Goal: Task Accomplishment & Management: Manage account settings

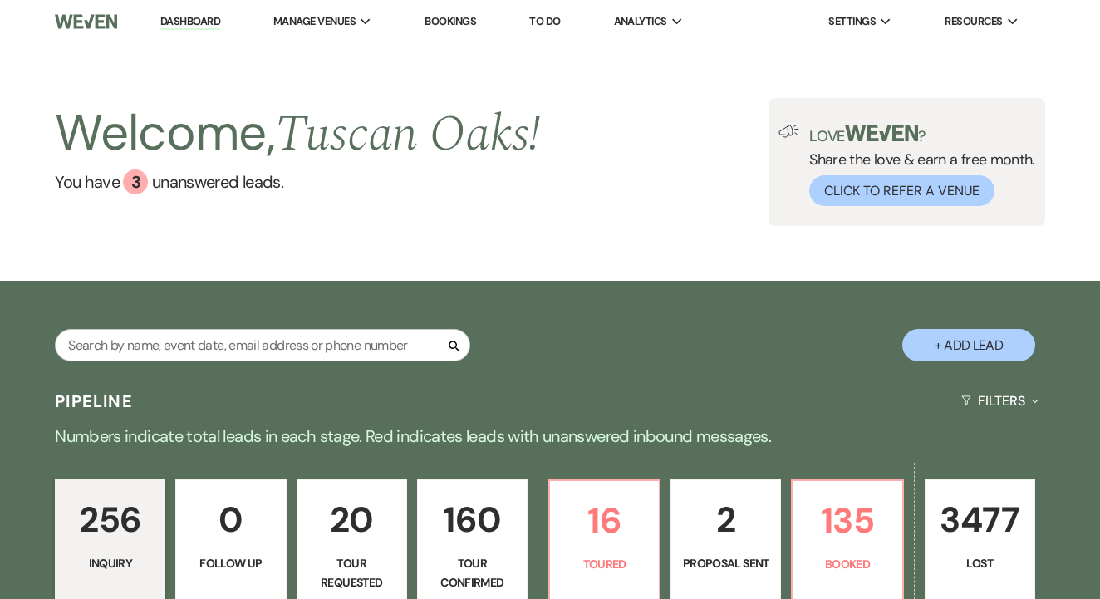
click at [549, 22] on link "To Do" at bounding box center [544, 21] width 31 height 14
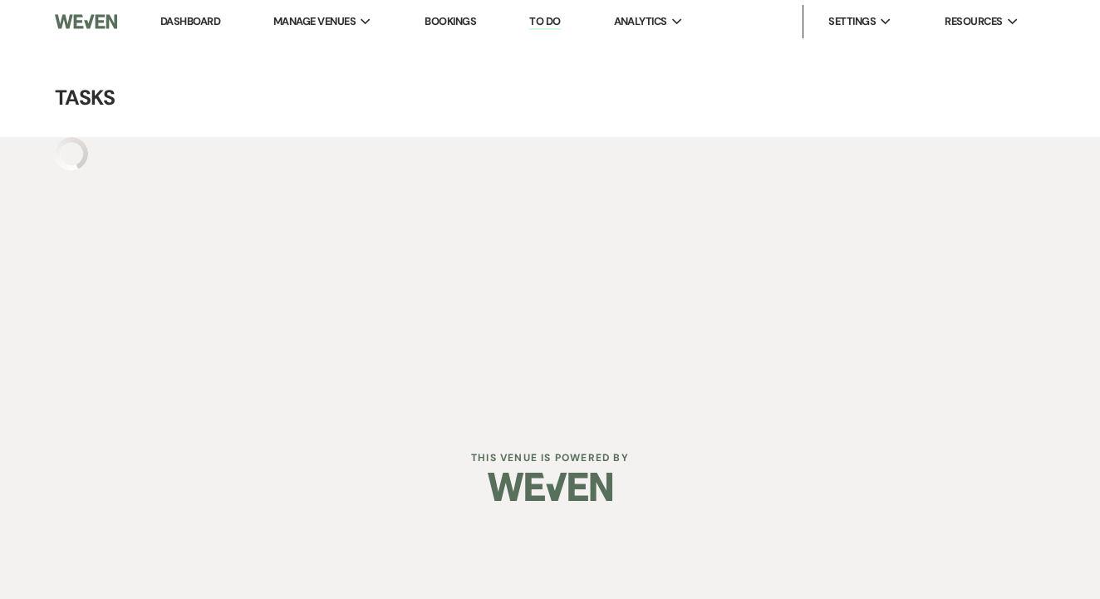
click at [431, 454] on div at bounding box center [550, 487] width 851 height 78
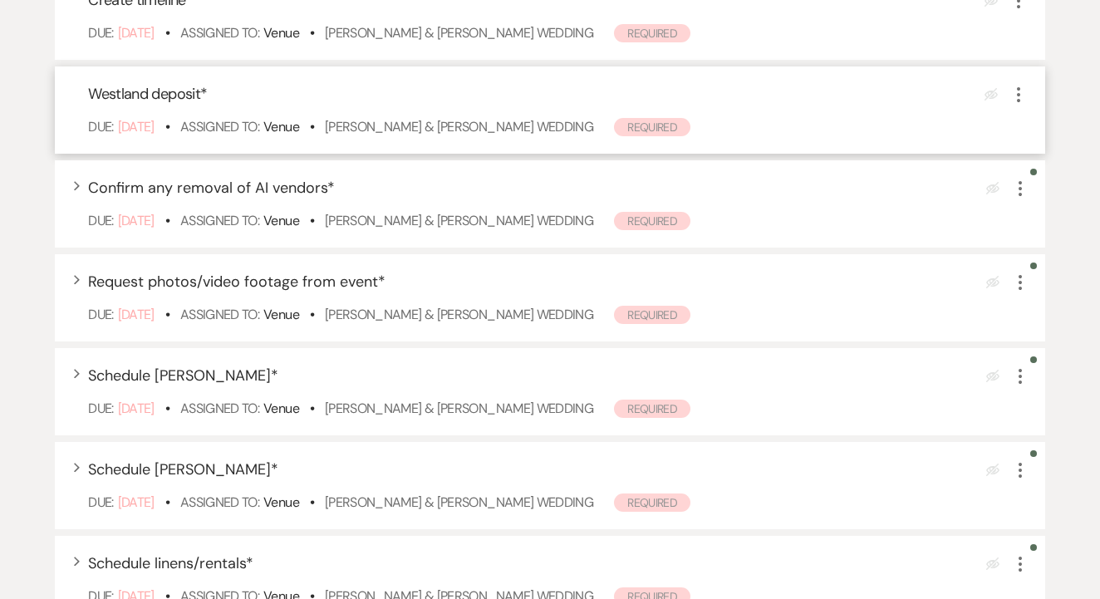
scroll to position [365, 0]
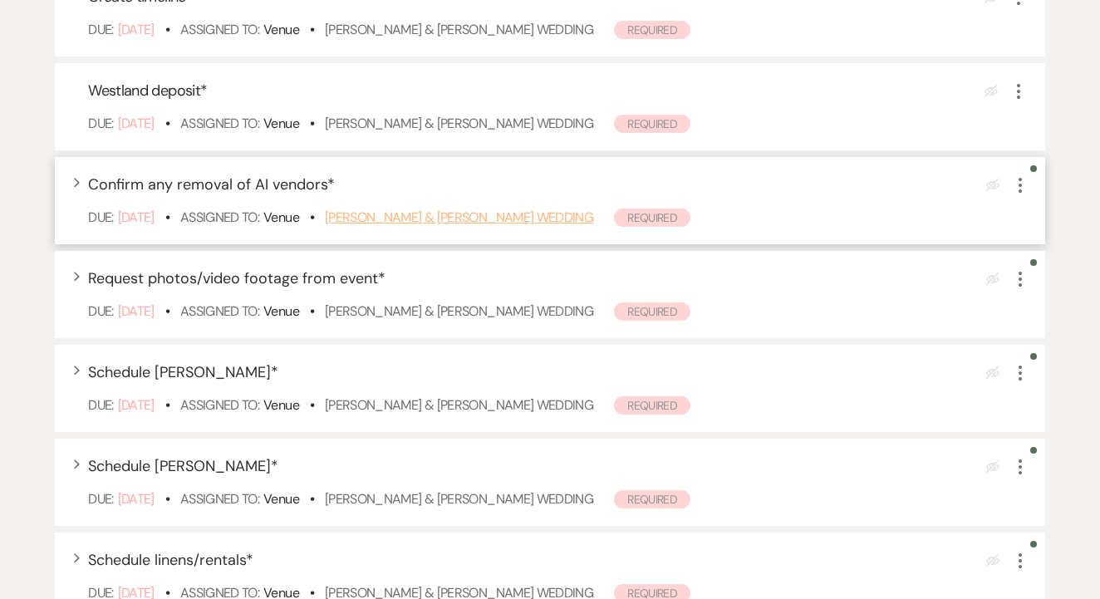
click at [511, 226] on link "Janice Zhou & David Wylie's Wedding" at bounding box center [459, 217] width 268 height 17
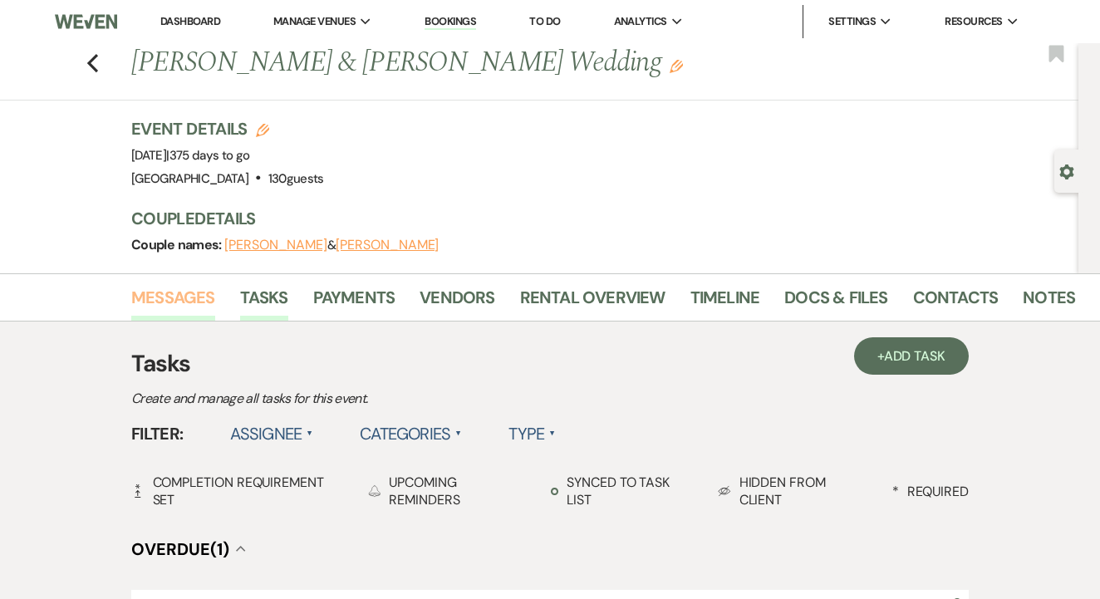
click at [204, 309] on link "Messages" at bounding box center [173, 302] width 84 height 37
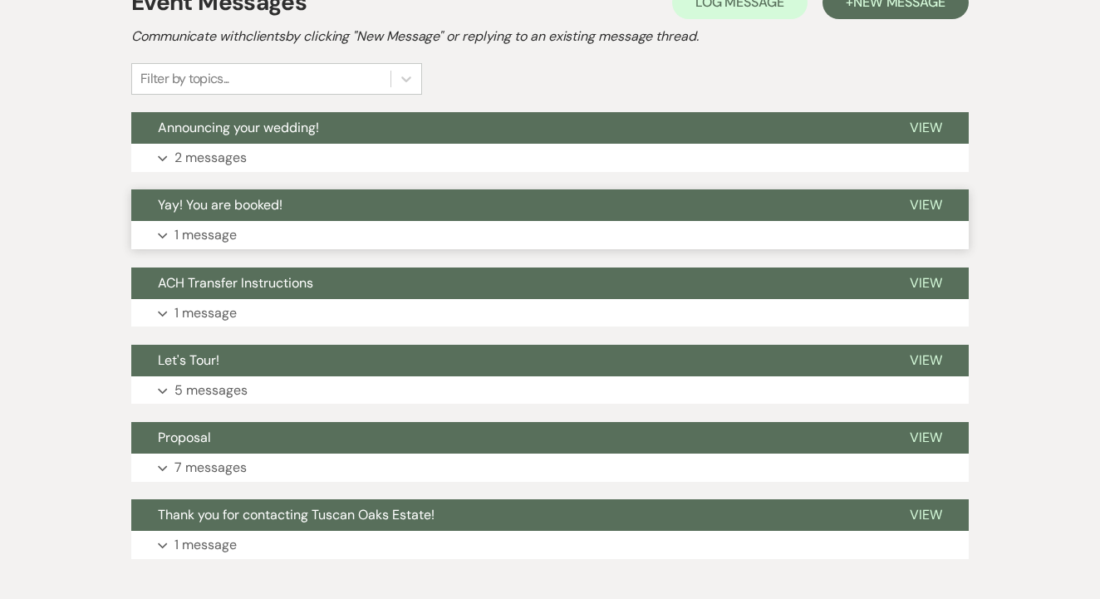
scroll to position [362, 0]
click at [547, 220] on button "Yay! You are booked!" at bounding box center [507, 206] width 752 height 32
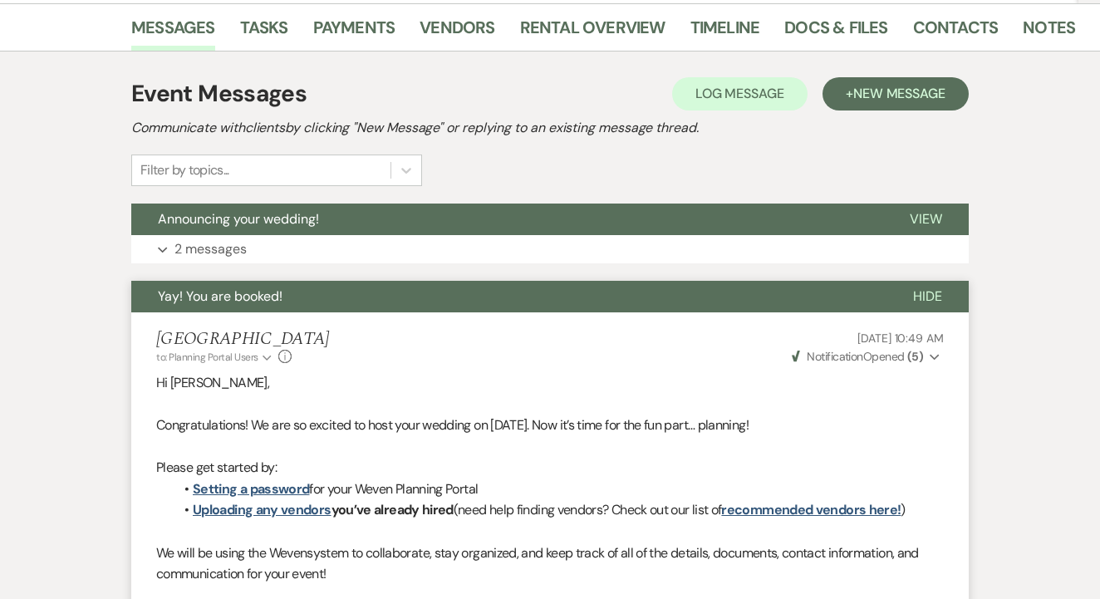
scroll to position [270, 0]
click at [885, 86] on span "New Message" at bounding box center [900, 93] width 92 height 17
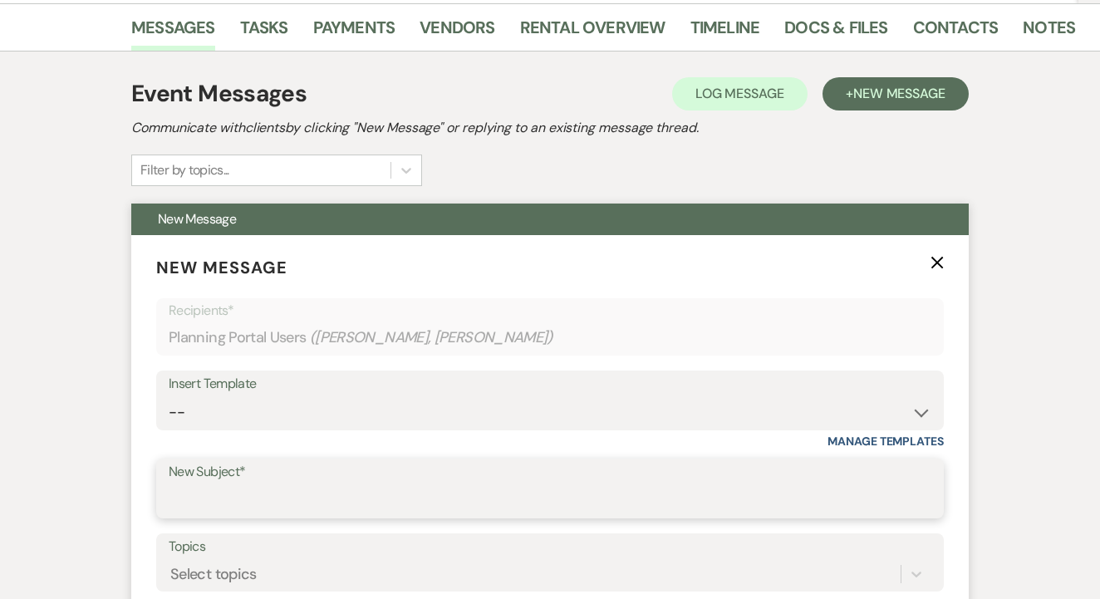
click at [426, 486] on input "New Subject*" at bounding box center [550, 501] width 763 height 32
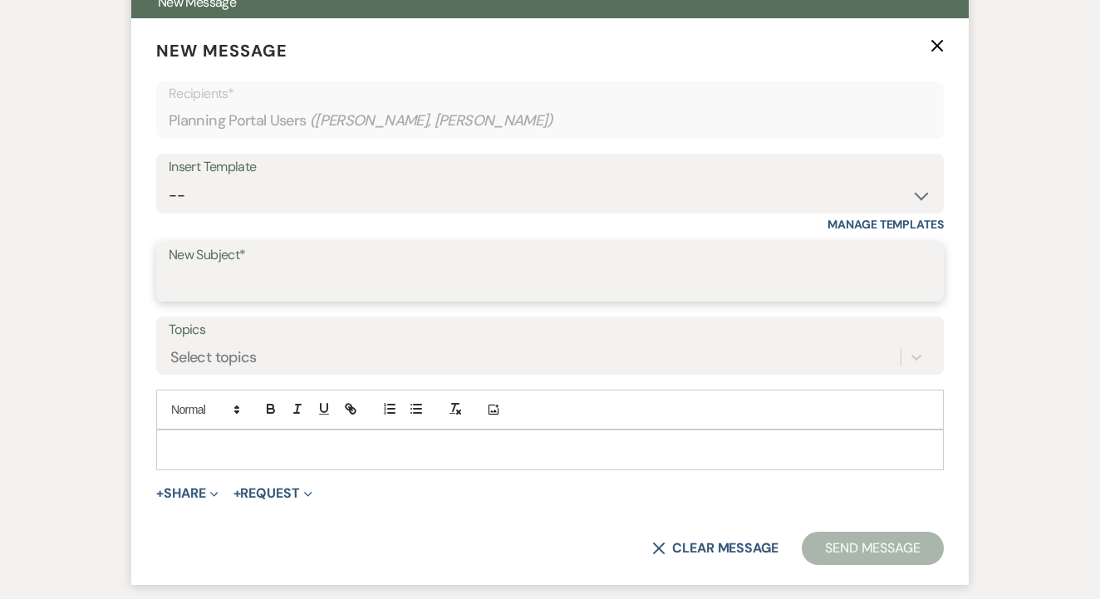
scroll to position [491, 0]
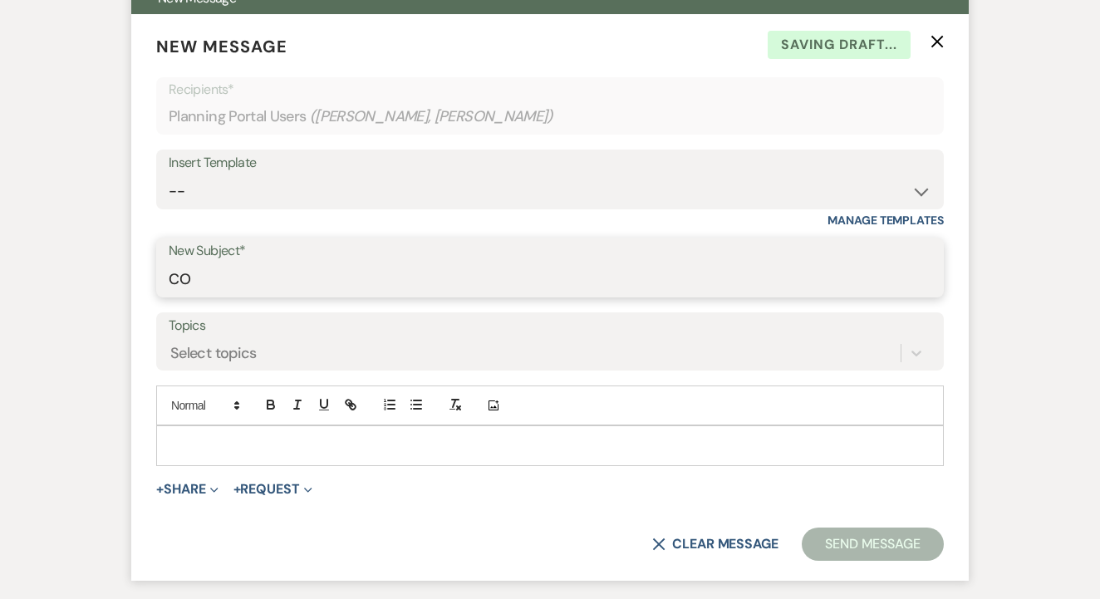
type input "C"
type input "Vendor Confirmation"
click at [439, 446] on p at bounding box center [550, 445] width 761 height 18
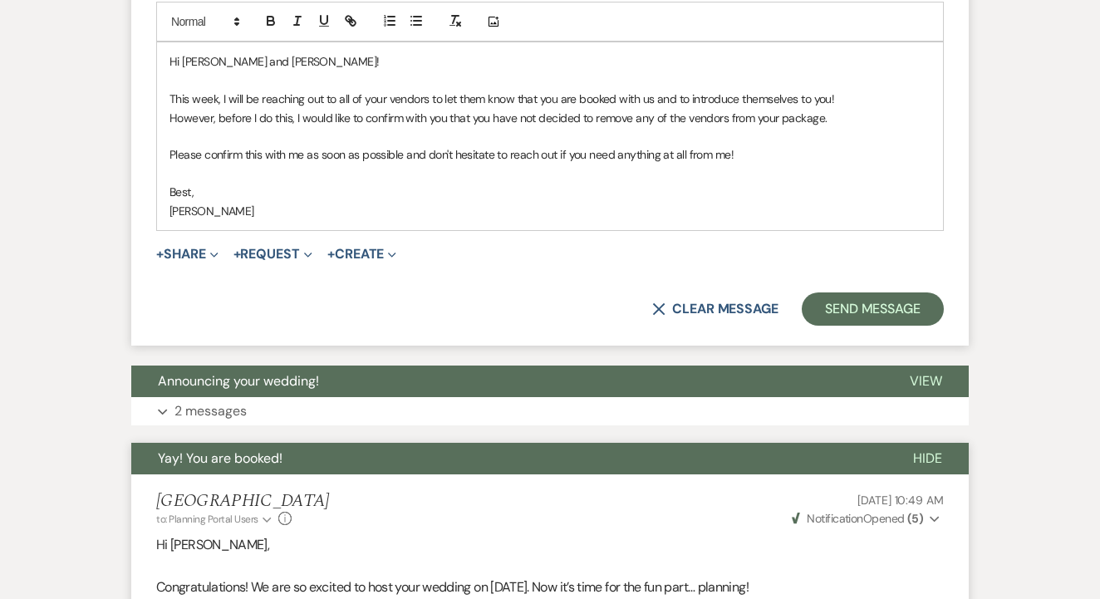
scroll to position [887, 0]
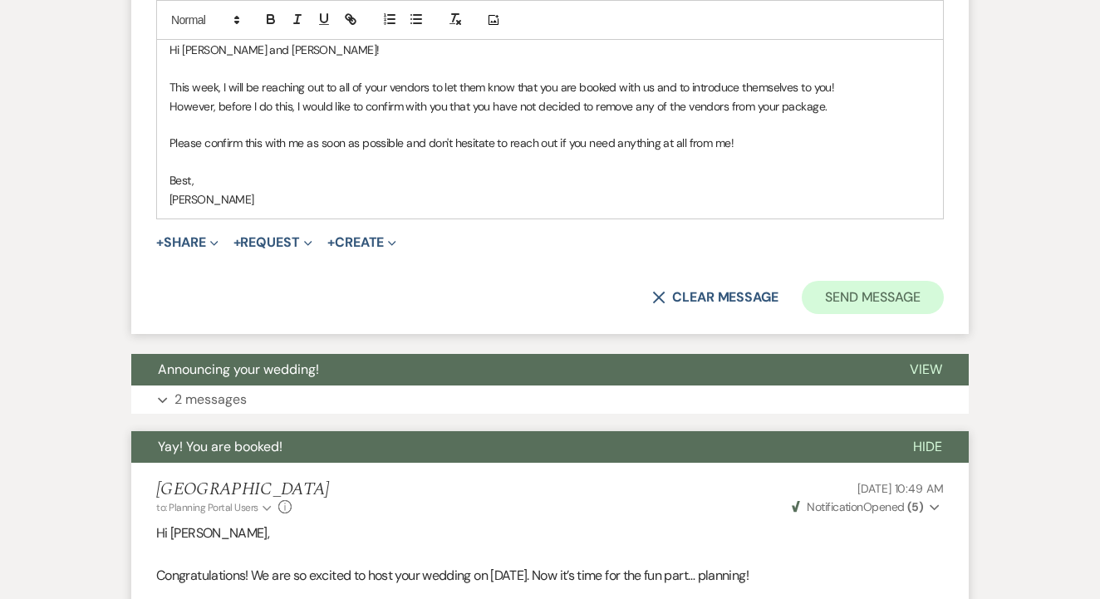
click at [867, 299] on button "Send Message" at bounding box center [873, 297] width 142 height 33
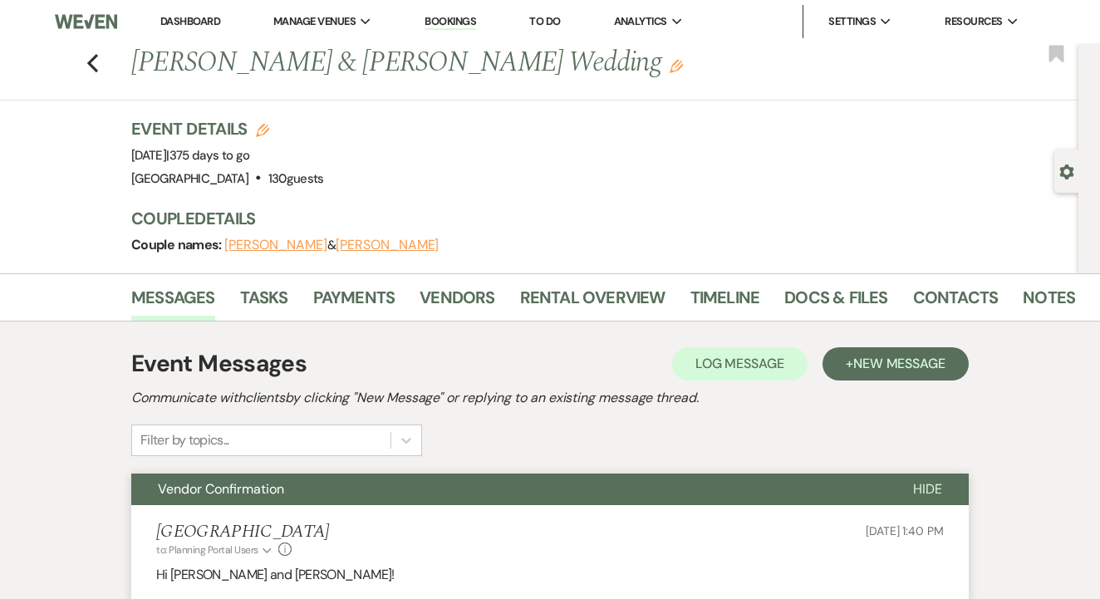
scroll to position [0, 0]
click at [555, 21] on link "To Do" at bounding box center [544, 21] width 31 height 14
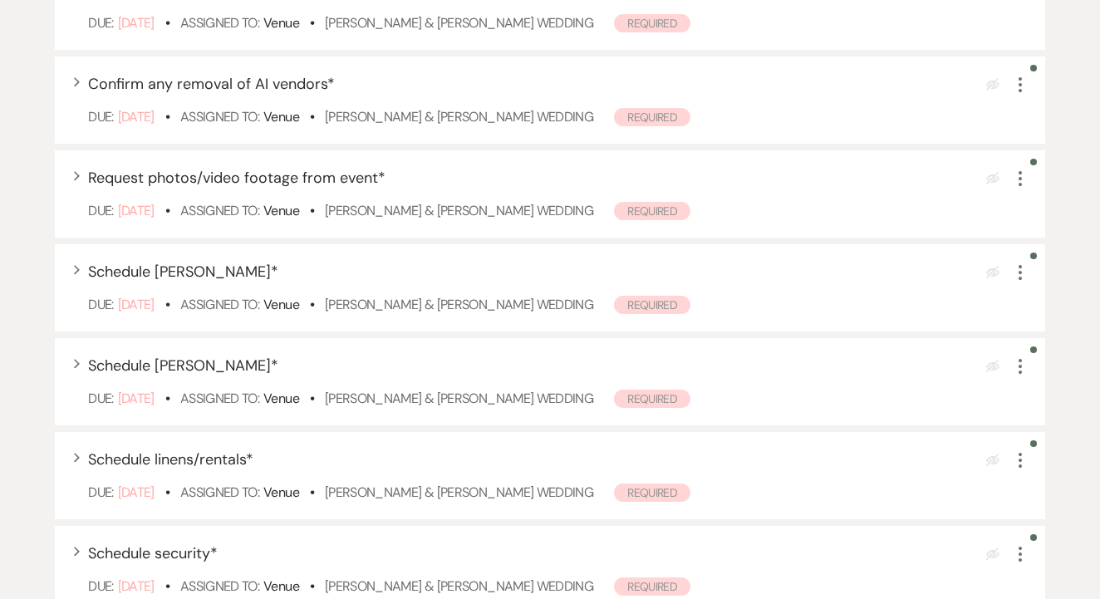
scroll to position [466, 0]
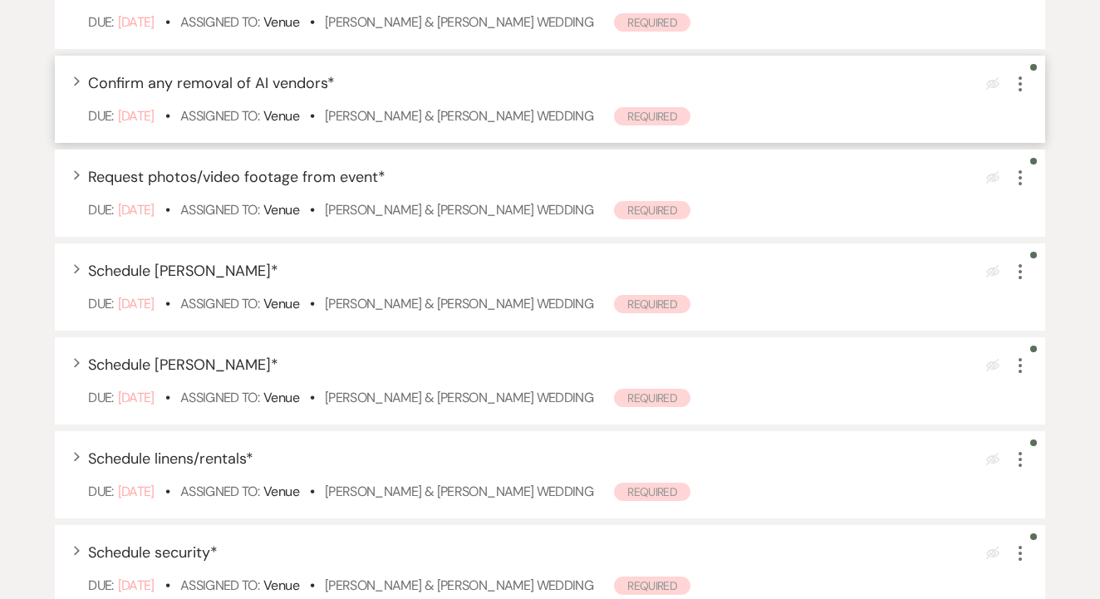
click at [1022, 94] on icon "More" at bounding box center [1021, 84] width 20 height 20
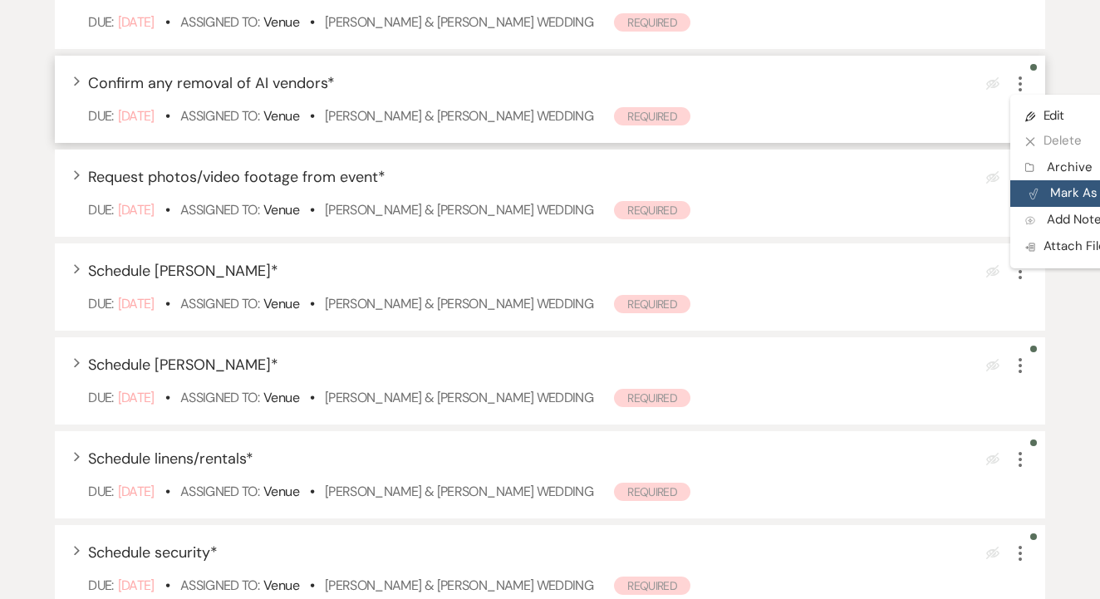
click at [1031, 201] on button "Plan Portal Link Mark As Complete" at bounding box center [1092, 193] width 163 height 27
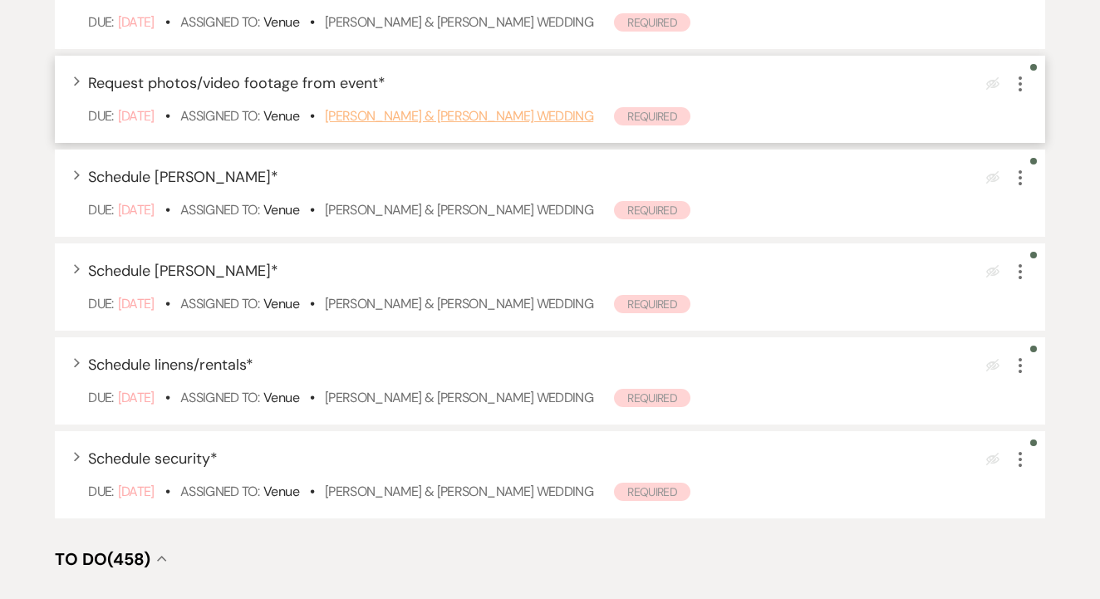
click at [534, 125] on link "Reagan Young & Jacob McNab's Wedding" at bounding box center [459, 115] width 268 height 17
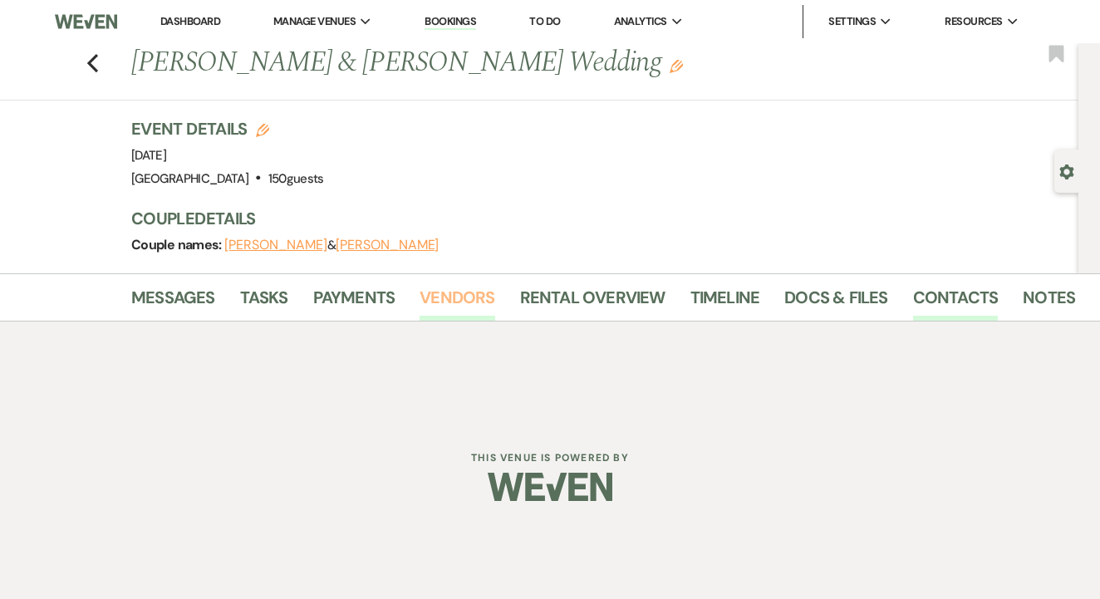
click at [460, 314] on link "Vendors" at bounding box center [457, 302] width 75 height 37
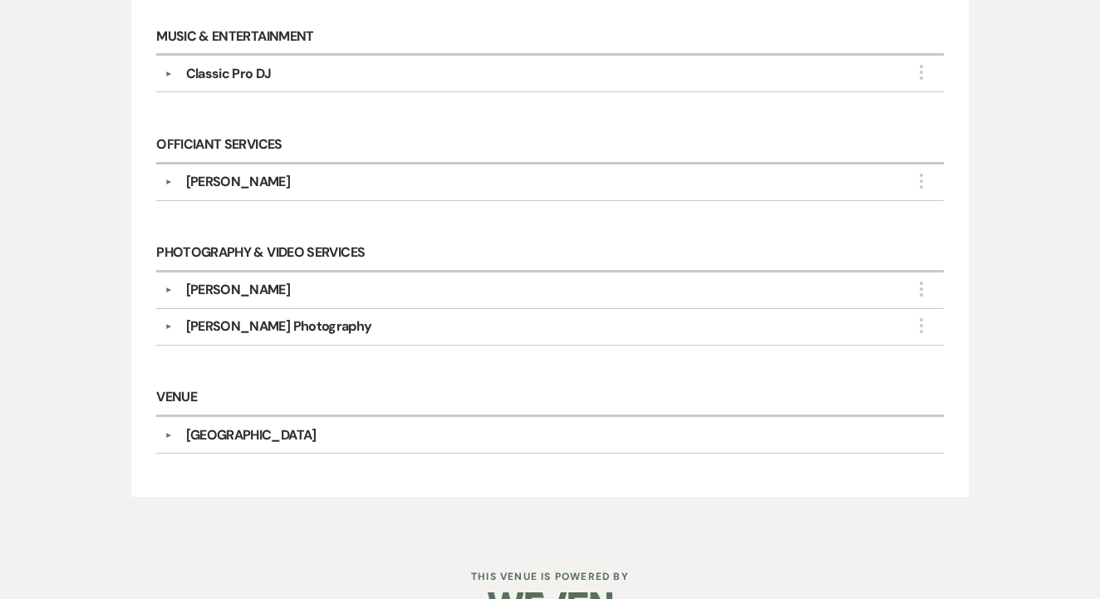
scroll to position [753, 0]
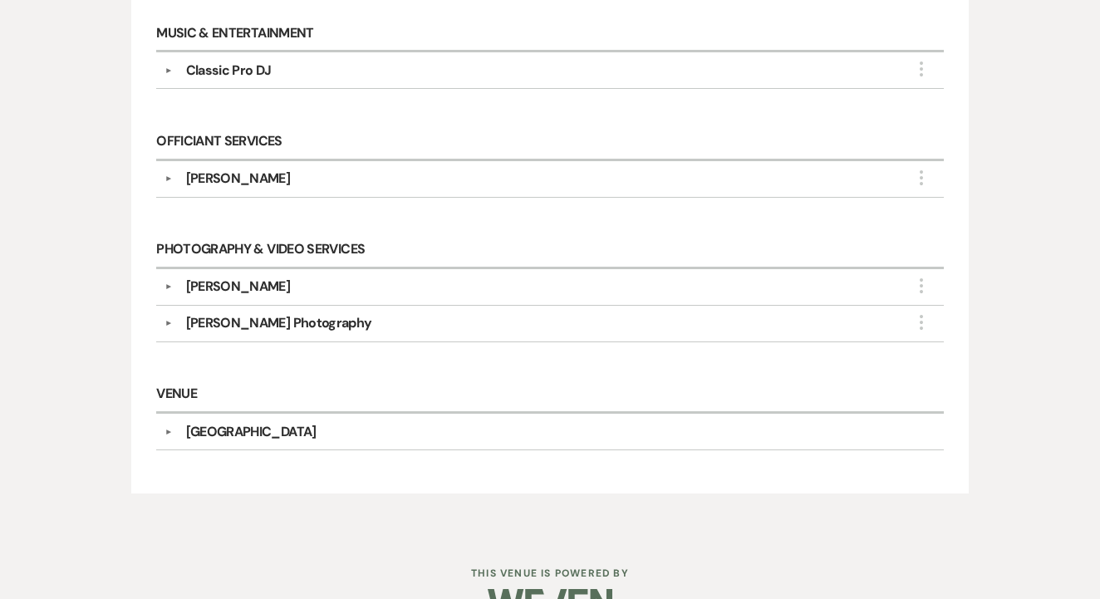
click at [446, 279] on div "[PERSON_NAME]" at bounding box center [555, 287] width 764 height 20
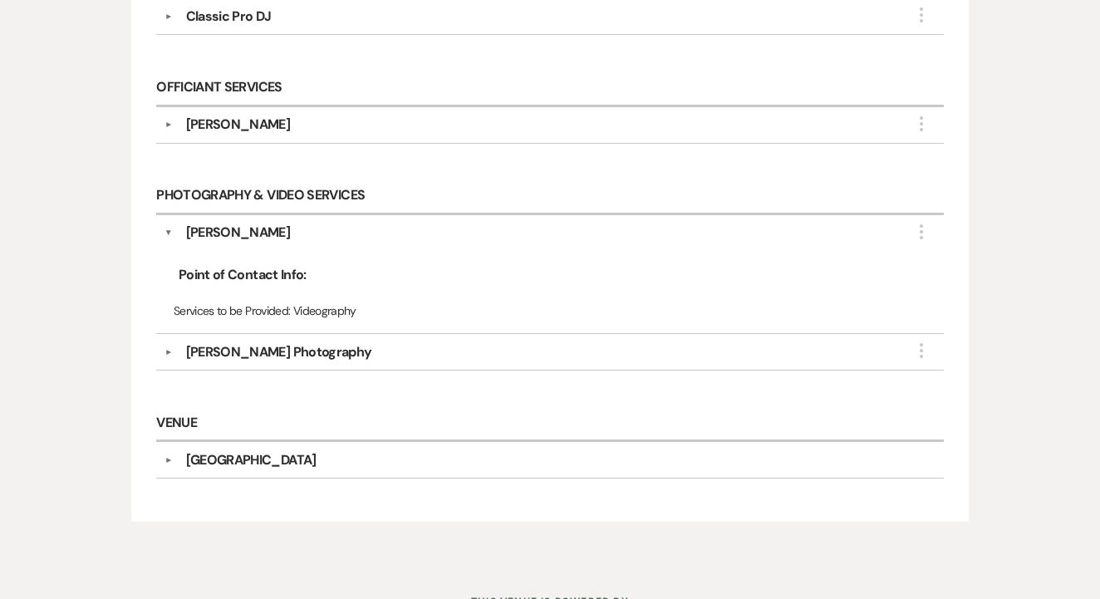
click at [433, 353] on div "[PERSON_NAME] Photography" at bounding box center [555, 352] width 764 height 20
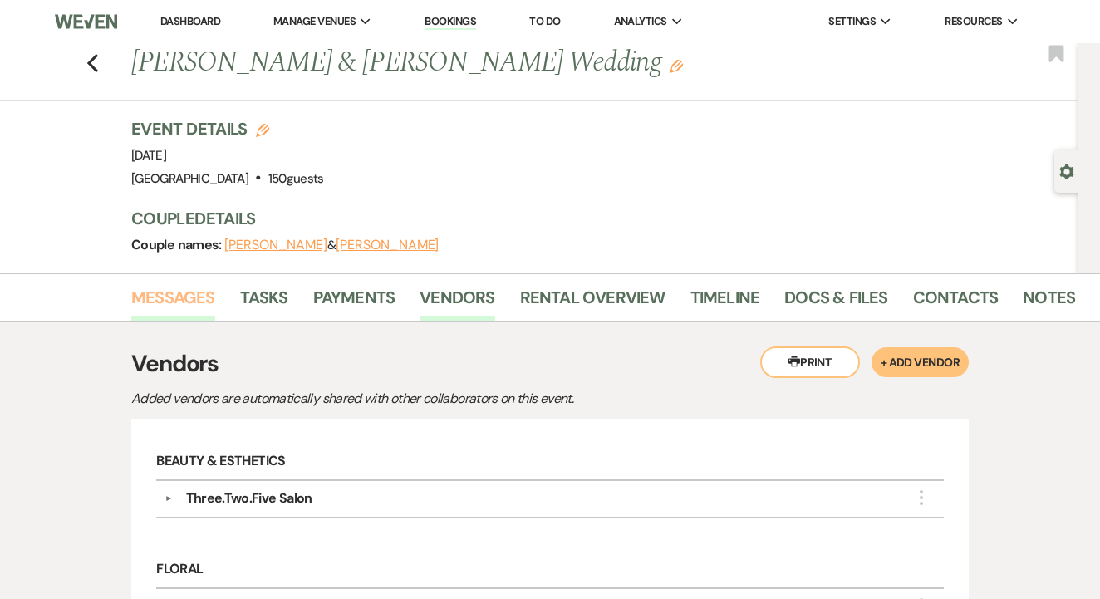
scroll to position [0, 0]
click at [186, 294] on link "Messages" at bounding box center [173, 302] width 84 height 37
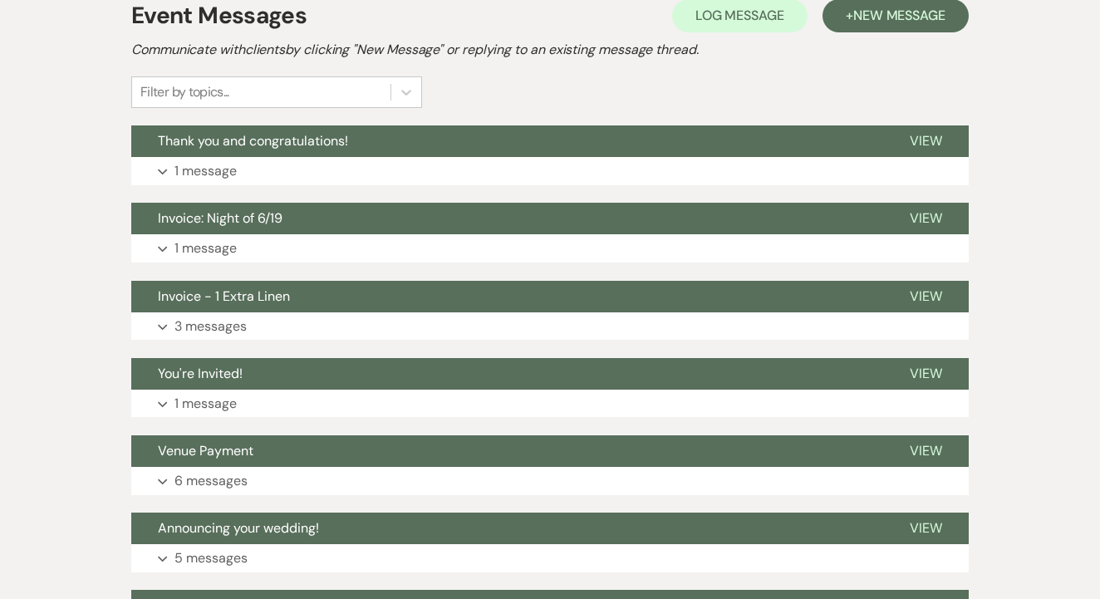
scroll to position [347, 0]
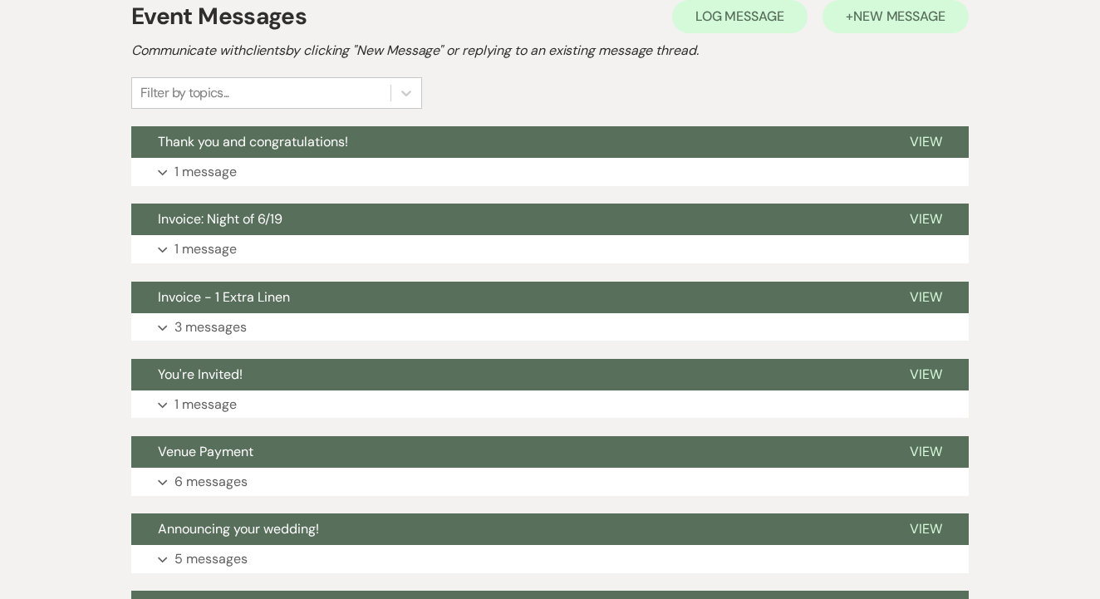
click at [859, 22] on span "New Message" at bounding box center [900, 15] width 92 height 17
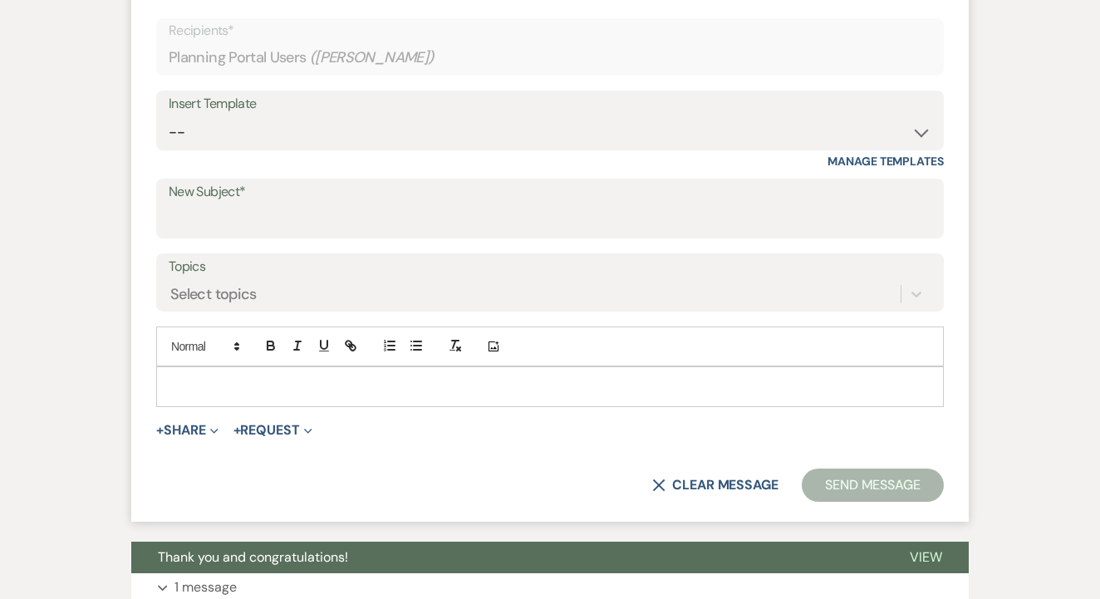
scroll to position [550, 0]
click at [318, 119] on select "-- Lead: Automated Intro Email (Wedding) Lead: 1st Follow Up Email Images Lead:…" at bounding box center [550, 132] width 763 height 32
select select "3688"
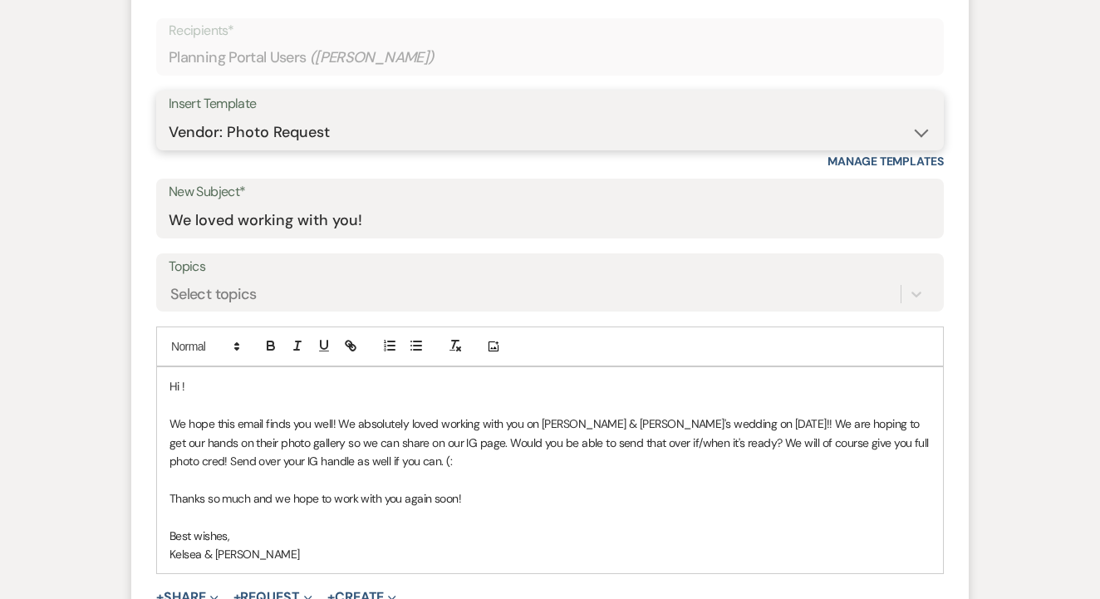
type input "We loved working with you!"
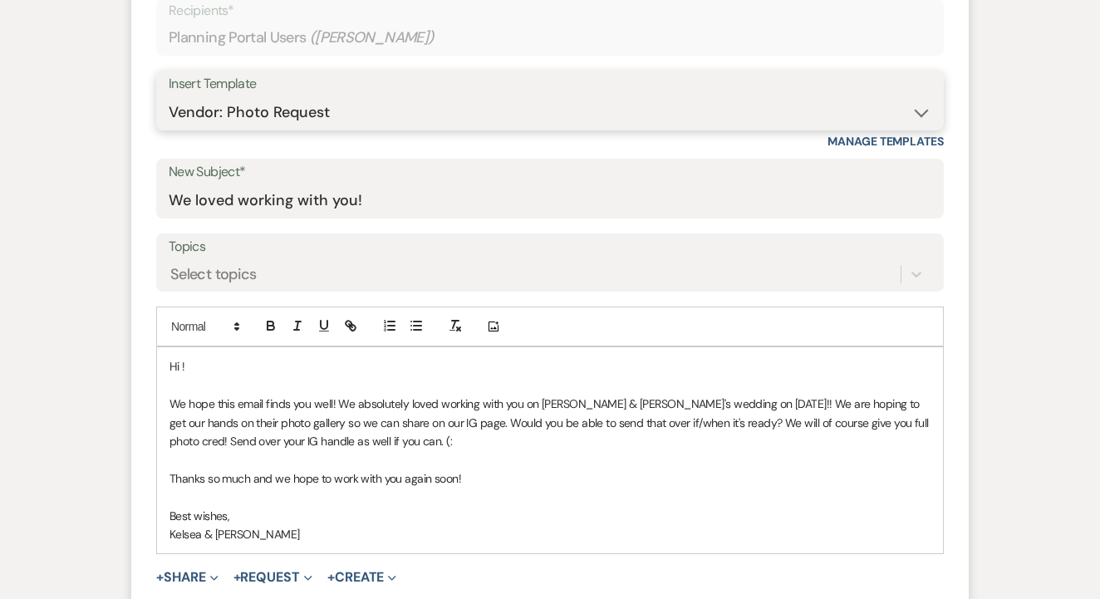
scroll to position [573, 0]
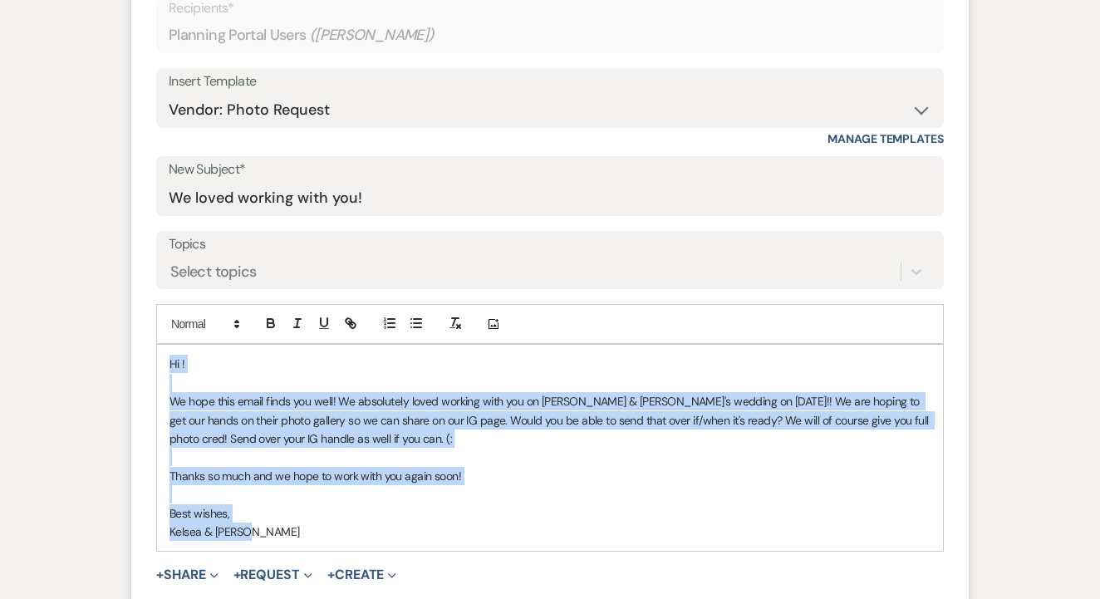
drag, startPoint x: 164, startPoint y: 355, endPoint x: 263, endPoint y: 516, distance: 189.2
click at [263, 516] on div "Hi ! We hope this email finds you well! We absolutely loved working with you on…" at bounding box center [550, 448] width 786 height 206
copy div "Hi ! We hope this email finds you well! We absolutely loved working with you on…"
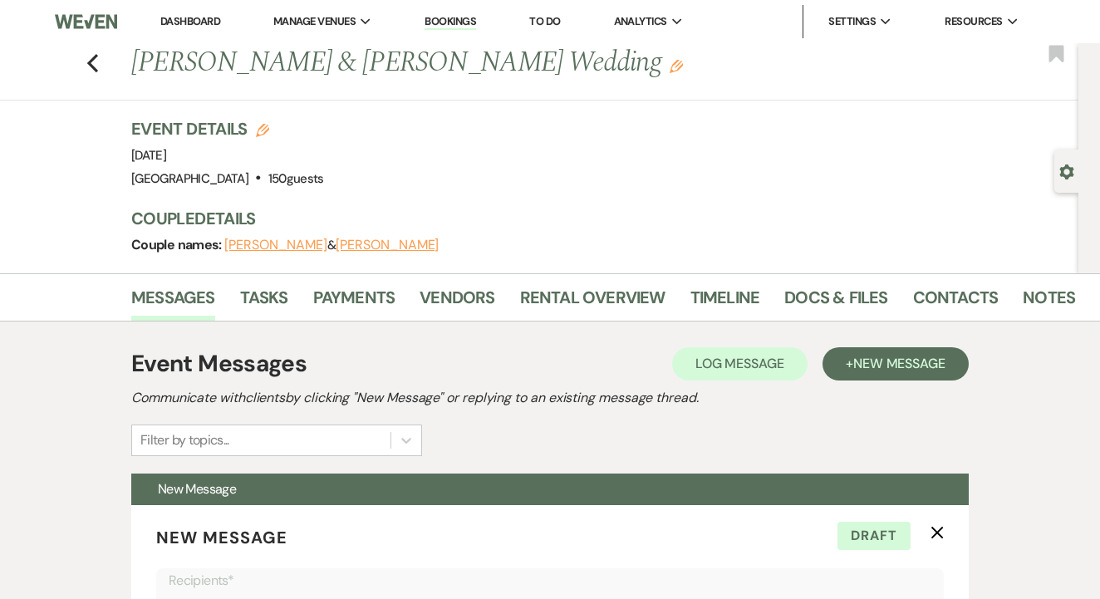
scroll to position [0, 0]
click at [560, 15] on link "To Do" at bounding box center [544, 21] width 31 height 14
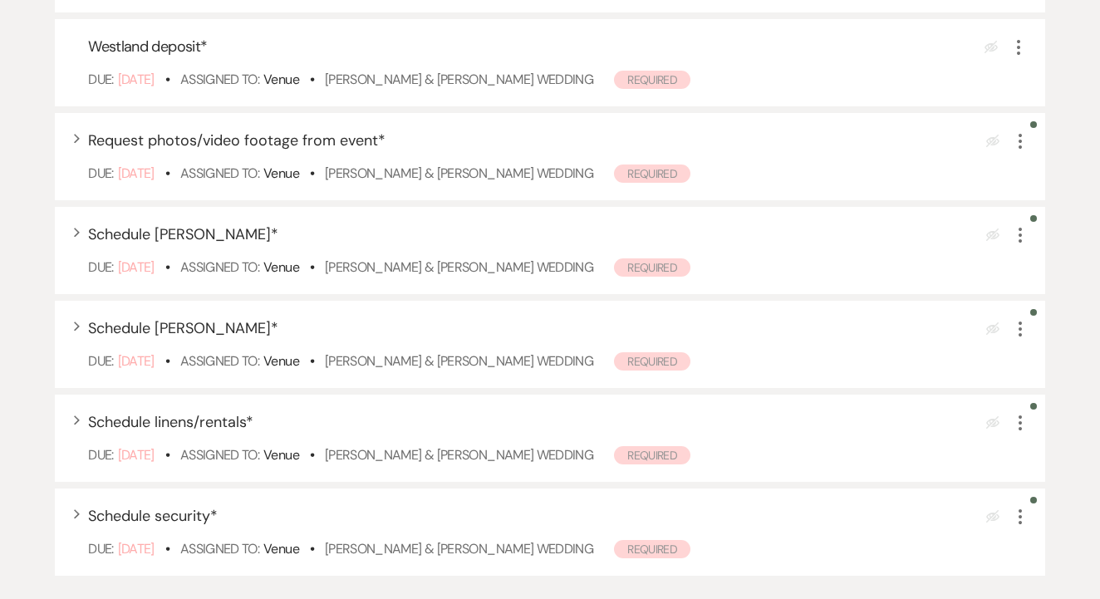
scroll to position [420, 0]
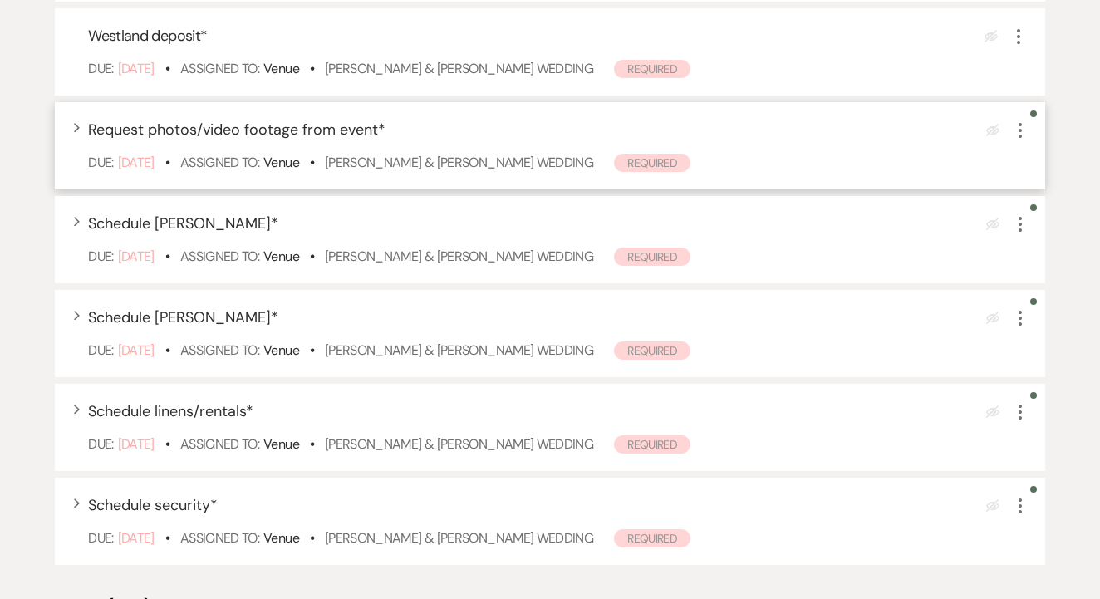
click at [1023, 140] on icon "More" at bounding box center [1021, 131] width 20 height 20
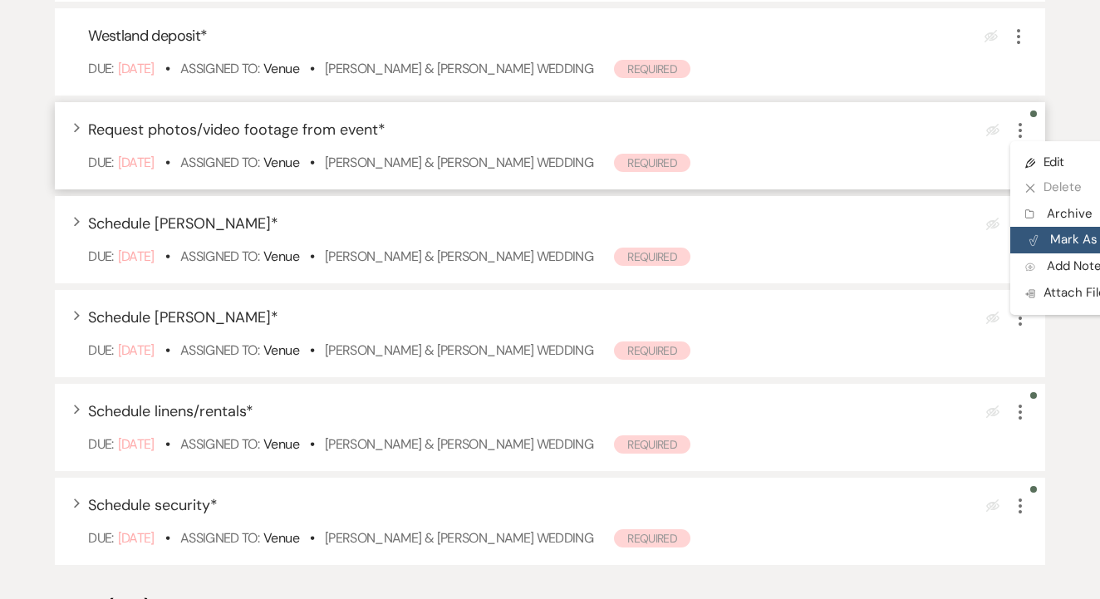
click at [1032, 246] on use "button" at bounding box center [1034, 241] width 8 height 10
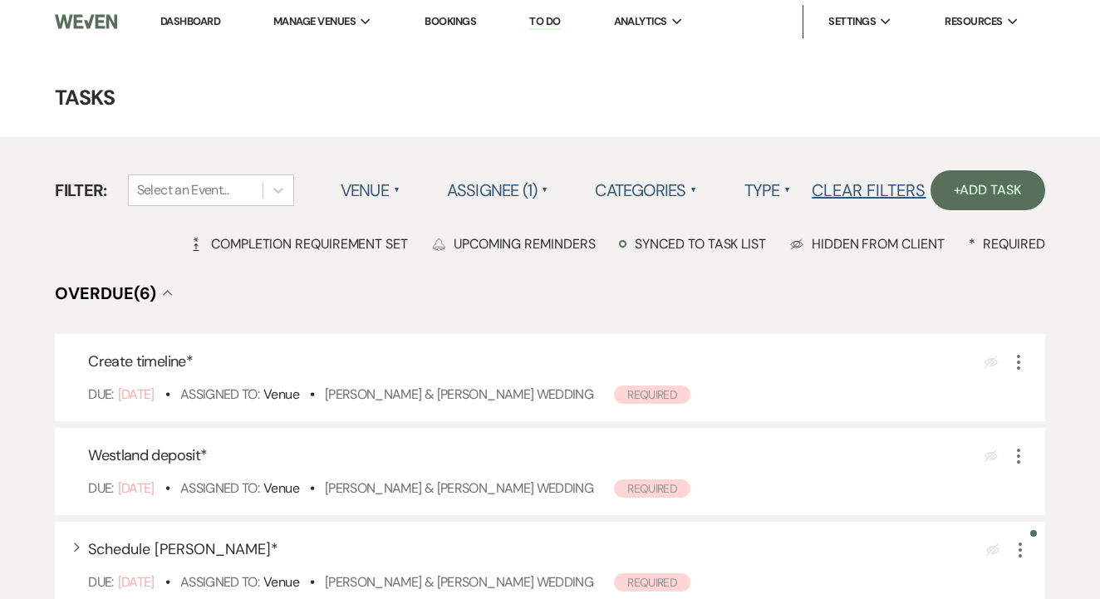
scroll to position [0, 0]
click at [197, 17] on link "Dashboard" at bounding box center [190, 21] width 60 height 14
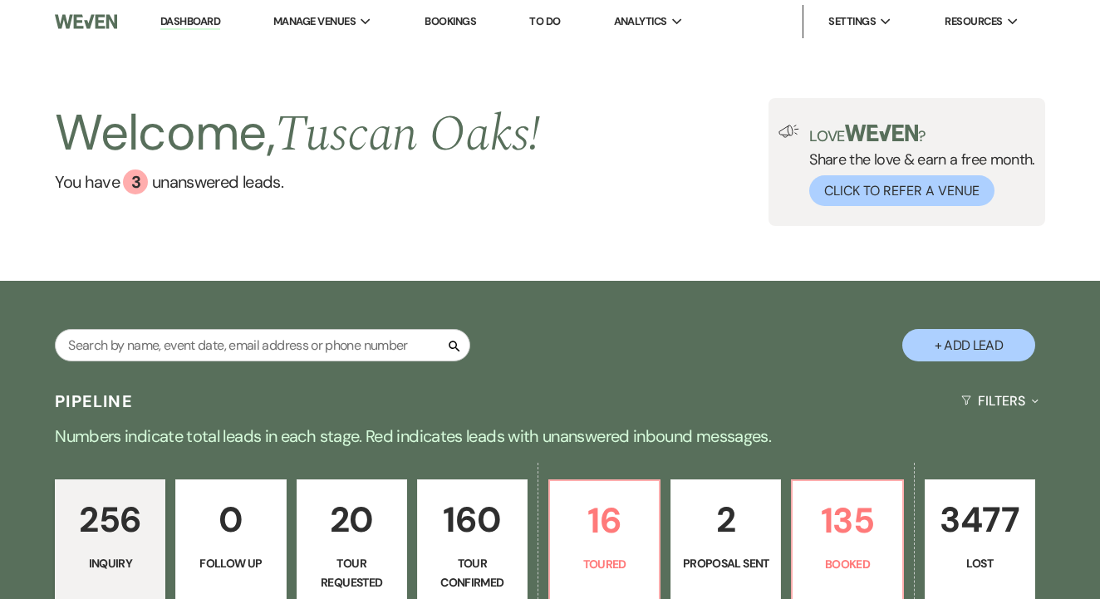
click at [337, 362] on div "Search" at bounding box center [263, 352] width 416 height 46
click at [342, 349] on input "text" at bounding box center [263, 345] width 416 height 32
click at [367, 342] on input "text" at bounding box center [263, 345] width 416 height 32
click at [367, 26] on div "Manage Venues Expand" at bounding box center [322, 21] width 99 height 17
click at [369, 58] on li "[GEOGRAPHIC_DATA]" at bounding box center [358, 55] width 150 height 17
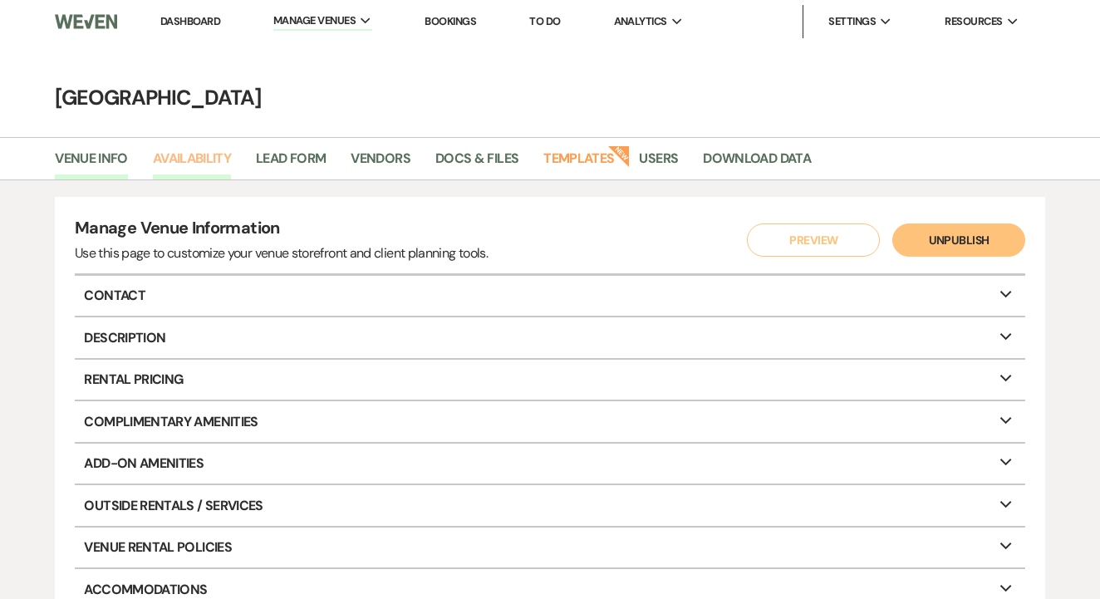
click at [168, 160] on link "Availability" at bounding box center [192, 164] width 78 height 32
select select "3"
select select "2026"
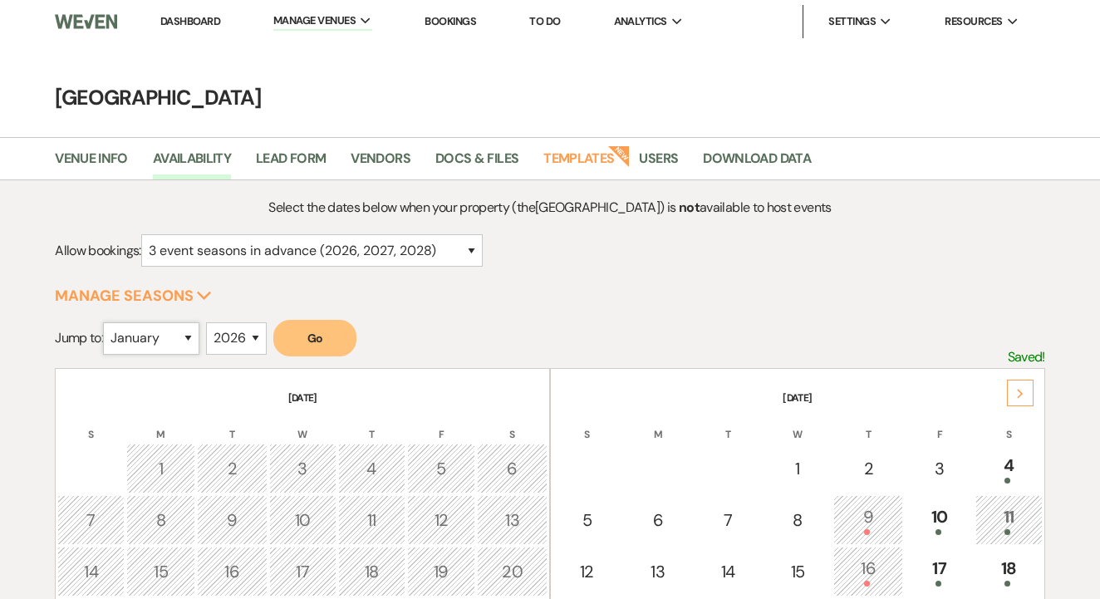
select select "11"
click at [318, 351] on button "Go" at bounding box center [314, 338] width 83 height 37
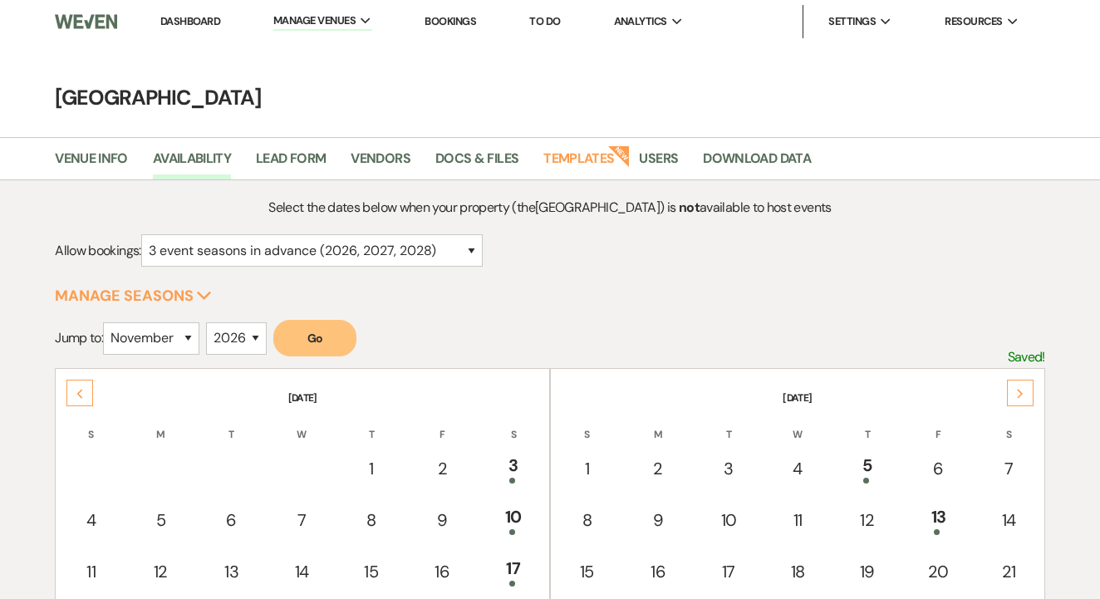
click at [206, 22] on link "Dashboard" at bounding box center [190, 21] width 60 height 14
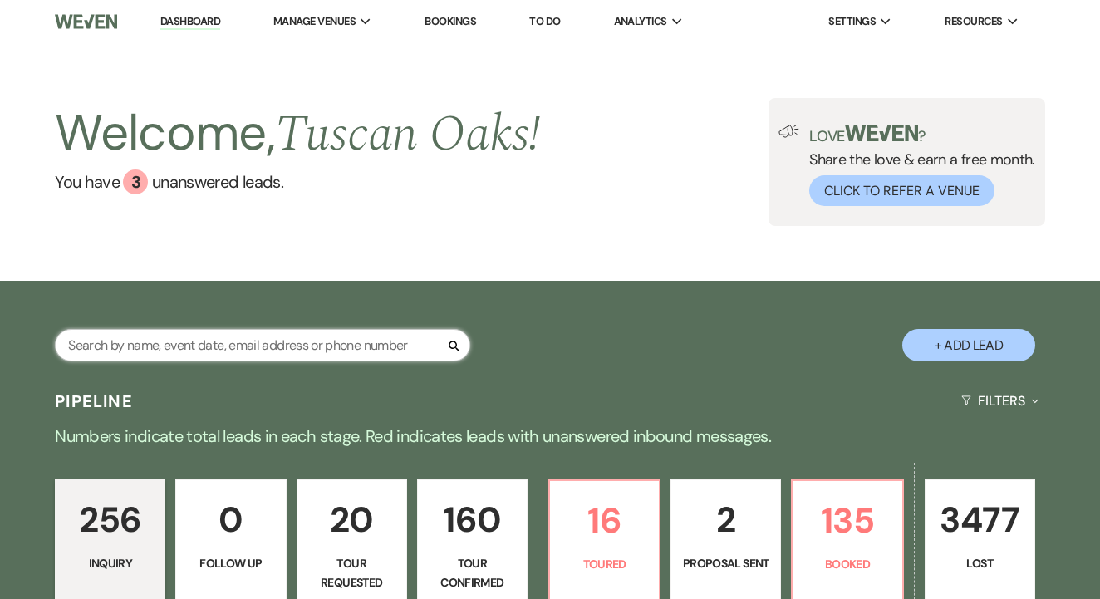
click at [303, 335] on input "text" at bounding box center [263, 345] width 416 height 32
type input "[PERSON_NAME]"
select select "5"
select select "4"
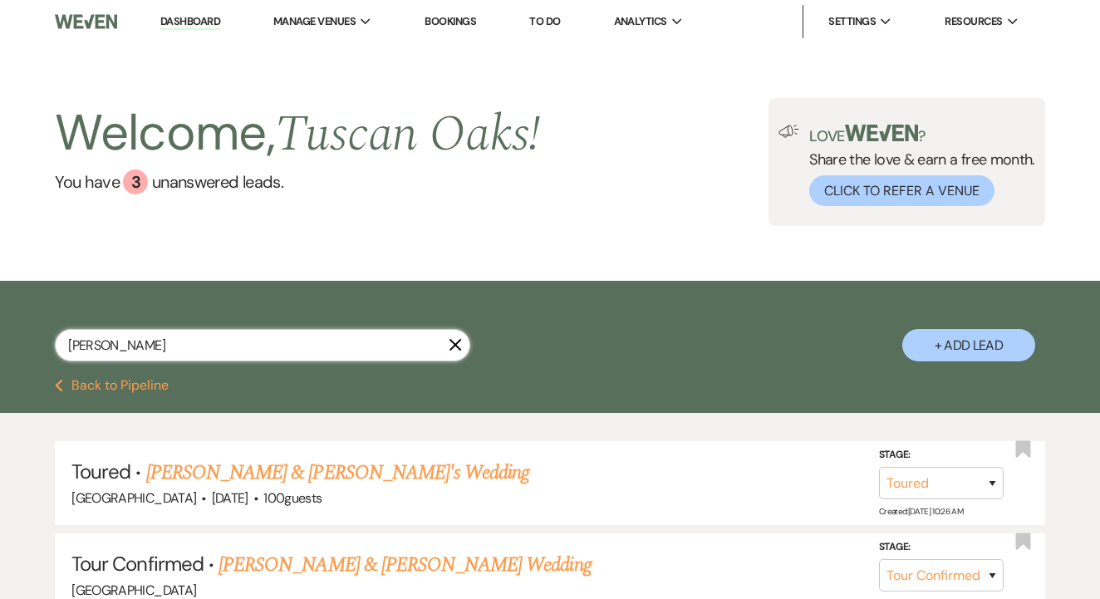
type input "[PERSON_NAME]"
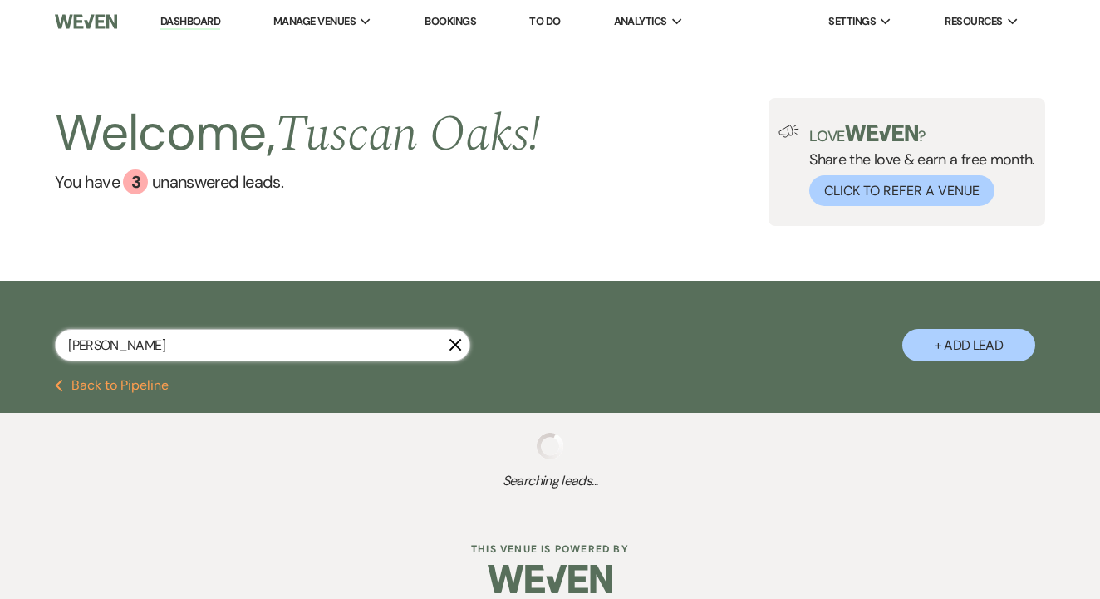
select select "5"
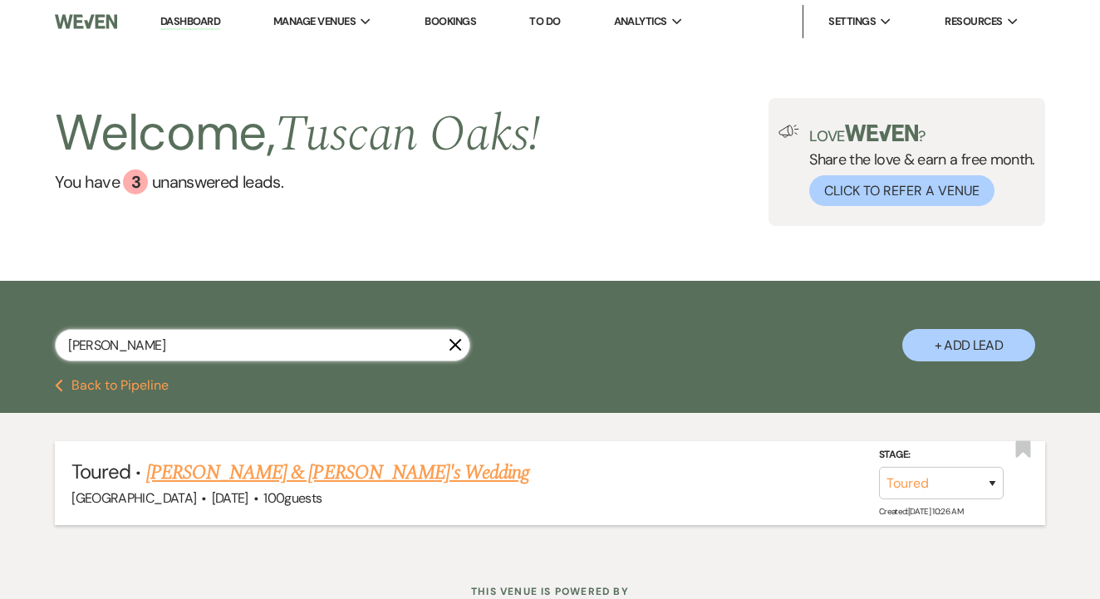
type input "[PERSON_NAME]"
click at [267, 462] on link "[PERSON_NAME] & [PERSON_NAME]'s Wedding" at bounding box center [338, 473] width 384 height 30
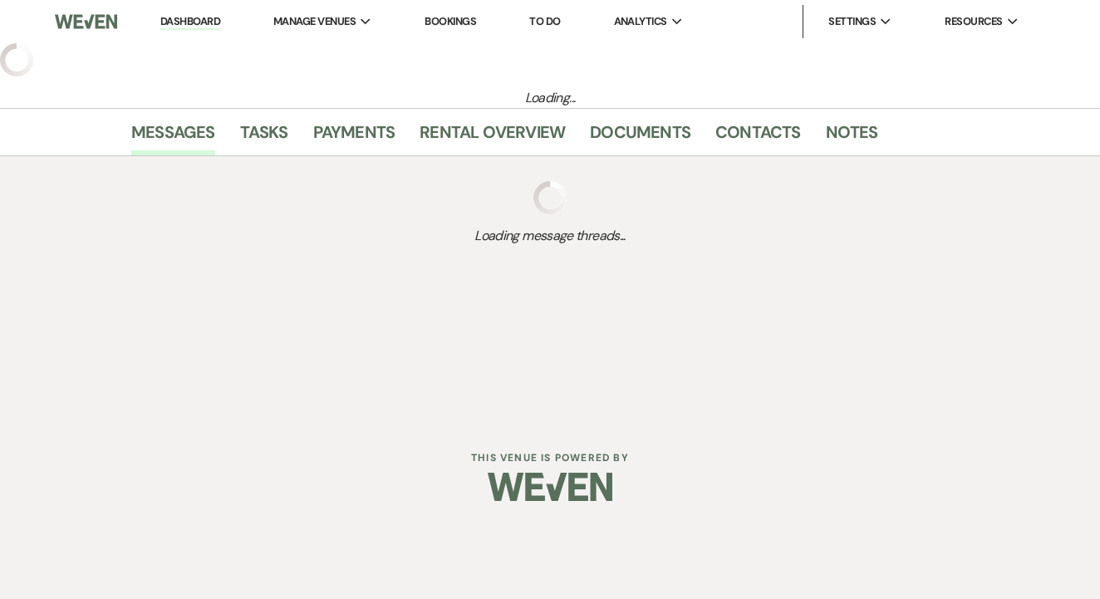
select select "5"
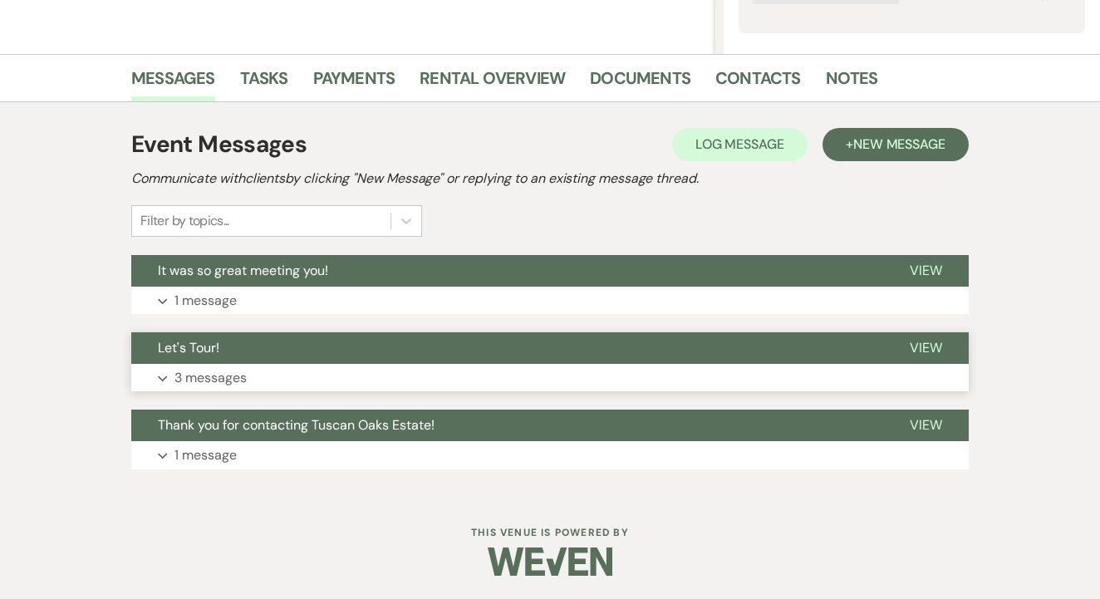
click at [393, 384] on button "Expand 3 messages" at bounding box center [550, 378] width 838 height 28
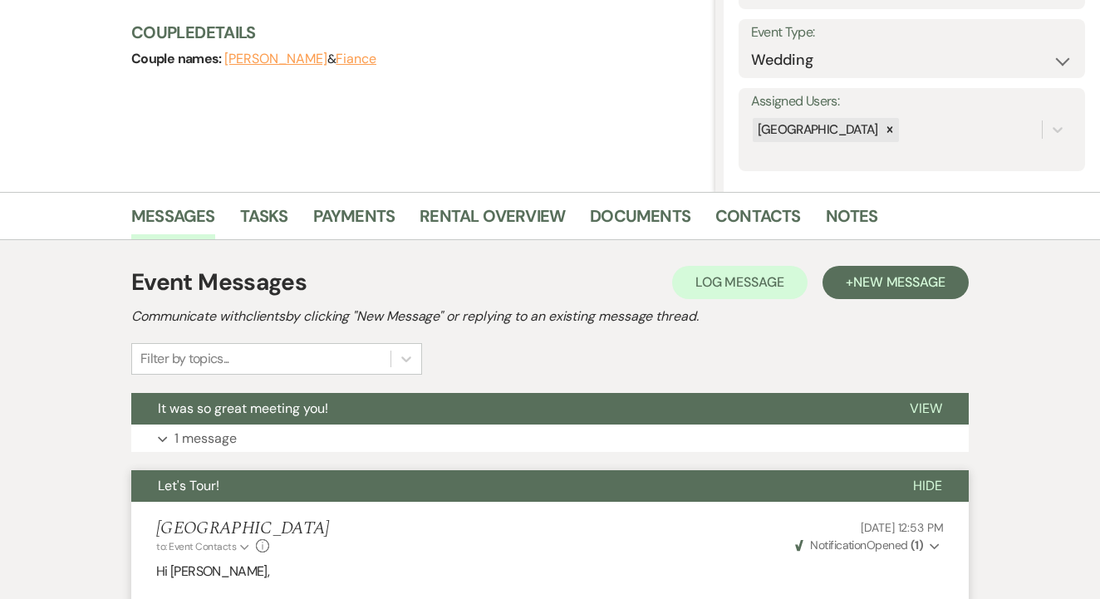
scroll to position [261, 0]
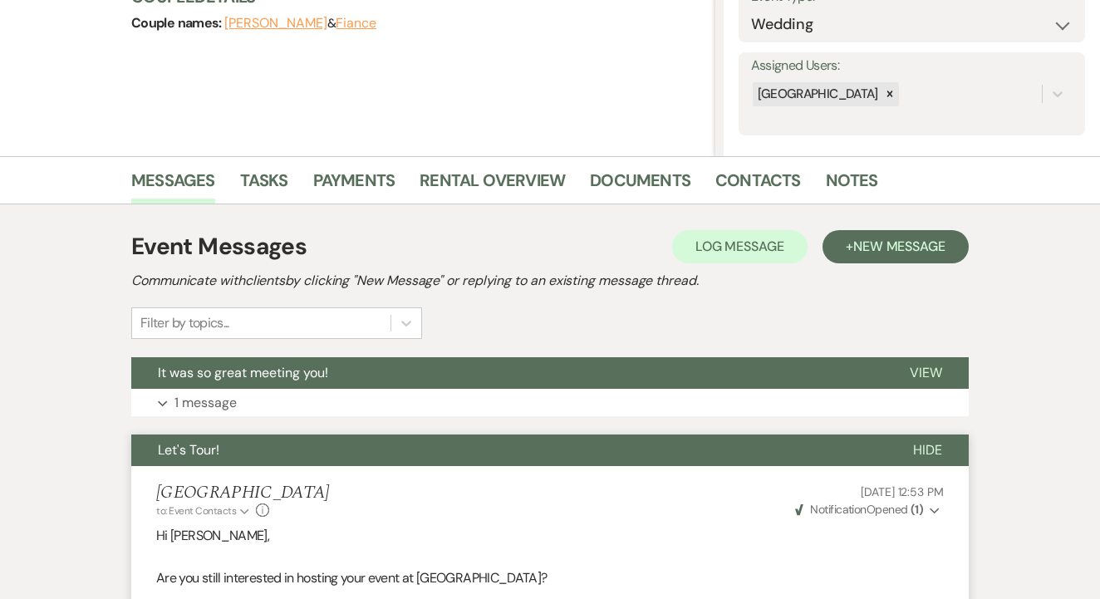
click at [460, 381] on button "It was so great meeting you!" at bounding box center [507, 373] width 752 height 32
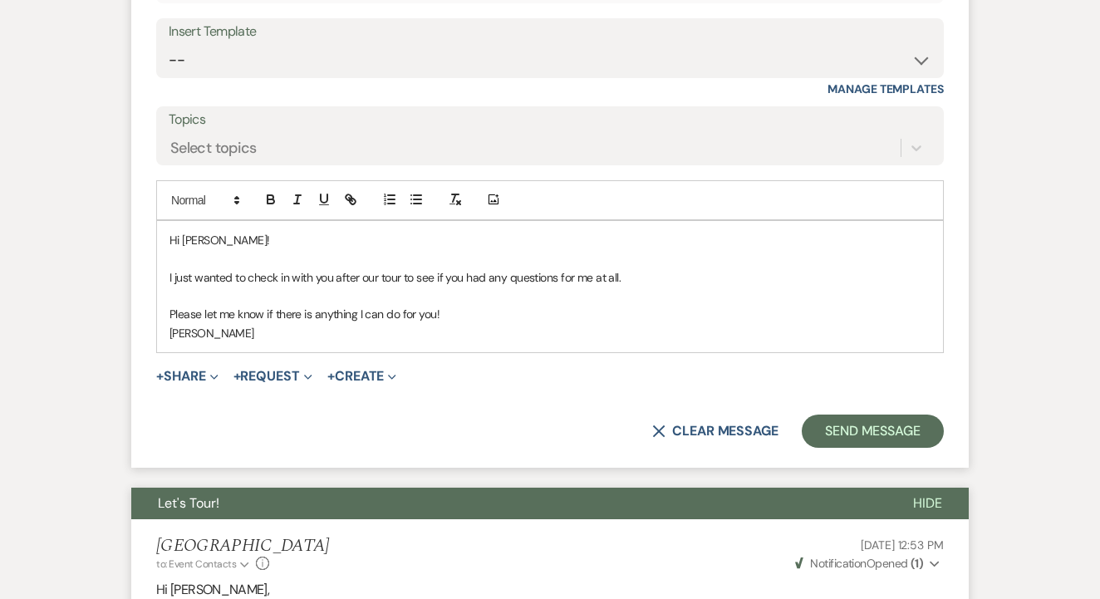
scroll to position [1180, 0]
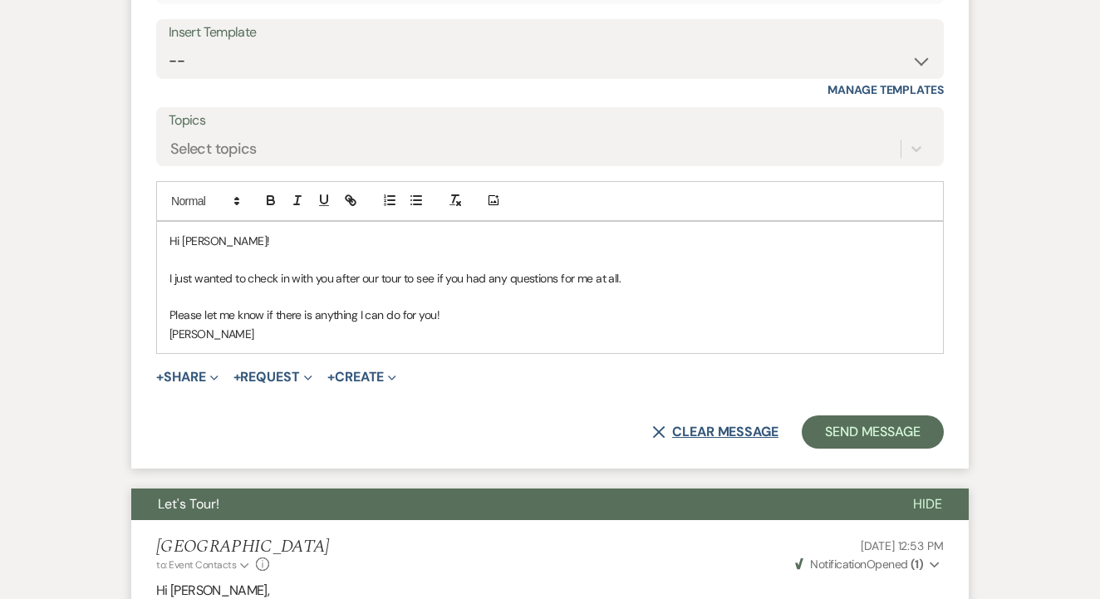
click at [760, 426] on button "X Clear message" at bounding box center [715, 432] width 126 height 13
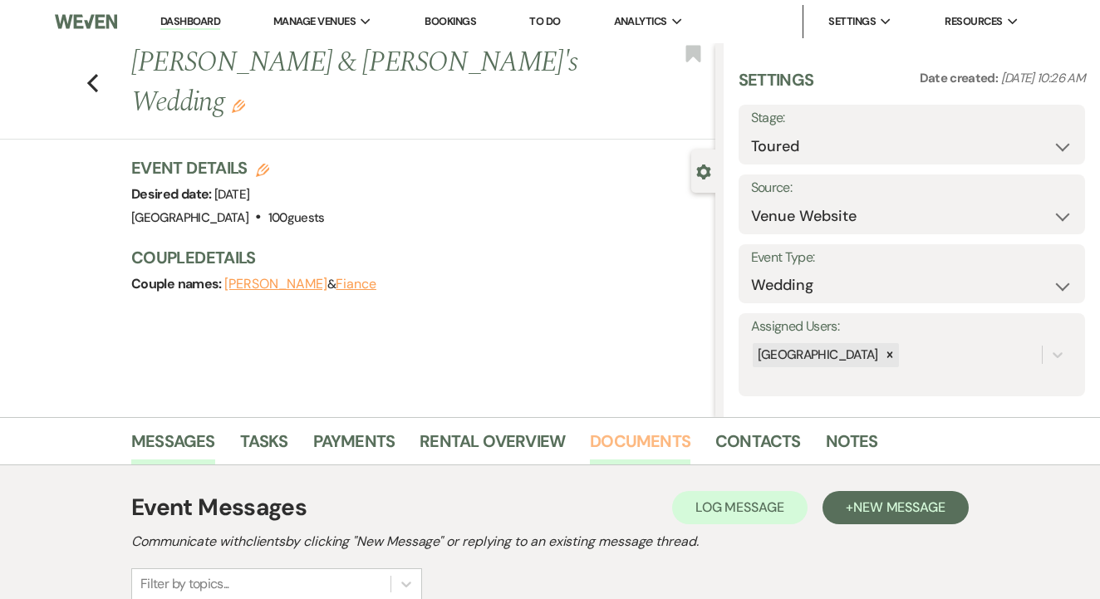
scroll to position [0, 0]
click at [642, 434] on link "Documents" at bounding box center [640, 446] width 101 height 37
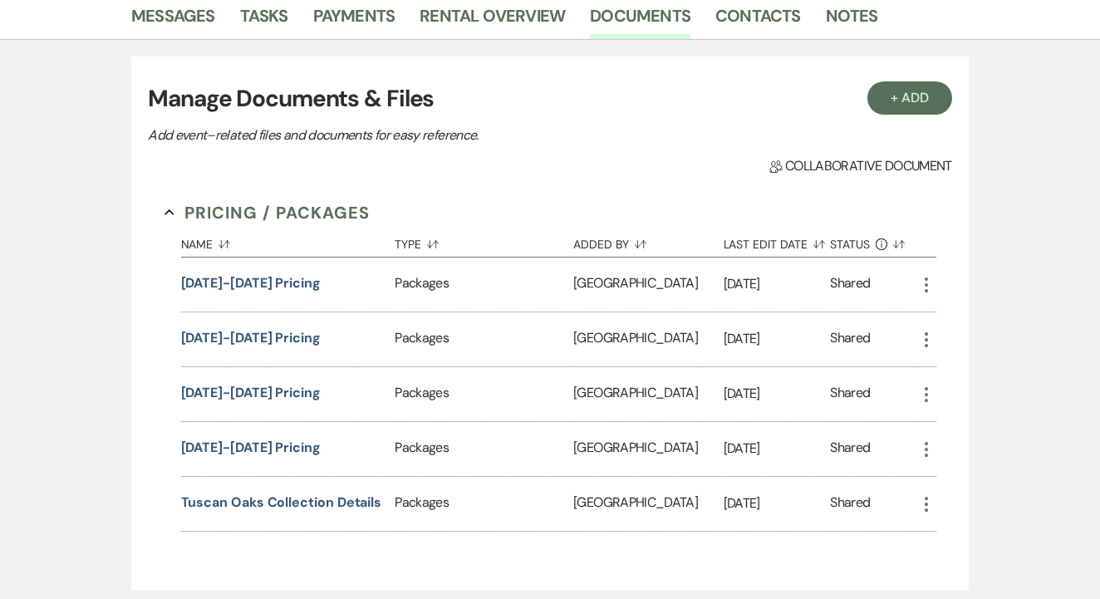
scroll to position [361, 0]
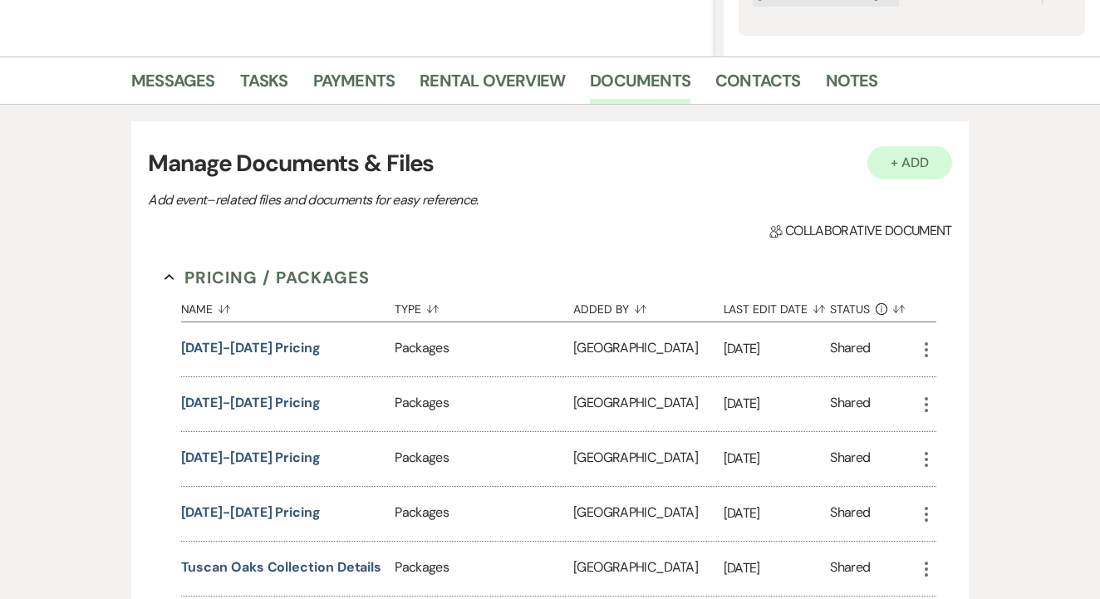
click at [939, 166] on button "+ Add" at bounding box center [910, 162] width 85 height 33
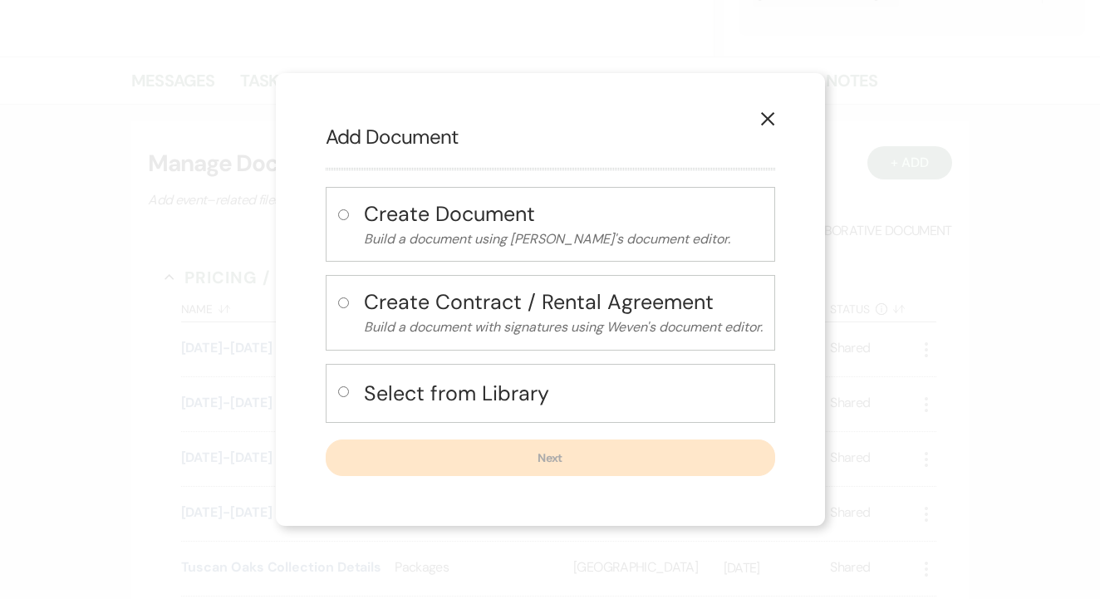
click at [770, 124] on icon "X" at bounding box center [768, 118] width 15 height 15
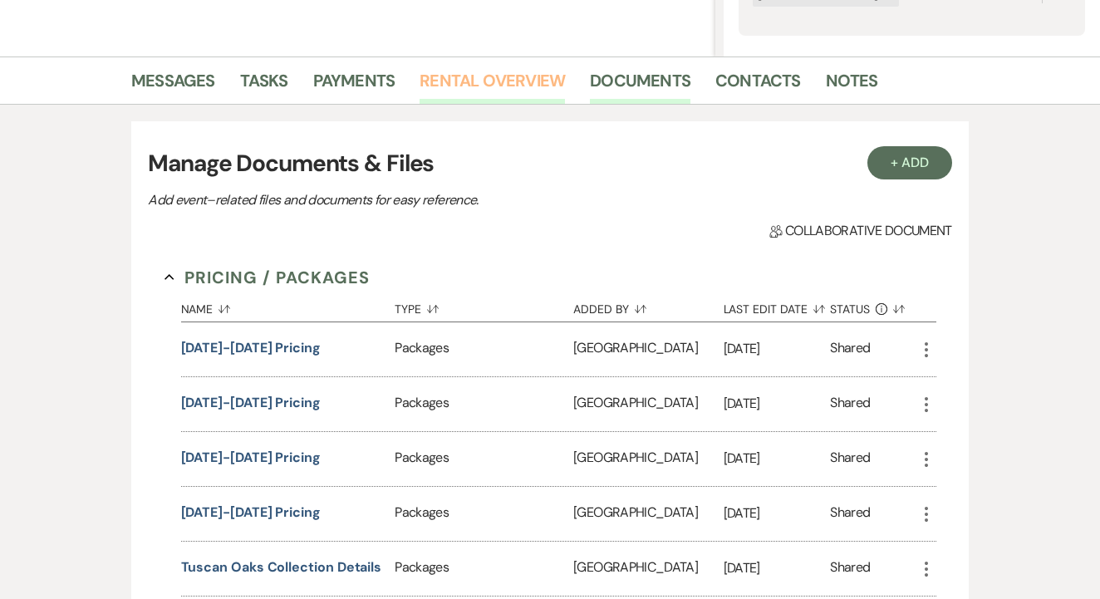
click at [494, 90] on link "Rental Overview" at bounding box center [492, 85] width 145 height 37
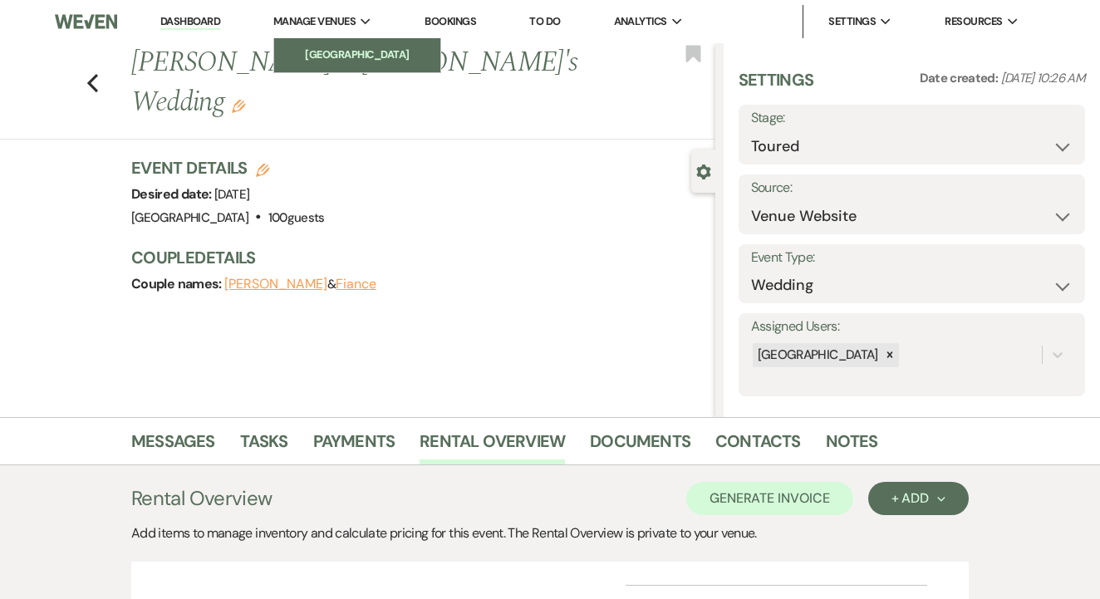
click at [322, 42] on link "[GEOGRAPHIC_DATA]" at bounding box center [357, 54] width 166 height 33
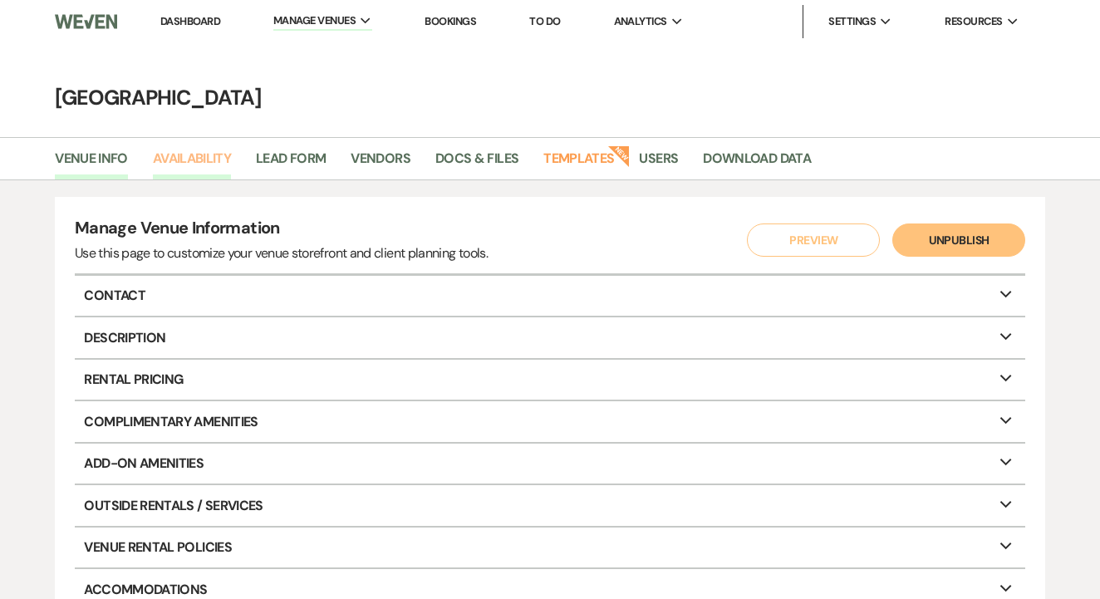
click at [218, 159] on link "Availability" at bounding box center [192, 164] width 78 height 32
select select "3"
select select "2026"
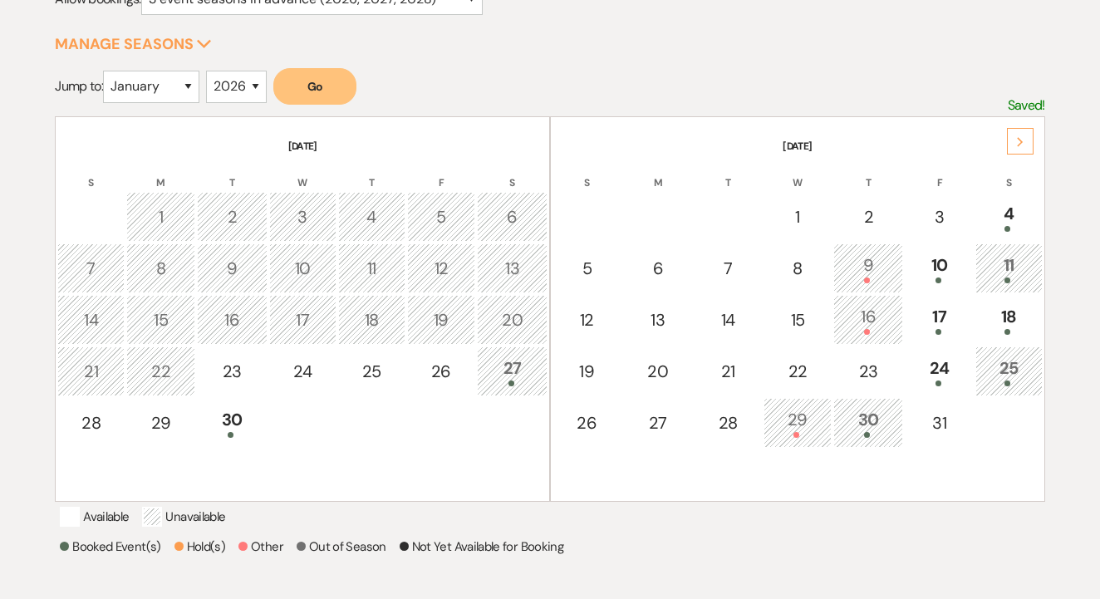
scroll to position [250, 0]
select select "11"
click at [325, 83] on button "Go" at bounding box center [314, 88] width 83 height 37
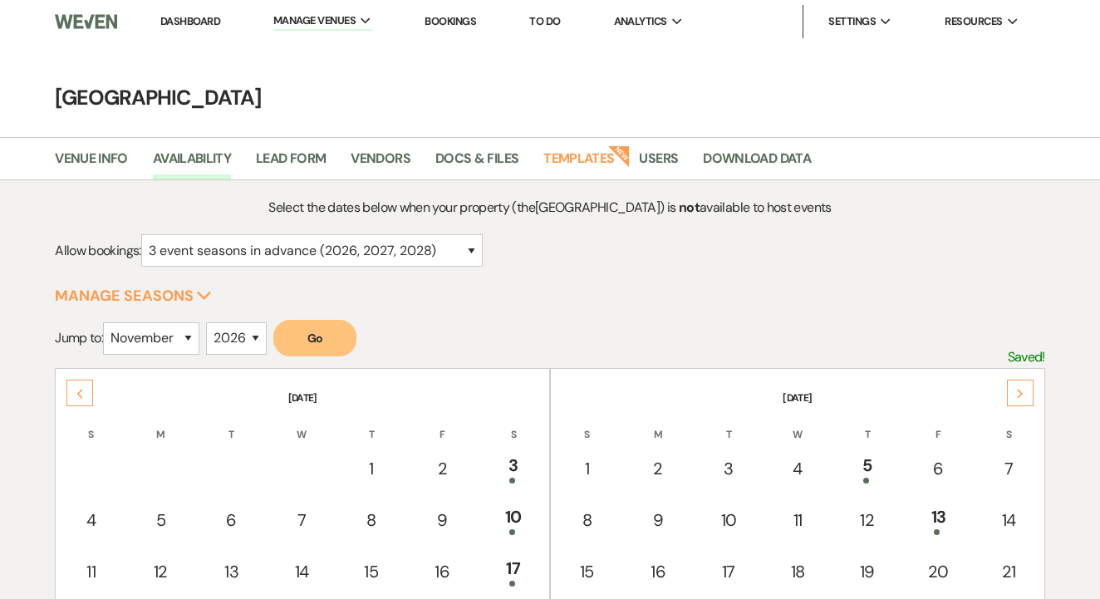
scroll to position [0, 0]
click at [211, 28] on li "Dashboard" at bounding box center [190, 21] width 76 height 33
click at [206, 24] on link "Dashboard" at bounding box center [190, 21] width 60 height 14
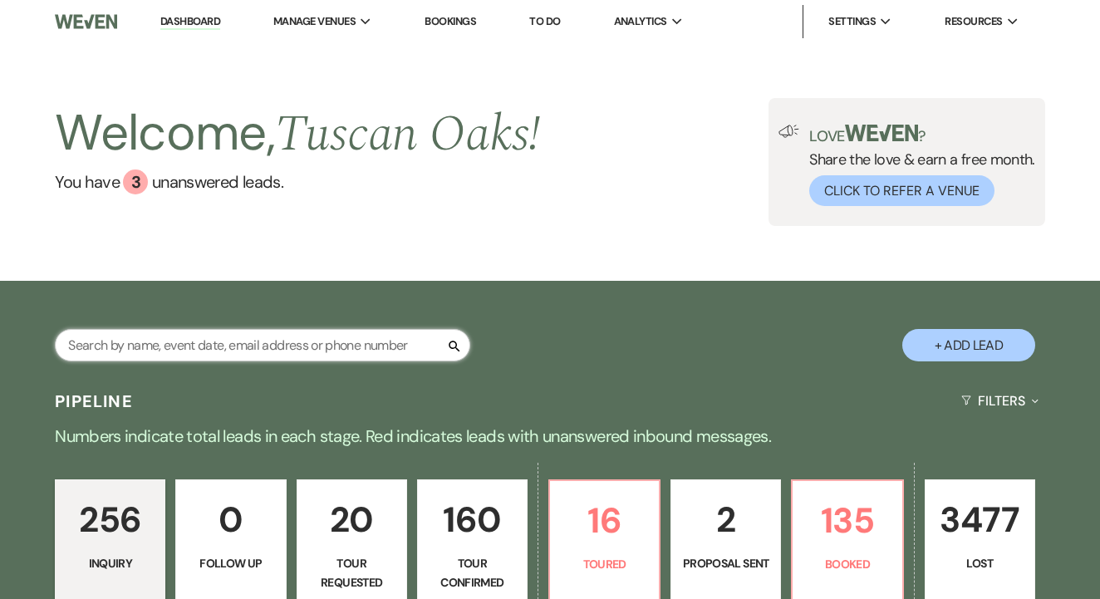
click at [328, 349] on input "text" at bounding box center [263, 345] width 416 height 32
type input "[PERSON_NAME]"
select select "5"
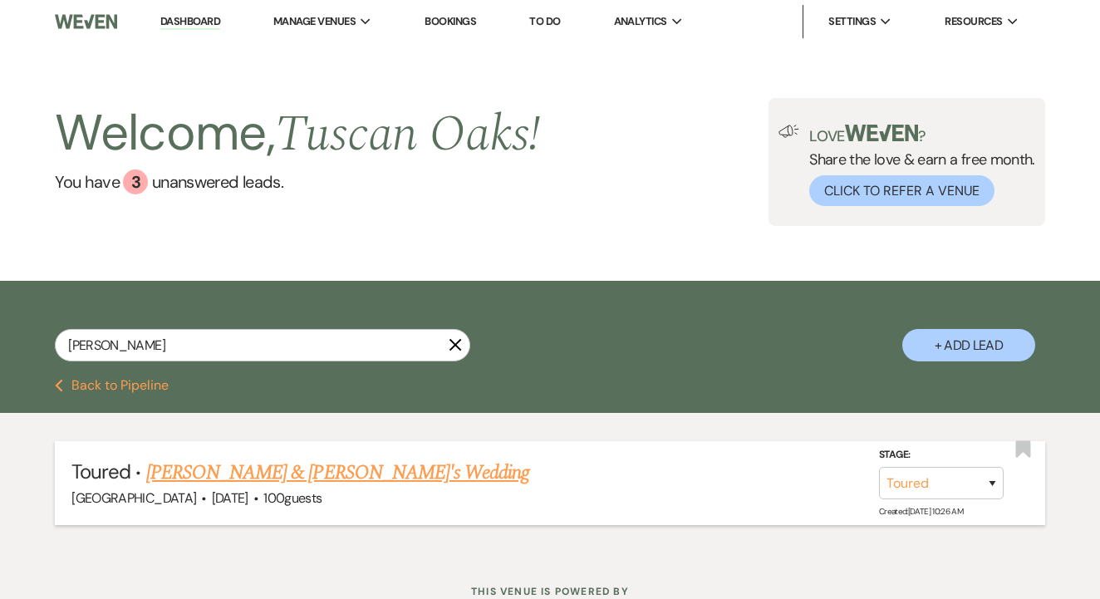
click at [260, 464] on link "[PERSON_NAME] & [PERSON_NAME]'s Wedding" at bounding box center [338, 473] width 384 height 30
select select "5"
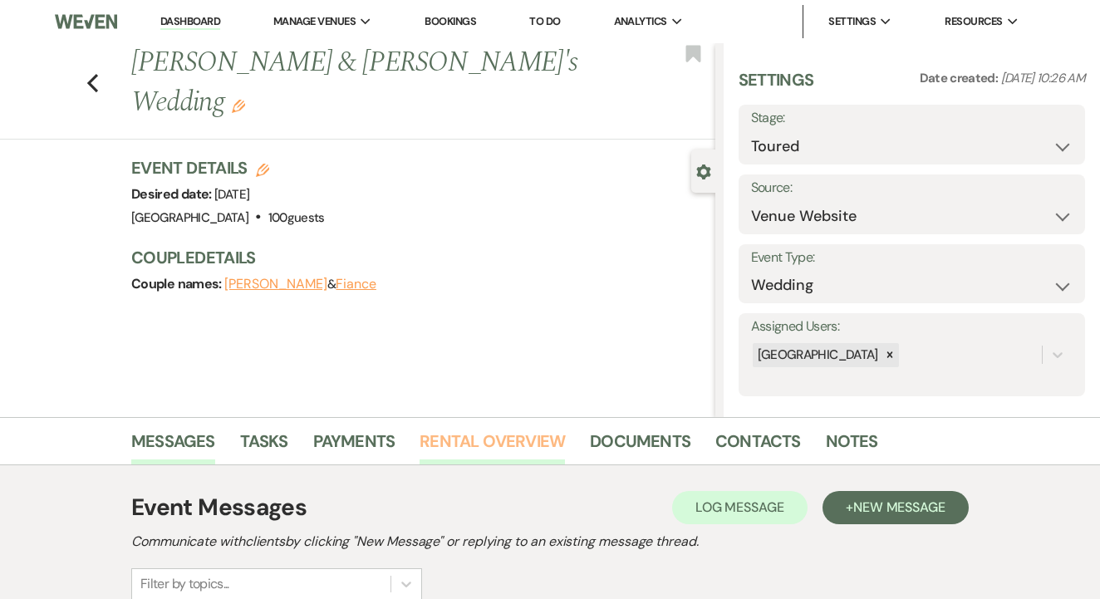
click at [481, 440] on link "Rental Overview" at bounding box center [492, 446] width 145 height 37
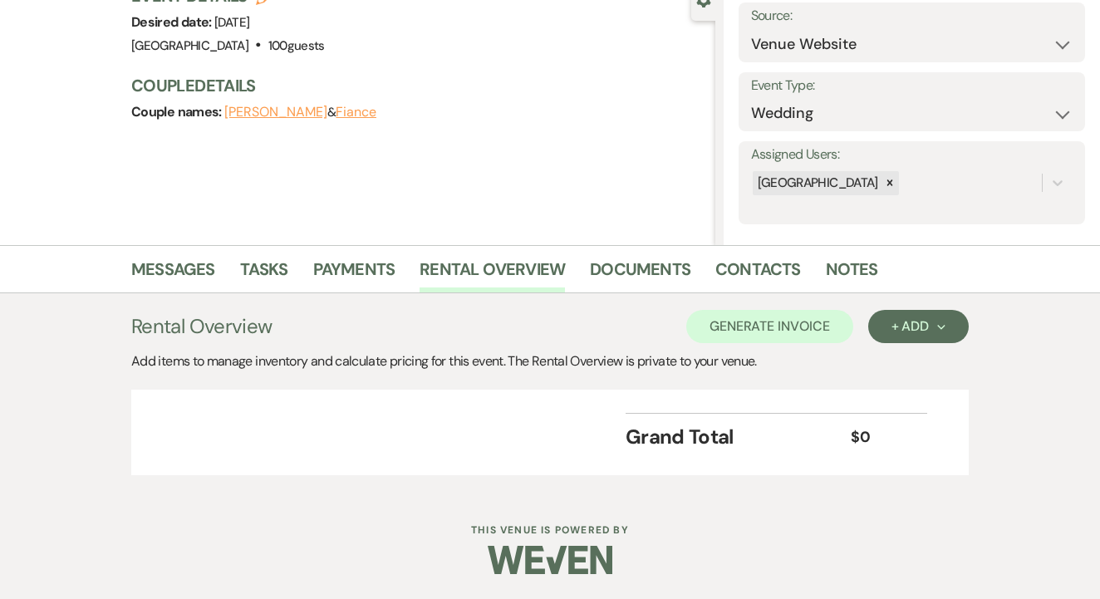
scroll to position [171, 0]
click at [874, 327] on button "+ Add Next" at bounding box center [919, 327] width 101 height 33
click at [896, 394] on button "Category" at bounding box center [912, 391] width 87 height 26
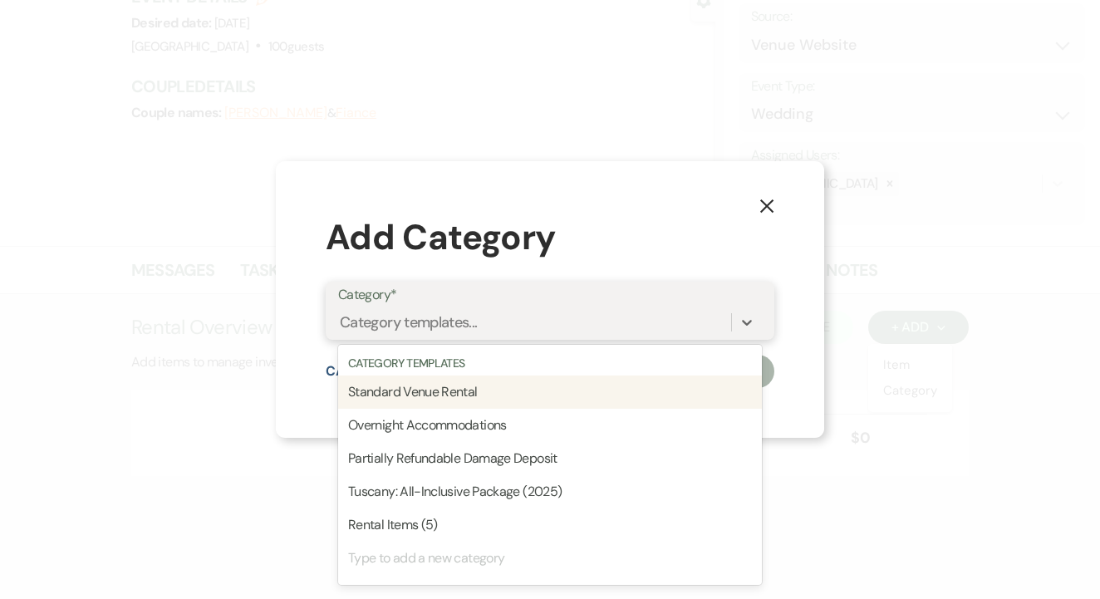
click at [567, 328] on div "Category templates..." at bounding box center [534, 322] width 393 height 29
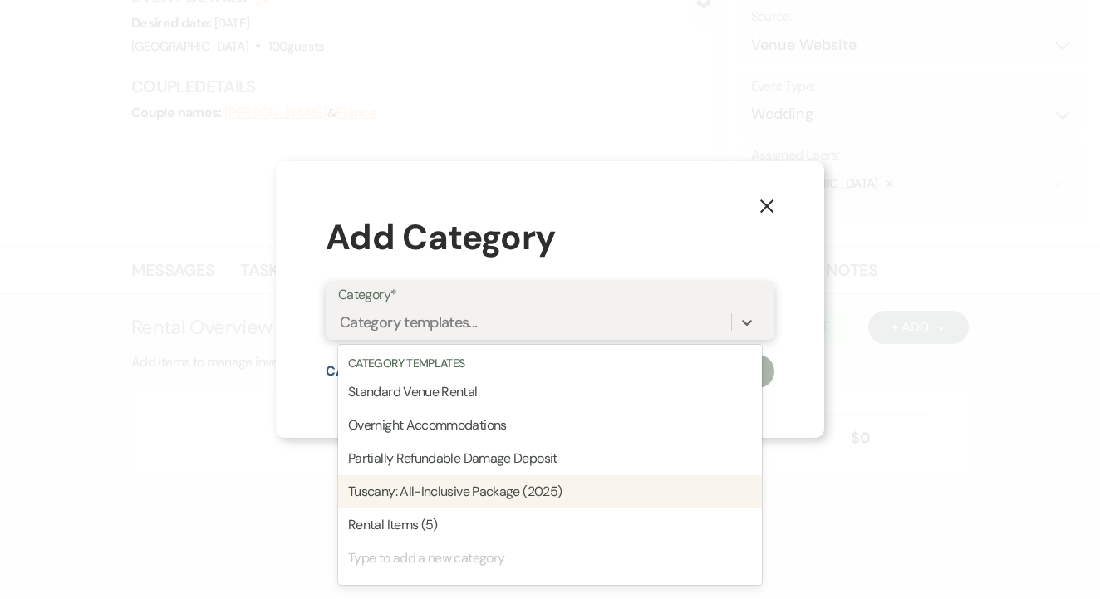
click at [520, 475] on div "Tuscany: All-Inclusive Package (2025)" at bounding box center [550, 491] width 424 height 33
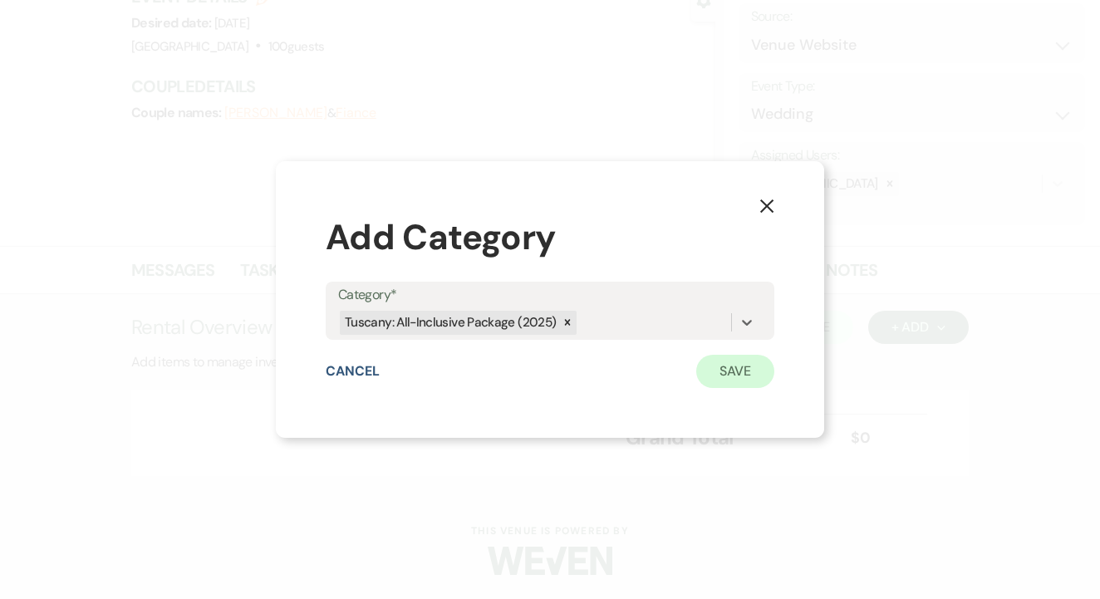
click at [719, 360] on button "Save" at bounding box center [736, 371] width 78 height 33
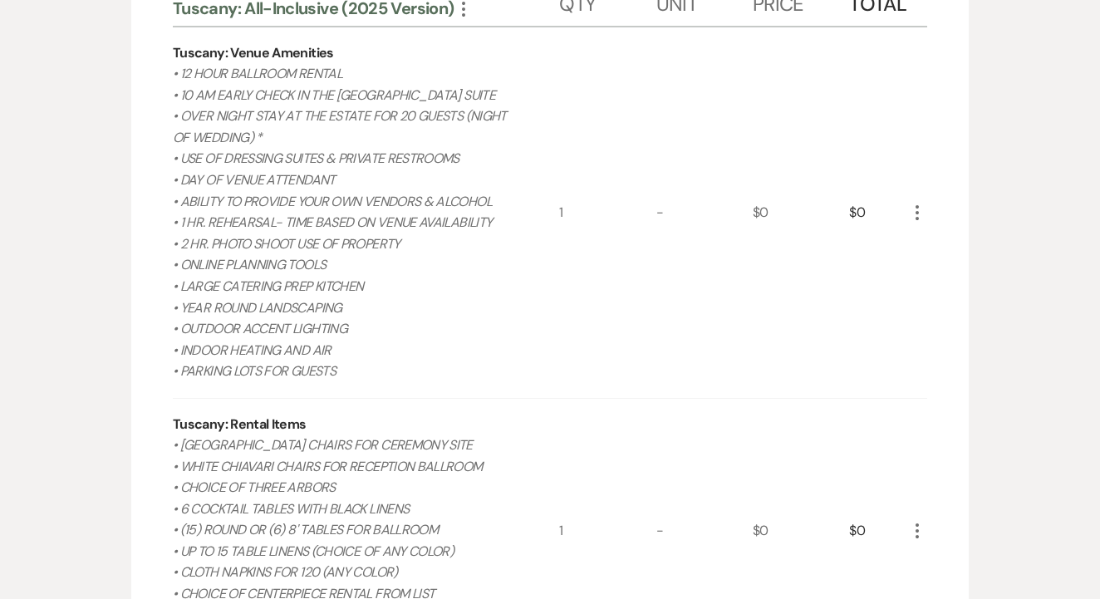
scroll to position [482, 0]
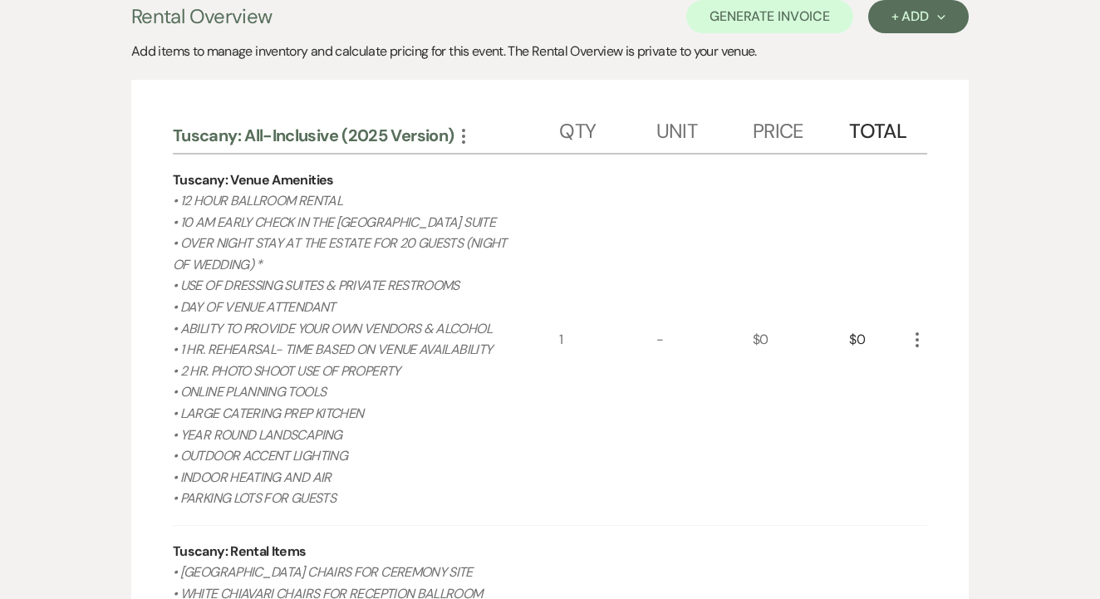
click at [918, 330] on icon "More" at bounding box center [918, 340] width 20 height 20
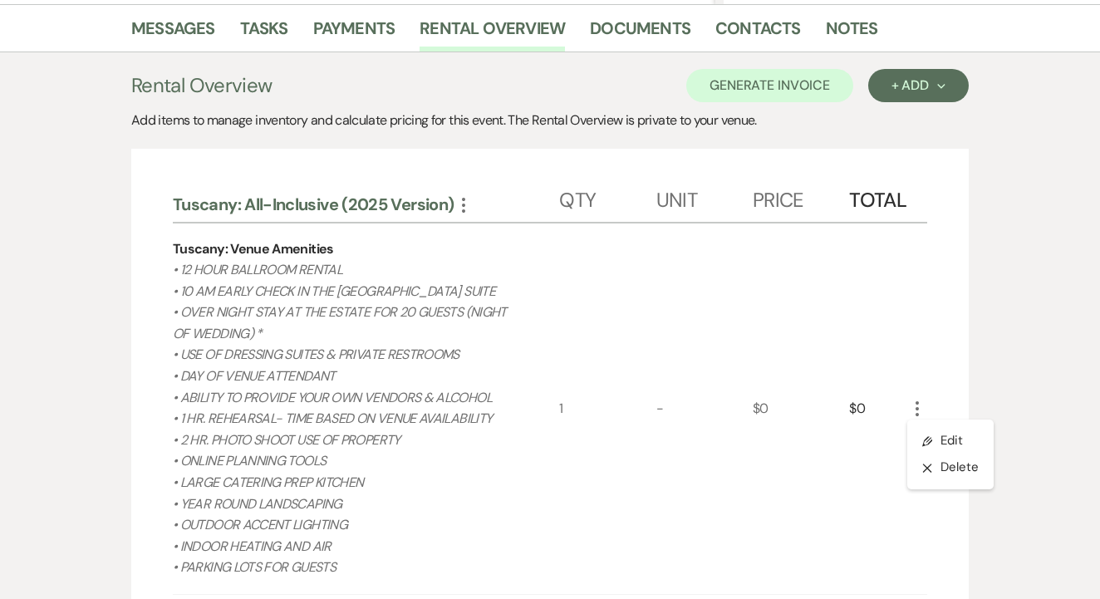
scroll to position [415, 0]
click at [926, 418] on ul "Pencil Edit X Delete" at bounding box center [951, 452] width 86 height 69
click at [928, 426] on button "Pencil Edit" at bounding box center [951, 439] width 86 height 27
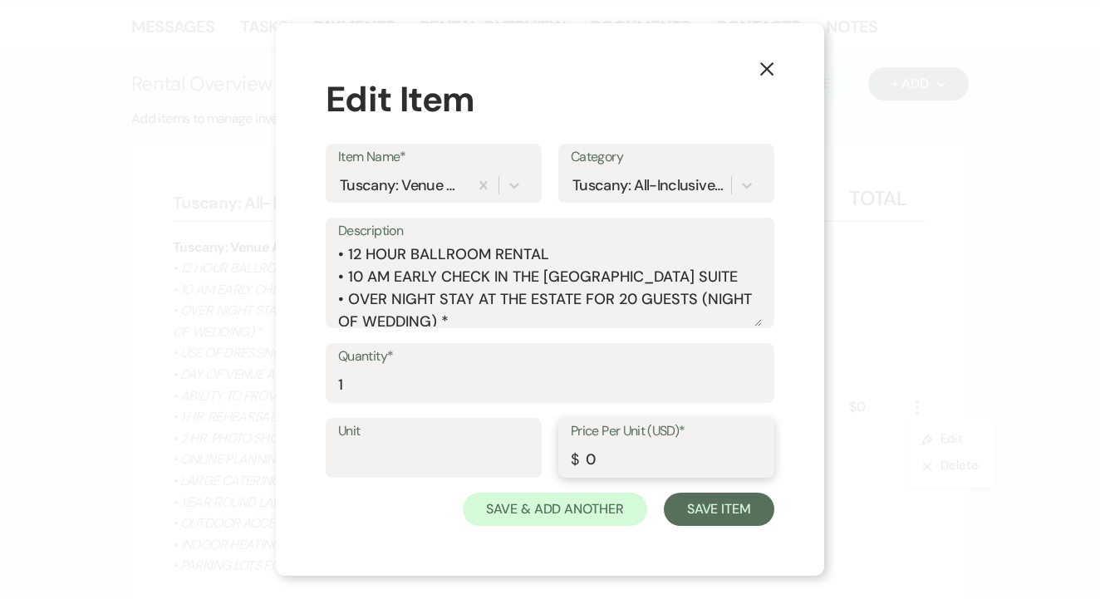
click at [613, 445] on input "0" at bounding box center [666, 460] width 191 height 32
type input "28400"
click at [705, 518] on button "Save Item" at bounding box center [719, 509] width 111 height 33
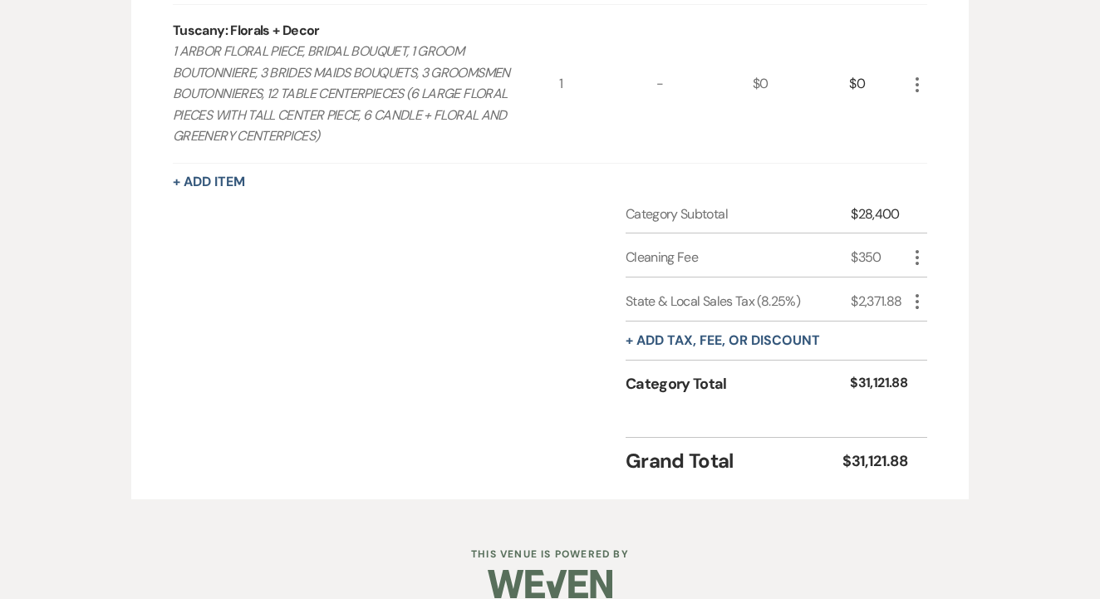
scroll to position [2193, 0]
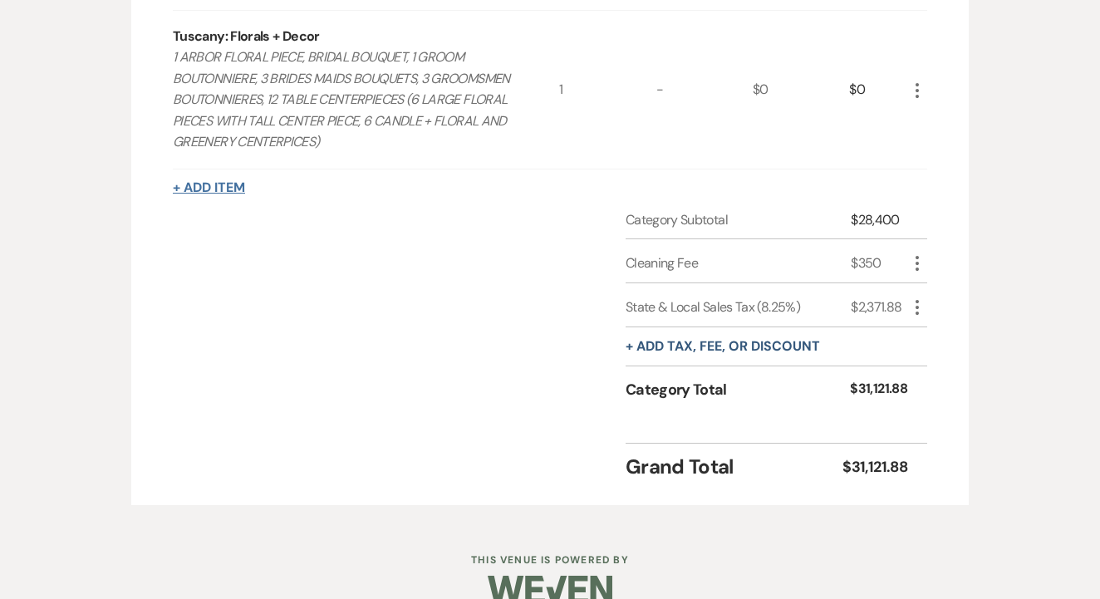
click at [238, 181] on button "+ Add Item" at bounding box center [209, 187] width 72 height 13
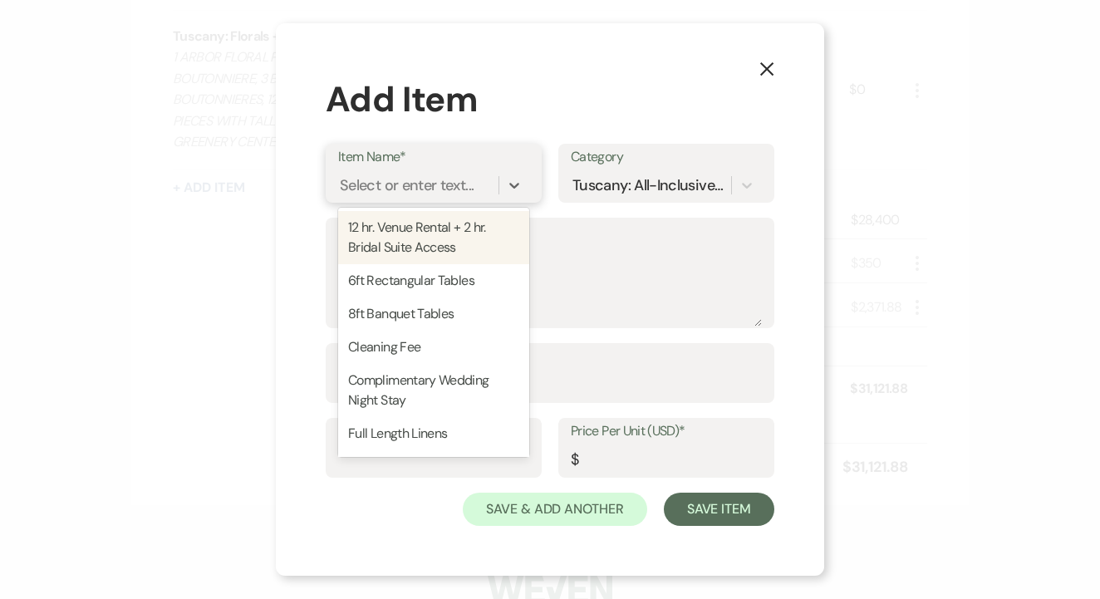
click at [488, 187] on div "Select or enter text..." at bounding box center [418, 185] width 160 height 29
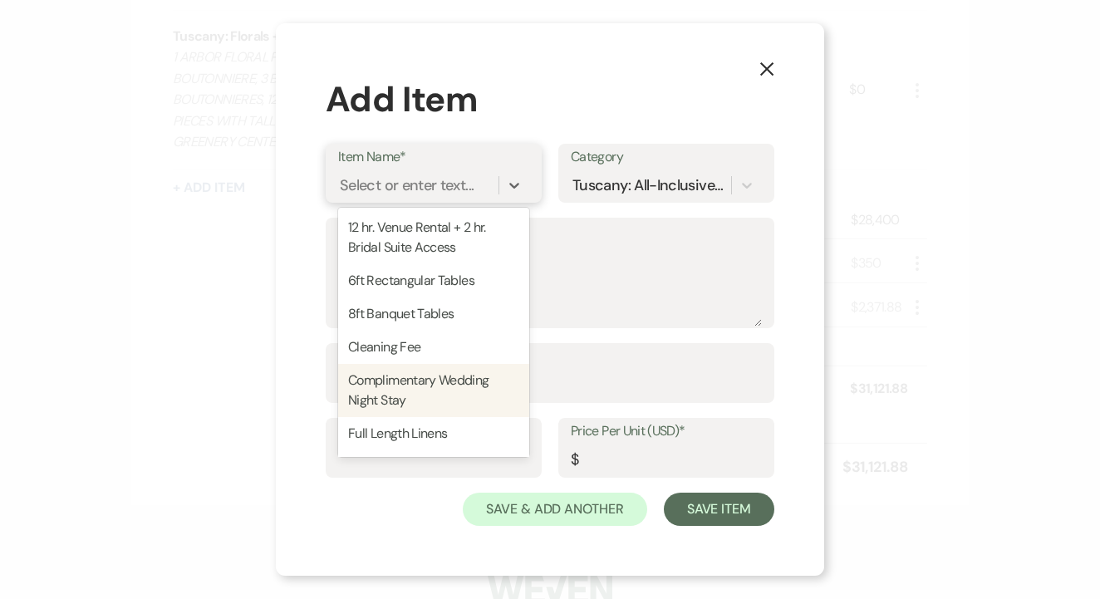
click at [456, 373] on div "Complimentary Wedding Night Stay" at bounding box center [433, 390] width 191 height 53
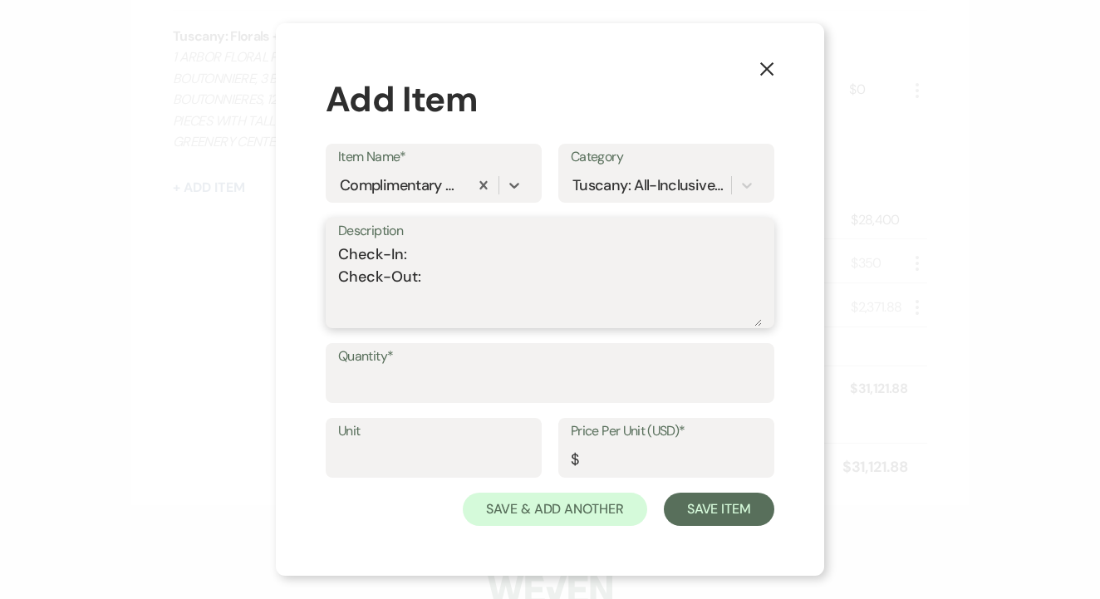
click at [453, 248] on textarea "Check-In: Check-Out:" at bounding box center [550, 285] width 424 height 83
click at [436, 276] on textarea "Check-In: 12pm on [DATE] Check-Out:" at bounding box center [550, 285] width 424 height 83
type textarea "Check-In: 12pm on [DATE] Check-Out: 10am on [DATE]"
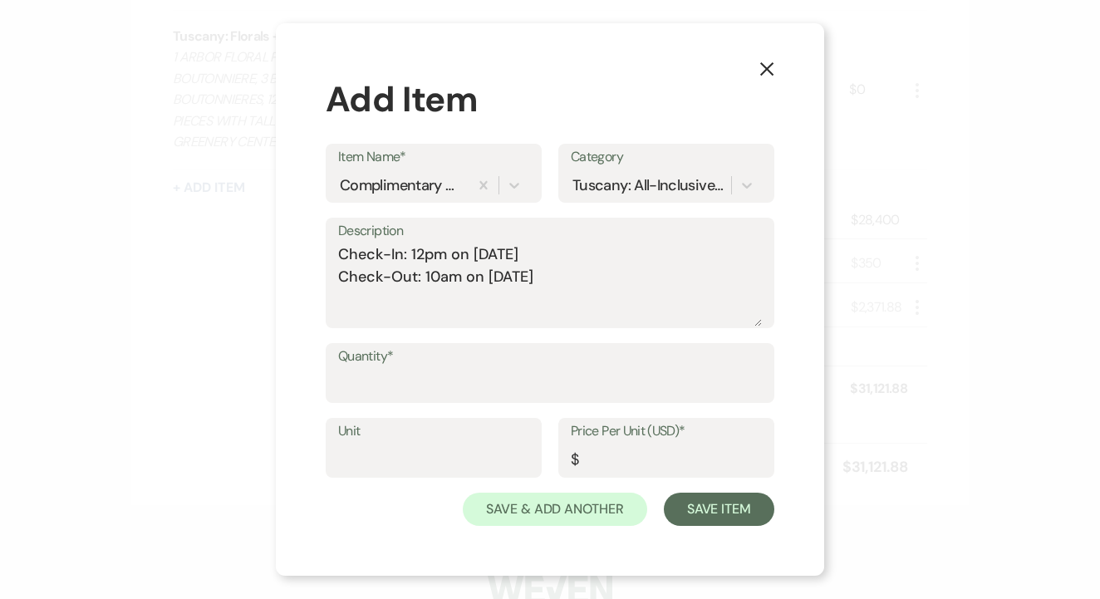
click at [528, 363] on label "Quantity*" at bounding box center [550, 357] width 424 height 24
click at [528, 369] on input "Quantity*" at bounding box center [550, 385] width 424 height 32
type input "1"
click at [632, 466] on input "Price Per Unit (USD)*" at bounding box center [666, 460] width 191 height 32
type input "0"
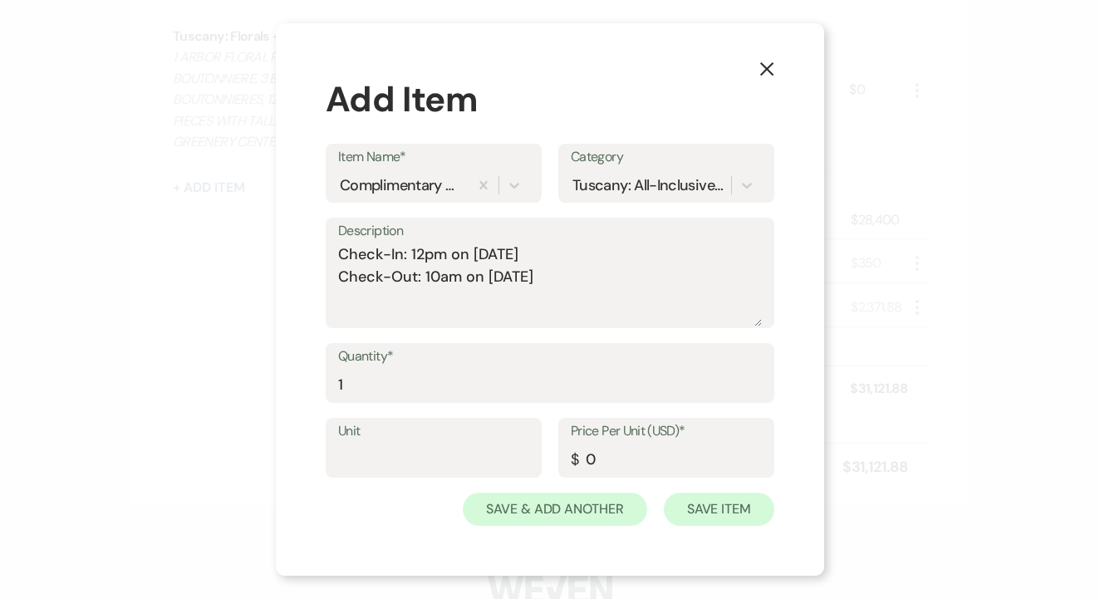
click at [716, 508] on button "Save Item" at bounding box center [719, 509] width 111 height 33
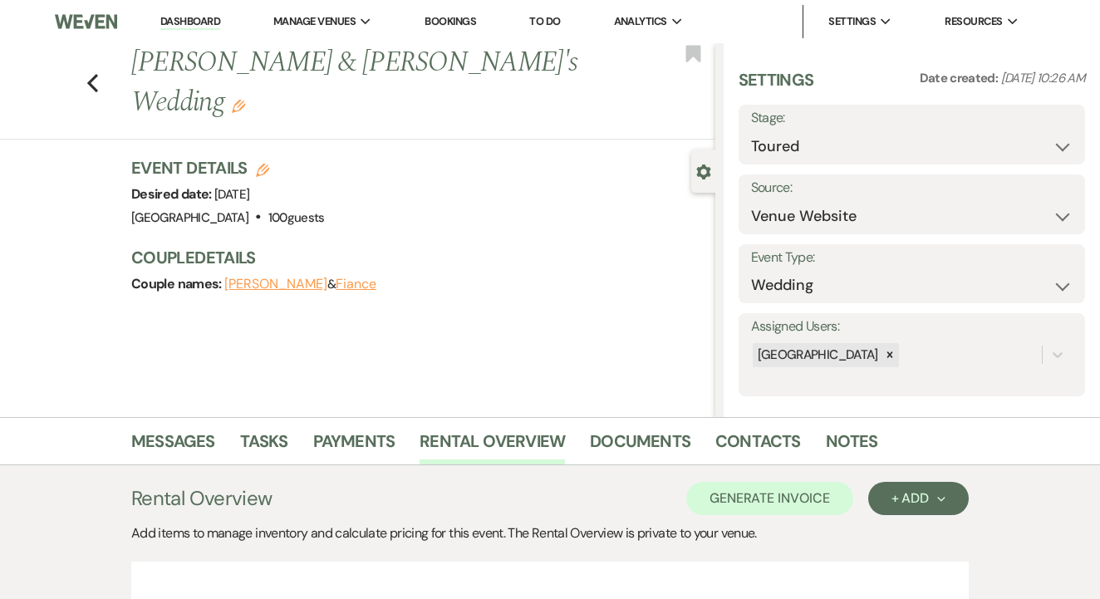
scroll to position [0, 0]
click at [262, 164] on use "button" at bounding box center [262, 170] width 13 height 13
select select "630"
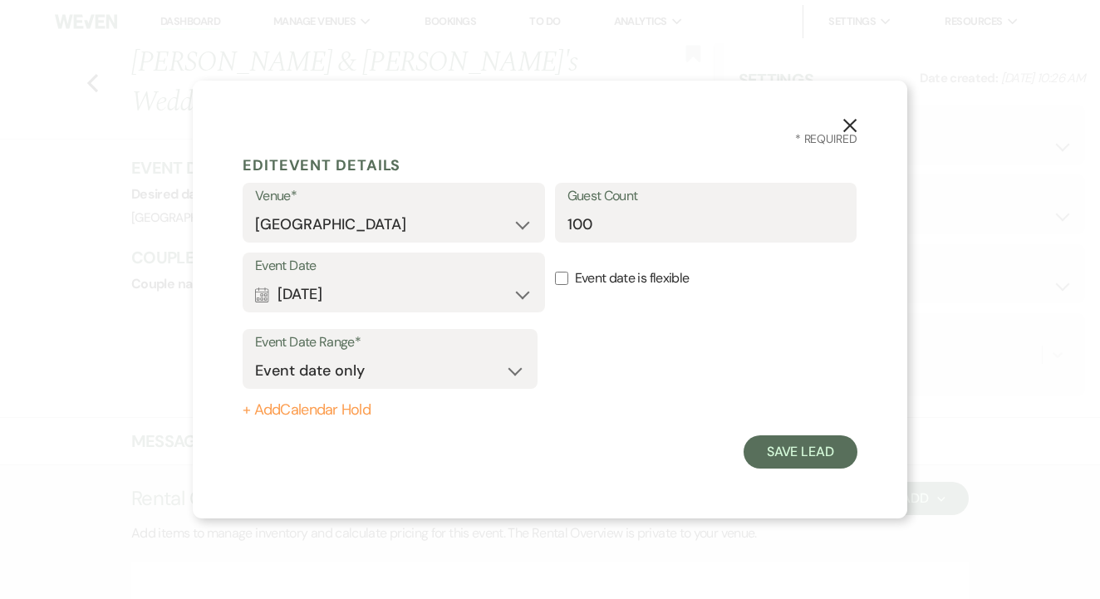
click at [455, 278] on button "Calendar [DATE] Expand" at bounding box center [394, 294] width 278 height 33
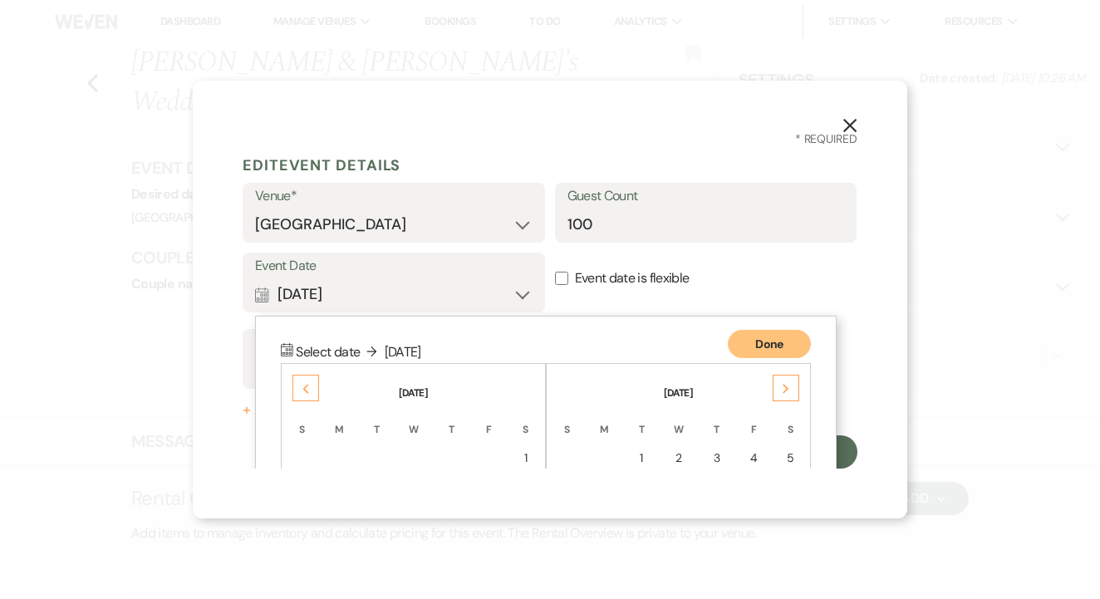
scroll to position [213, 0]
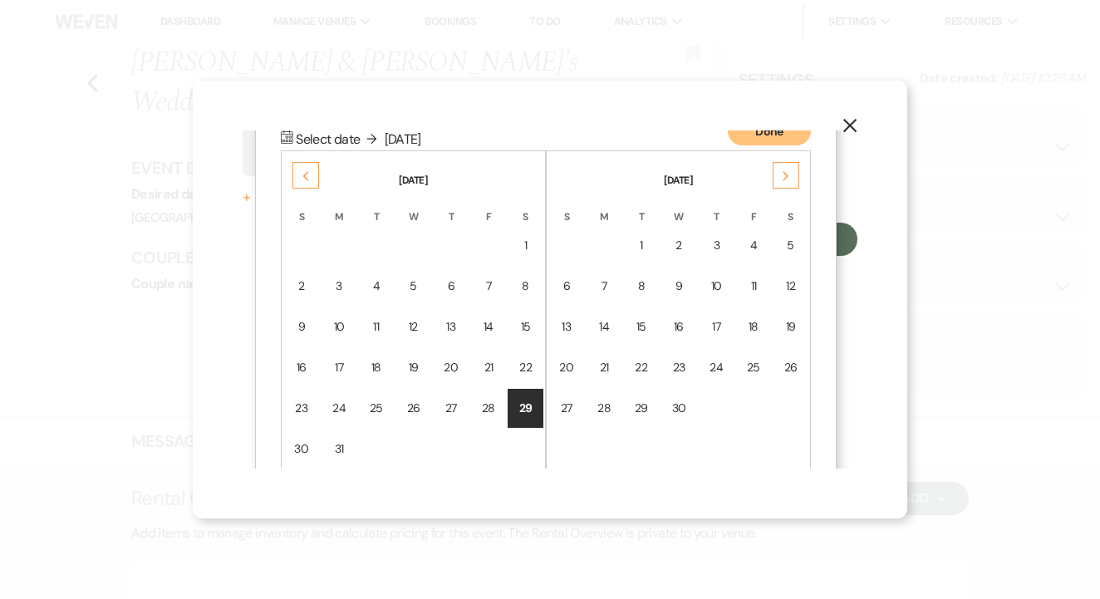
click at [785, 175] on icon "Next" at bounding box center [786, 176] width 8 height 10
click at [789, 229] on td "7" at bounding box center [791, 245] width 36 height 39
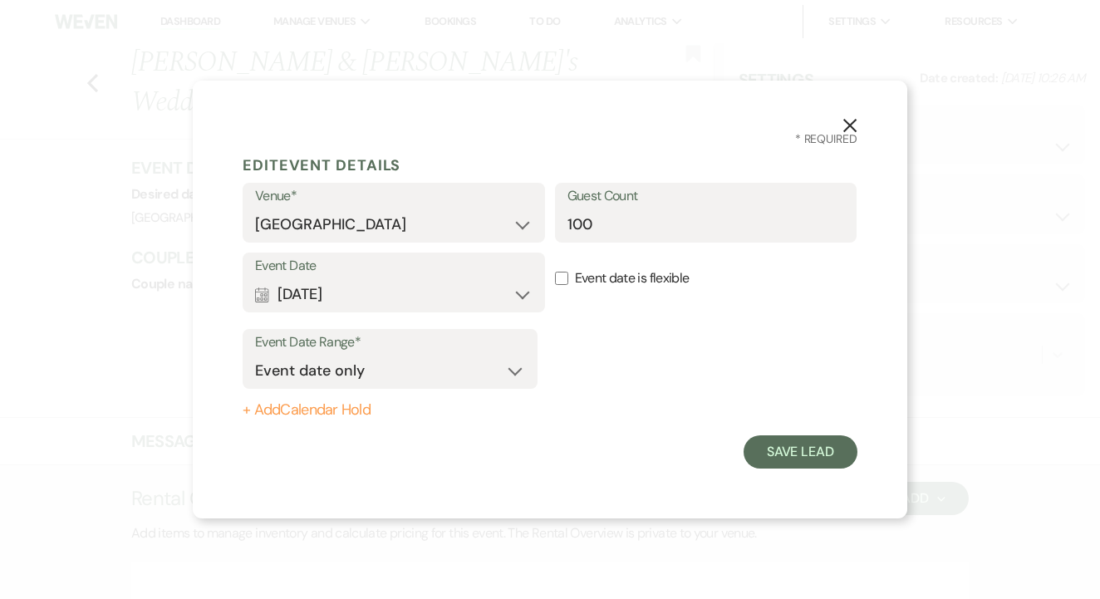
scroll to position [0, 0]
click at [786, 449] on button "Save Lead" at bounding box center [801, 452] width 114 height 33
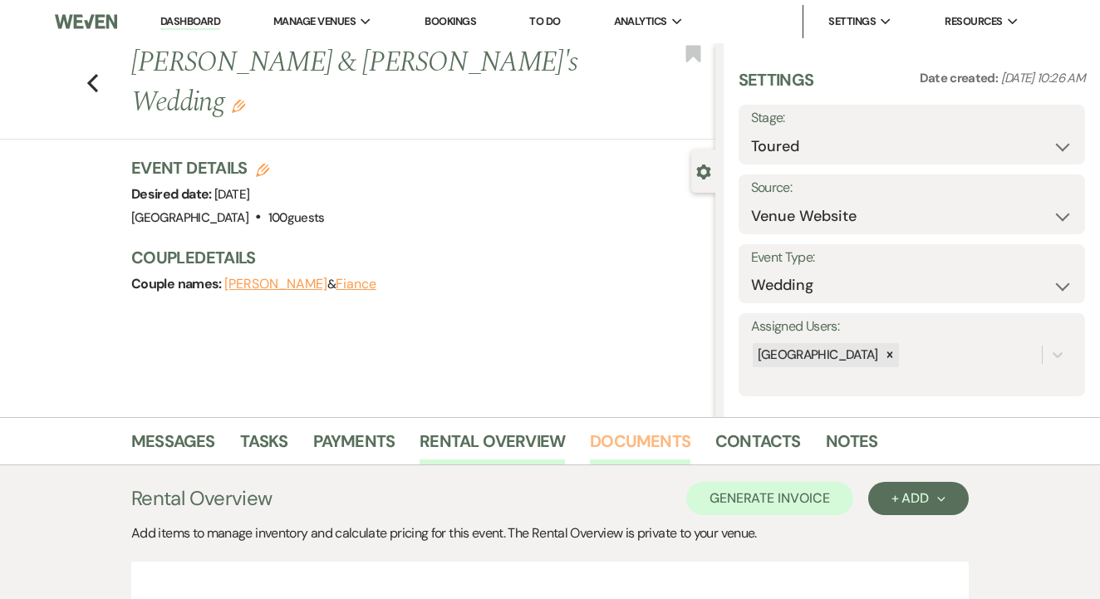
click at [626, 431] on link "Documents" at bounding box center [640, 446] width 101 height 37
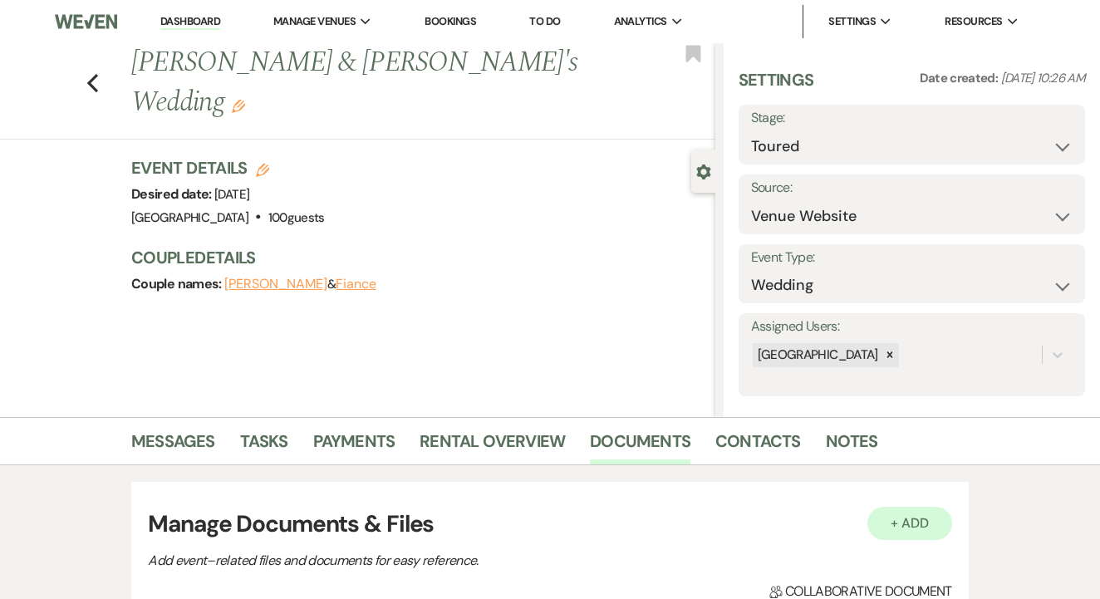
scroll to position [285, 0]
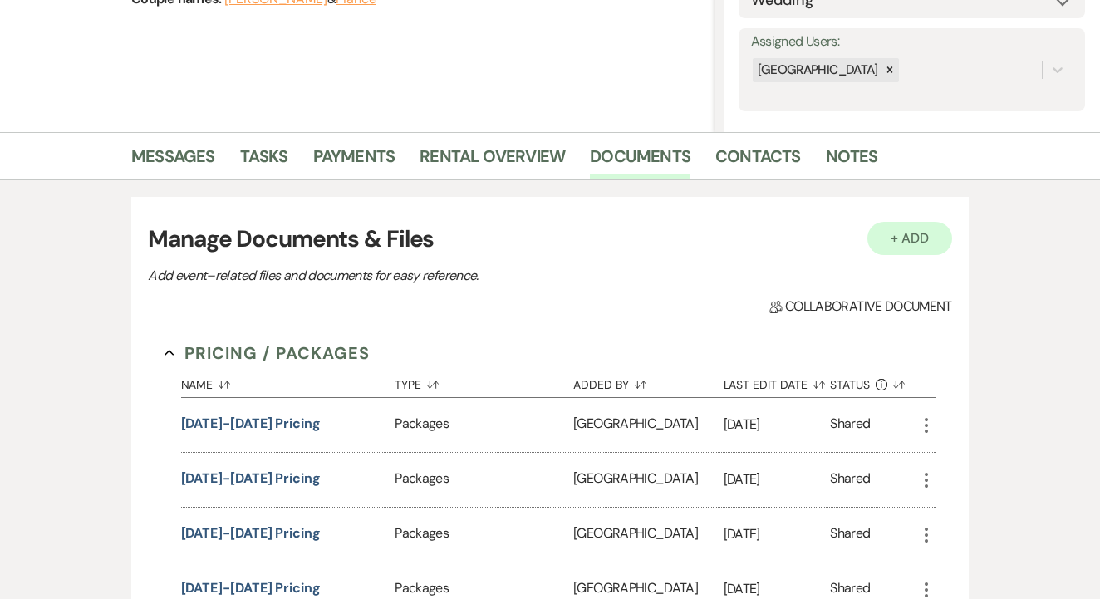
click at [918, 249] on button "+ Add" at bounding box center [910, 238] width 85 height 33
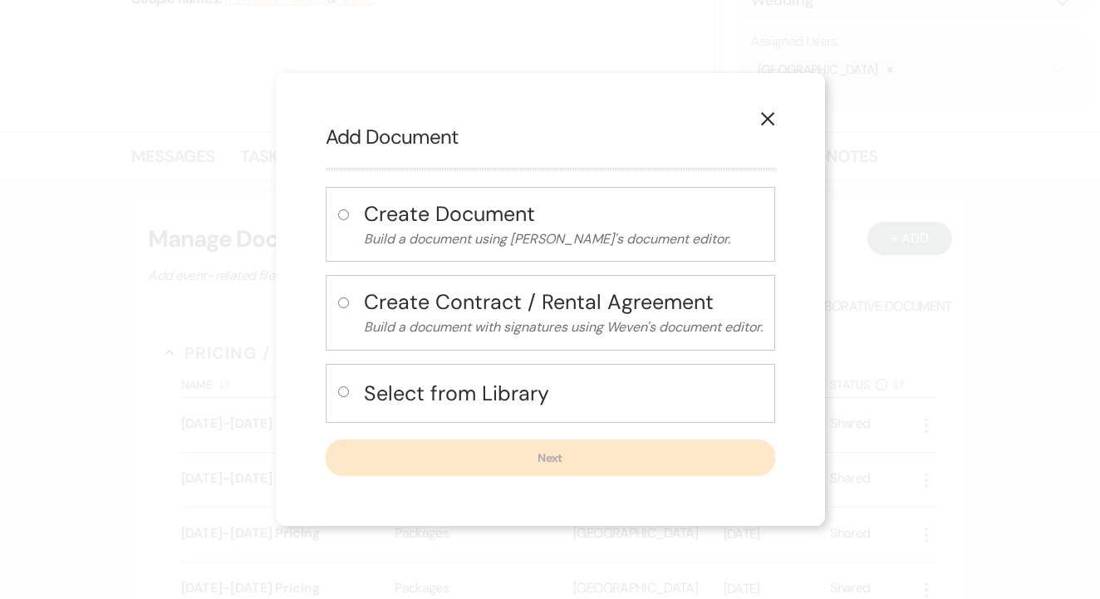
click at [342, 392] on input "radio" at bounding box center [343, 391] width 11 height 11
radio input "true"
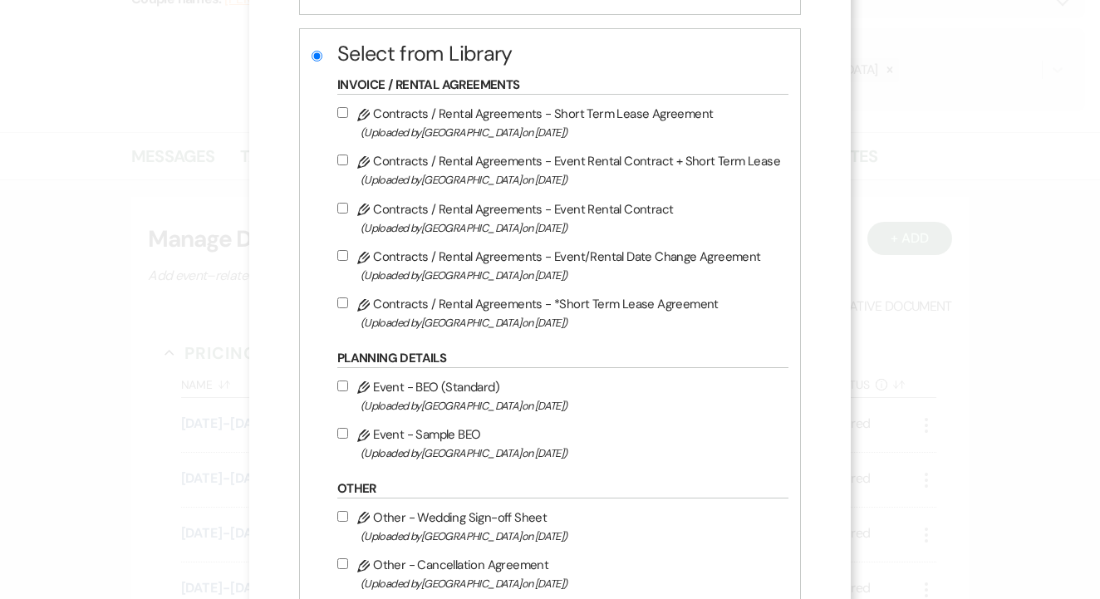
scroll to position [287, 0]
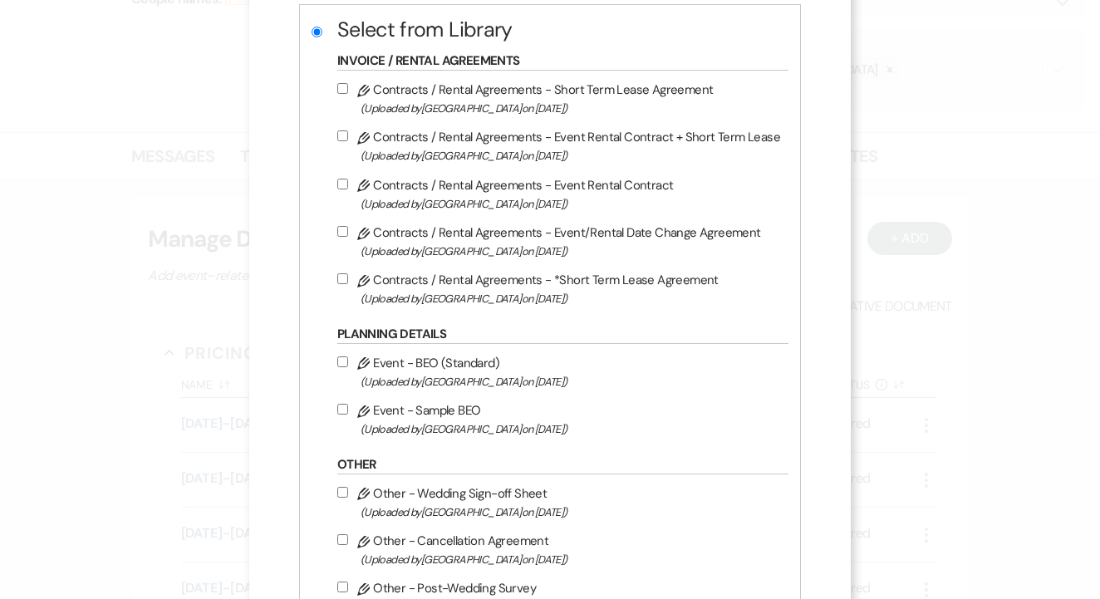
click at [346, 138] on input "Pencil Contracts / Rental Agreements - Event Rental Contract + Short Term Lease…" at bounding box center [342, 135] width 11 height 11
checkbox input "true"
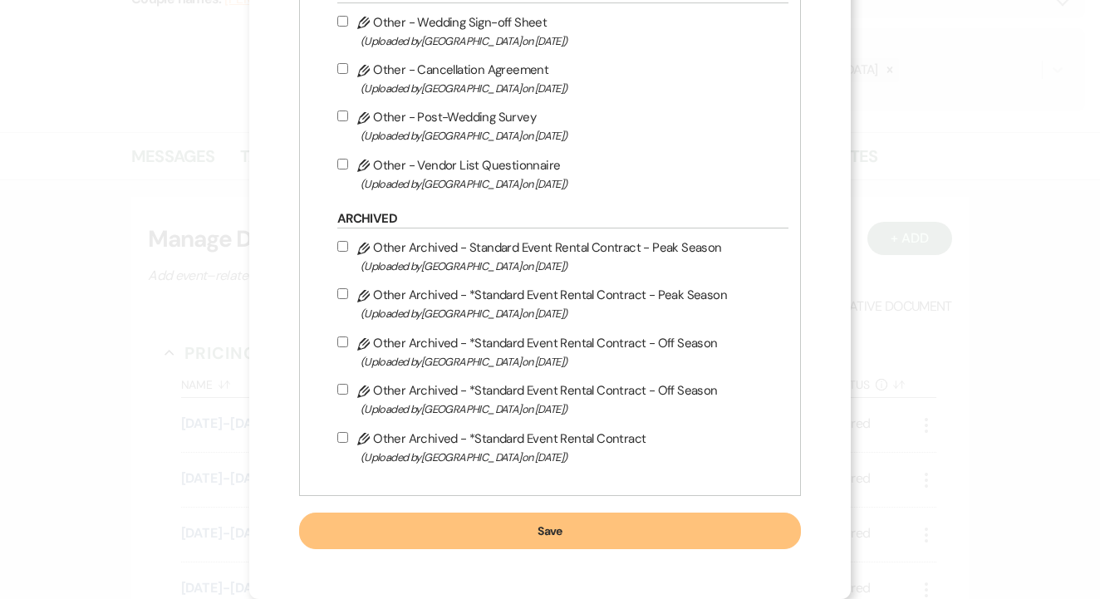
scroll to position [778, 0]
click at [506, 525] on button "Save" at bounding box center [550, 531] width 502 height 37
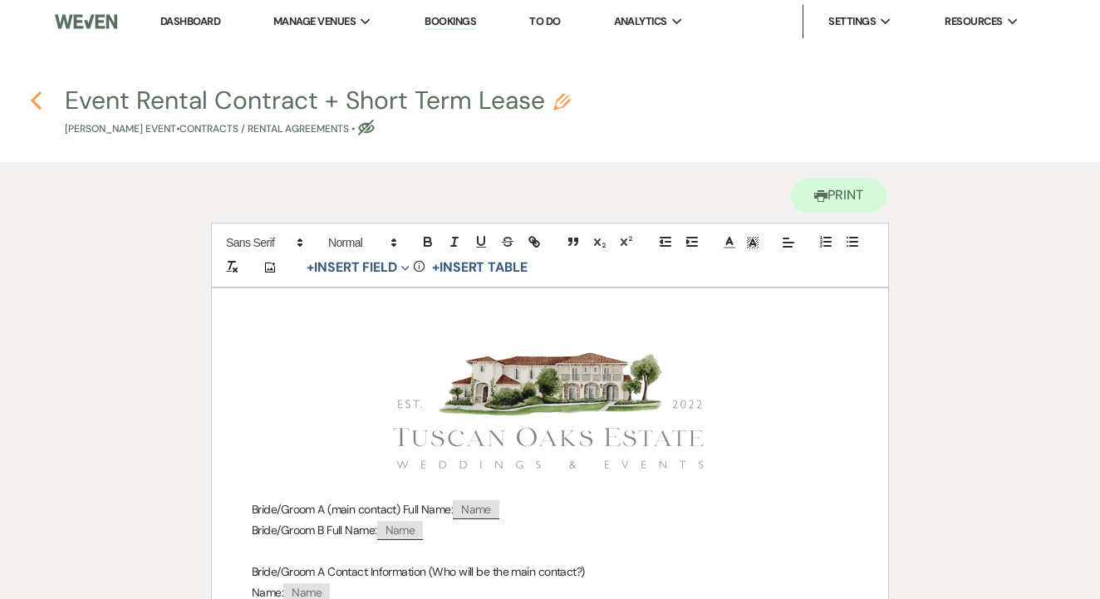
click at [37, 106] on use "button" at bounding box center [36, 100] width 11 height 18
select select "5"
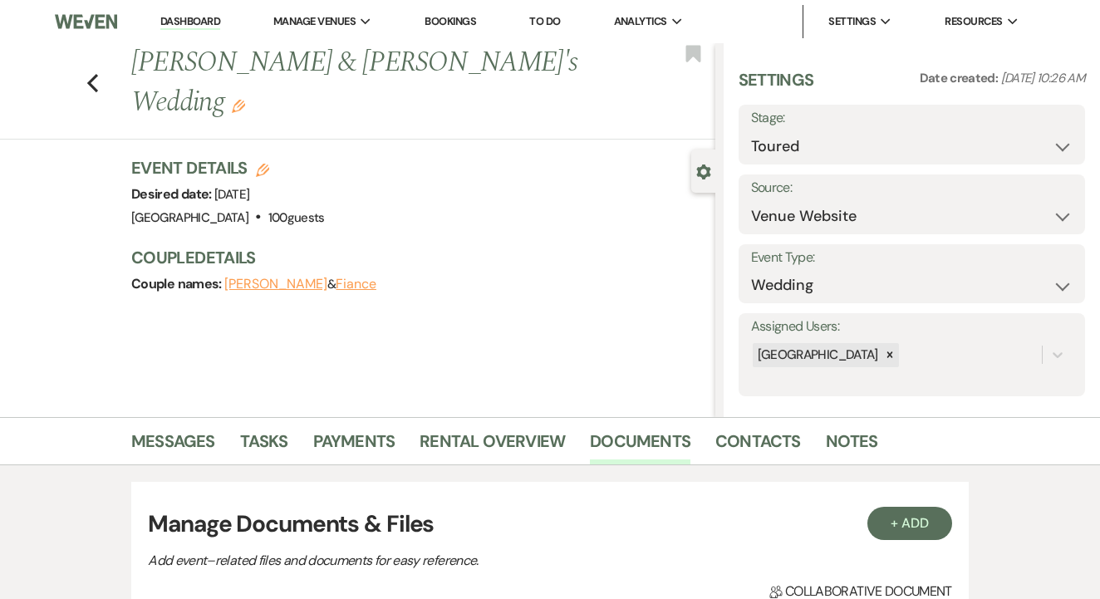
scroll to position [285, 0]
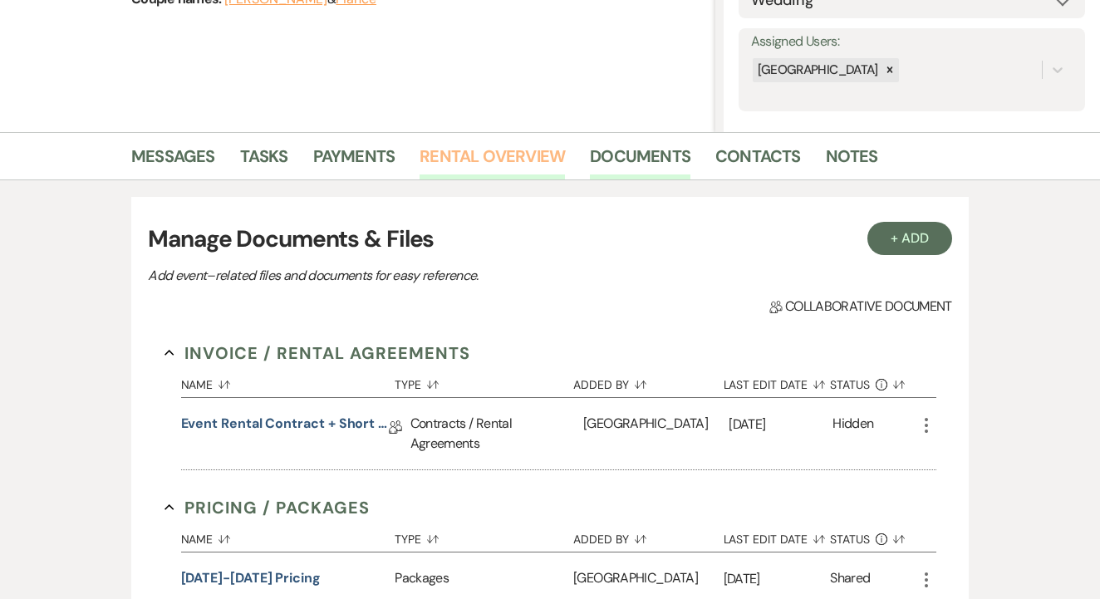
click at [480, 143] on link "Rental Overview" at bounding box center [492, 161] width 145 height 37
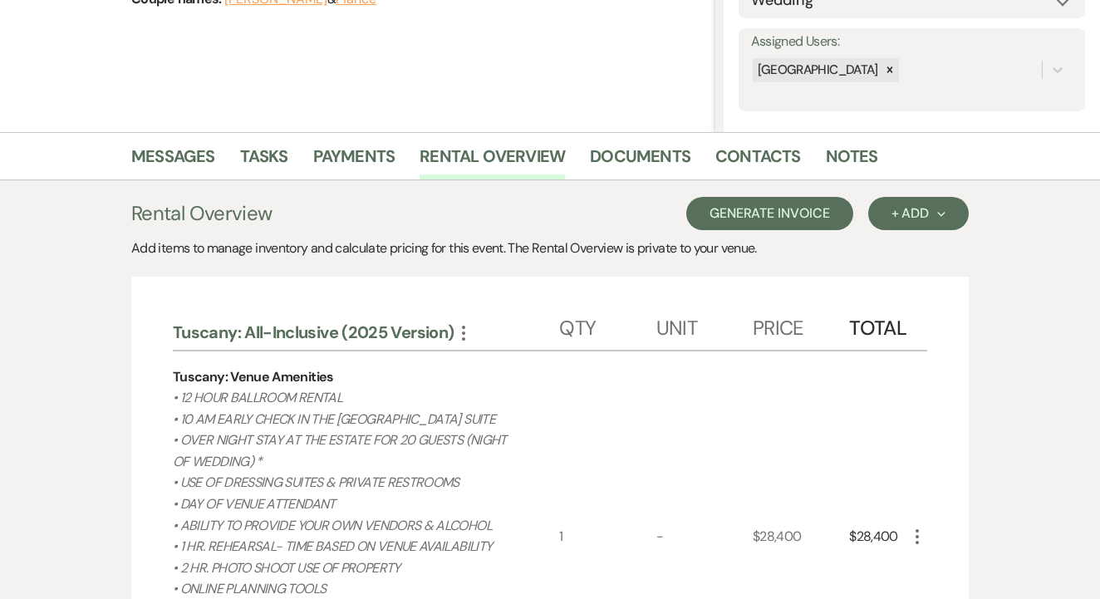
click at [805, 207] on button "Generate Invoice" at bounding box center [770, 213] width 167 height 33
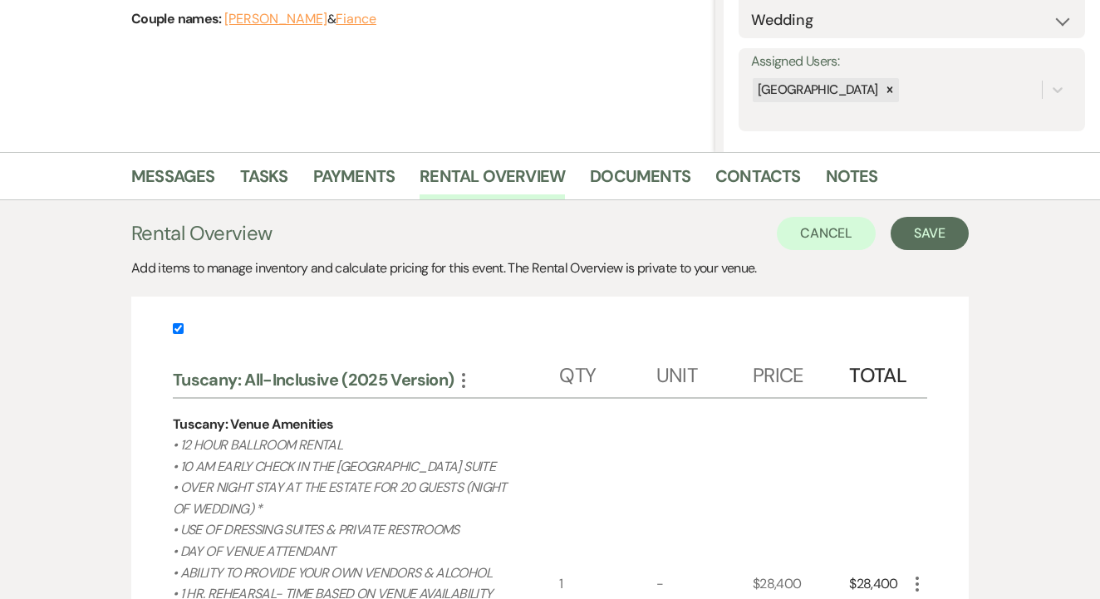
scroll to position [263, 0]
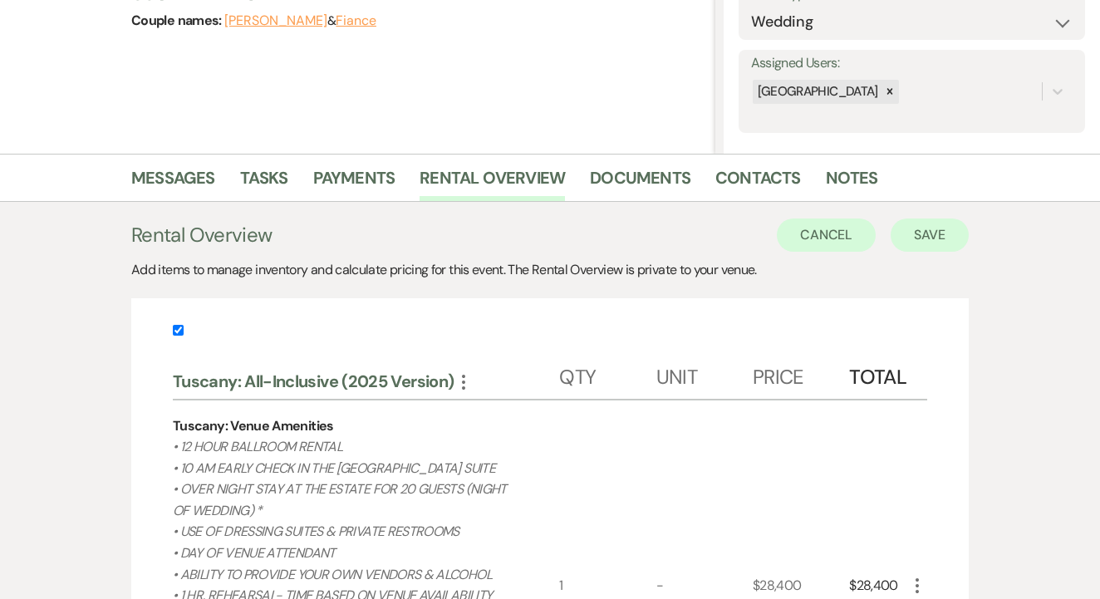
click at [920, 239] on button "Save" at bounding box center [930, 235] width 78 height 33
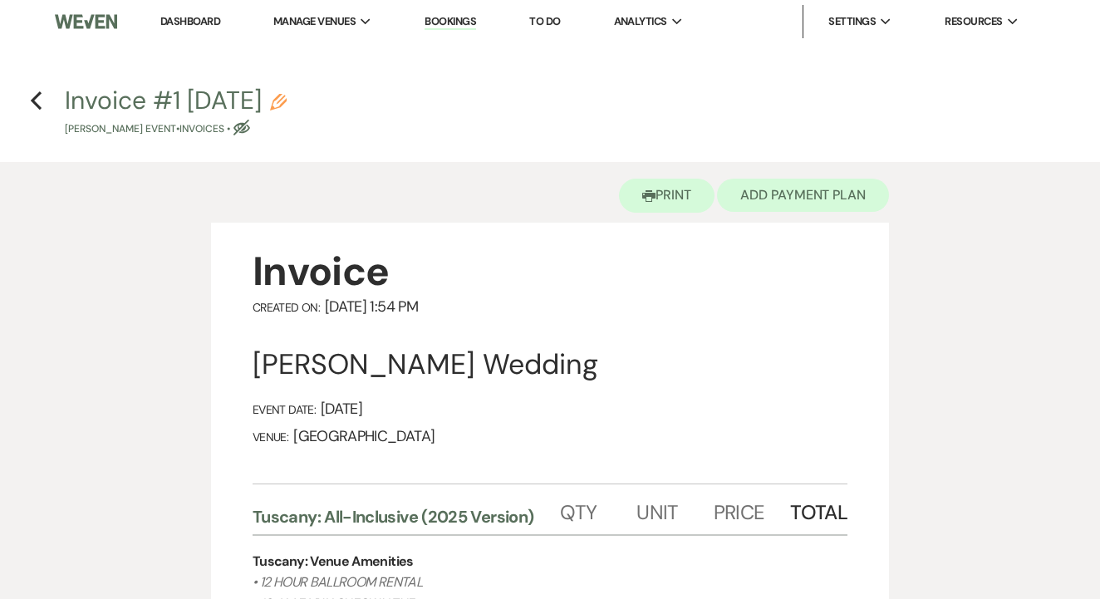
click at [782, 192] on button "Add Payment Plan" at bounding box center [803, 195] width 172 height 33
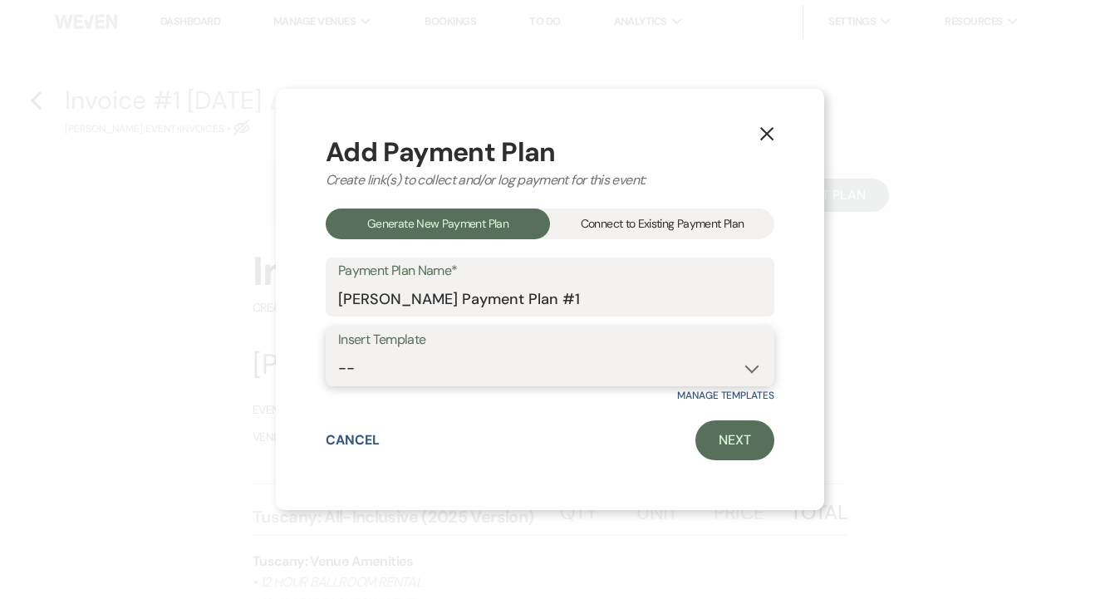
click at [470, 357] on select "-- Standard Payment Plan (ACH) Standard Payment Plan (CC)" at bounding box center [550, 368] width 424 height 32
select select "50"
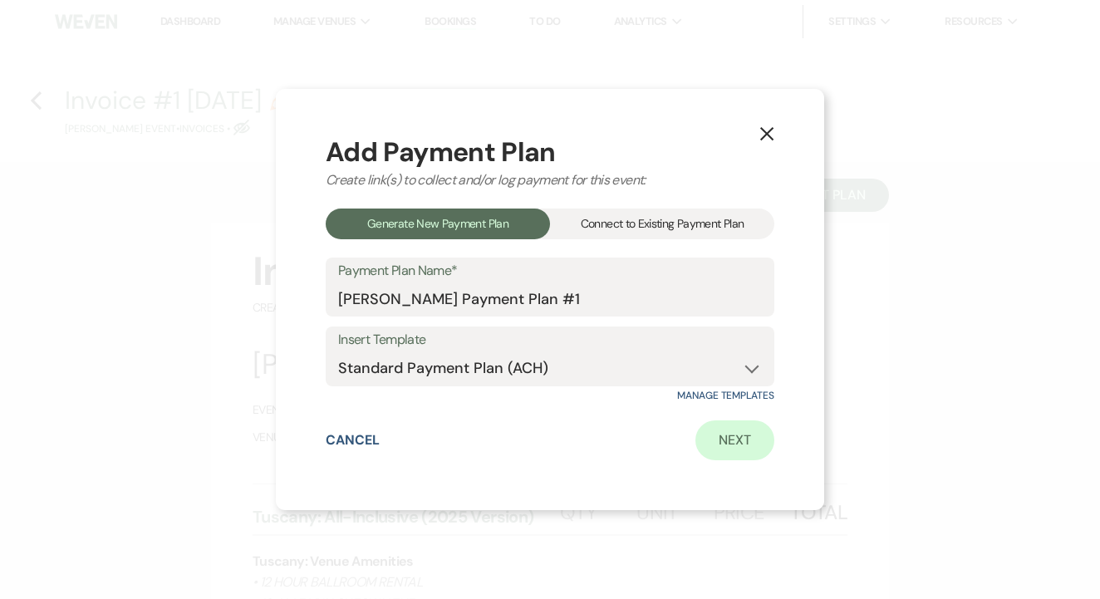
click at [740, 448] on link "Next" at bounding box center [735, 441] width 79 height 40
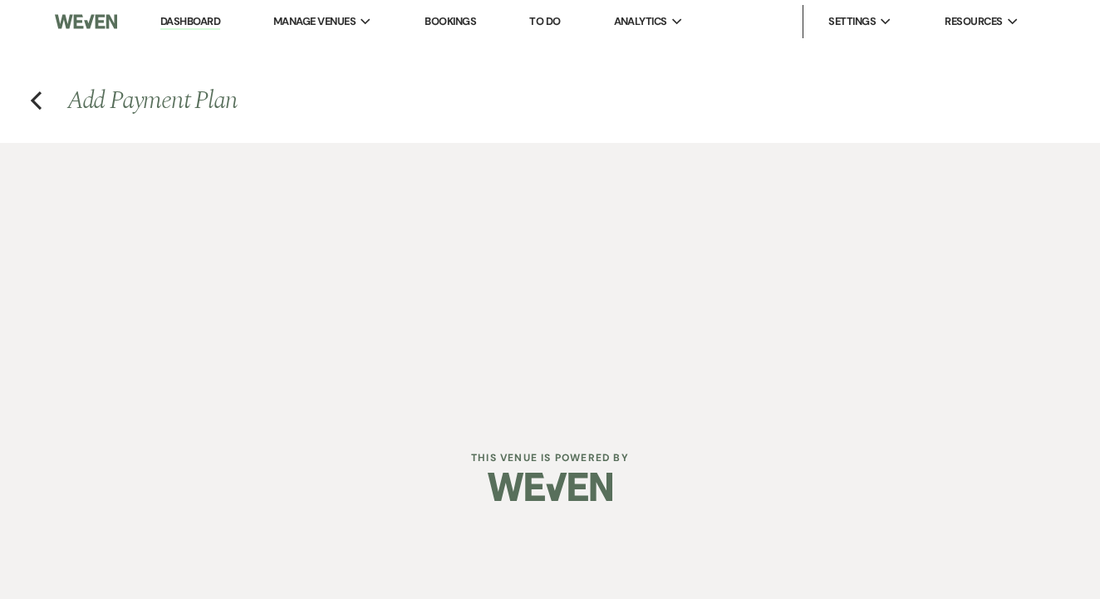
select select "28932"
select select "2"
select select "percentage"
select select "true"
select select "both"
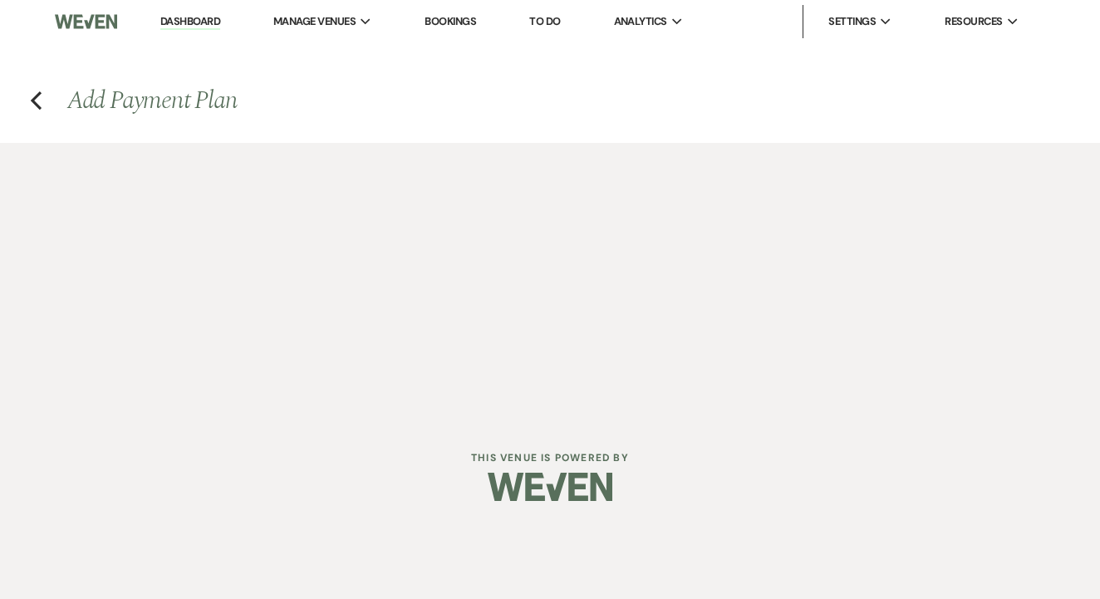
select select "daily"
select select "days"
select select "afterDueDate"
select select "complete"
select select "2"
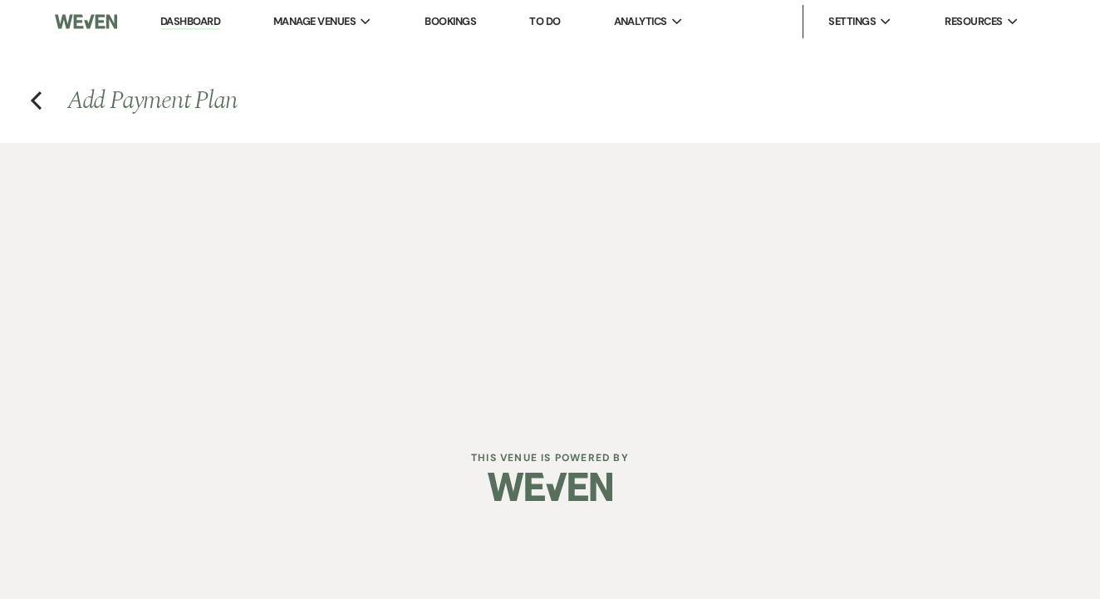
select select "percentage"
select select "true"
select select "client"
select select "weeks"
select select "both"
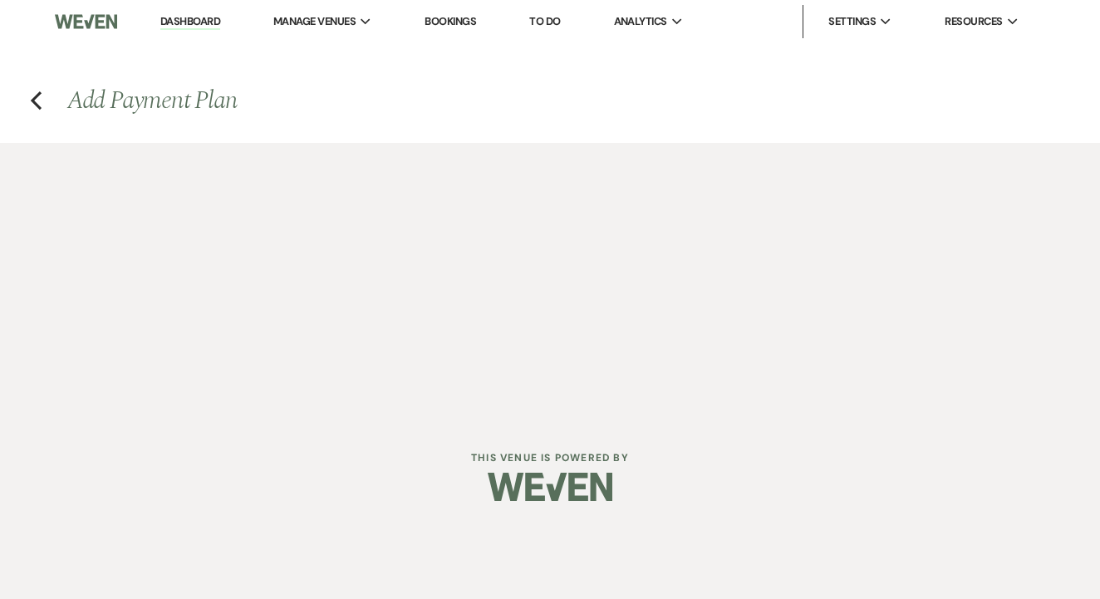
select select "daily"
select select "days"
select select "afterDueDate"
select select "complete"
select select "2"
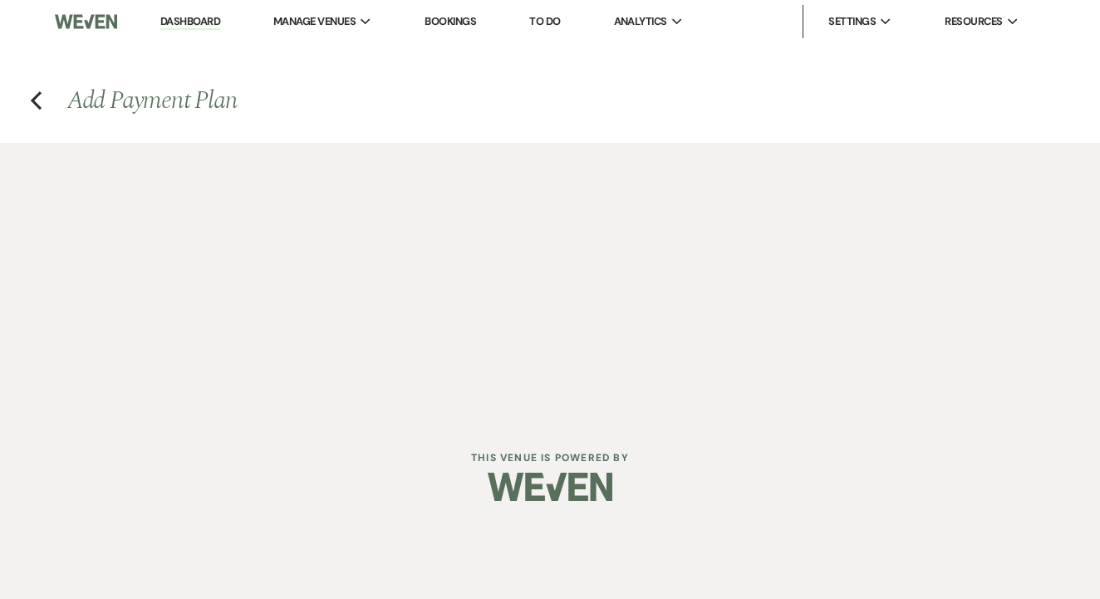
select select "percentage"
select select "true"
select select "client"
select select "weeks"
select select "both"
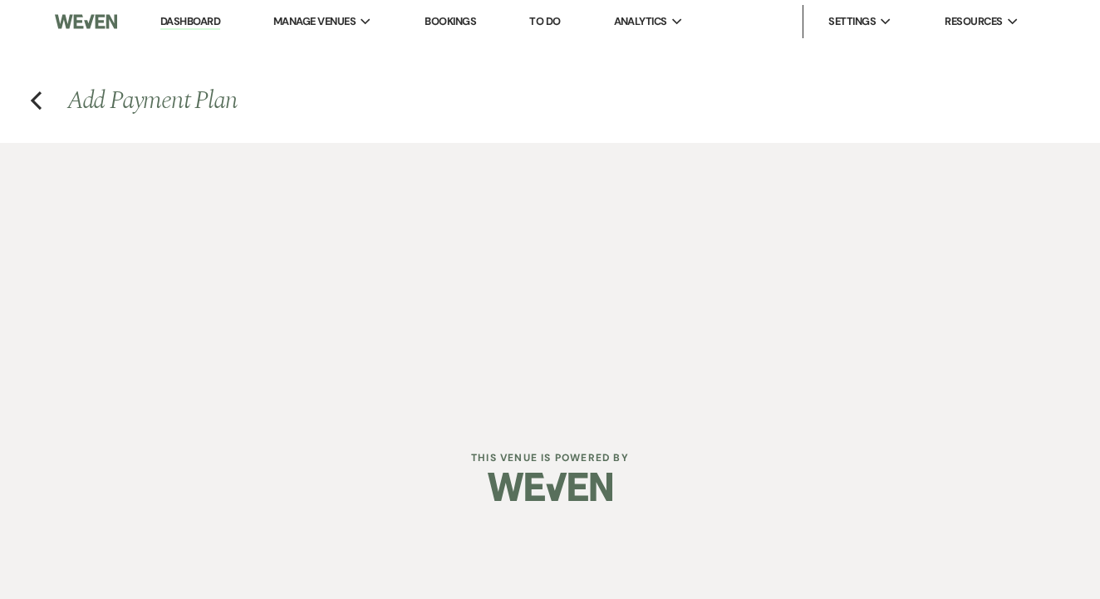
select select "daily"
select select "days"
select select "afterDueDate"
select select "complete"
select select "2"
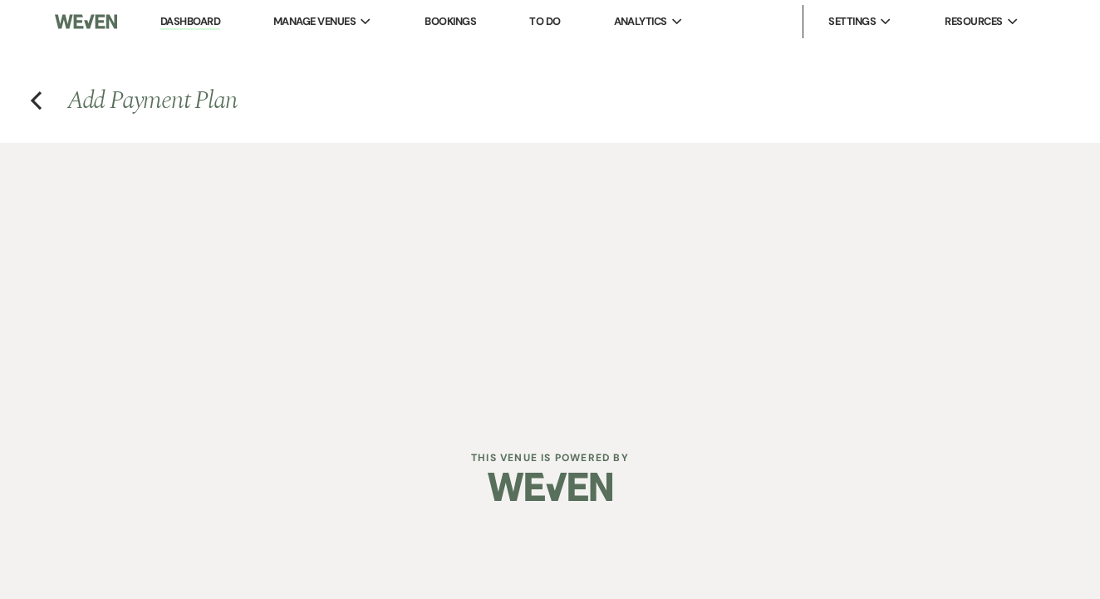
select select "percentage"
select select "true"
select select "client"
select select "weeks"
select select "both"
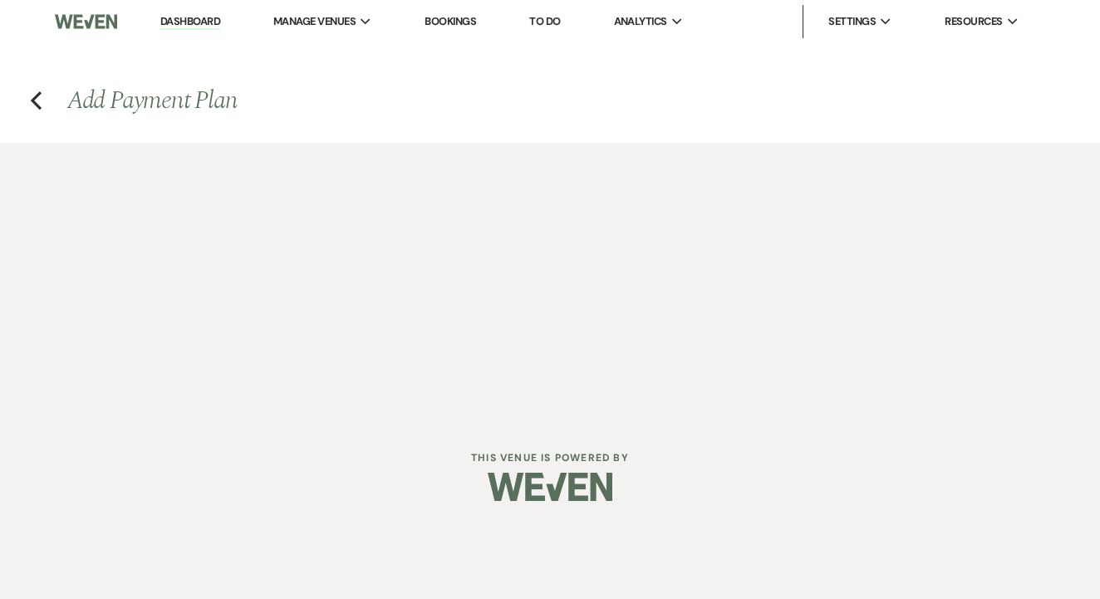
select select "daily"
select select "days"
select select "afterDueDate"
select select "complete"
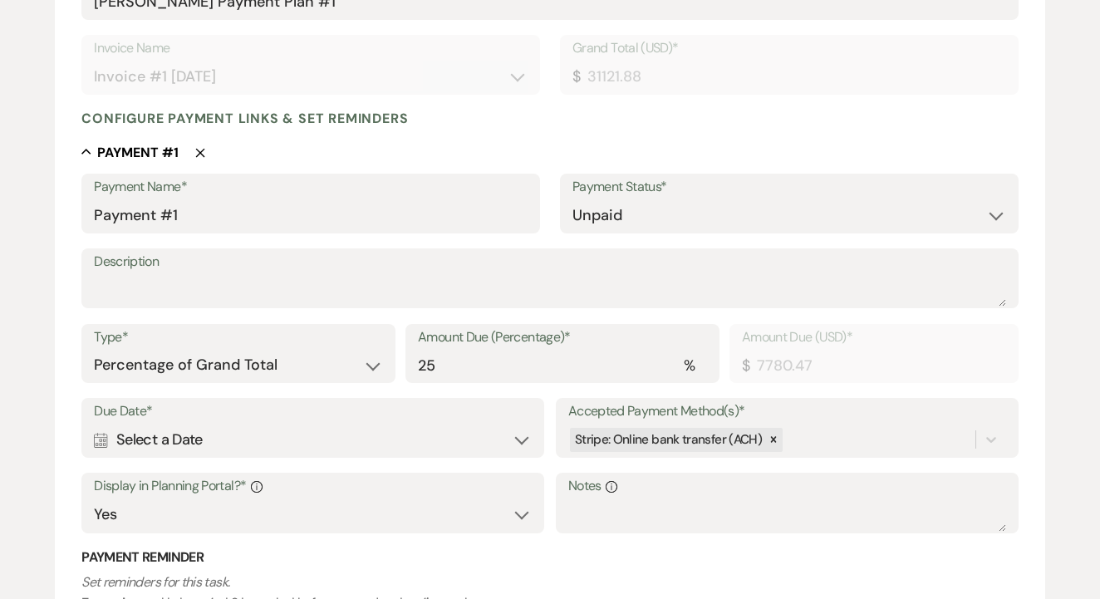
scroll to position [334, 0]
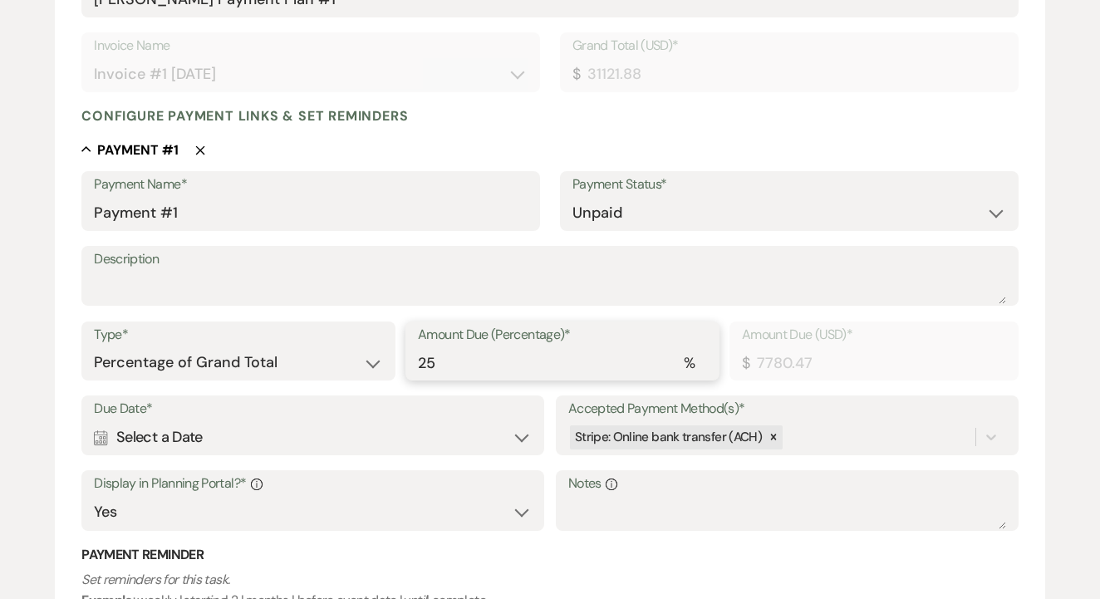
click at [475, 353] on input "25" at bounding box center [562, 363] width 289 height 32
type input "4"
type input "1244.88"
type input "40"
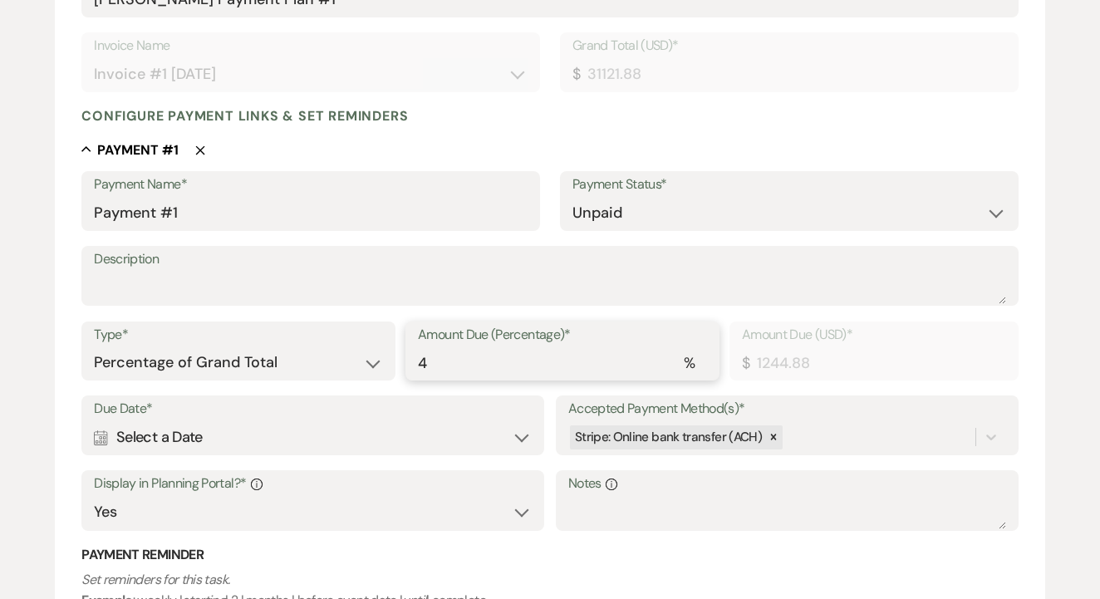
type input "12448.75"
type input "100"
type input "31121.88"
type input "100"
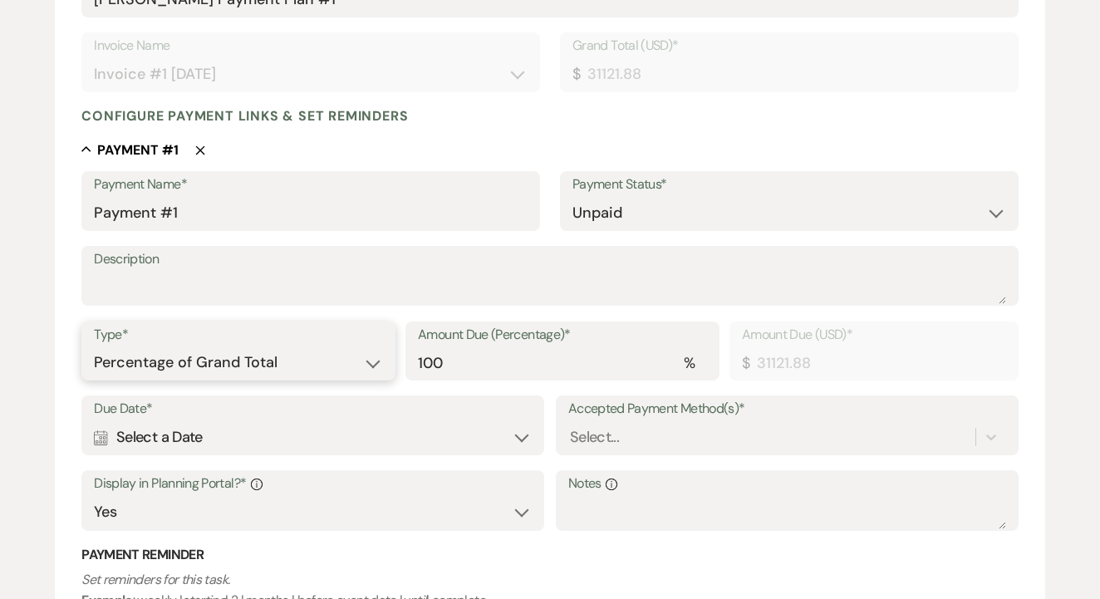
click at [180, 358] on select "Dollar Amount Percentage of Grand Total" at bounding box center [238, 363] width 289 height 32
select select "flat"
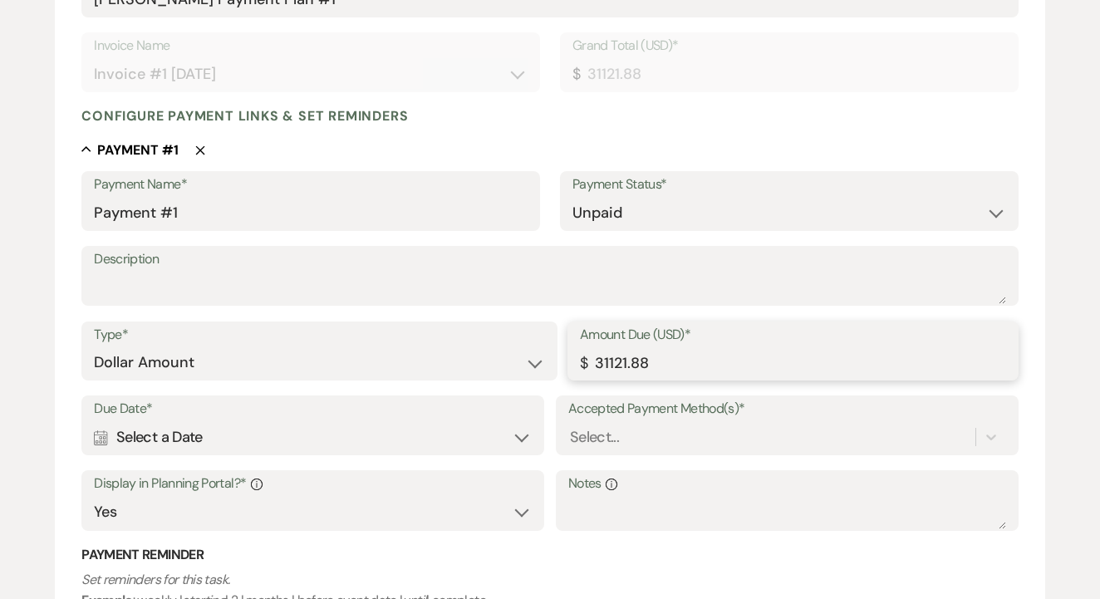
click at [676, 360] on input "31121.88" at bounding box center [793, 363] width 426 height 32
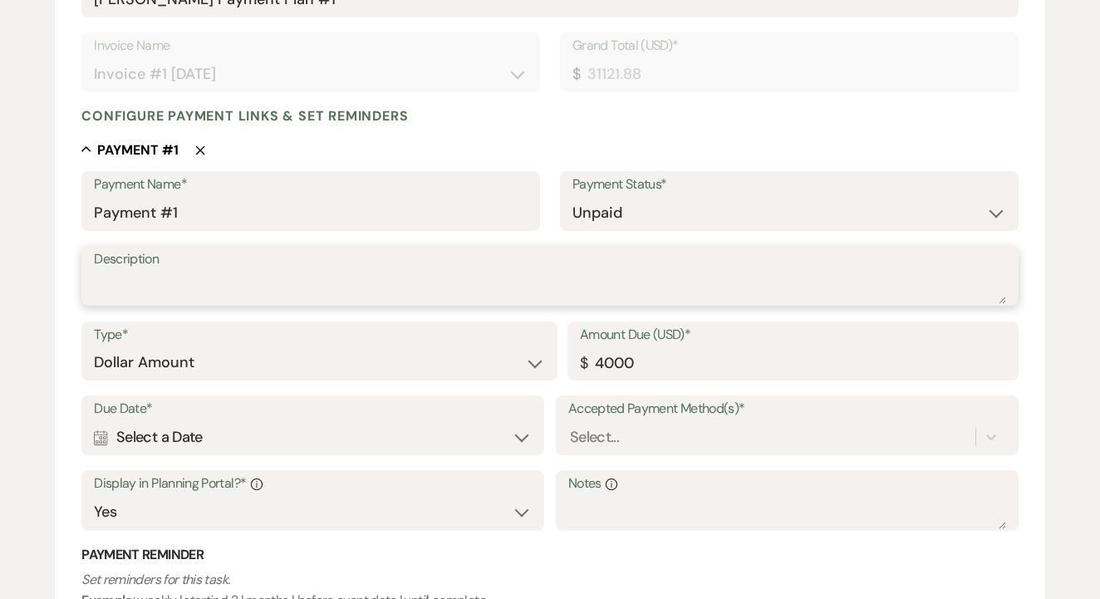
type input "4000.00"
click at [485, 273] on textarea "Description" at bounding box center [550, 287] width 913 height 33
type textarea "Deposit"
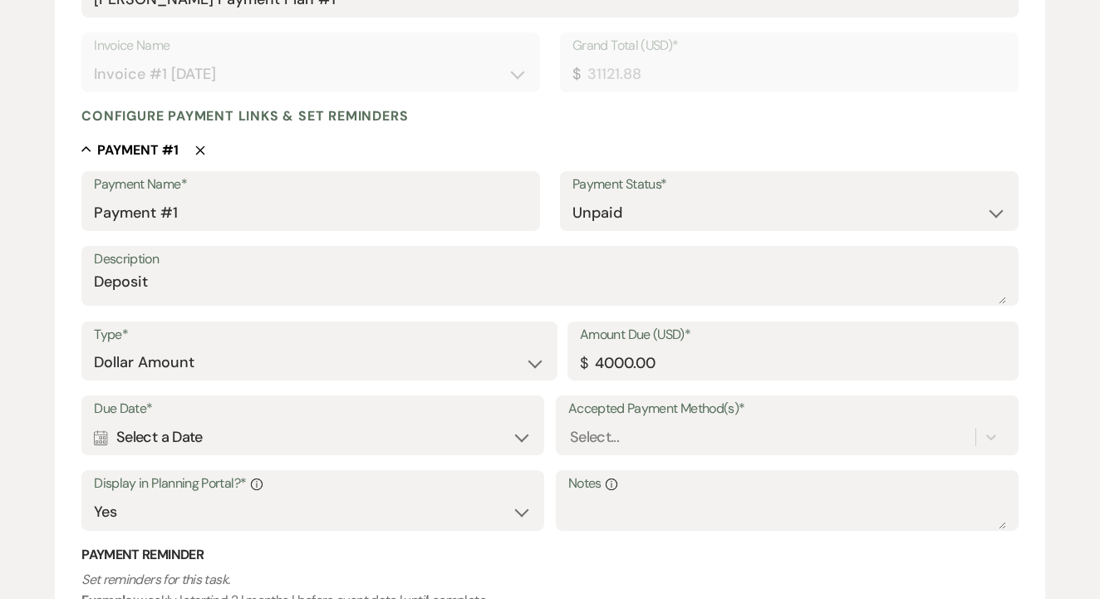
click at [388, 426] on div "Calendar Select a Date Expand" at bounding box center [313, 437] width 438 height 32
select select "day"
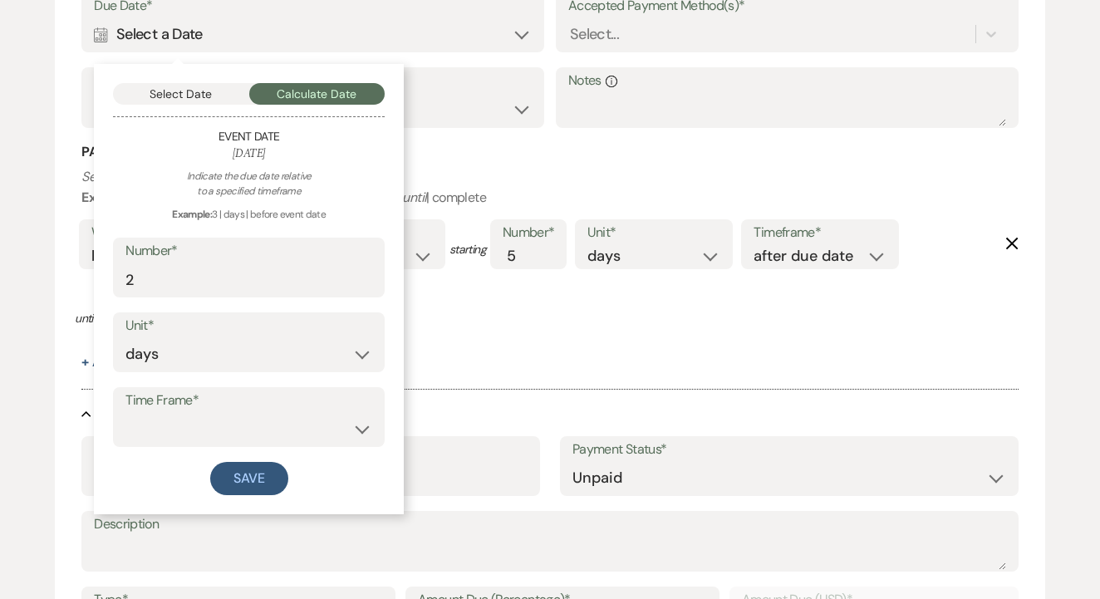
scroll to position [738, 0]
click at [201, 89] on button "Select Date" at bounding box center [181, 93] width 136 height 22
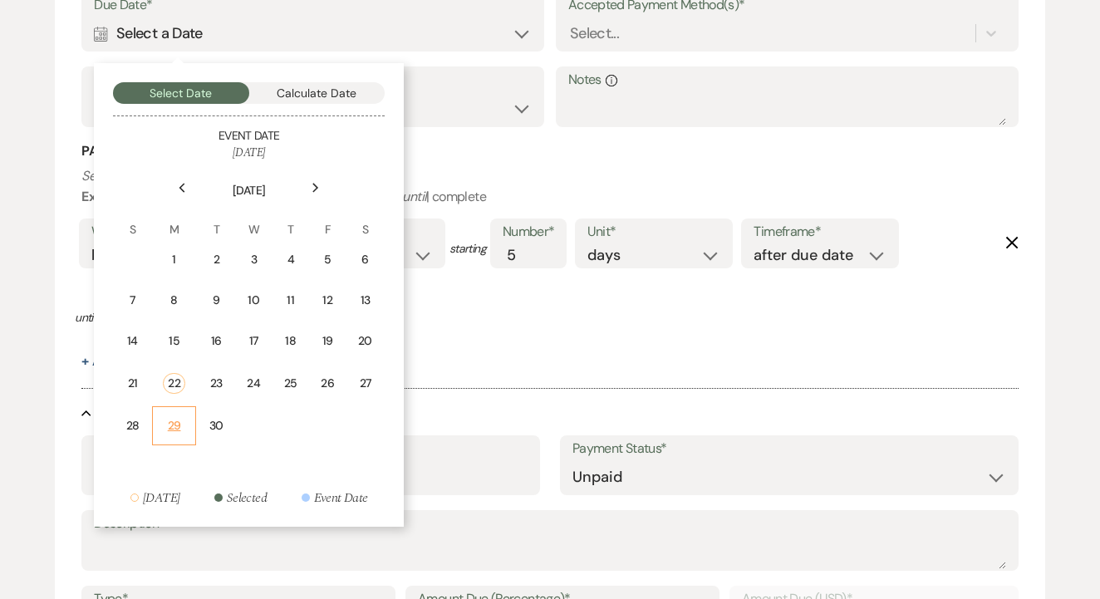
click at [171, 420] on div "29" at bounding box center [174, 425] width 23 height 17
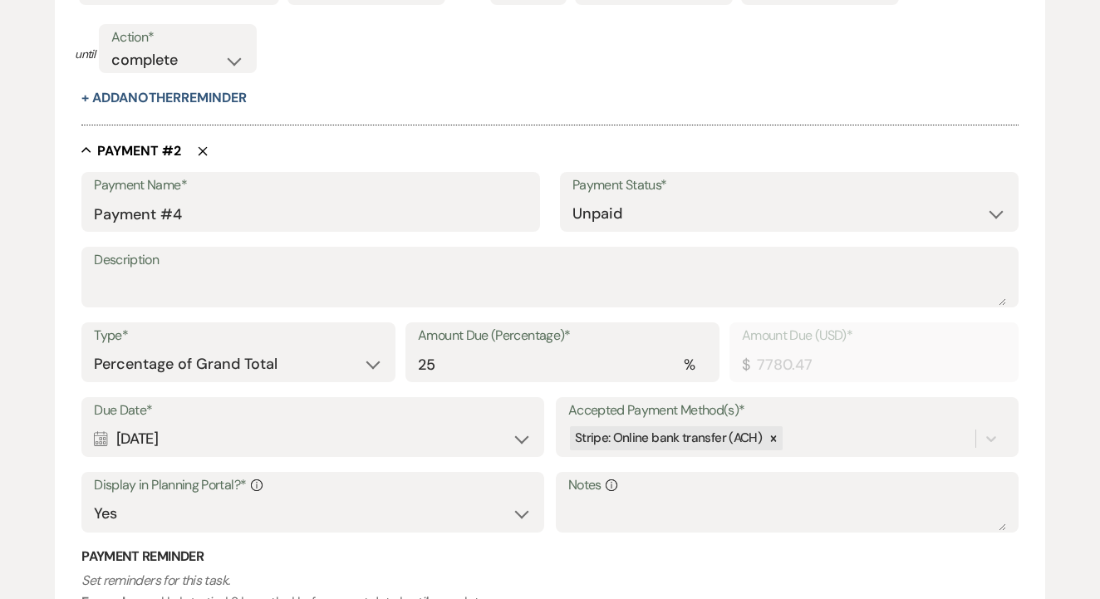
scroll to position [1009, 0]
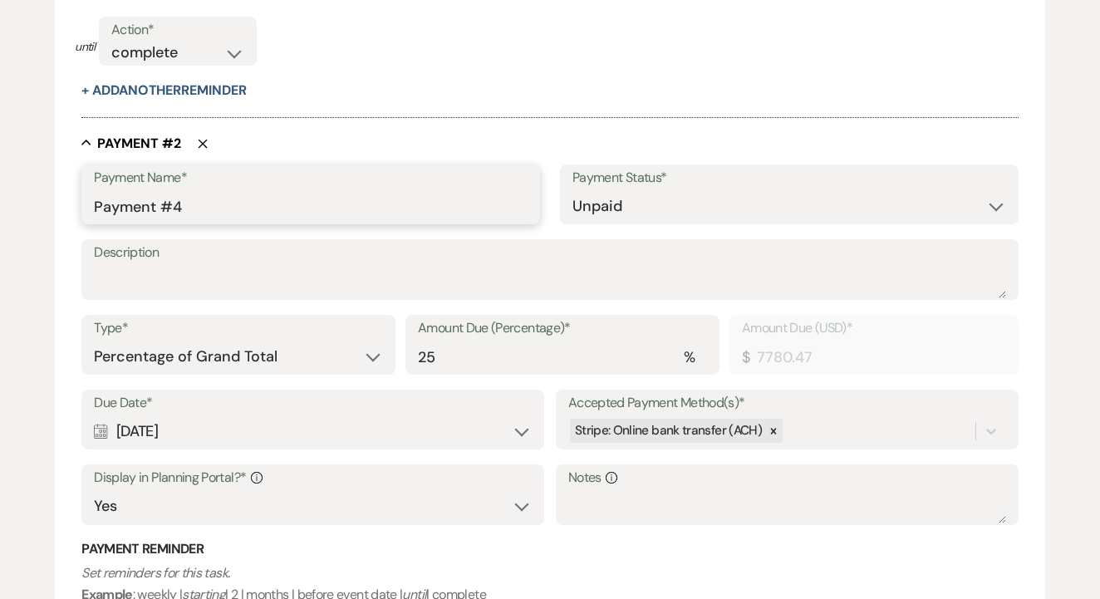
click at [278, 201] on input "Payment #4" at bounding box center [311, 206] width 434 height 32
type input "Payment #2"
click at [316, 328] on label "Type*" at bounding box center [238, 329] width 289 height 24
click at [303, 351] on select "Dollar Amount Percentage of Grand Total" at bounding box center [238, 357] width 289 height 32
select select "flat"
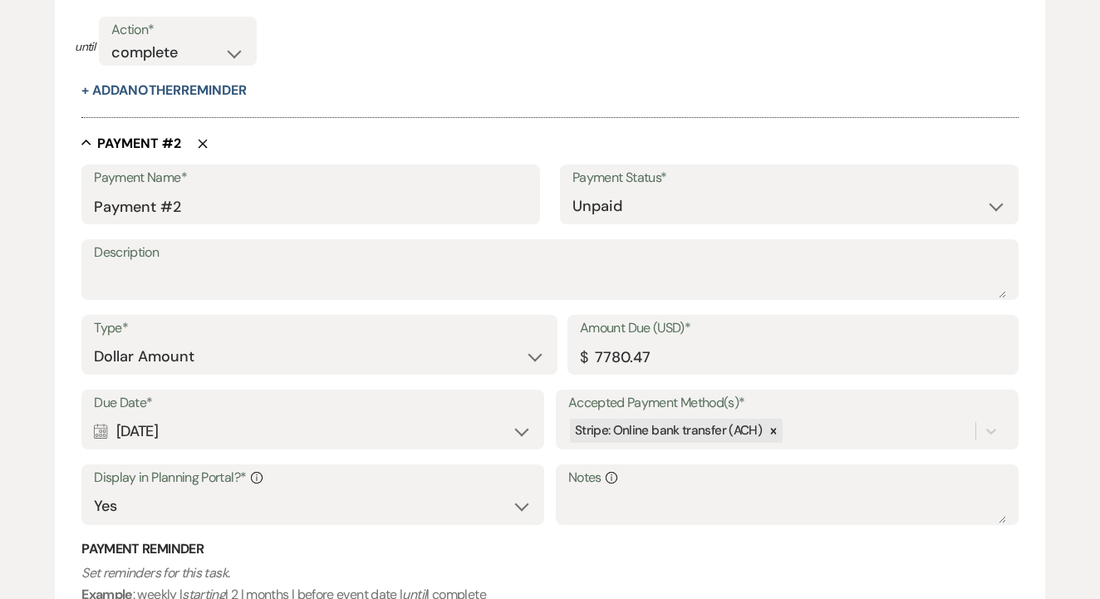
click at [293, 436] on div "Calendar [DATE] Expand" at bounding box center [313, 432] width 438 height 32
select select "day"
select select "beforeEventDate"
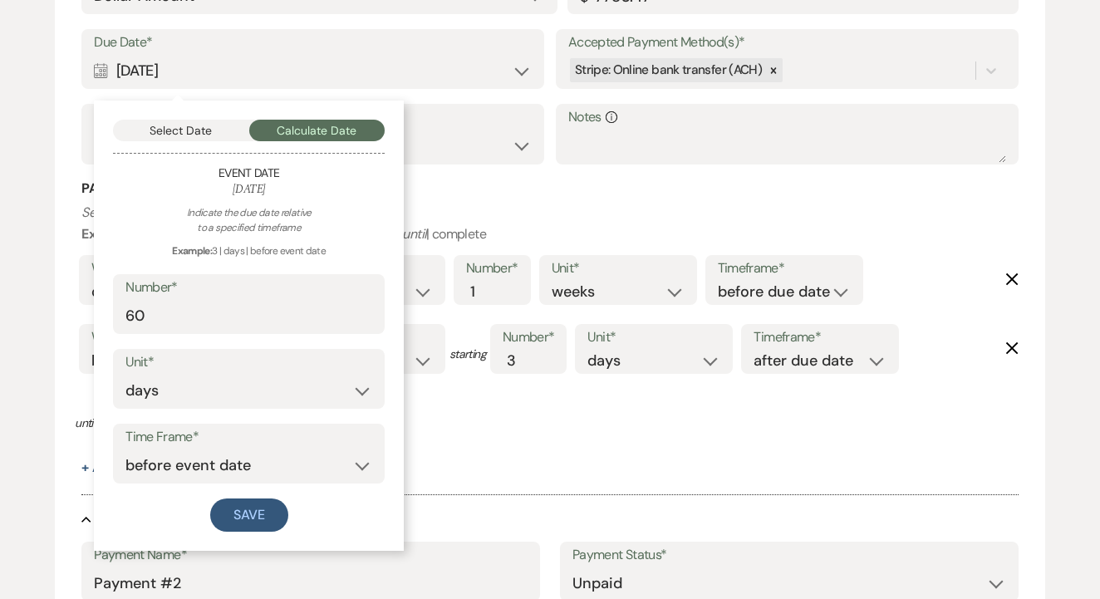
scroll to position [1369, 0]
click at [278, 301] on input "60" at bounding box center [249, 317] width 247 height 32
type input "180"
click at [263, 500] on button "Save" at bounding box center [249, 516] width 78 height 33
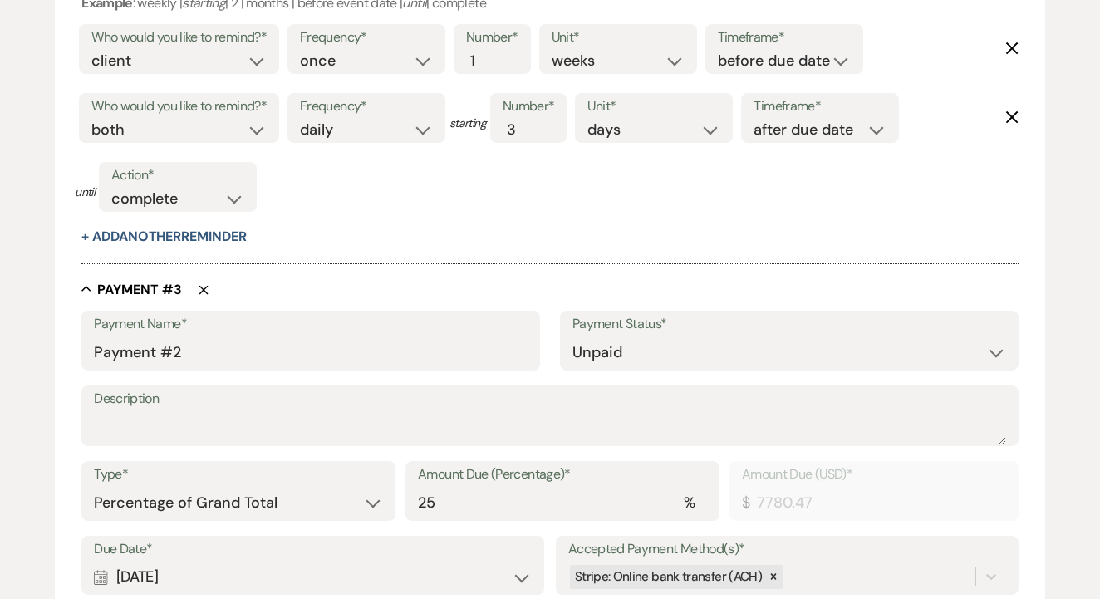
scroll to position [1614, 0]
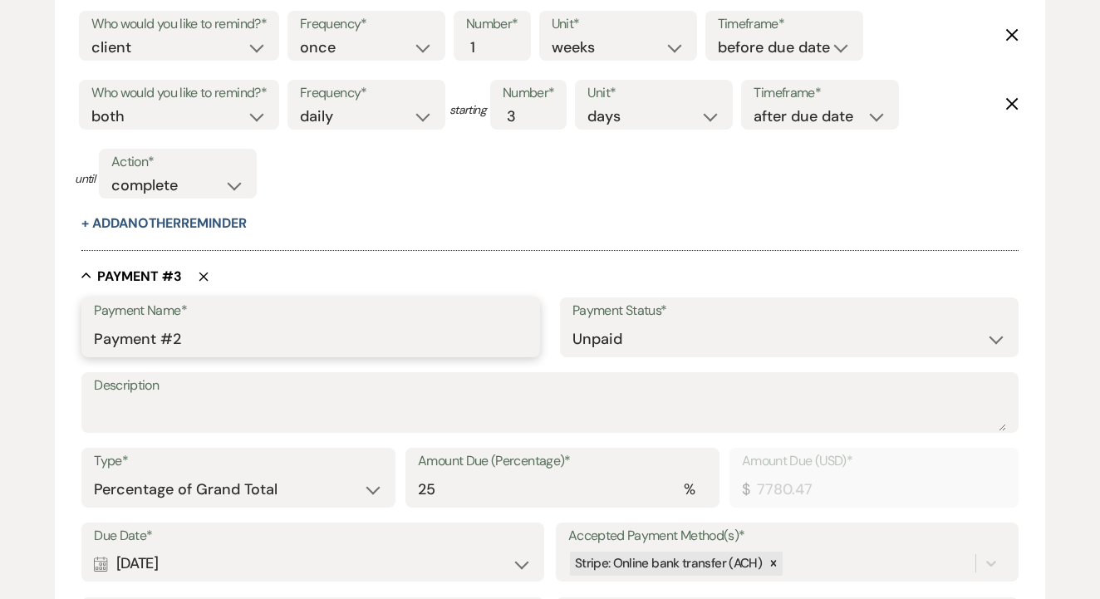
click at [278, 324] on input "Payment #2" at bounding box center [311, 339] width 434 height 32
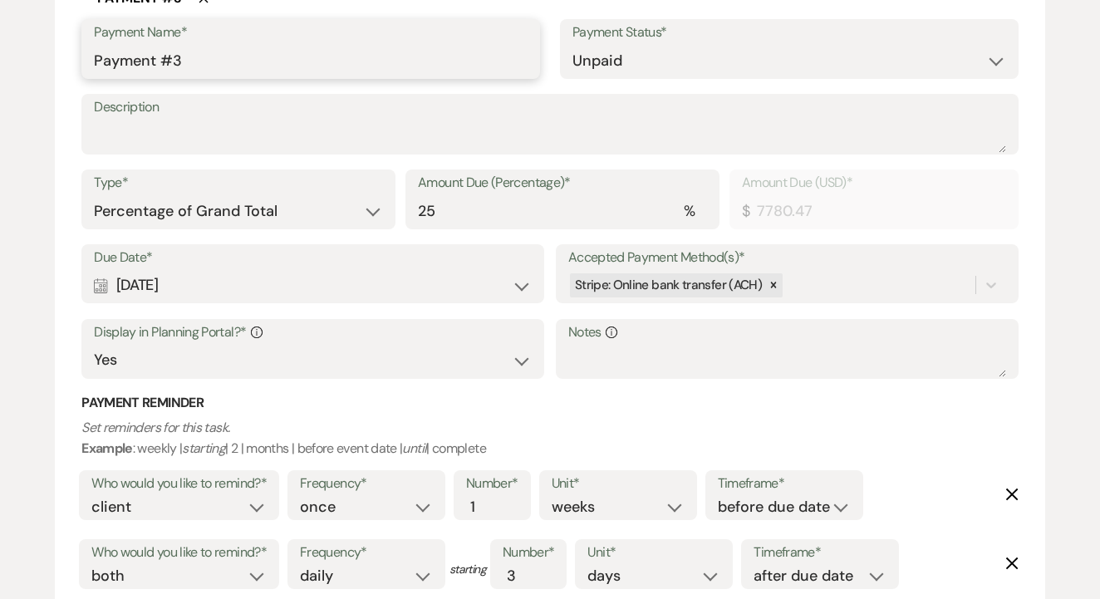
scroll to position [1893, 0]
type input "Payment #3"
click at [308, 194] on select "Dollar Amount Percentage of Grand Total" at bounding box center [238, 210] width 289 height 32
select select "flat"
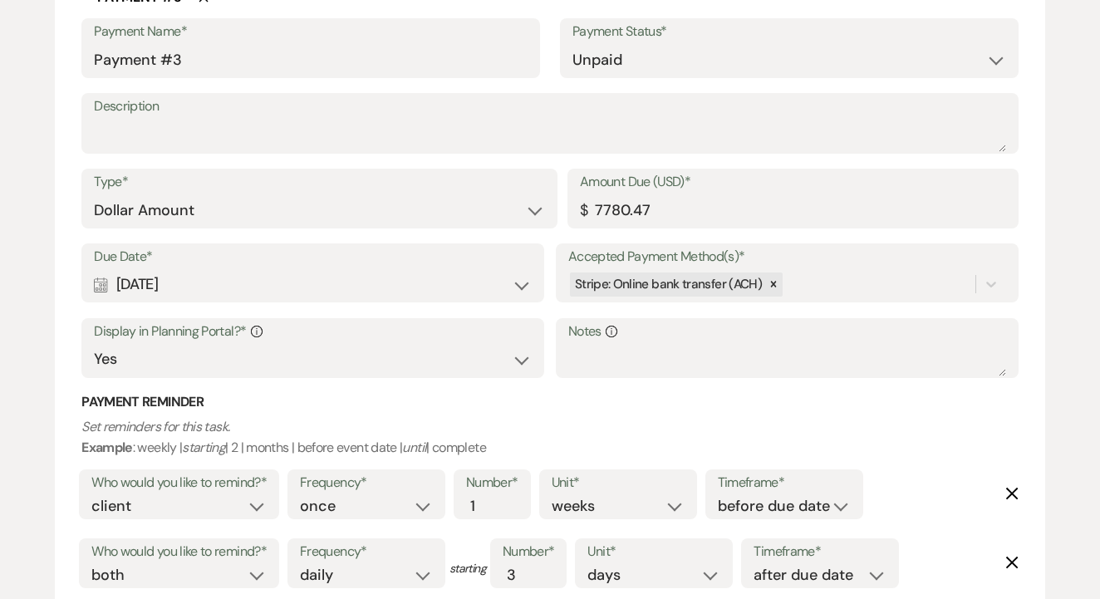
click at [275, 277] on div "Calendar [DATE] Expand" at bounding box center [313, 284] width 438 height 32
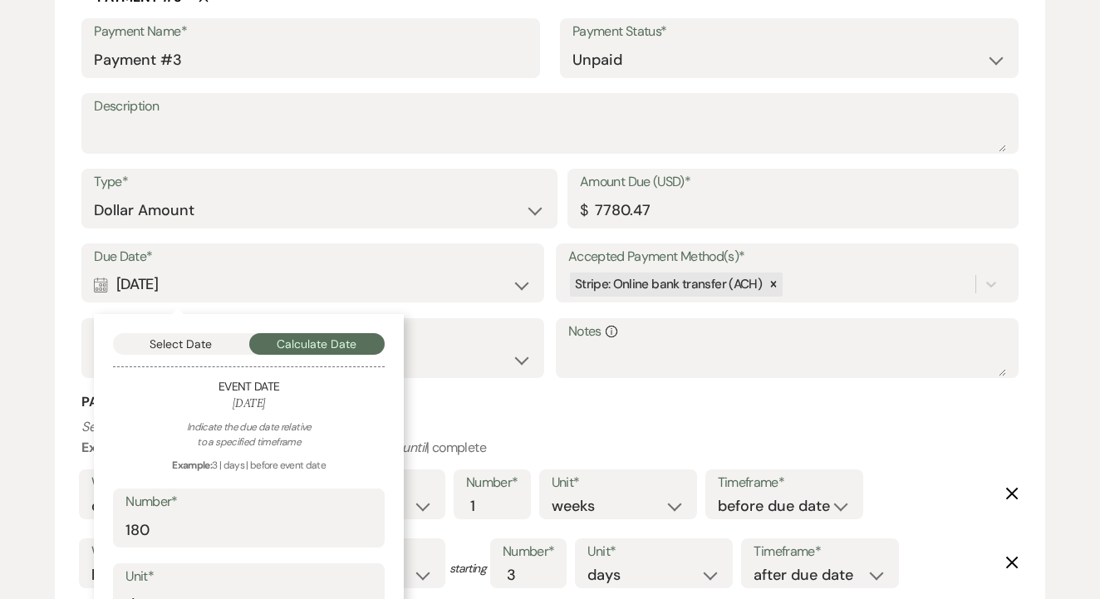
click at [275, 277] on div "Calendar [DATE] Collapse" at bounding box center [313, 284] width 438 height 32
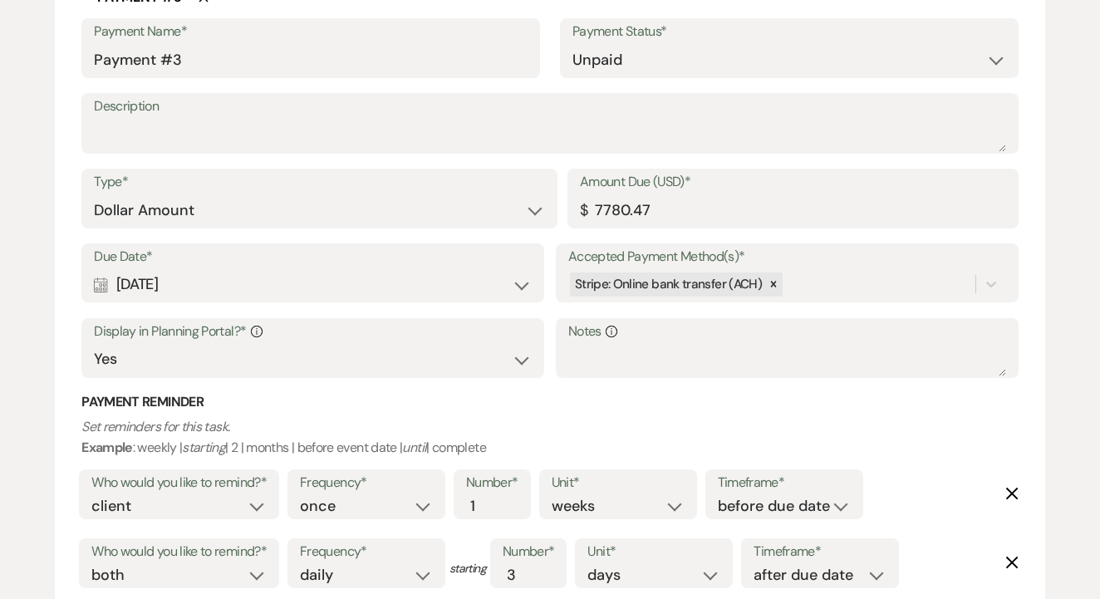
click at [275, 277] on div "Calendar [DATE] Expand" at bounding box center [313, 284] width 438 height 32
select select "day"
select select "beforeEventDate"
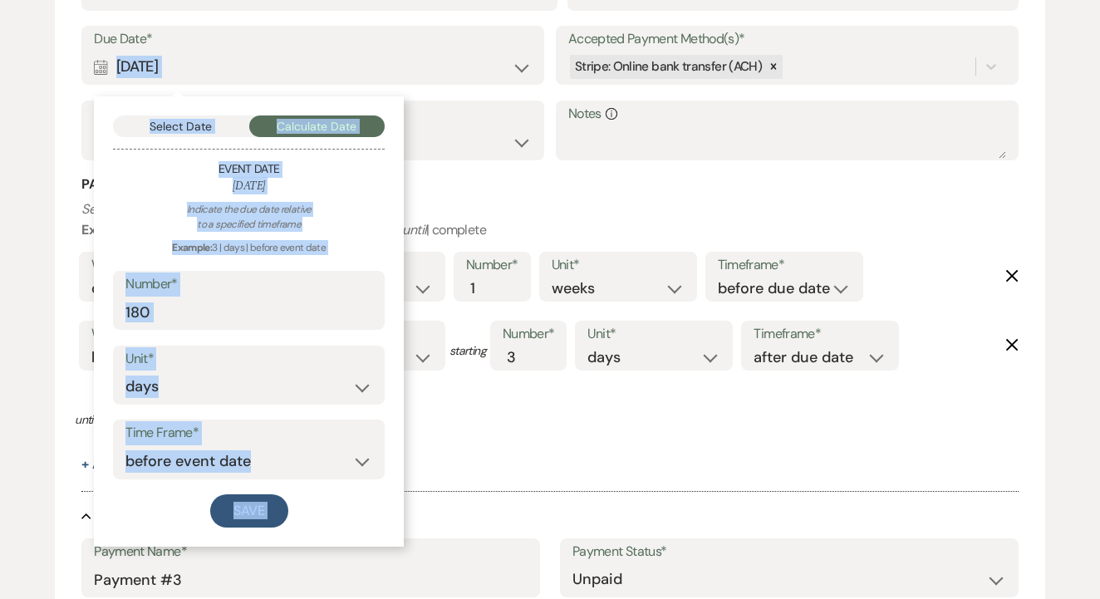
scroll to position [2113, 0]
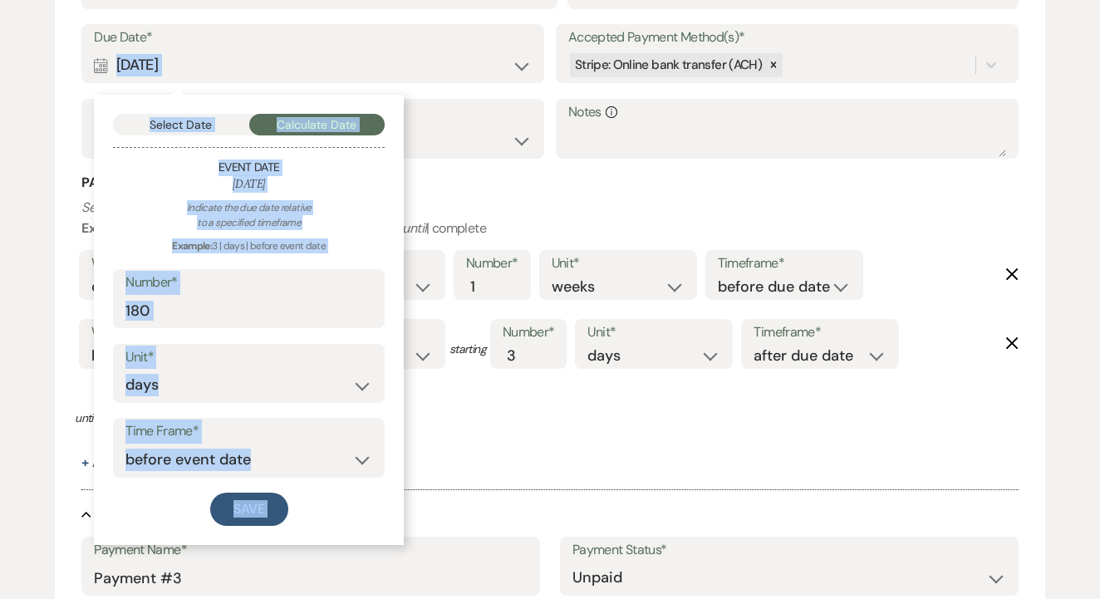
click at [253, 313] on div "Indicate the due date relative to a specified timeframe Example: 3 | days | bef…" at bounding box center [249, 363] width 272 height 327
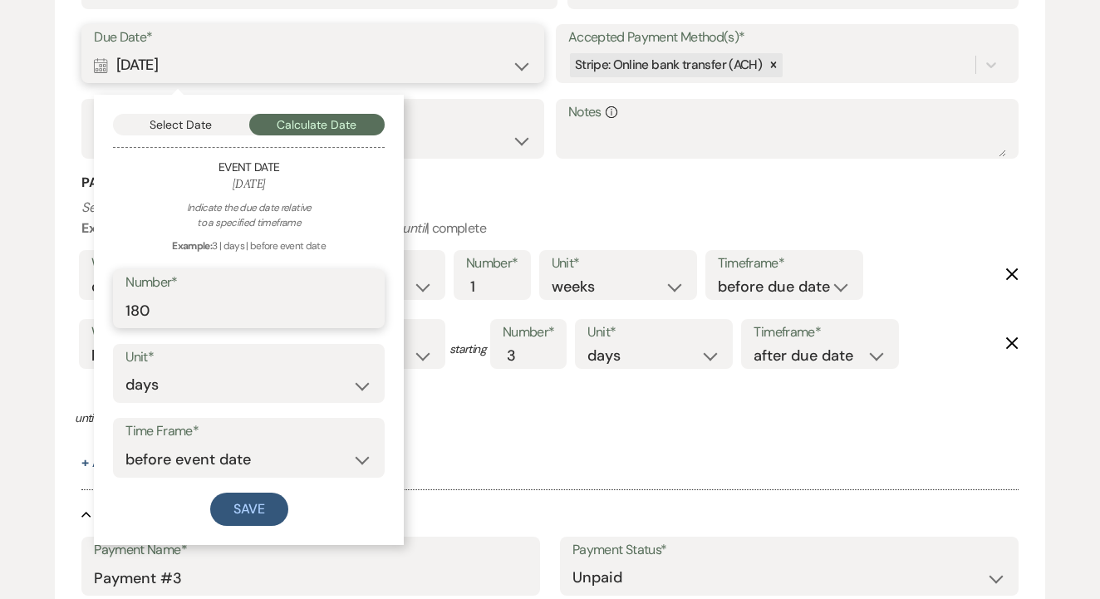
click at [254, 294] on input "180" at bounding box center [249, 310] width 247 height 32
type input "120"
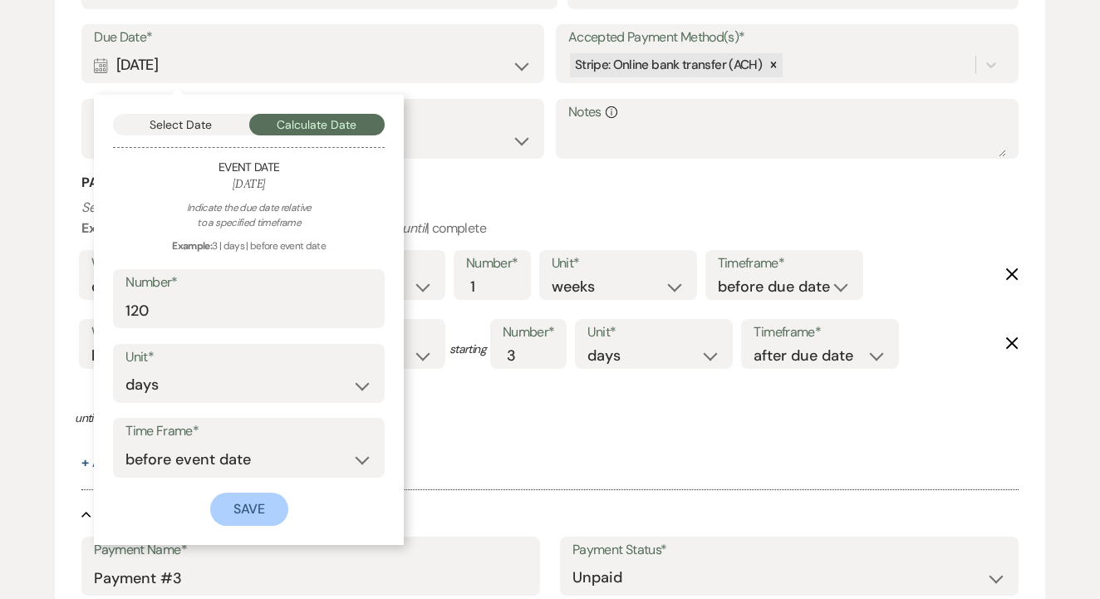
click at [262, 493] on button "Save" at bounding box center [249, 509] width 78 height 33
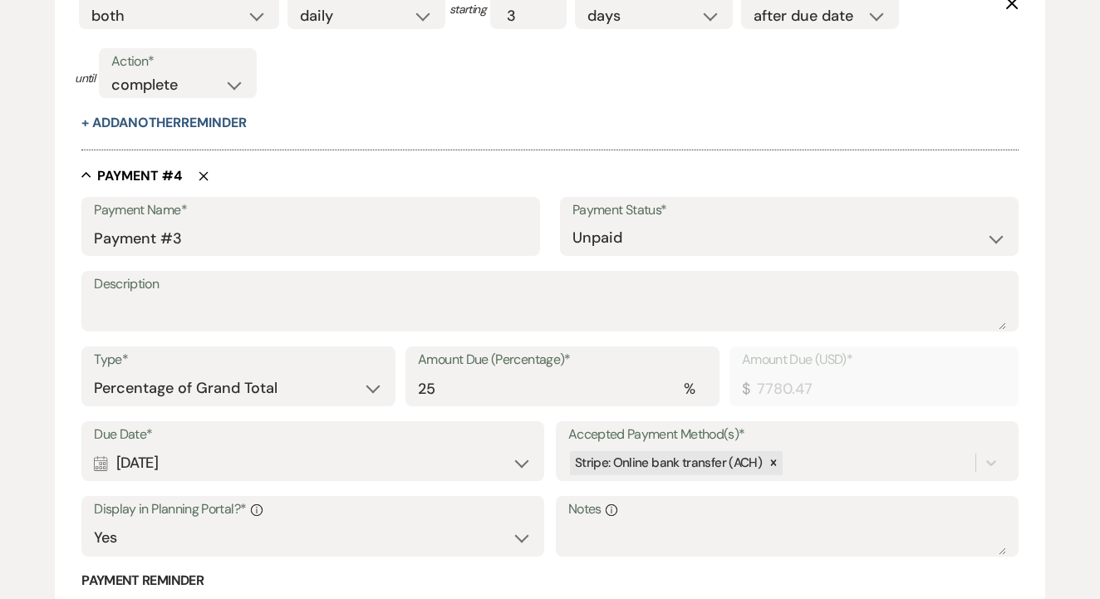
scroll to position [2464, 0]
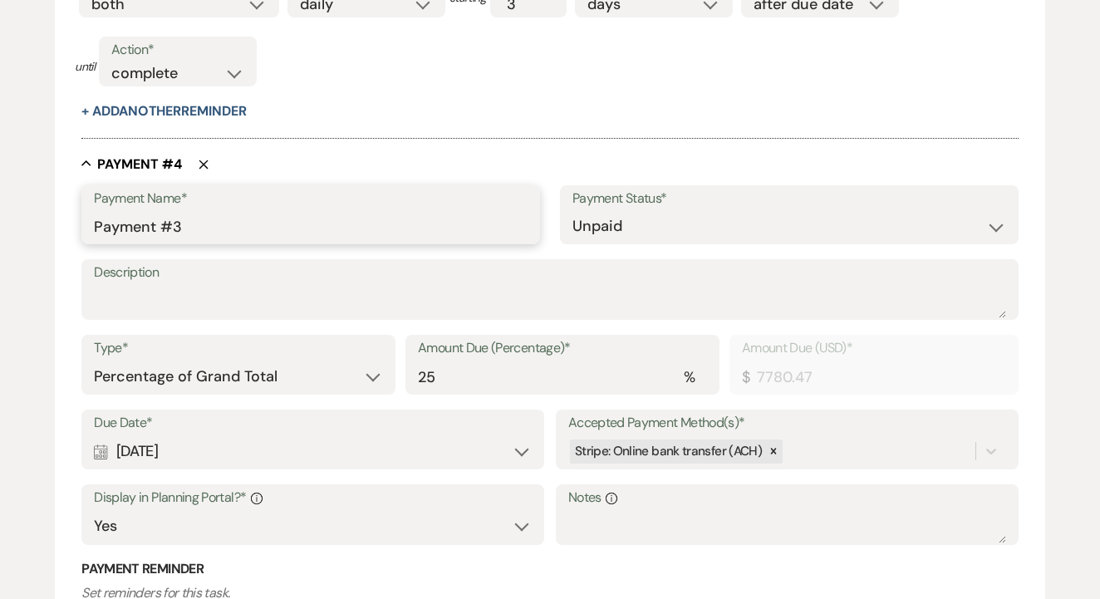
click at [314, 213] on input "Payment #3" at bounding box center [311, 226] width 434 height 32
type input "Payment #4"
click at [259, 361] on select "Dollar Amount Percentage of Grand Total" at bounding box center [238, 377] width 289 height 32
select select "flat"
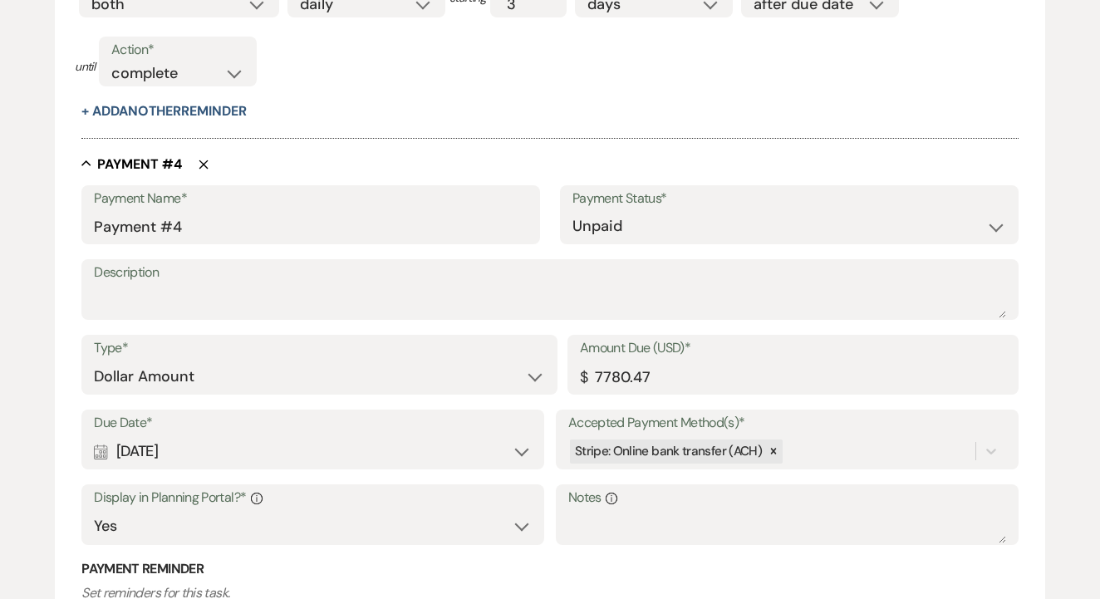
click at [287, 431] on div "Payment Name* Payment #4 Payment Status* Paid Unpaid Description Type* Dollar A…" at bounding box center [550, 522] width 938 height 674
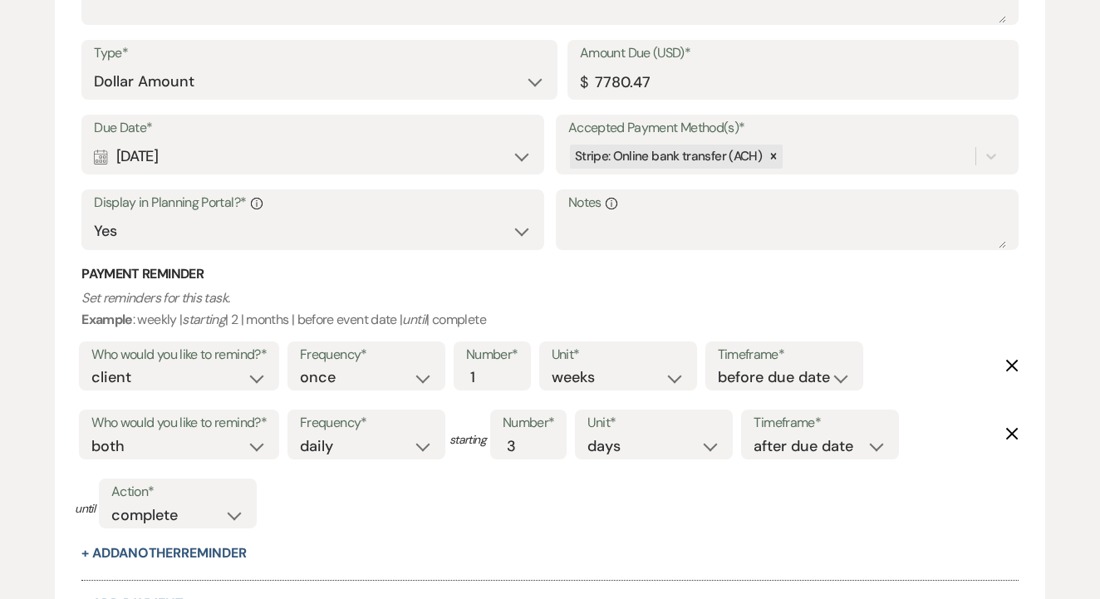
click at [384, 140] on div "Calendar [DATE] Expand" at bounding box center [313, 156] width 438 height 32
select select "day"
select select "beforeEventDate"
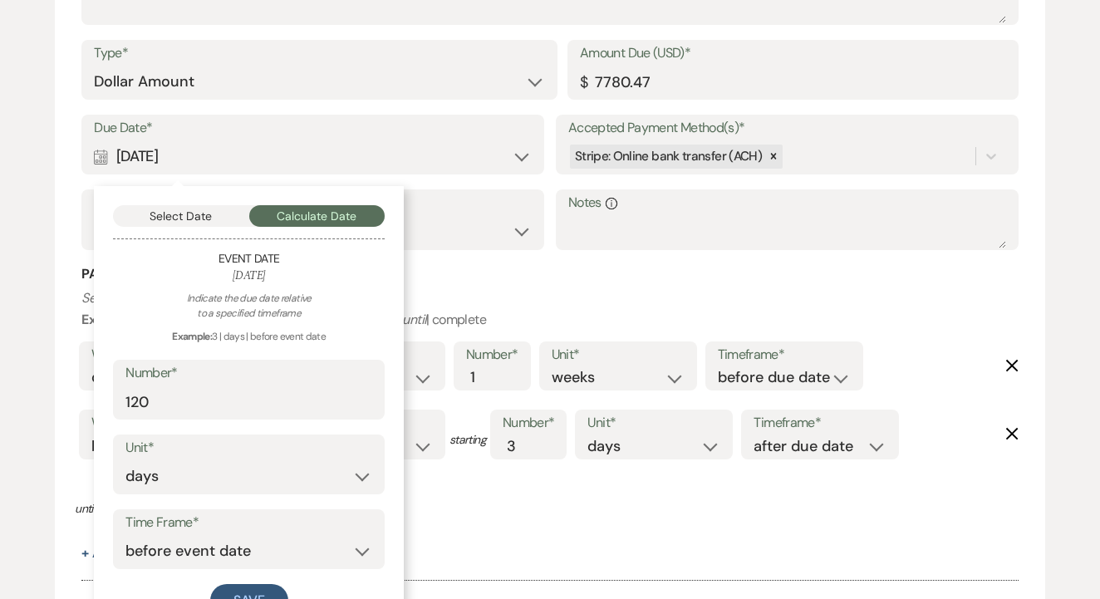
click at [381, 140] on div "Calendar [DATE] Collapse" at bounding box center [313, 156] width 438 height 32
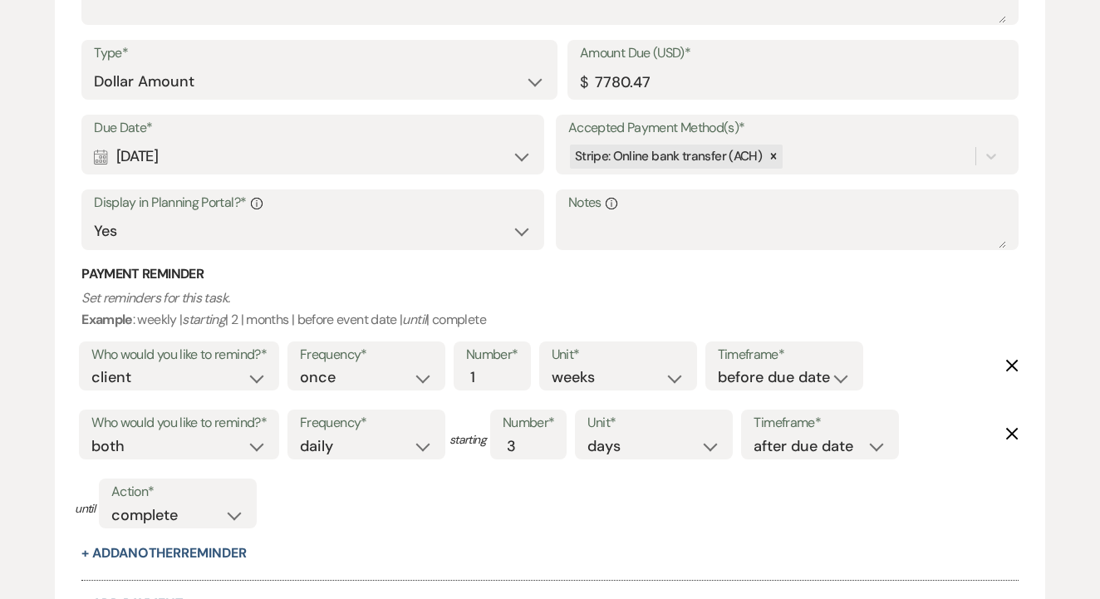
click at [367, 140] on div "Calendar [DATE] Expand" at bounding box center [313, 156] width 438 height 32
select select "day"
select select "beforeEventDate"
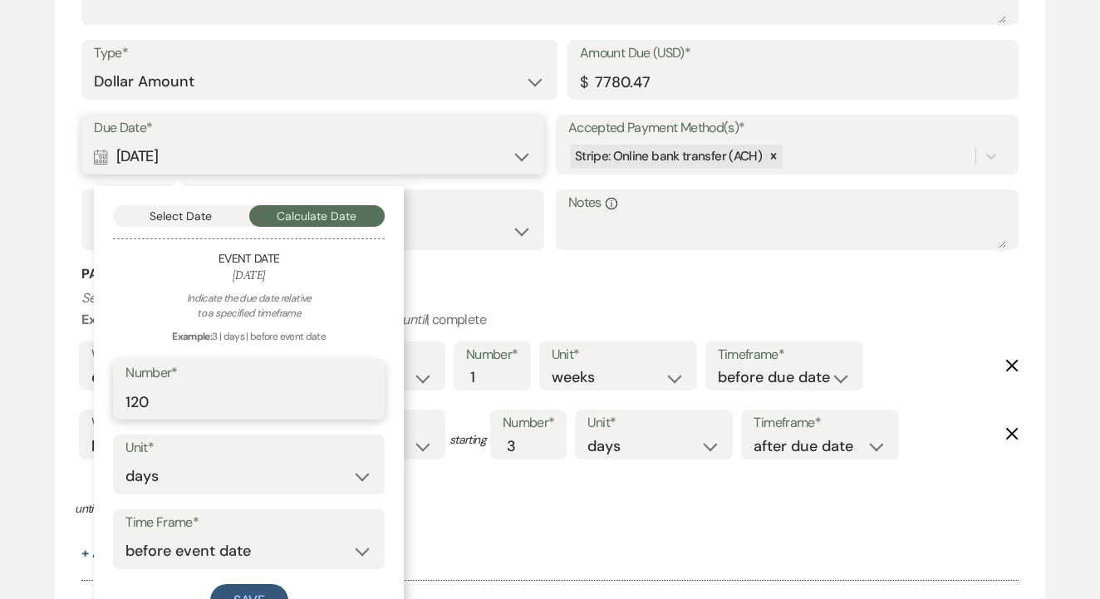
click at [165, 390] on input "120" at bounding box center [249, 402] width 247 height 32
type input "60"
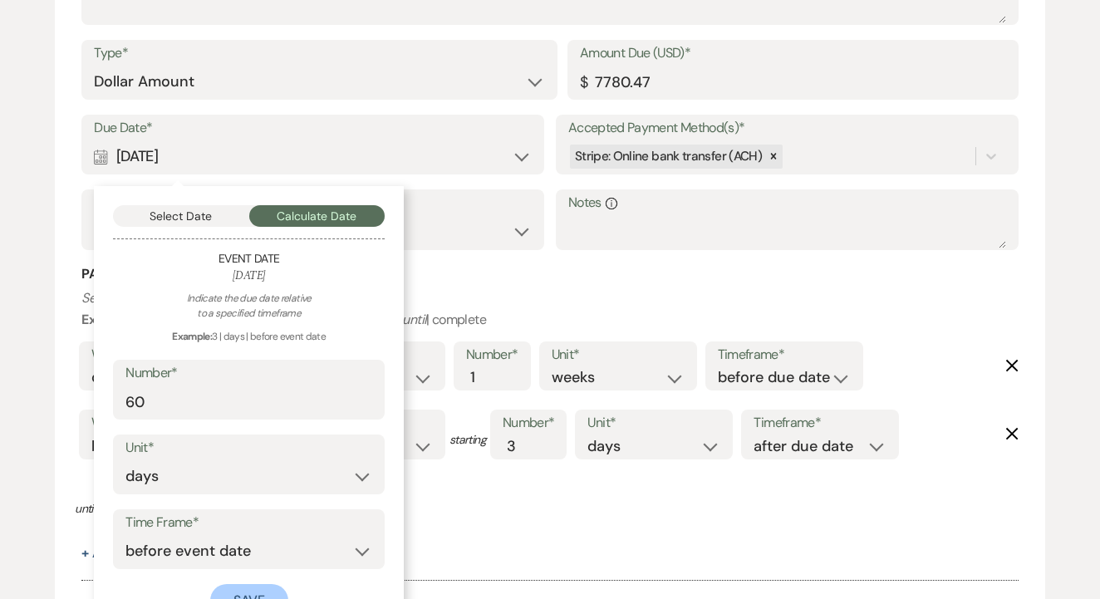
click at [241, 584] on button "Save" at bounding box center [249, 600] width 78 height 33
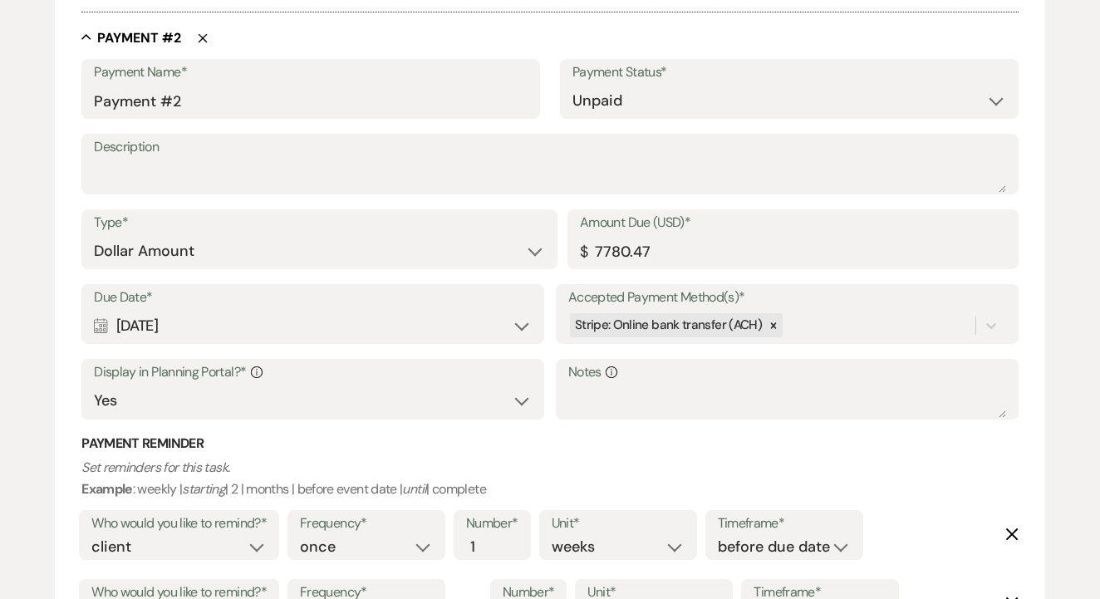
scroll to position [1113, 0]
click at [661, 242] on input "7780.47" at bounding box center [793, 253] width 426 height 32
type input "9040"
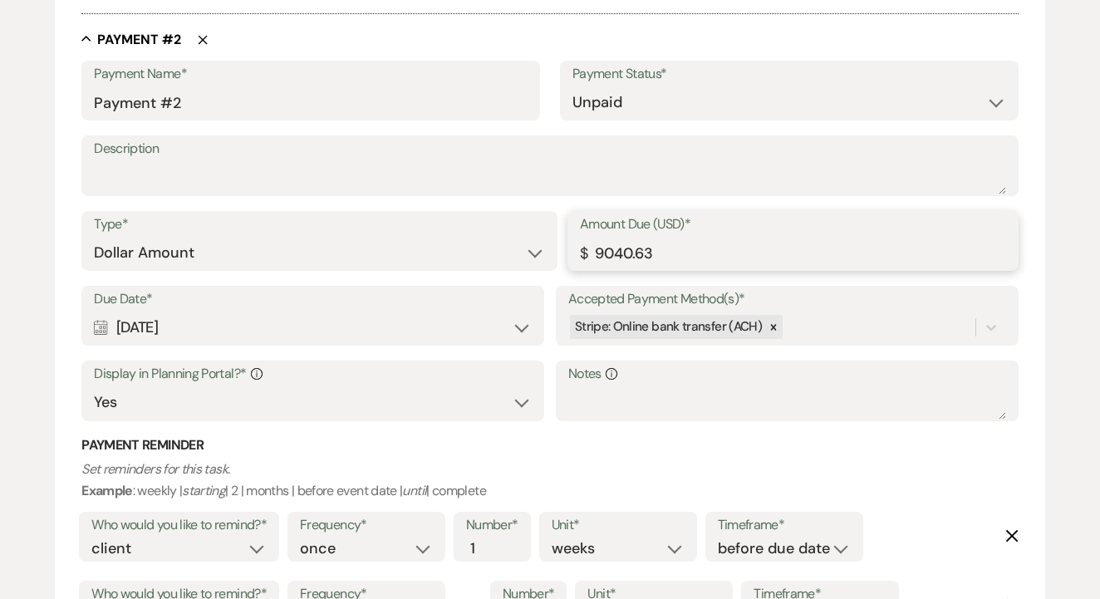
click at [594, 249] on input "9040.63" at bounding box center [793, 253] width 426 height 32
type input "9040.63"
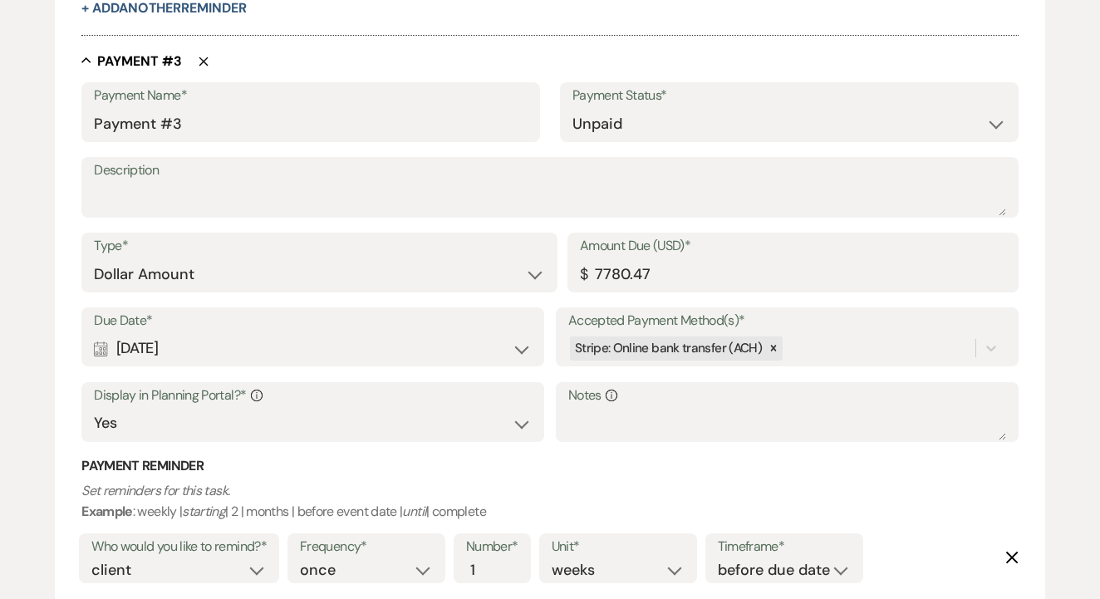
scroll to position [1885, 0]
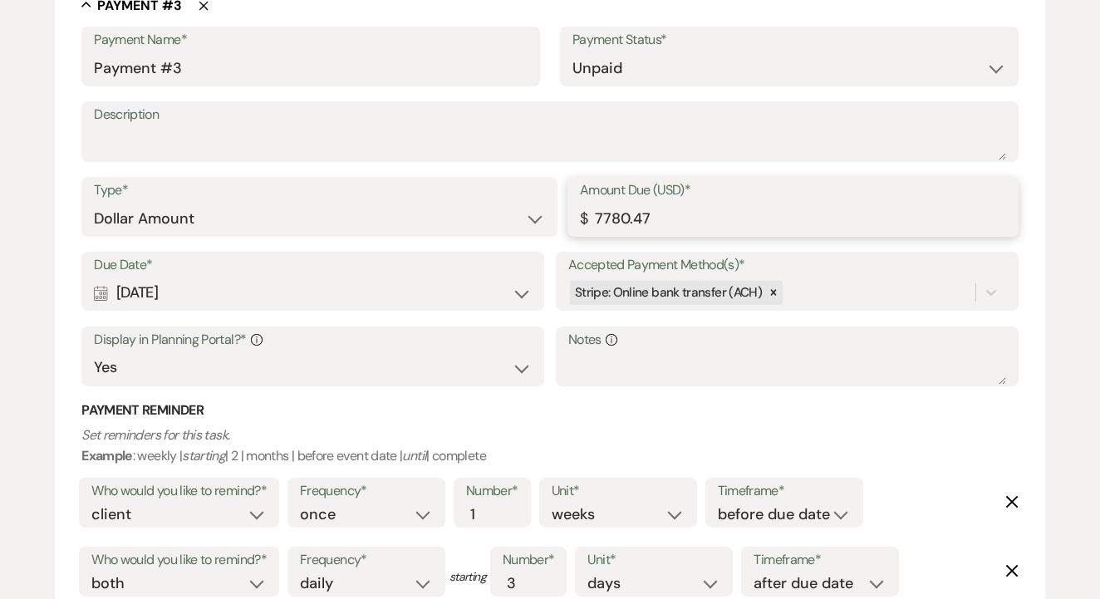
click at [635, 204] on input "7780.47" at bounding box center [793, 219] width 426 height 32
paste input "9040.63"
type input "9040.63"
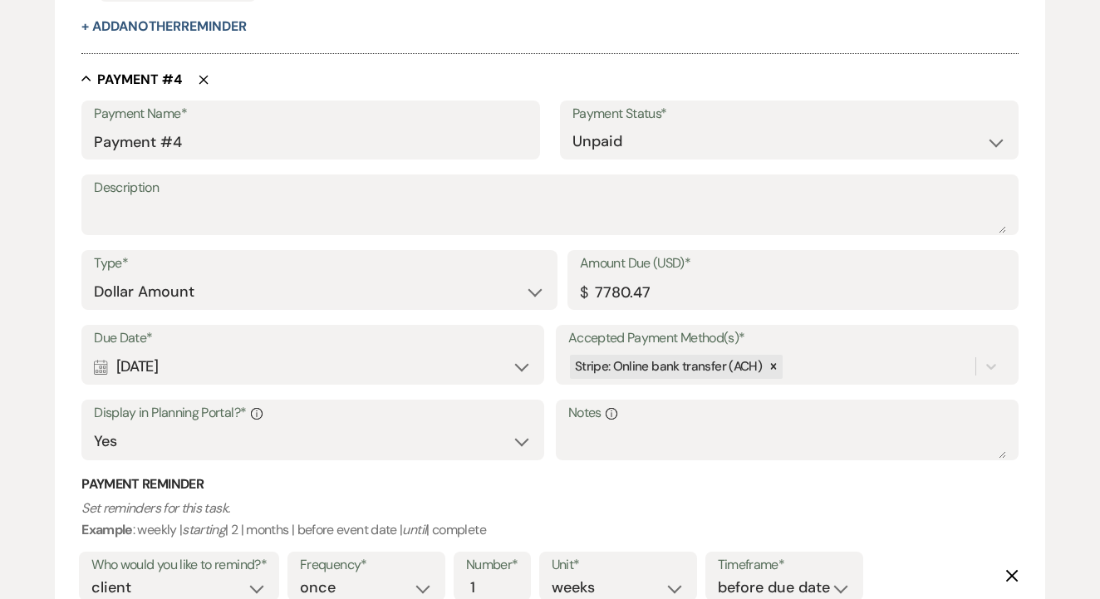
scroll to position [2604, 0]
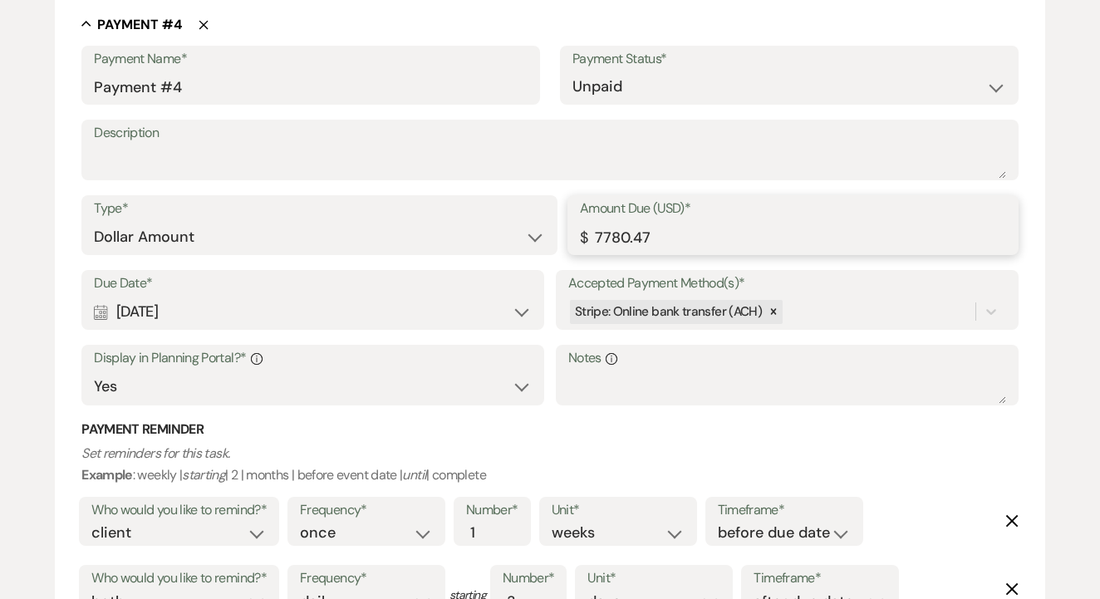
click at [639, 221] on input "7780.47" at bounding box center [793, 237] width 426 height 32
paste input "9040.63"
type input "9040.62"
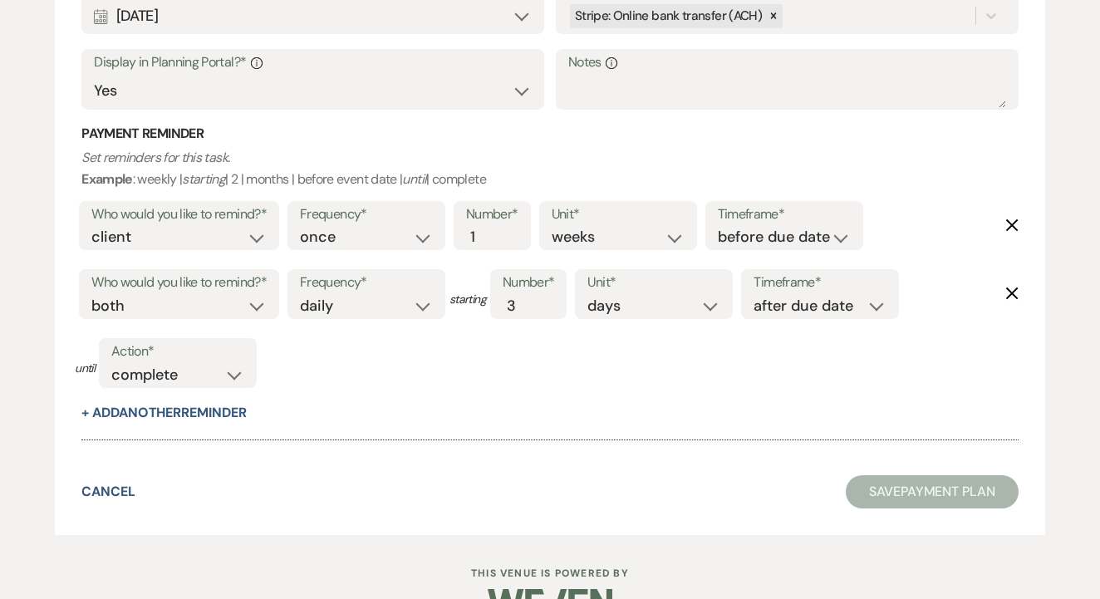
scroll to position [2899, 0]
click at [505, 476] on div "Cancel Save Payment Plan" at bounding box center [550, 492] width 938 height 33
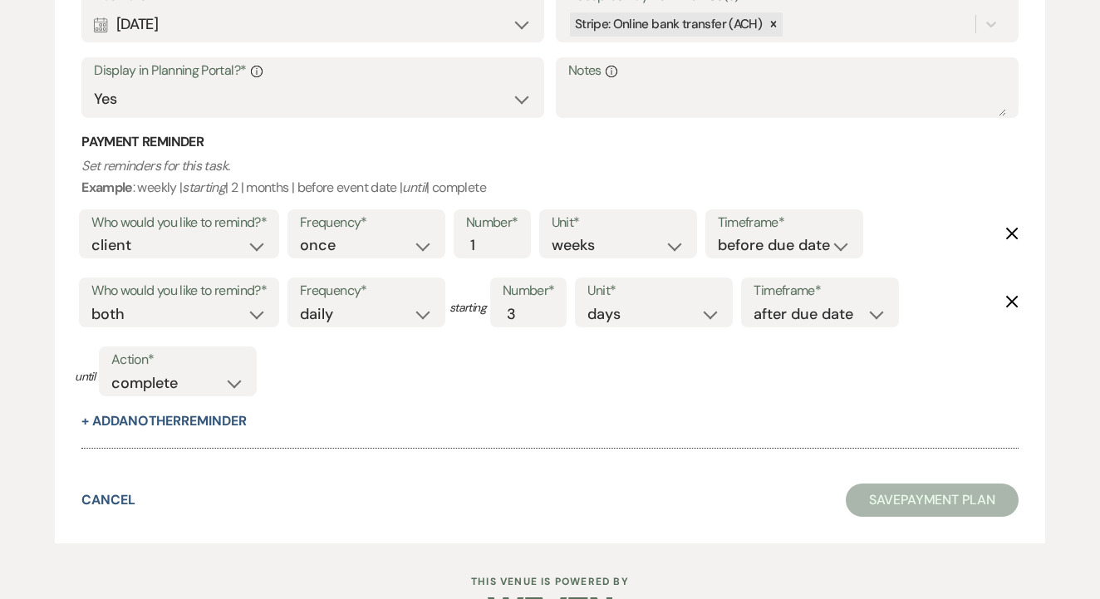
scroll to position [2887, 0]
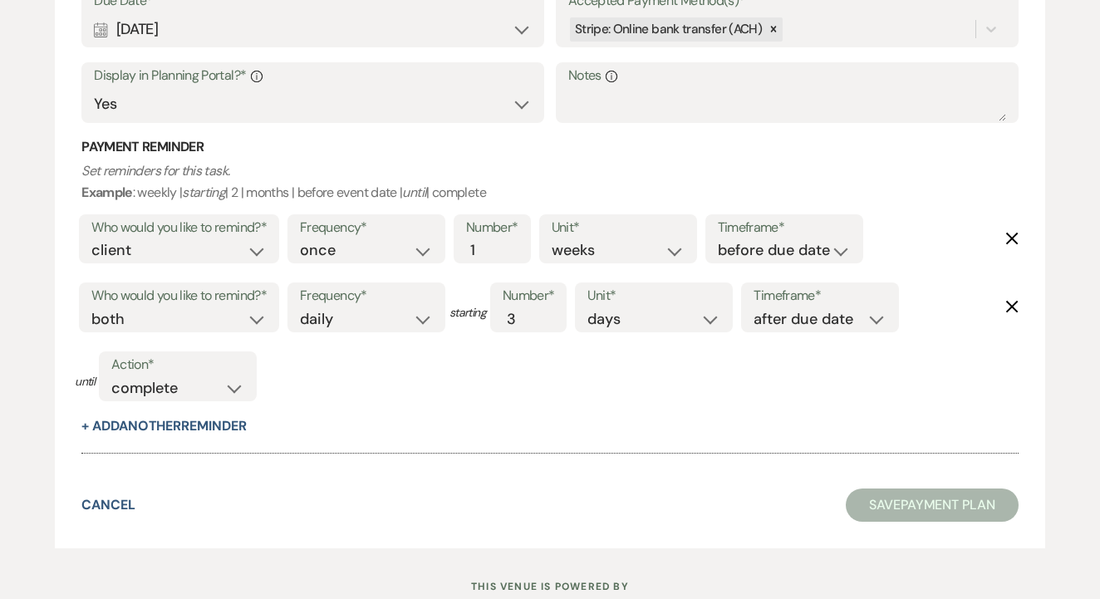
click at [912, 489] on button "Save Payment Plan" at bounding box center [932, 505] width 173 height 33
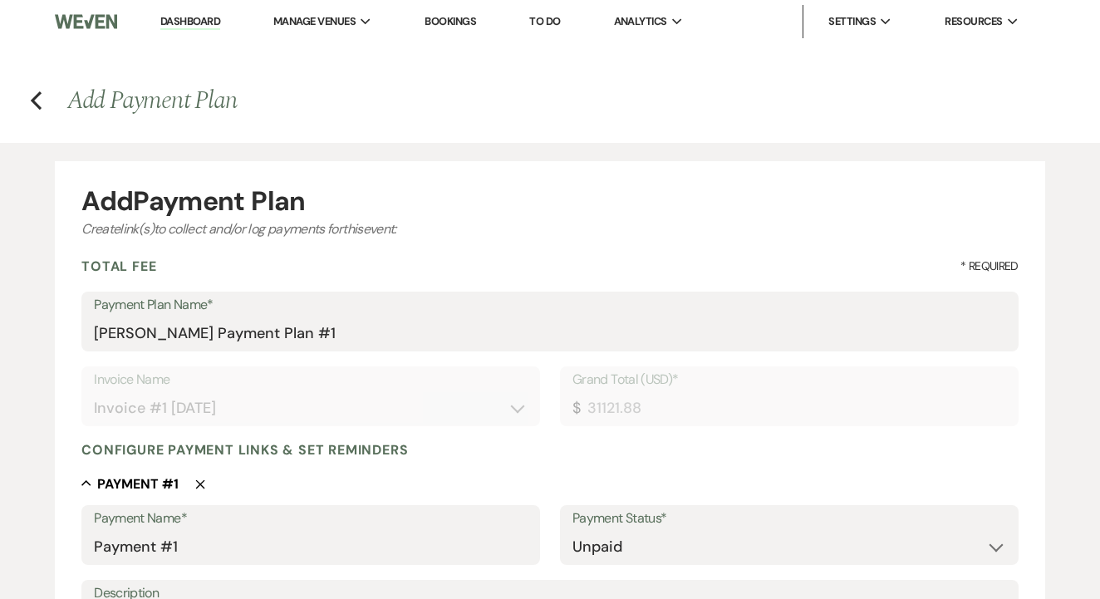
scroll to position [366, 0]
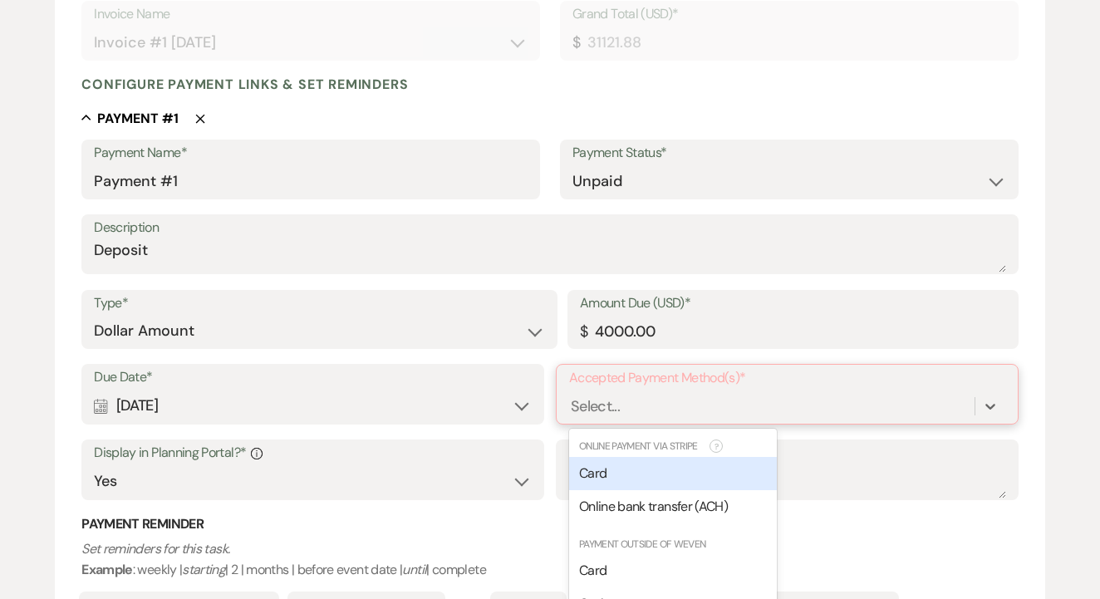
click at [642, 395] on div "option [object Object] focused, 0 of 2. 7 results available. Use Up and Down to…" at bounding box center [787, 407] width 436 height 32
click at [642, 457] on div "Card Online bank transfer (ACH)" at bounding box center [673, 490] width 208 height 66
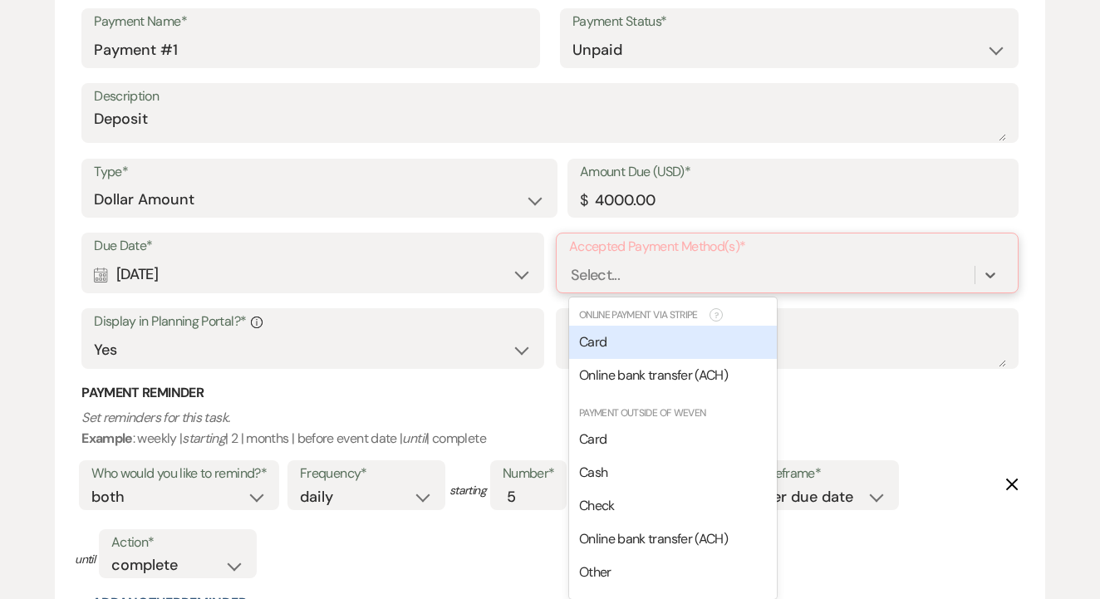
scroll to position [500, 0]
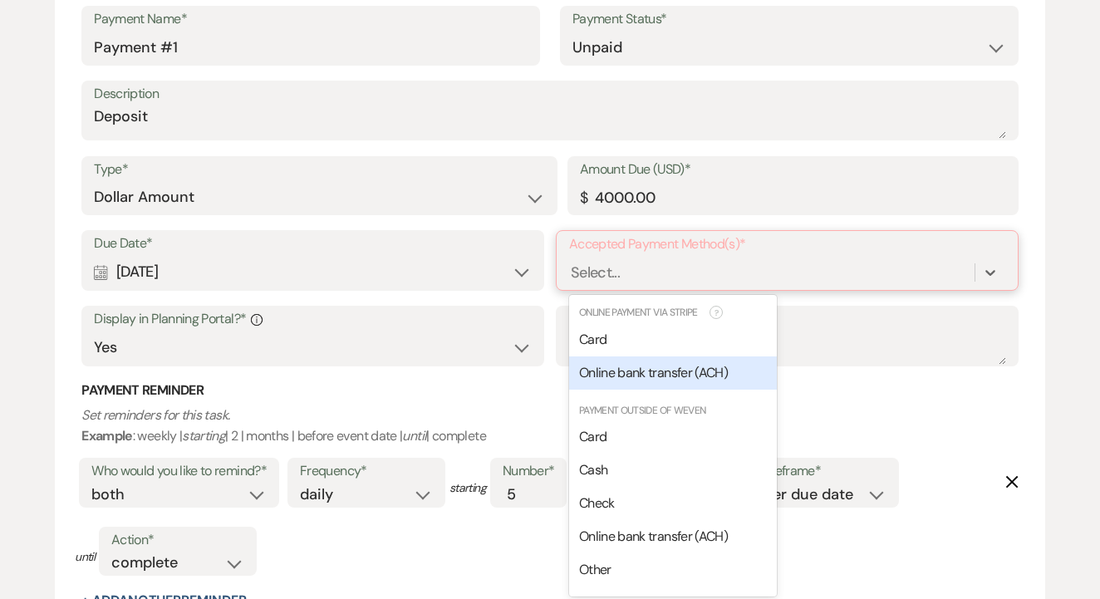
click at [650, 377] on span "Online bank transfer (ACH)" at bounding box center [653, 372] width 149 height 17
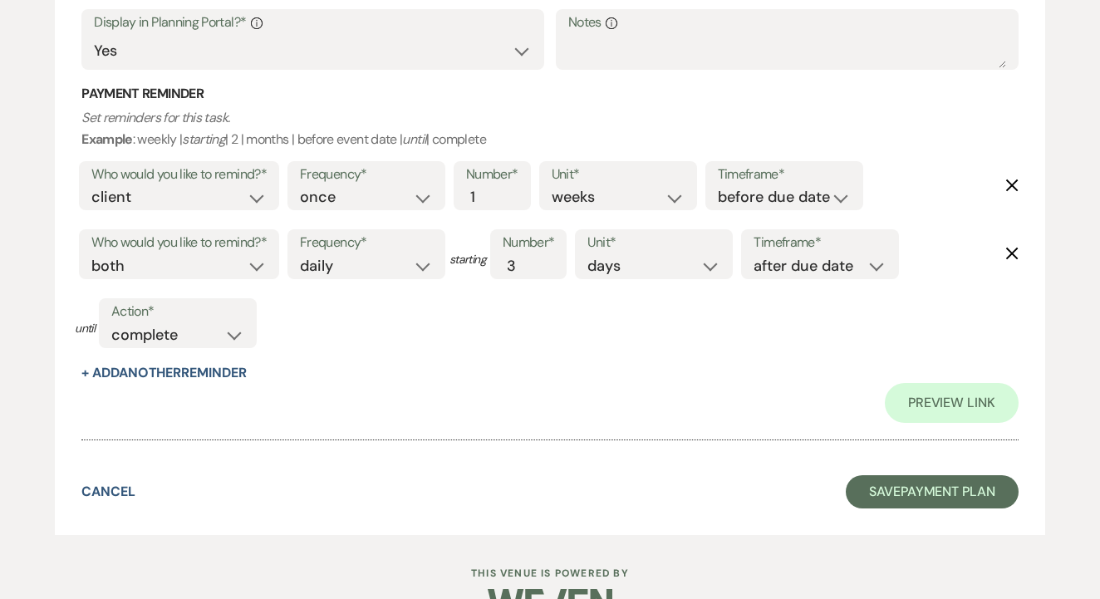
scroll to position [3059, 0]
click at [908, 476] on button "Save Payment Plan" at bounding box center [932, 492] width 173 height 33
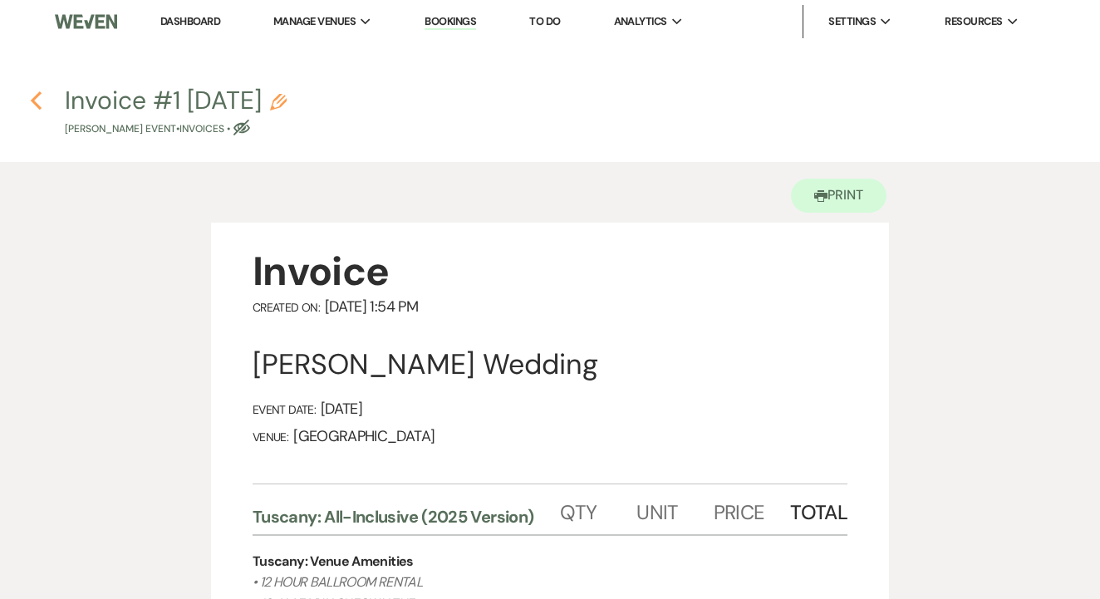
click at [35, 98] on use "button" at bounding box center [36, 100] width 11 height 18
select select "5"
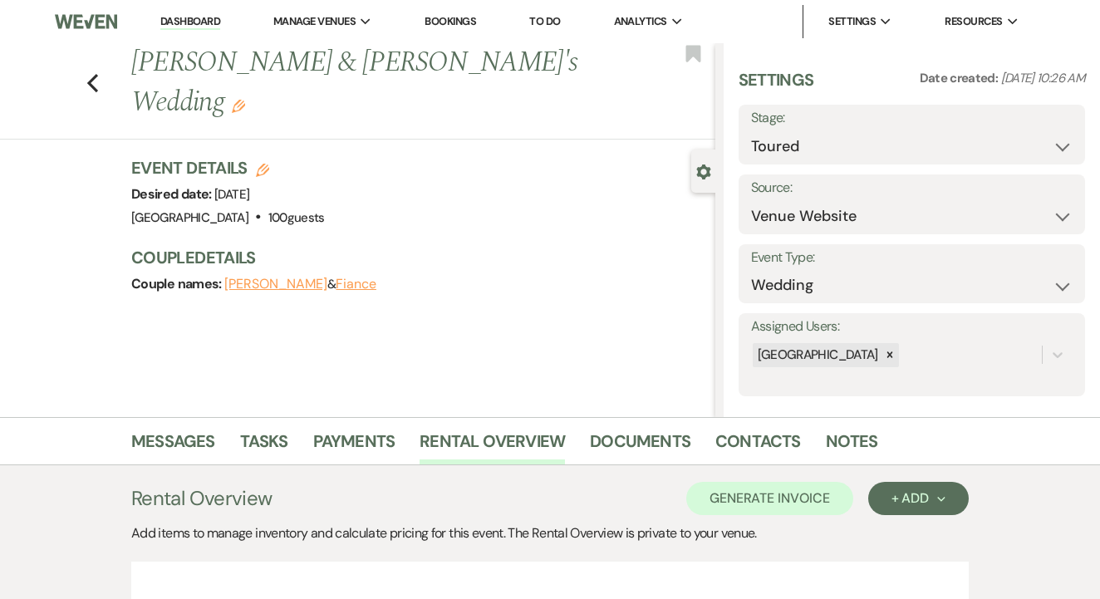
scroll to position [263, 0]
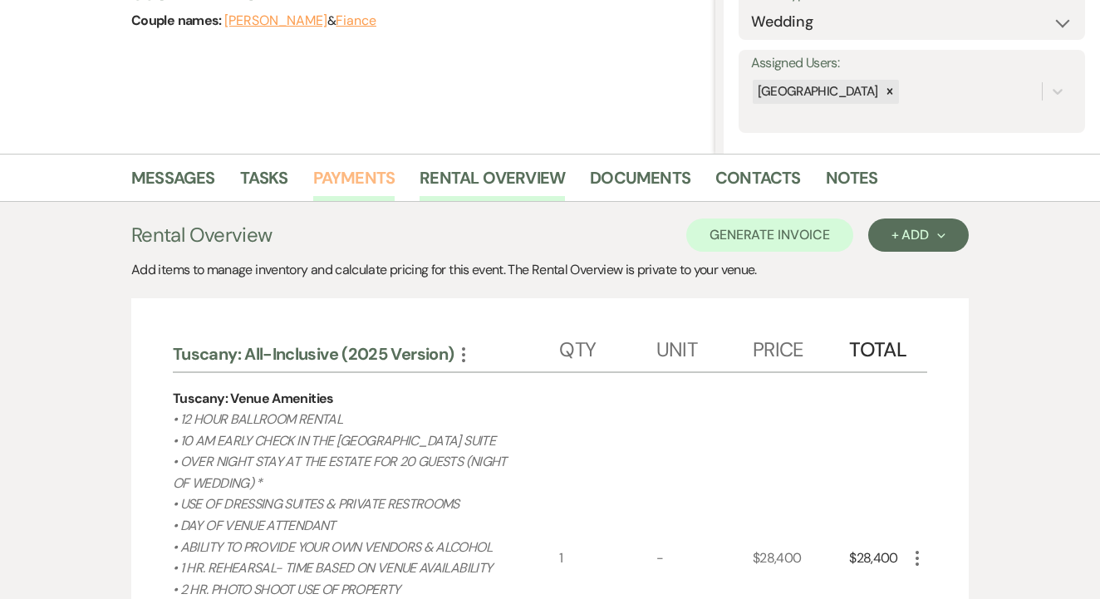
click at [363, 177] on link "Payments" at bounding box center [354, 183] width 82 height 37
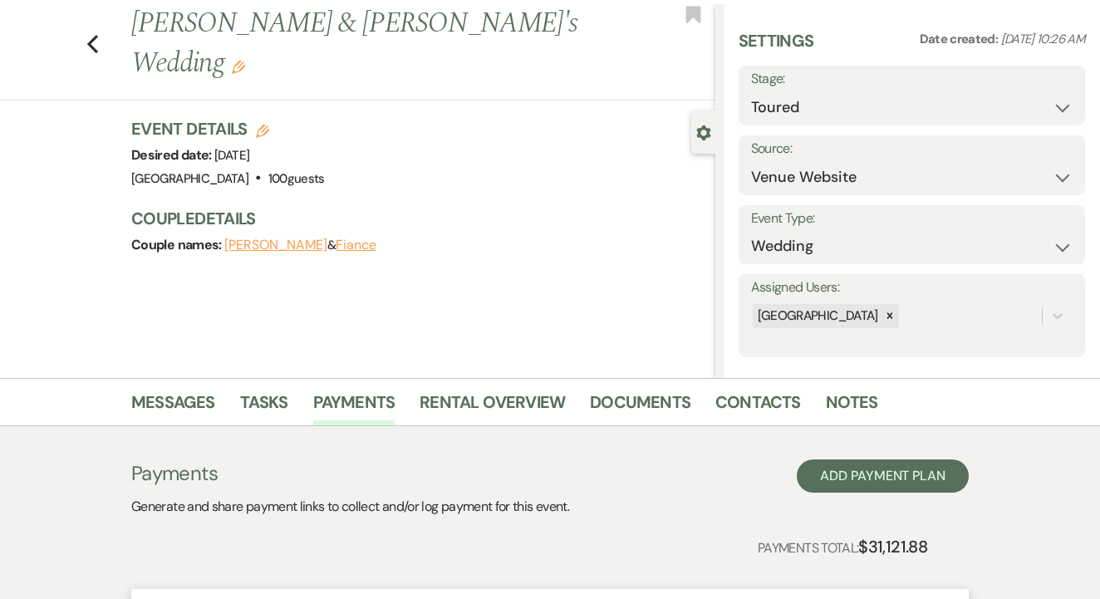
scroll to position [41, 0]
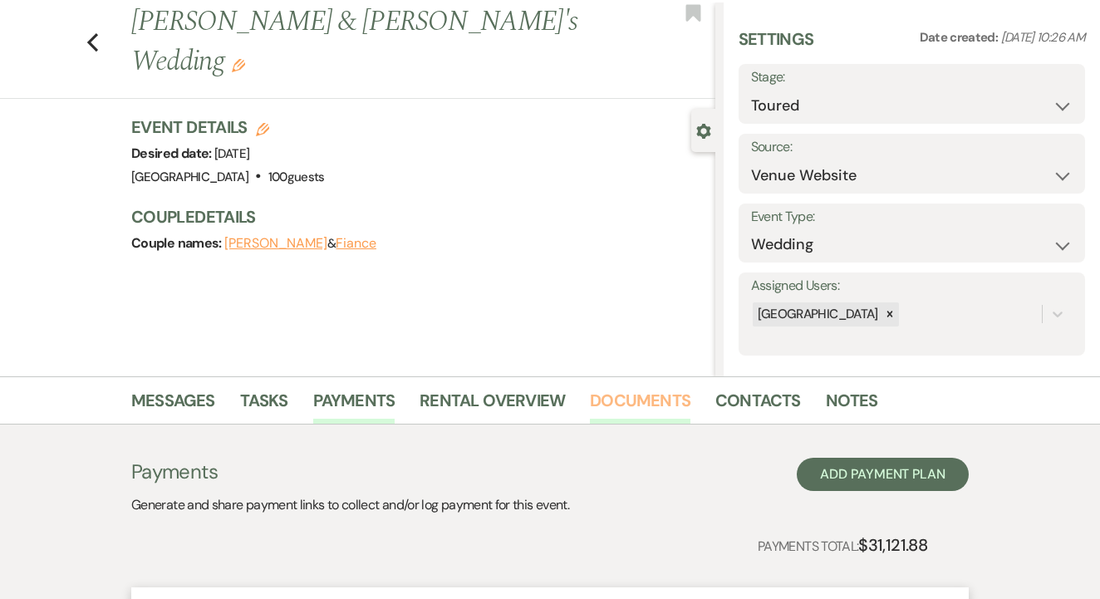
click at [645, 399] on link "Documents" at bounding box center [640, 405] width 101 height 37
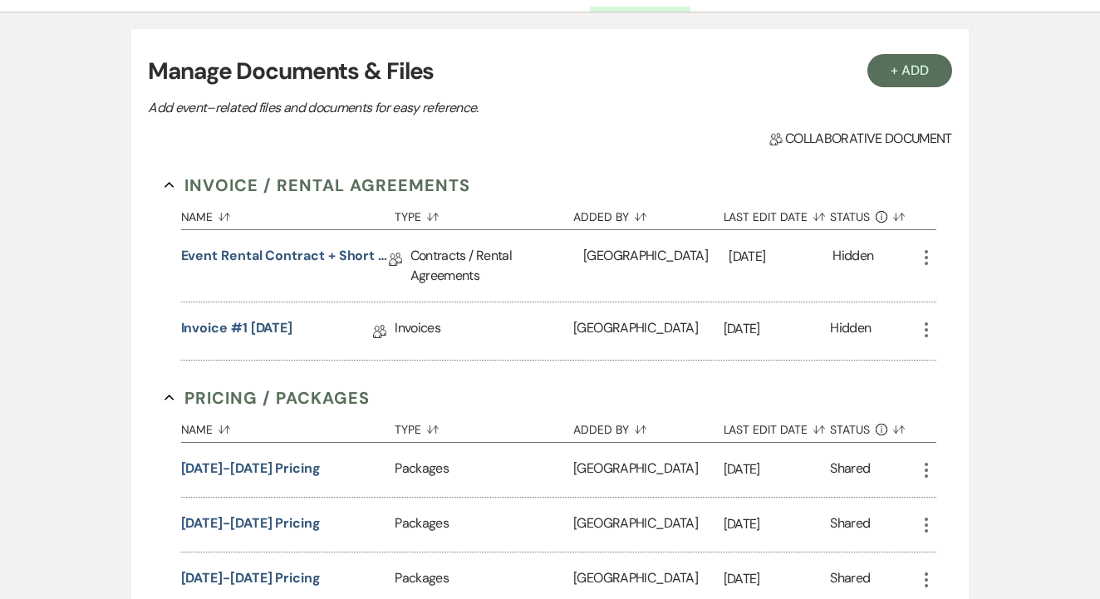
scroll to position [454, 0]
click at [315, 258] on link "Event Rental Contract + Short Term Lease" at bounding box center [285, 258] width 208 height 26
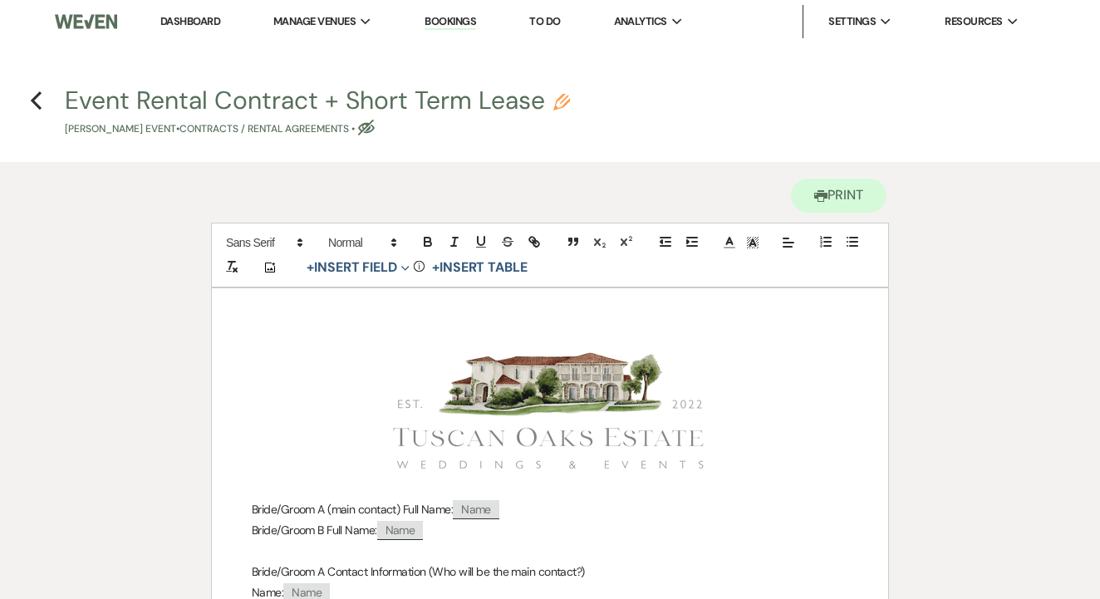
click at [565, 107] on icon "Pencil" at bounding box center [562, 102] width 17 height 17
select select "10"
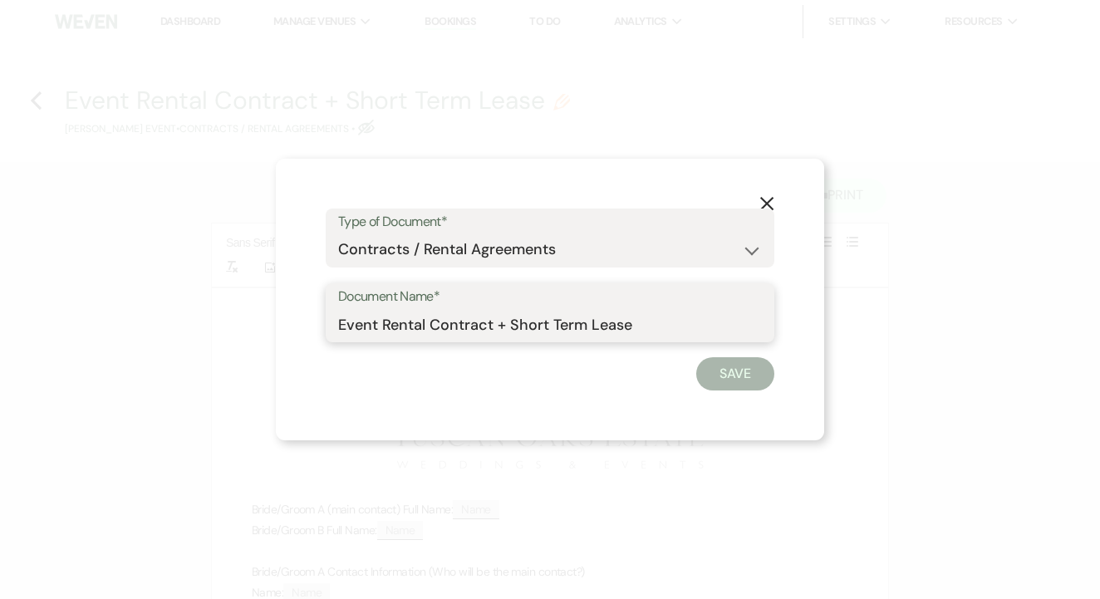
click at [647, 317] on input "Event Rental Contract + Short Term Lease" at bounding box center [550, 324] width 424 height 32
type input "Event Rental Contract + Short Term Lease - [DATE]"
click at [751, 375] on button "Save" at bounding box center [736, 373] width 78 height 33
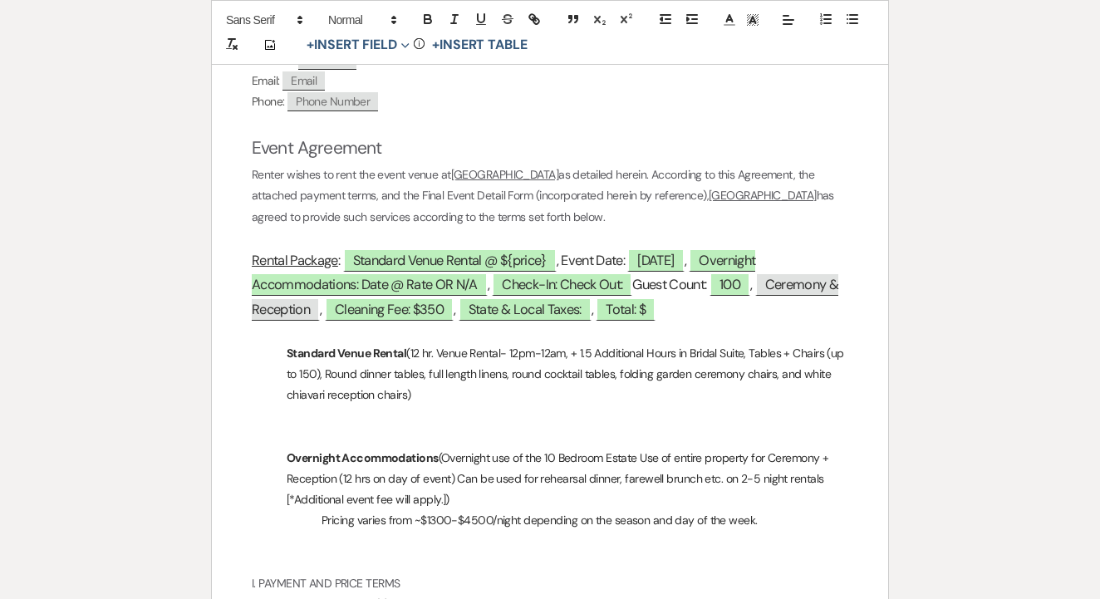
scroll to position [809, 0]
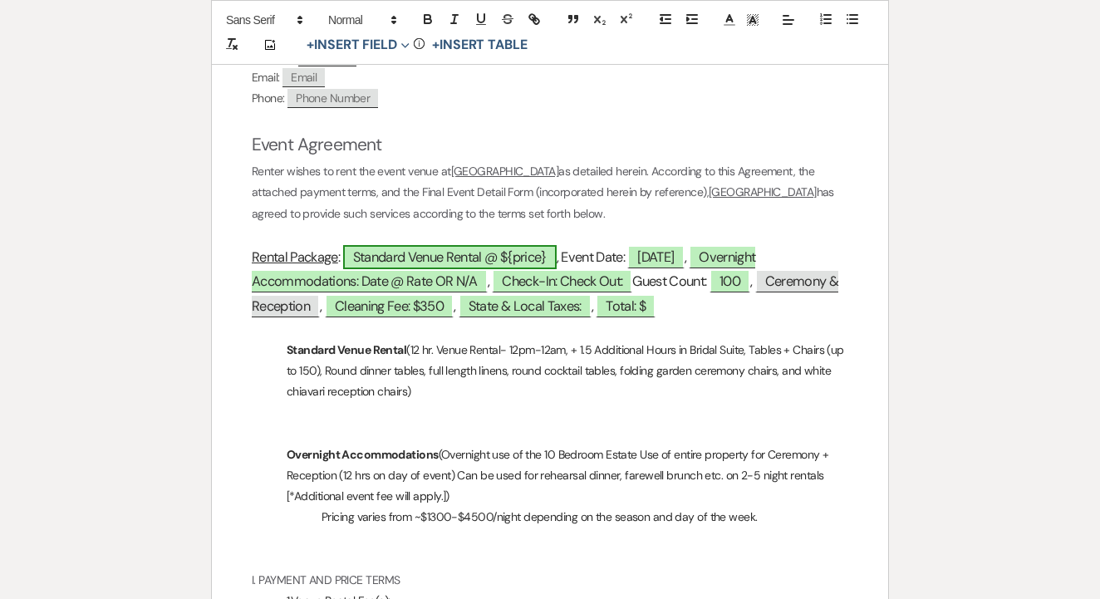
click at [544, 249] on span "Standard Venue Rental @ ${price}" at bounding box center [450, 257] width 214 height 24
select select "owner"
select select "custom_placeholder"
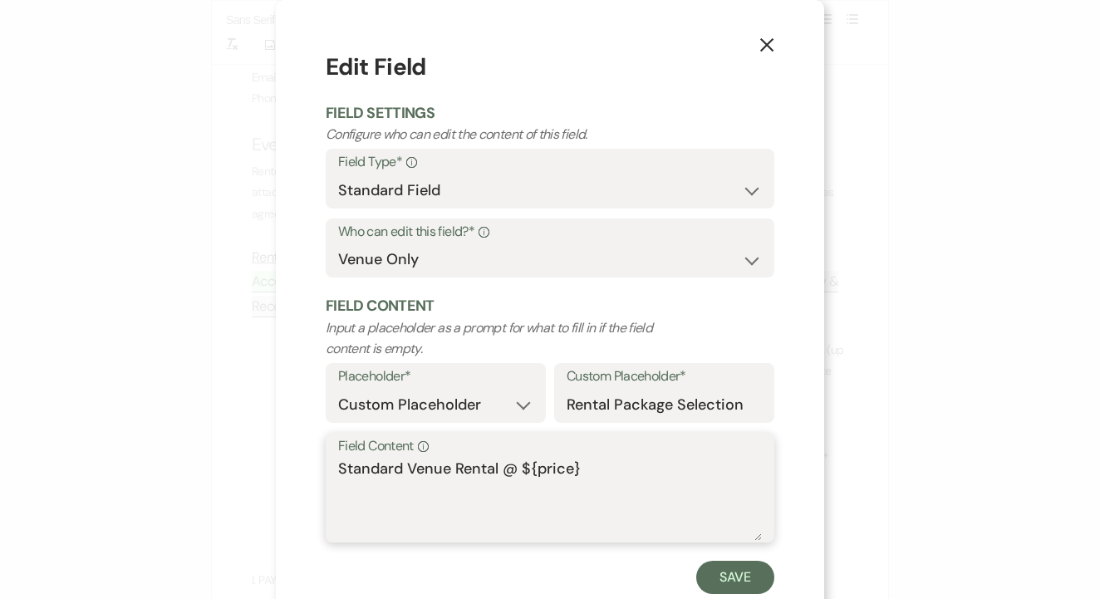
click at [647, 480] on textarea "Standard Venue Rental @ ${price}" at bounding box center [550, 499] width 424 height 83
type textarea "Standard Venue Rental @ $28,400"
click at [756, 588] on button "Save" at bounding box center [736, 577] width 78 height 33
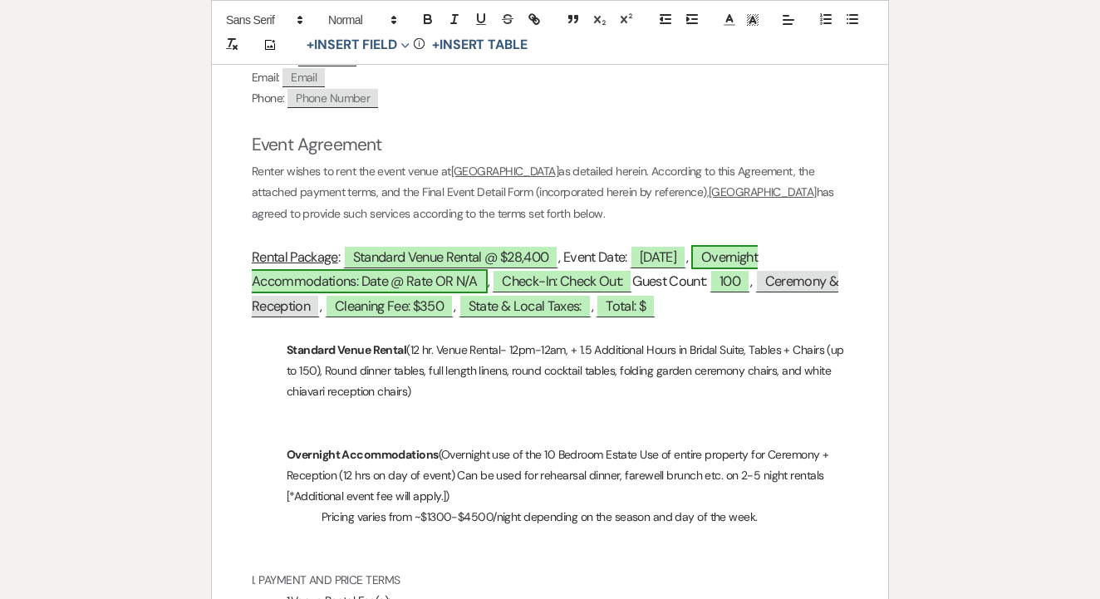
click at [754, 245] on span "Overnight Accommodations: Date @ Rate OR N/A" at bounding box center [505, 269] width 506 height 48
select select "owner"
select select "Type"
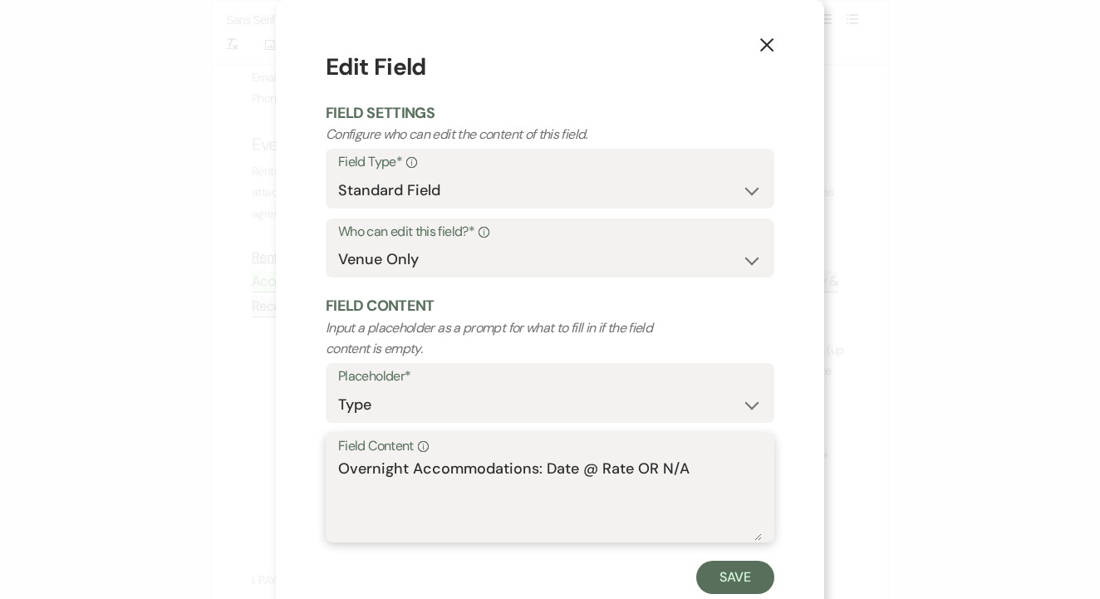
drag, startPoint x: 690, startPoint y: 462, endPoint x: 545, endPoint y: 458, distance: 144.7
click at [545, 458] on textarea "Overnight Accommodations: Date @ Rate OR N/A" at bounding box center [550, 499] width 424 height 83
type textarea "Overnight Accommodations: [DATE] @ $0"
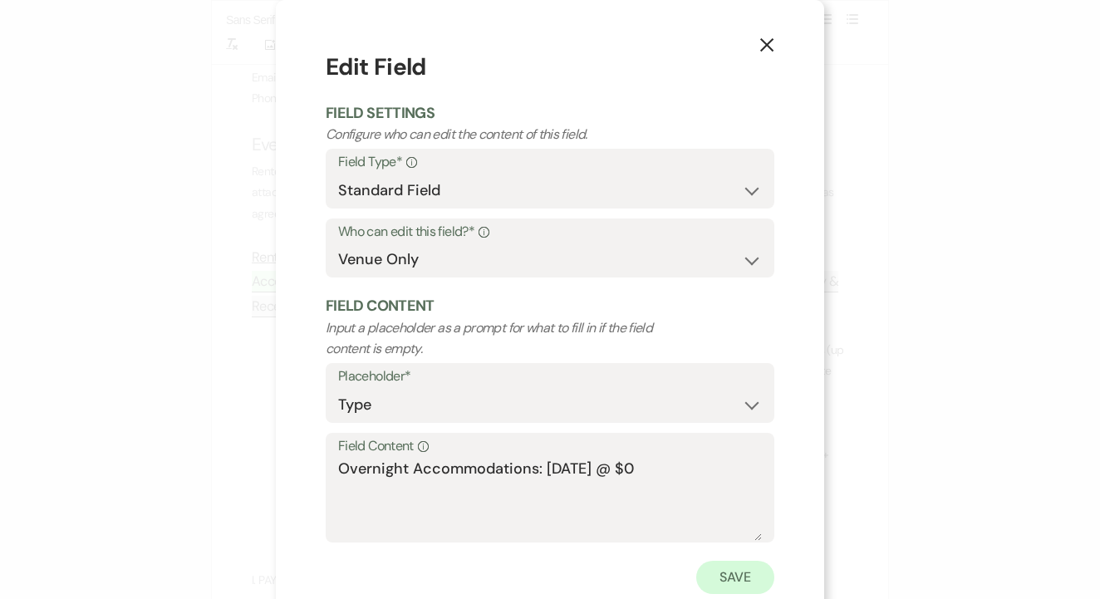
click at [754, 570] on button "Save" at bounding box center [736, 577] width 78 height 33
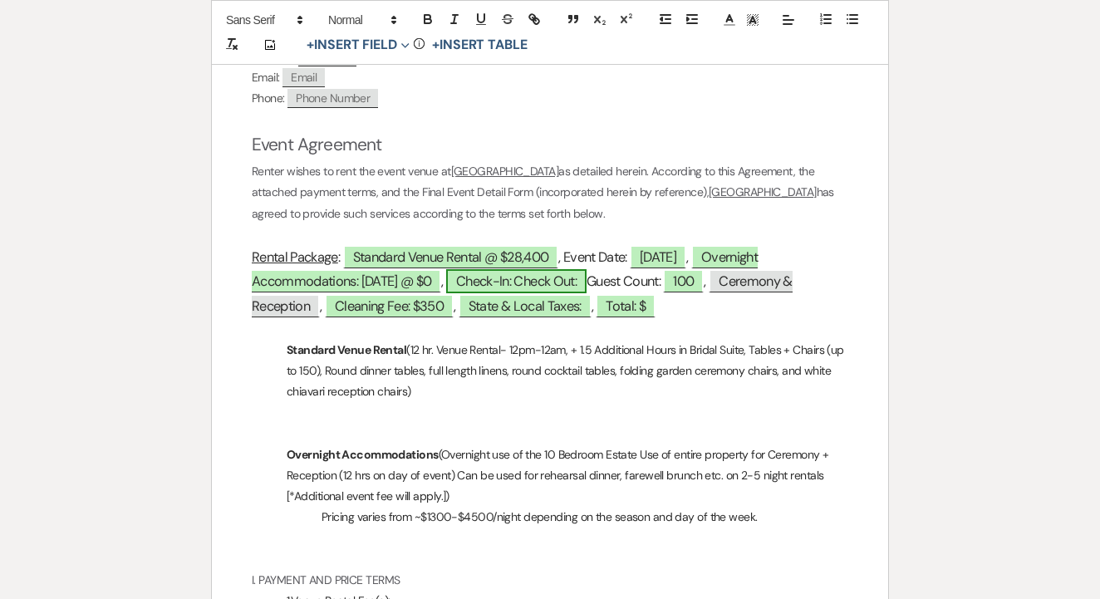
click at [538, 282] on span "Check-In: Check Out:" at bounding box center [516, 281] width 140 height 24
select select "owner"
select select "Type"
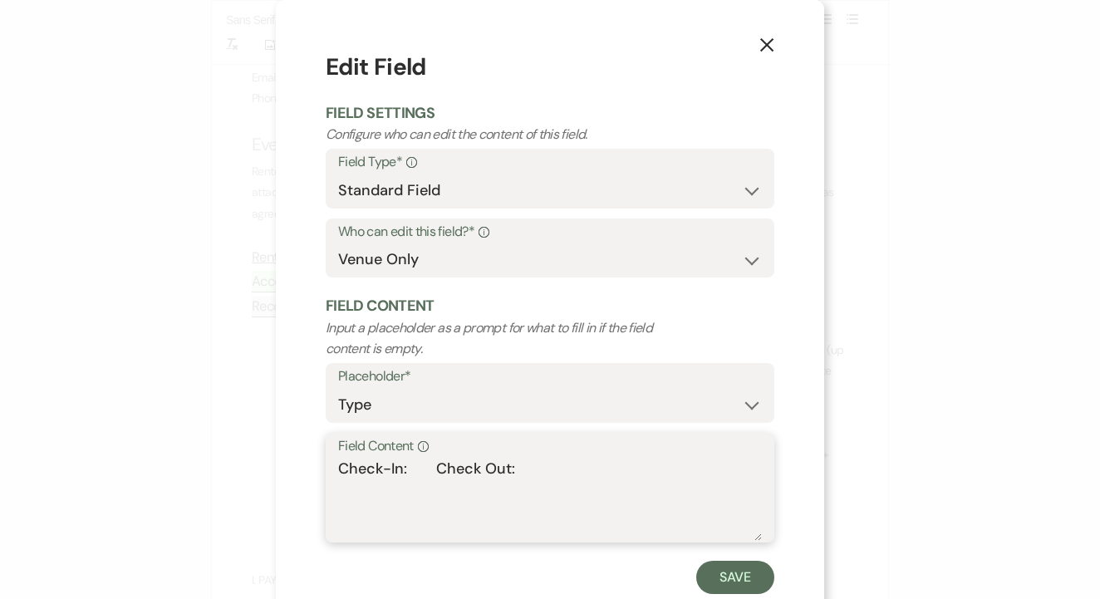
click at [413, 463] on textarea "Check-In: Check Out:" at bounding box center [550, 499] width 424 height 83
click at [617, 464] on textarea "Check-In: 12pm on [DATE] | Check Out:" at bounding box center [550, 499] width 424 height 83
type textarea "Check-In: 12pm on [DATE] | Check Out: 10am on [DATE]"
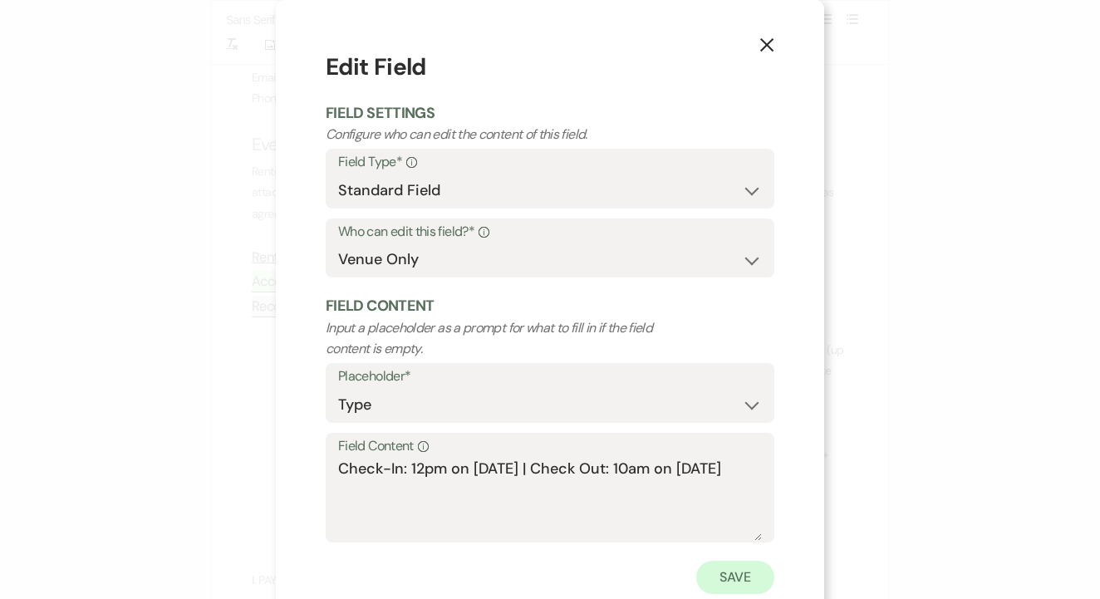
click at [761, 578] on button "Save" at bounding box center [736, 577] width 78 height 33
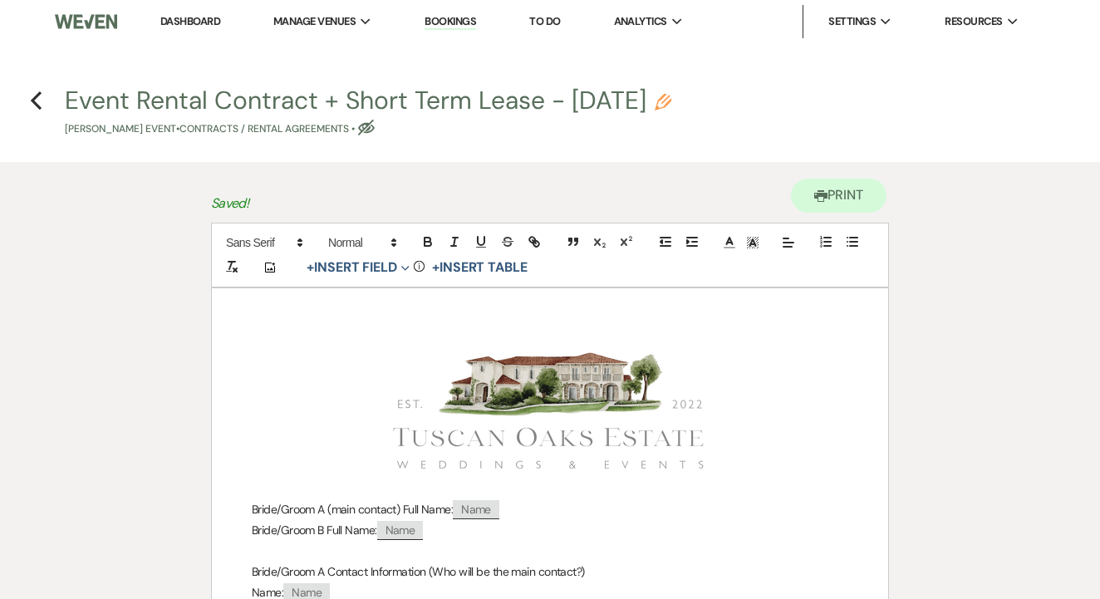
scroll to position [0, 0]
click at [33, 101] on use "button" at bounding box center [36, 100] width 11 height 18
select select "5"
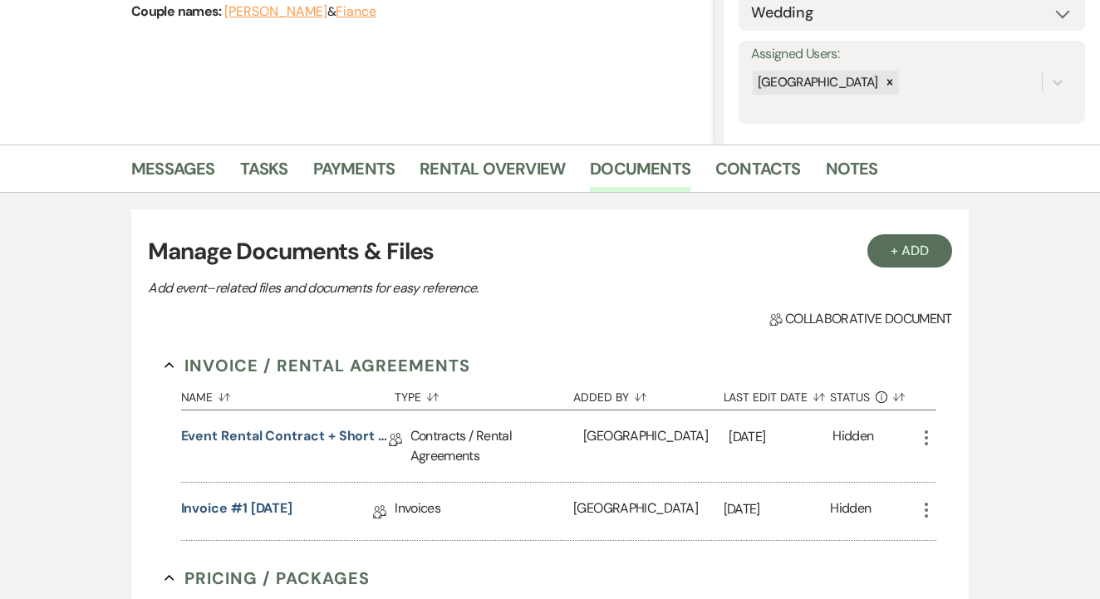
scroll to position [270, 0]
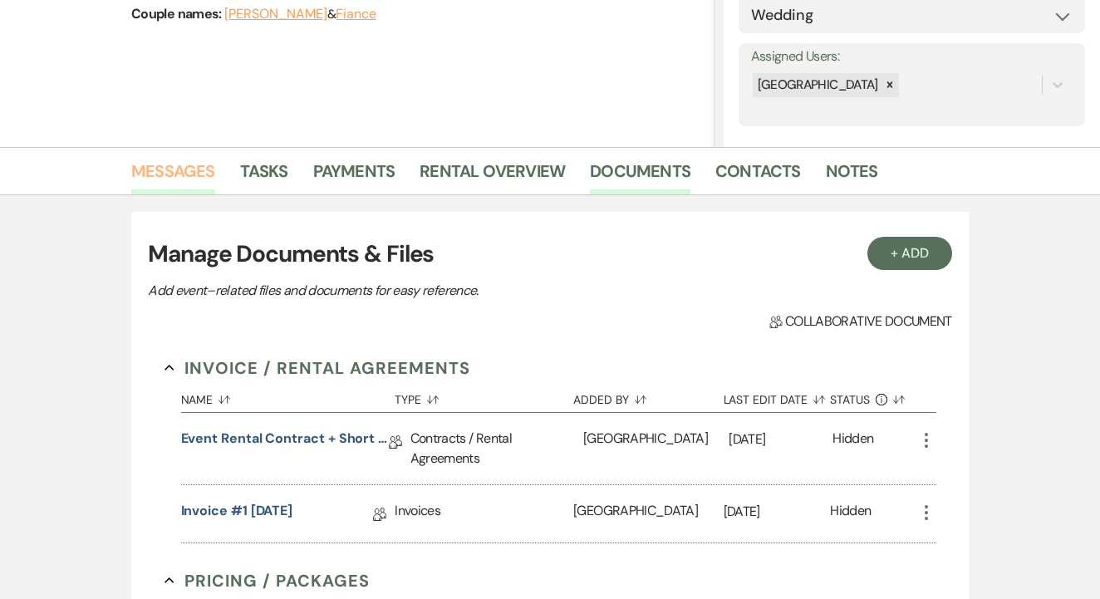
click at [190, 175] on link "Messages" at bounding box center [173, 176] width 84 height 37
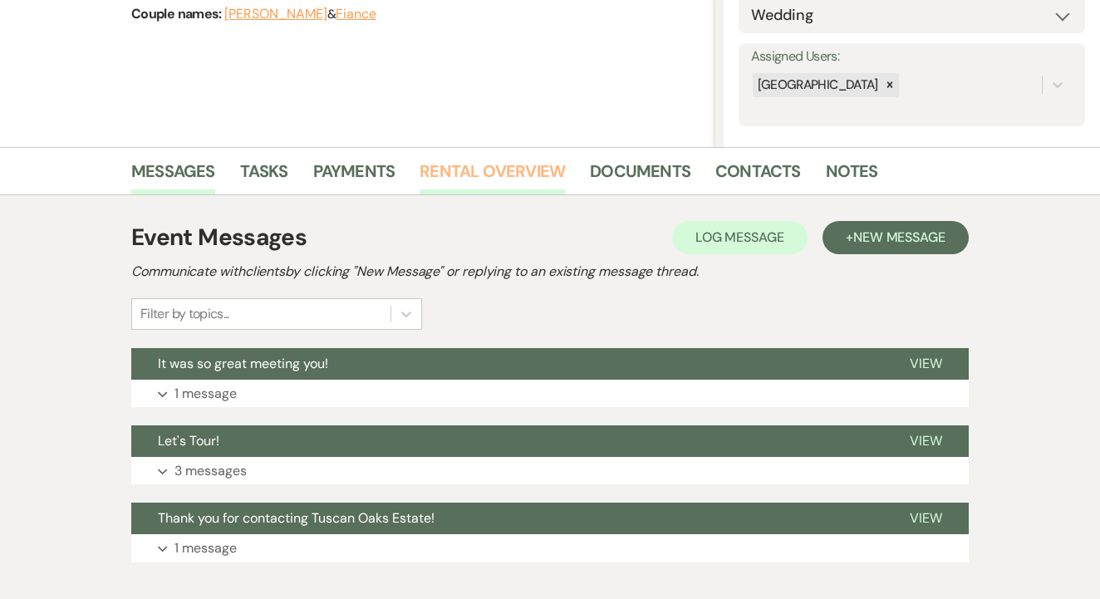
click at [528, 170] on link "Rental Overview" at bounding box center [492, 176] width 145 height 37
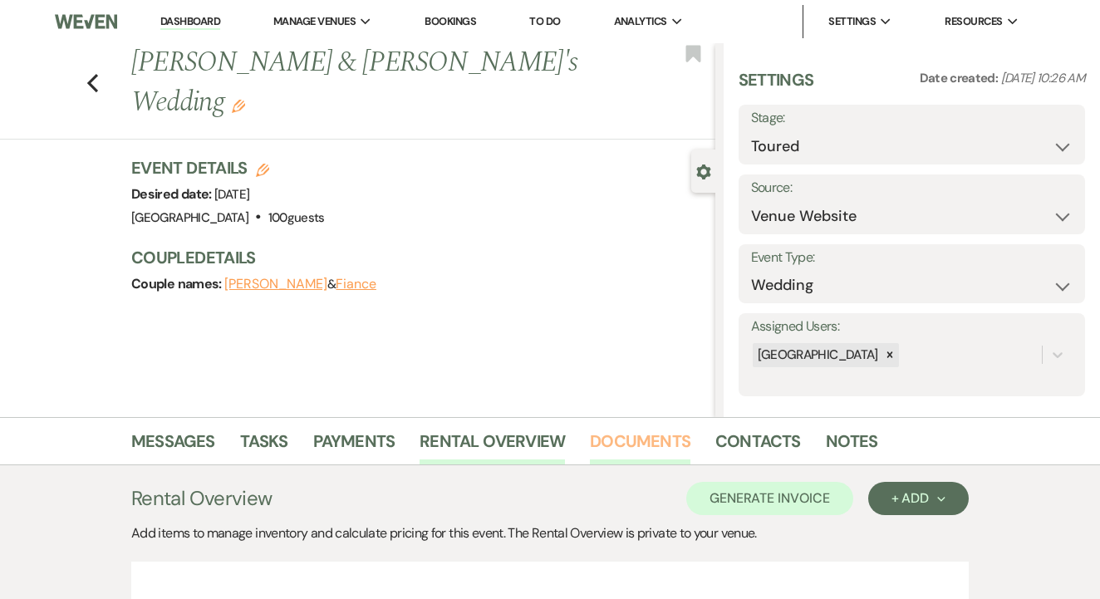
click at [628, 463] on link "Documents" at bounding box center [640, 446] width 101 height 37
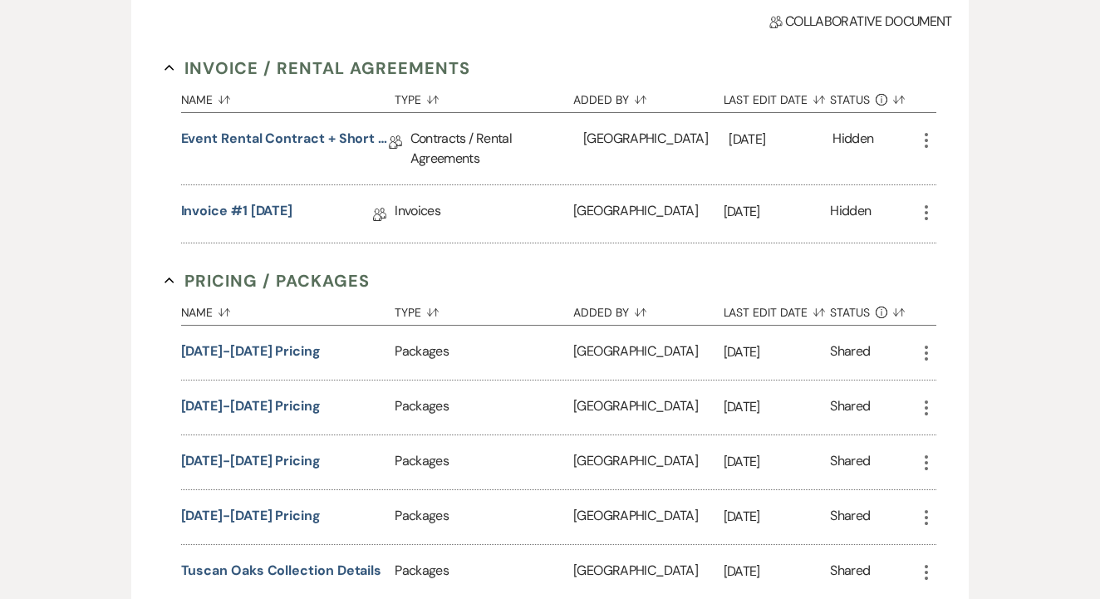
scroll to position [569, 0]
click at [279, 136] on link "Event Rental Contract + Short Term Lease - [DATE]" at bounding box center [285, 143] width 208 height 26
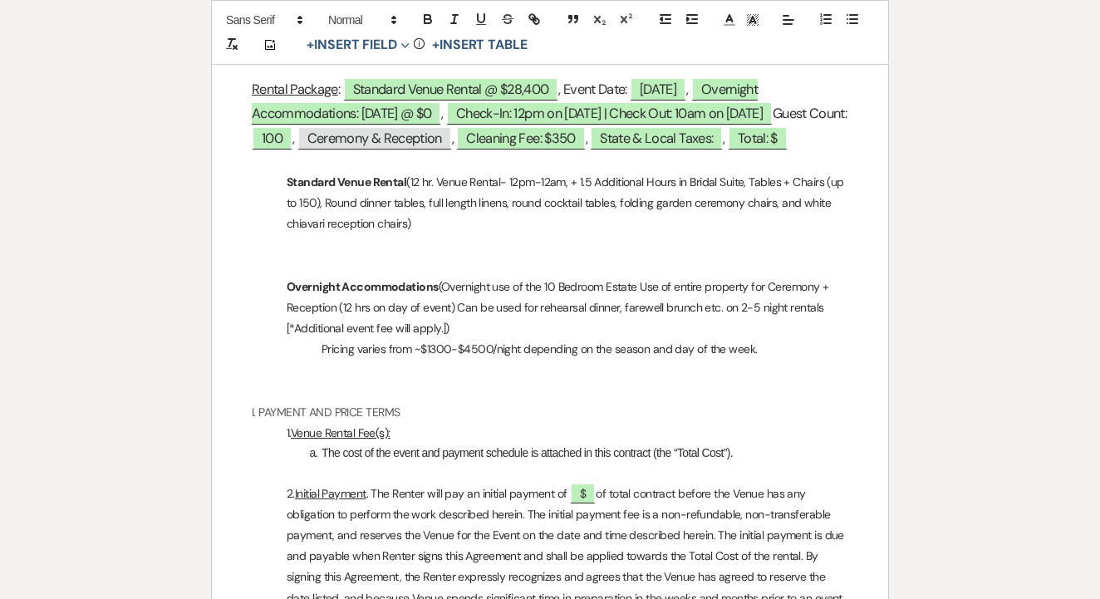
scroll to position [986, 0]
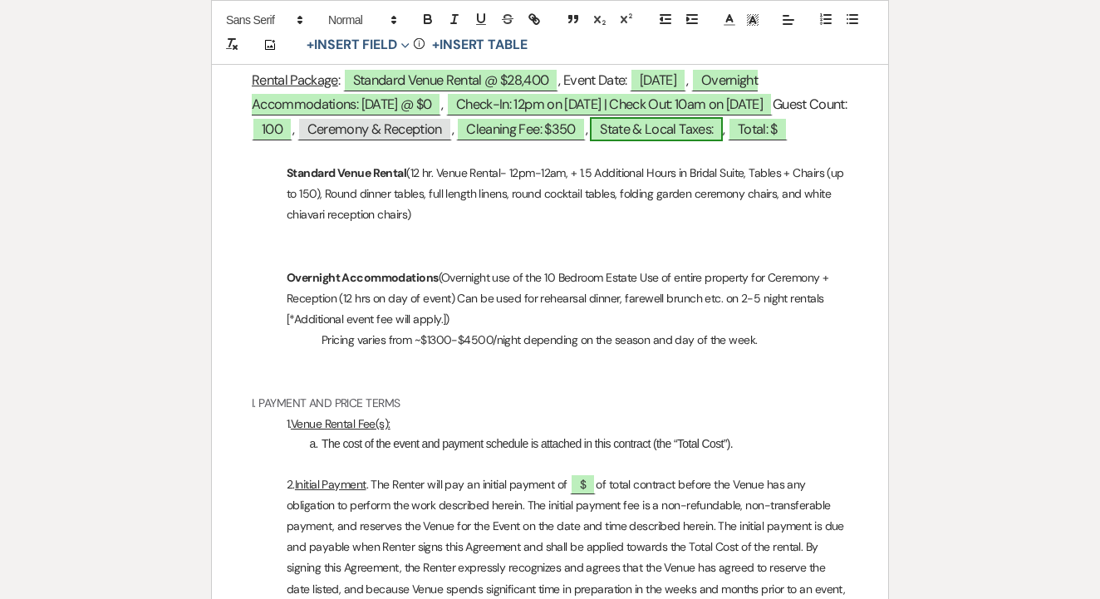
click at [719, 129] on span "State & Local Taxes:" at bounding box center [656, 129] width 133 height 24
select select "owner"
select select "Type"
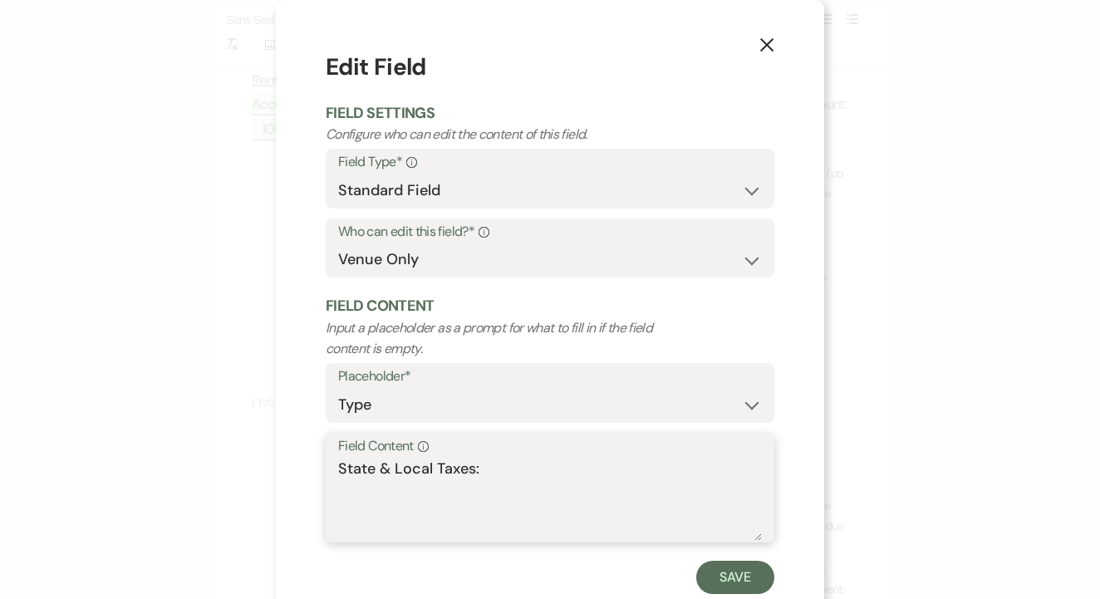
click at [503, 474] on textarea "State & Local Taxes:" at bounding box center [550, 499] width 424 height 83
type textarea "State & Local Taxes: $2,371.88"
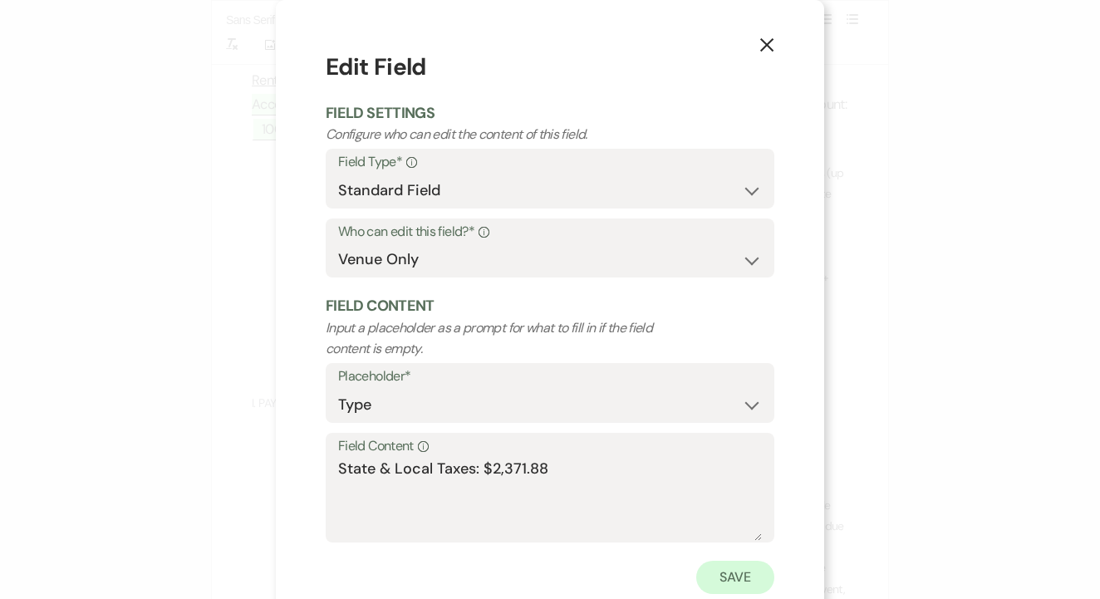
click at [741, 564] on button "Save" at bounding box center [736, 577] width 78 height 33
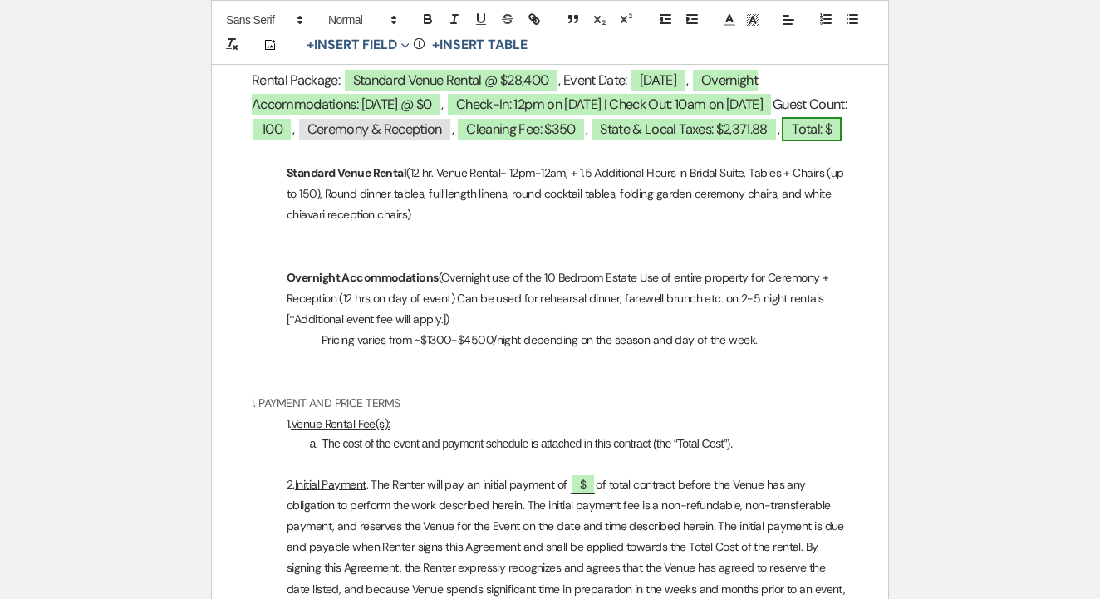
click at [782, 141] on span "Total: $" at bounding box center [812, 129] width 60 height 24
select select "owner"
select select "Type"
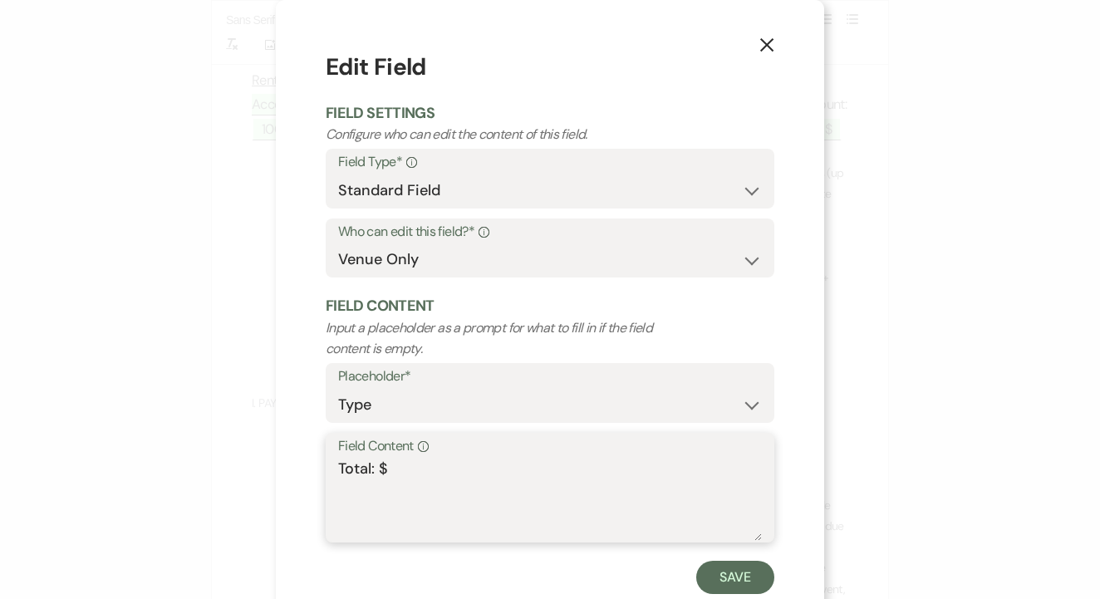
click at [485, 458] on textarea "Total: $" at bounding box center [550, 499] width 424 height 83
type textarea "Total: $31,121.88"
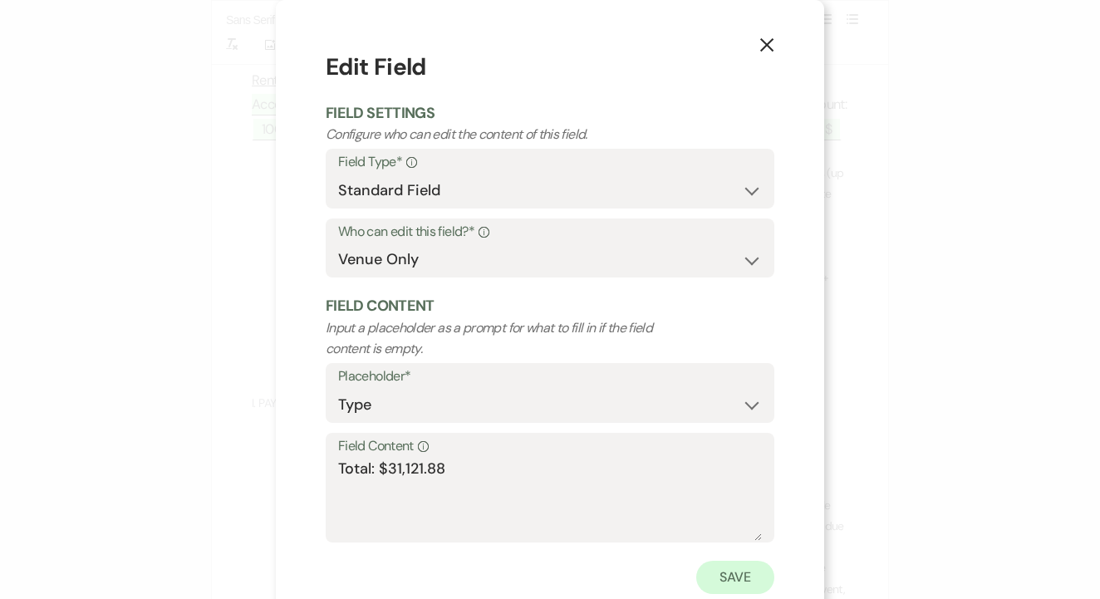
click at [713, 574] on button "Save" at bounding box center [736, 577] width 78 height 33
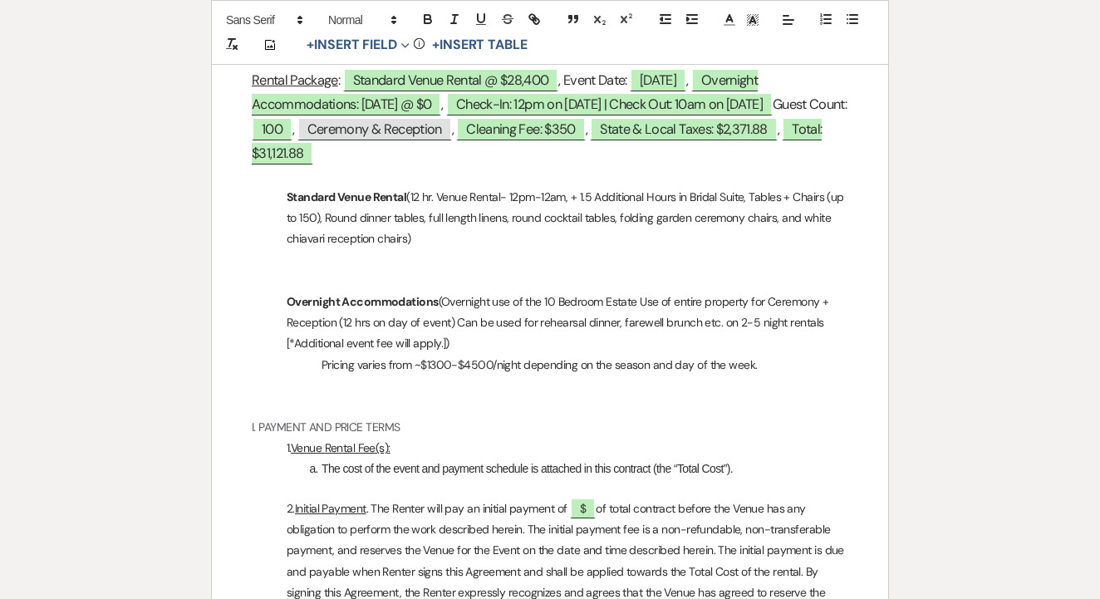
click at [495, 234] on p "Standard Venue Rental (12 hr. Venue Rental- 12pm-12am, + 1.5 Additional Hours i…" at bounding box center [550, 218] width 597 height 63
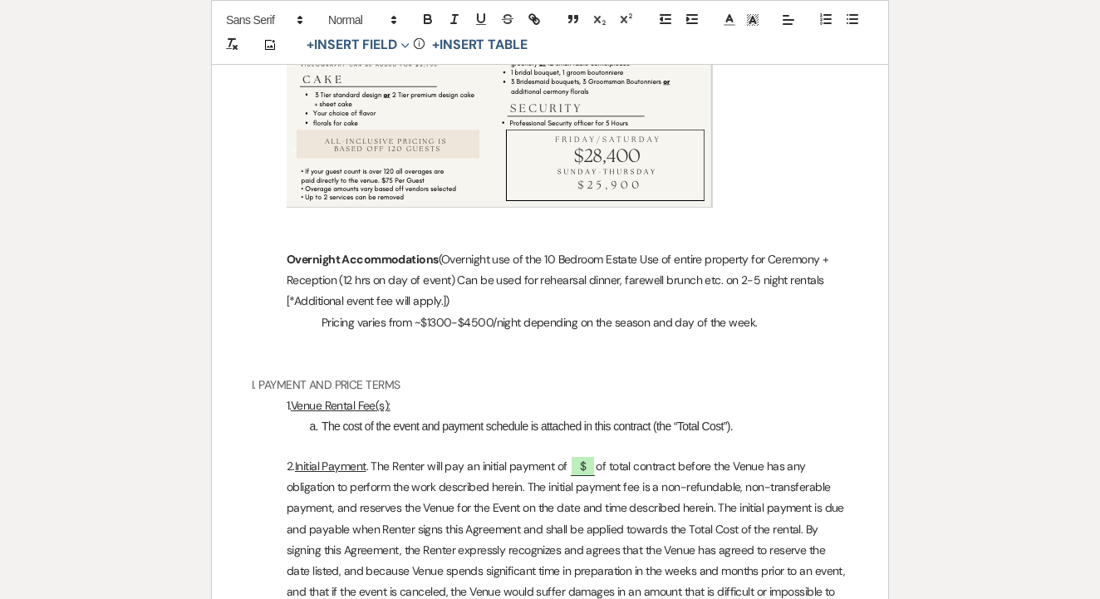
scroll to position [1572, 0]
click at [588, 455] on span "$" at bounding box center [583, 466] width 26 height 22
select select "owner"
select select "Number"
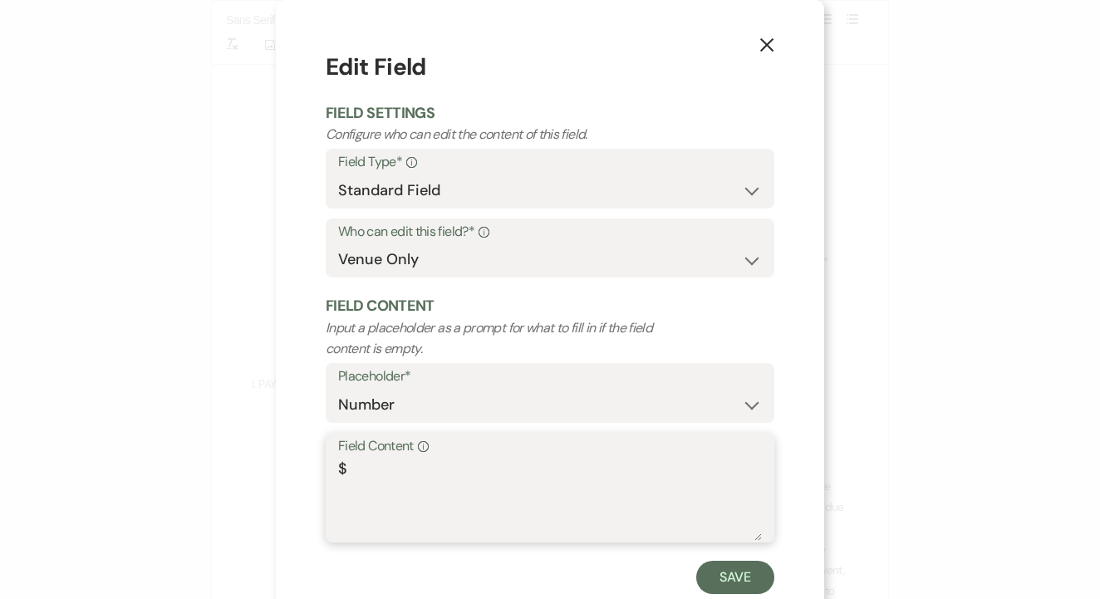
click at [543, 512] on textarea "$" at bounding box center [550, 499] width 424 height 83
type textarea "$4,000"
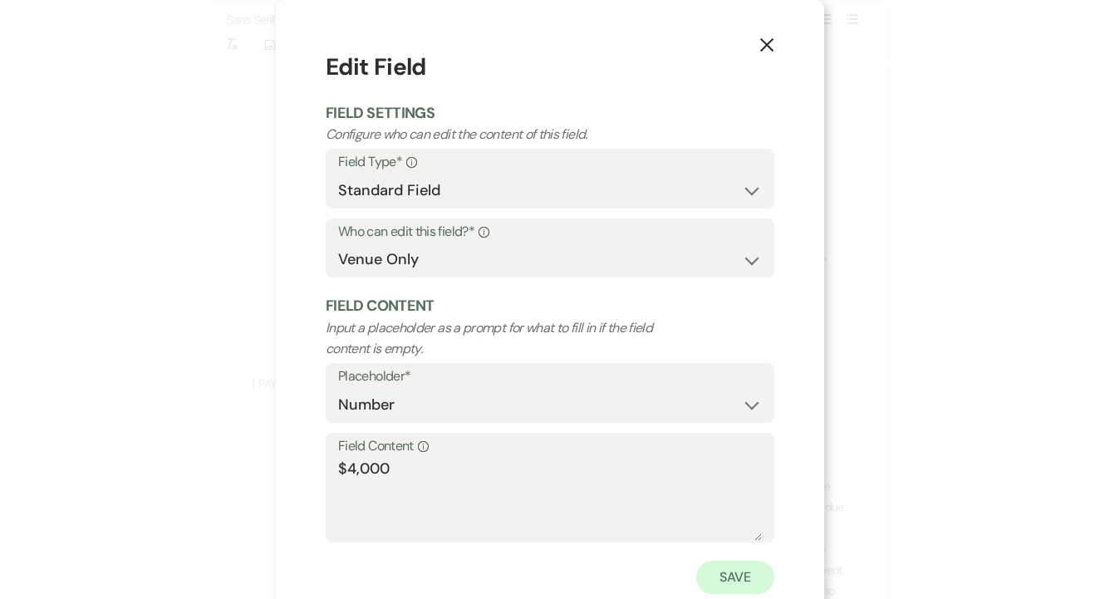
click at [741, 576] on button "Save" at bounding box center [736, 577] width 78 height 33
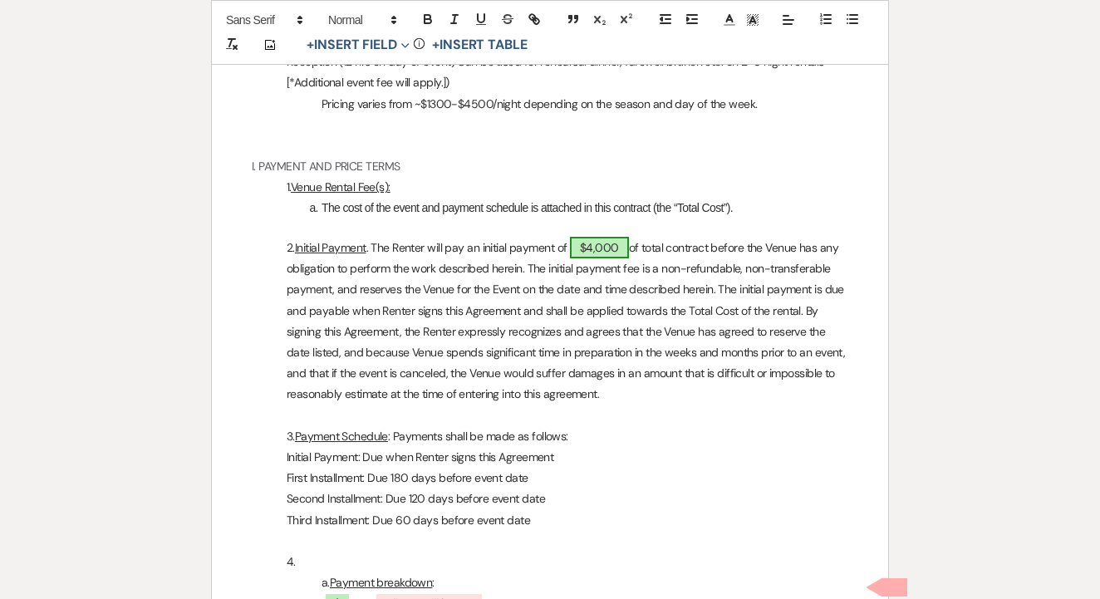
scroll to position [1932, 0]
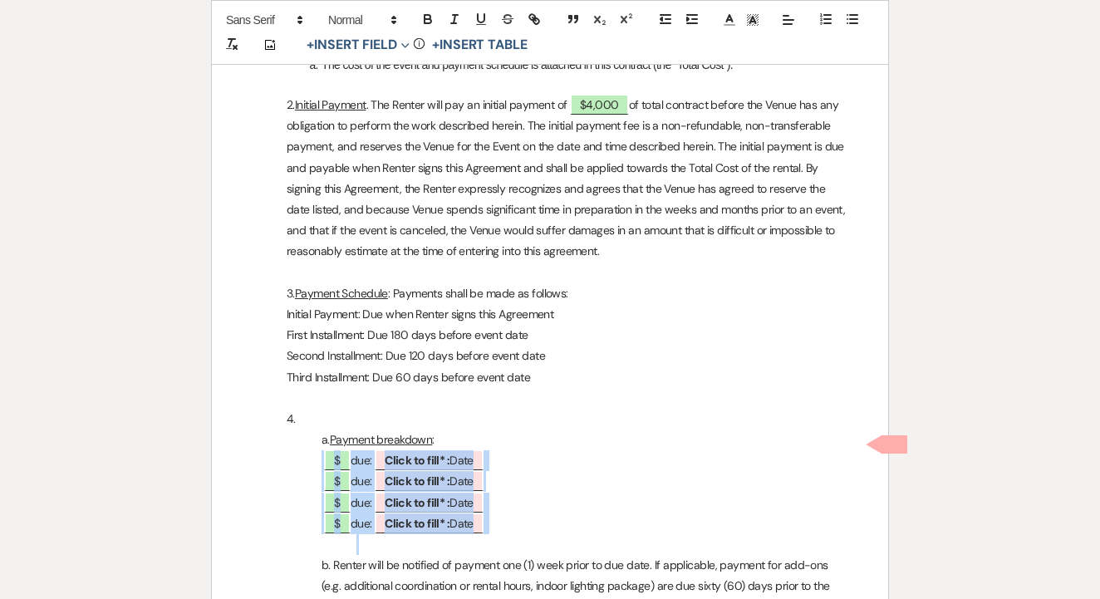
drag, startPoint x: 511, startPoint y: 525, endPoint x: 275, endPoint y: 441, distance: 250.8
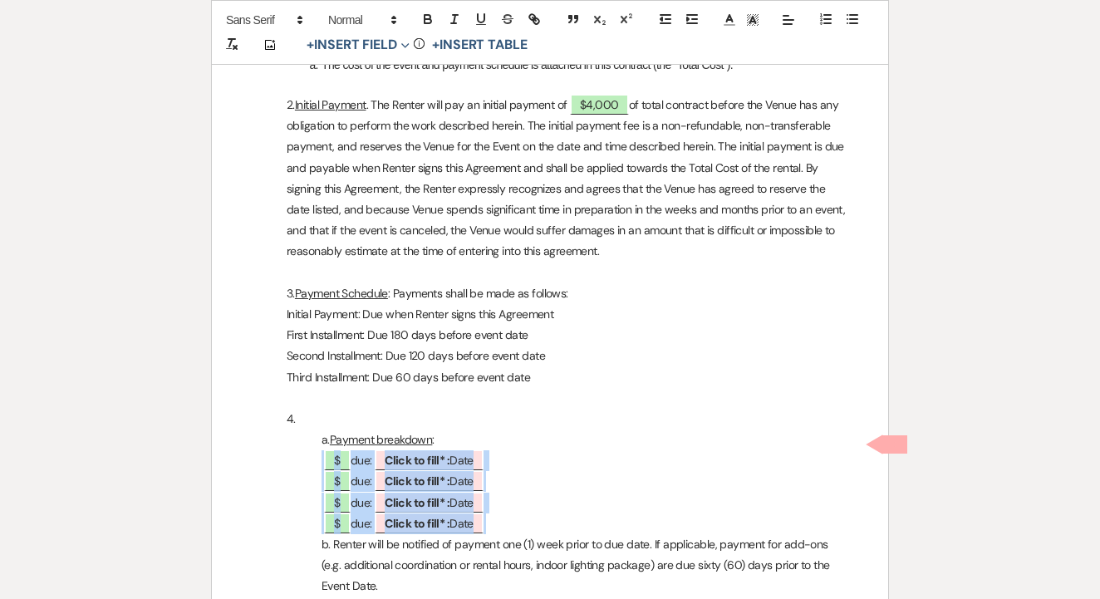
drag, startPoint x: 532, startPoint y: 502, endPoint x: 268, endPoint y: 437, distance: 271.3
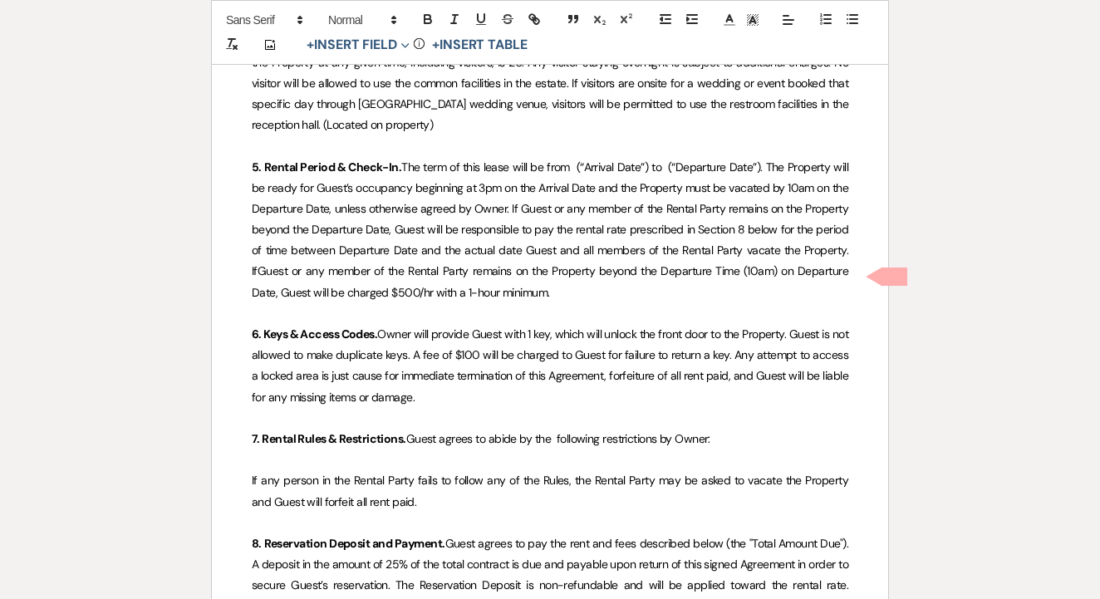
scroll to position [12982, 0]
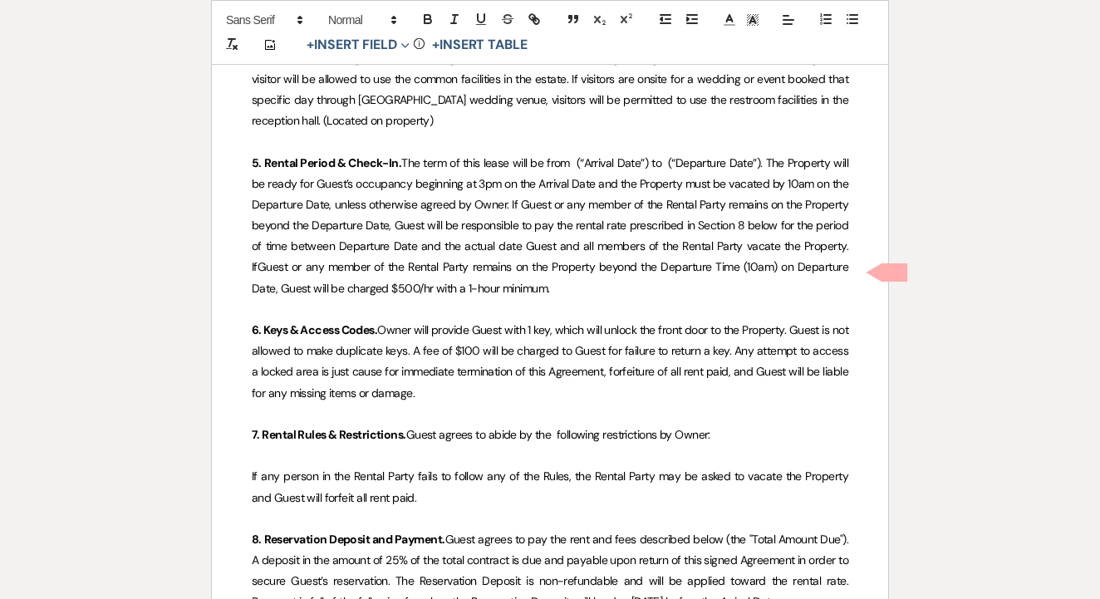
select select "owner"
select select "Date"
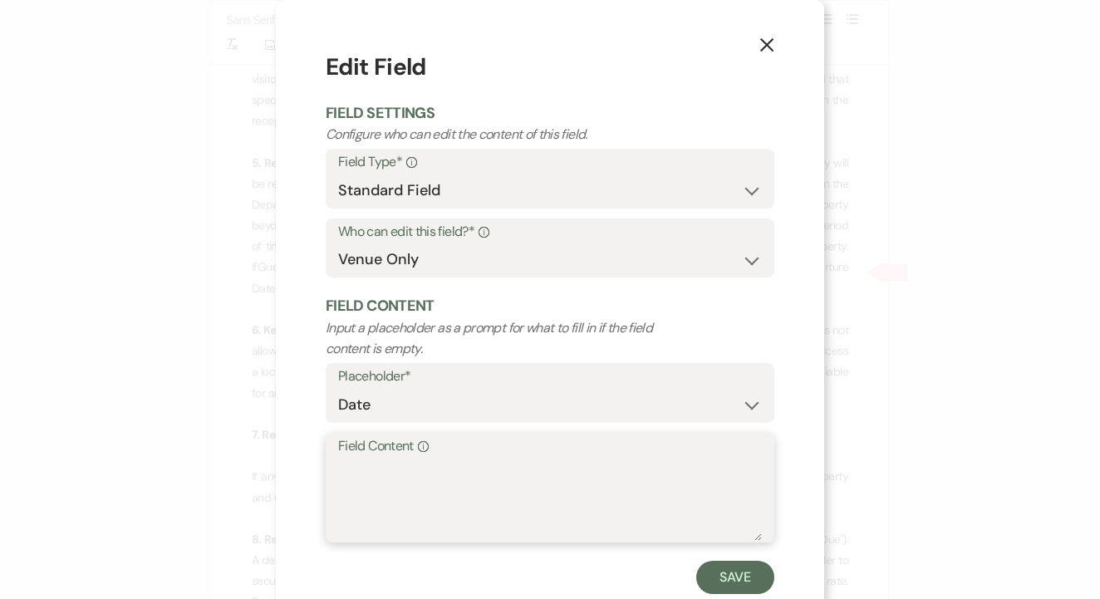
click at [485, 481] on textarea "Field Content Info" at bounding box center [550, 499] width 424 height 83
type textarea "[DATE]"
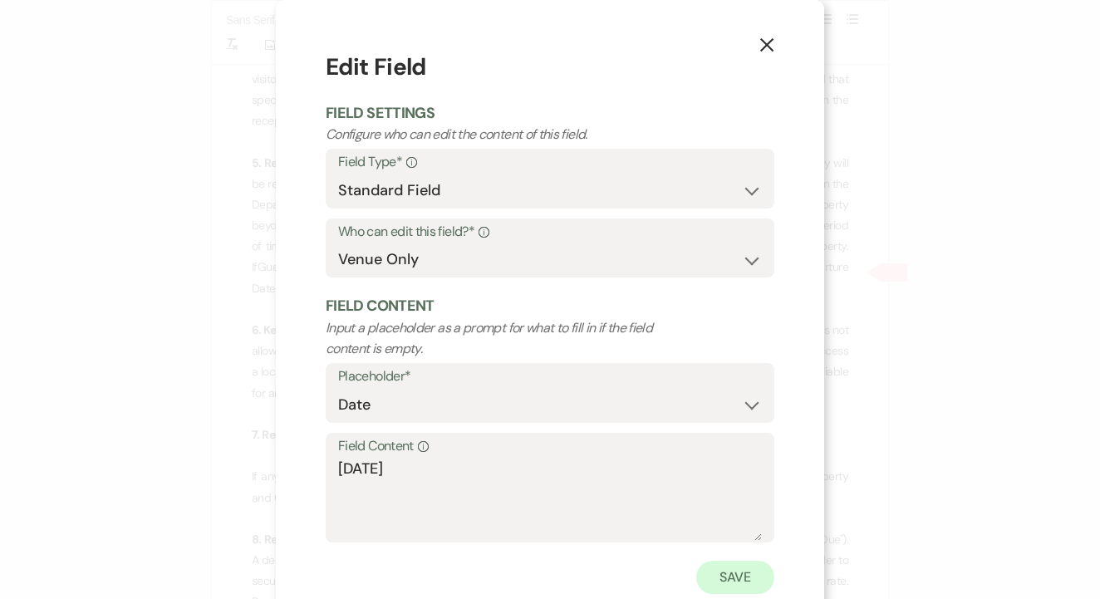
click at [721, 575] on button "Save" at bounding box center [736, 577] width 78 height 33
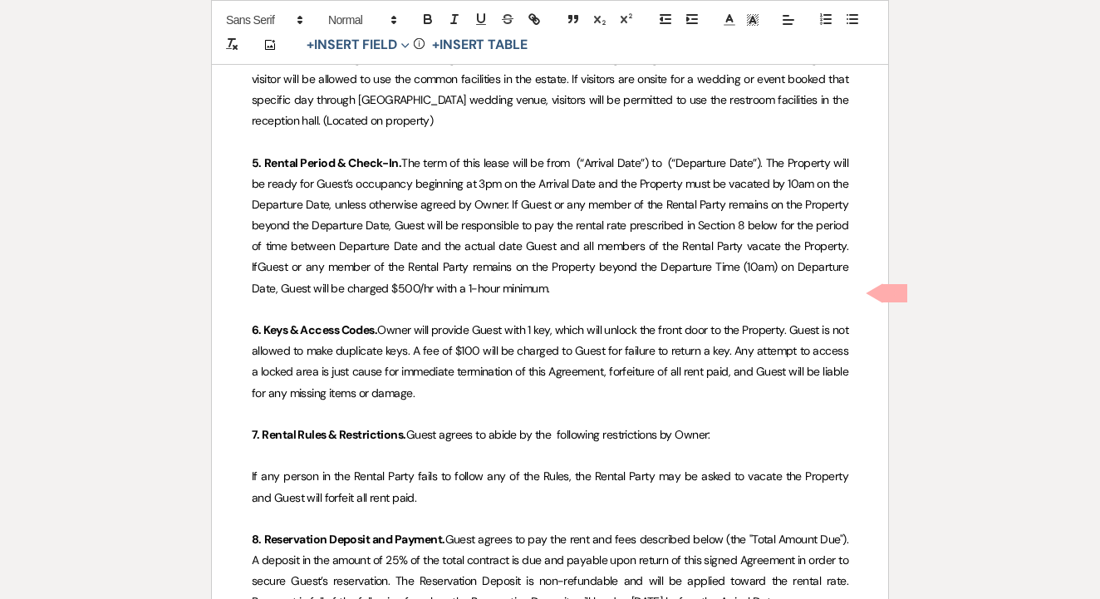
select select "owner"
select select "Date"
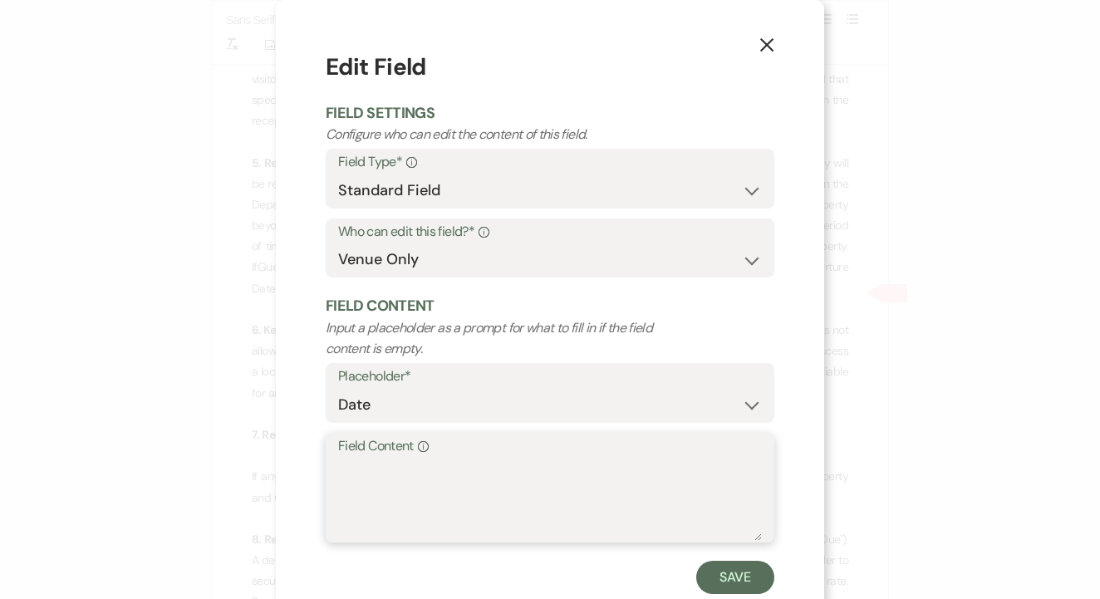
click at [462, 467] on textarea "Field Content Info" at bounding box center [550, 499] width 424 height 83
type textarea "[DATE]"
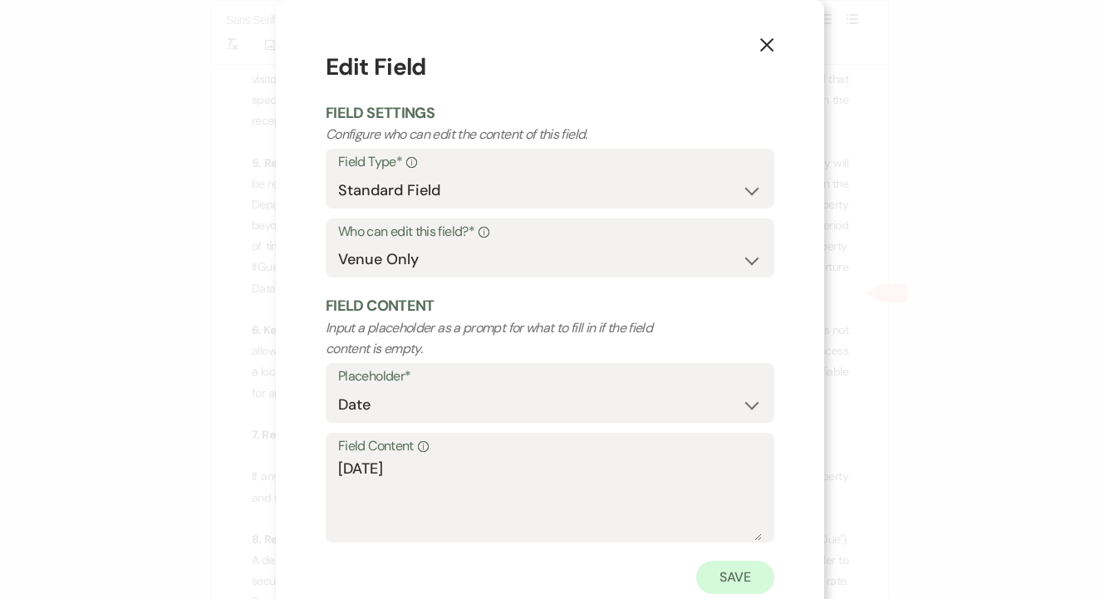
click at [721, 568] on button "Save" at bounding box center [736, 577] width 78 height 33
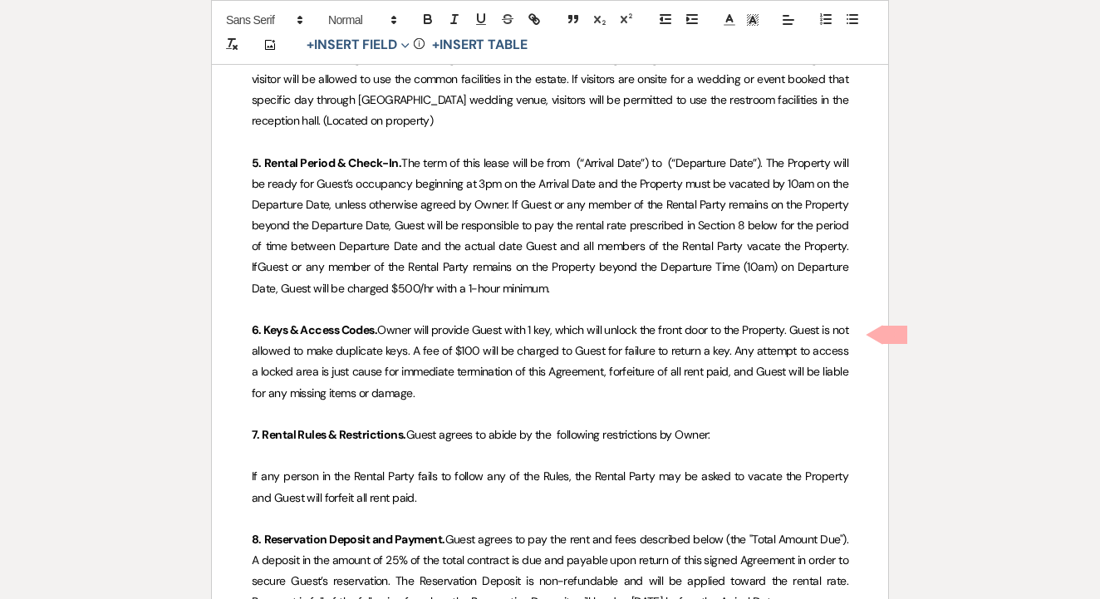
drag, startPoint x: 594, startPoint y: 369, endPoint x: 248, endPoint y: 322, distance: 349.7
drag, startPoint x: 630, startPoint y: 330, endPoint x: 90, endPoint y: 320, distance: 540.4
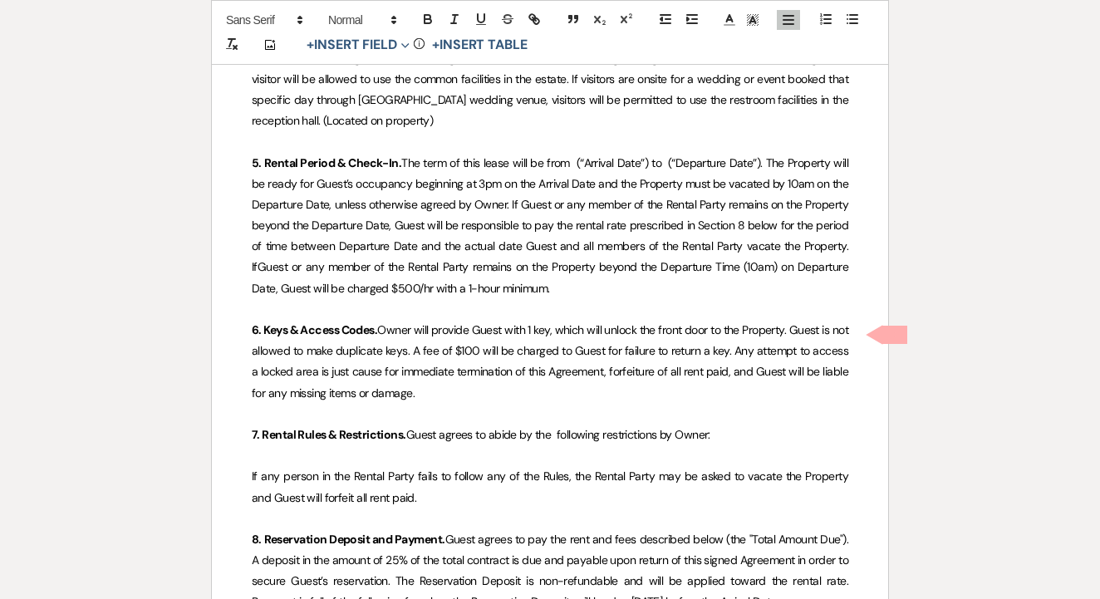
select select "owner"
select select "Amount"
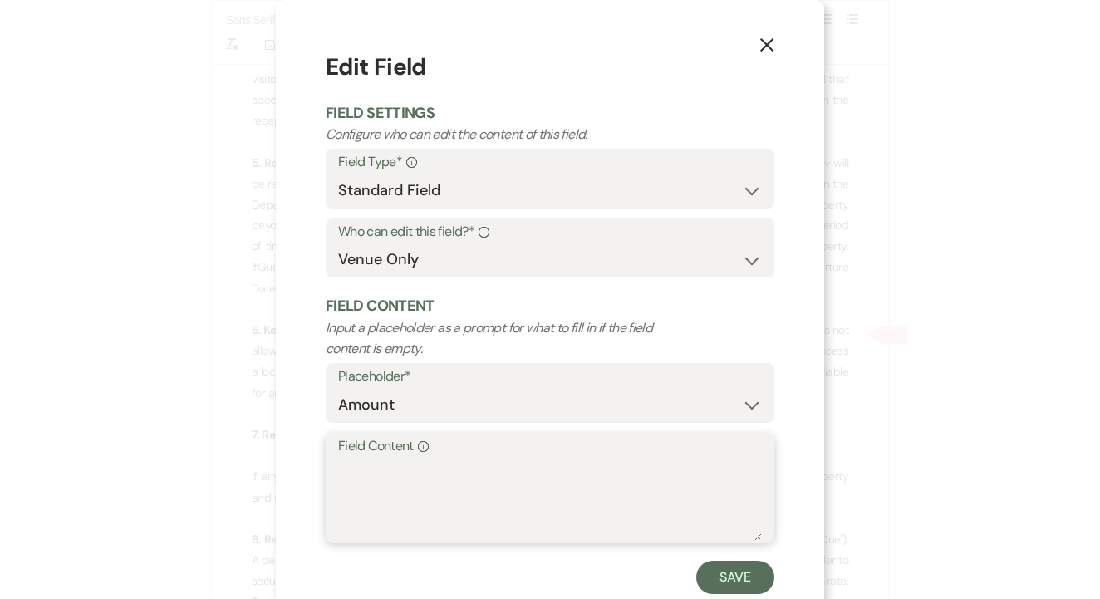
click at [444, 482] on textarea "Field Content Info" at bounding box center [550, 499] width 424 height 83
type textarea "$0"
click at [741, 584] on button "Save" at bounding box center [736, 577] width 78 height 33
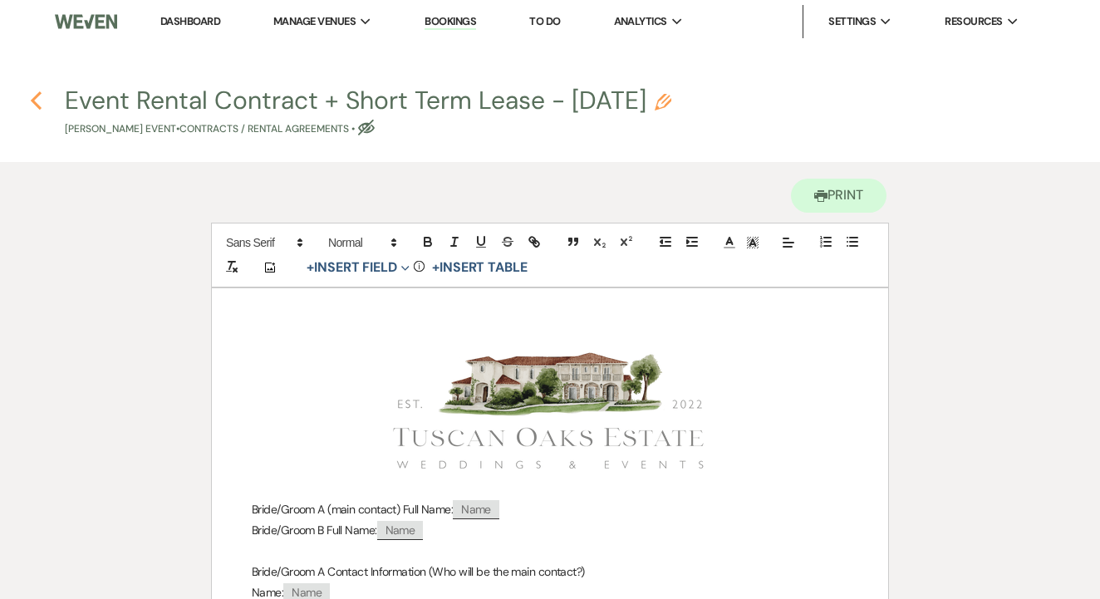
scroll to position [0, 0]
click at [32, 96] on icon "Previous" at bounding box center [36, 101] width 12 height 20
select select "5"
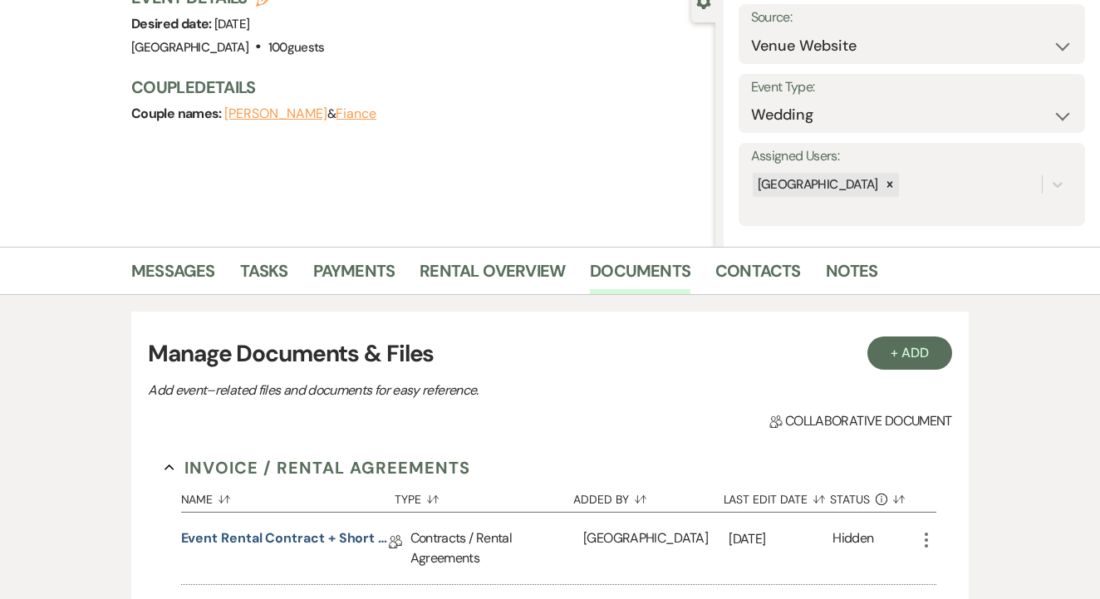
scroll to position [155, 0]
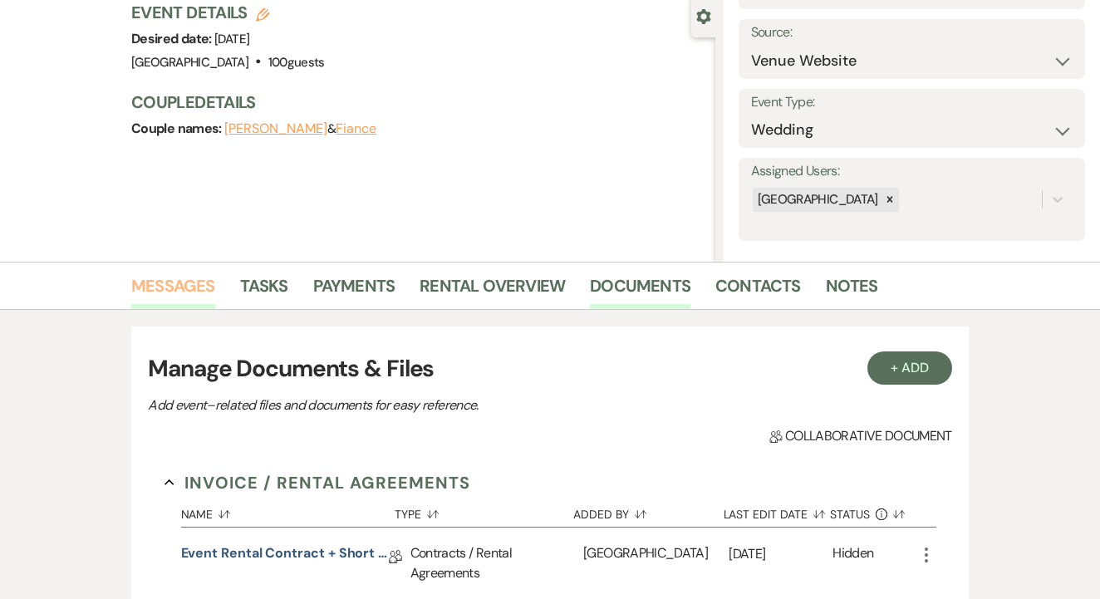
click at [188, 302] on link "Messages" at bounding box center [173, 291] width 84 height 37
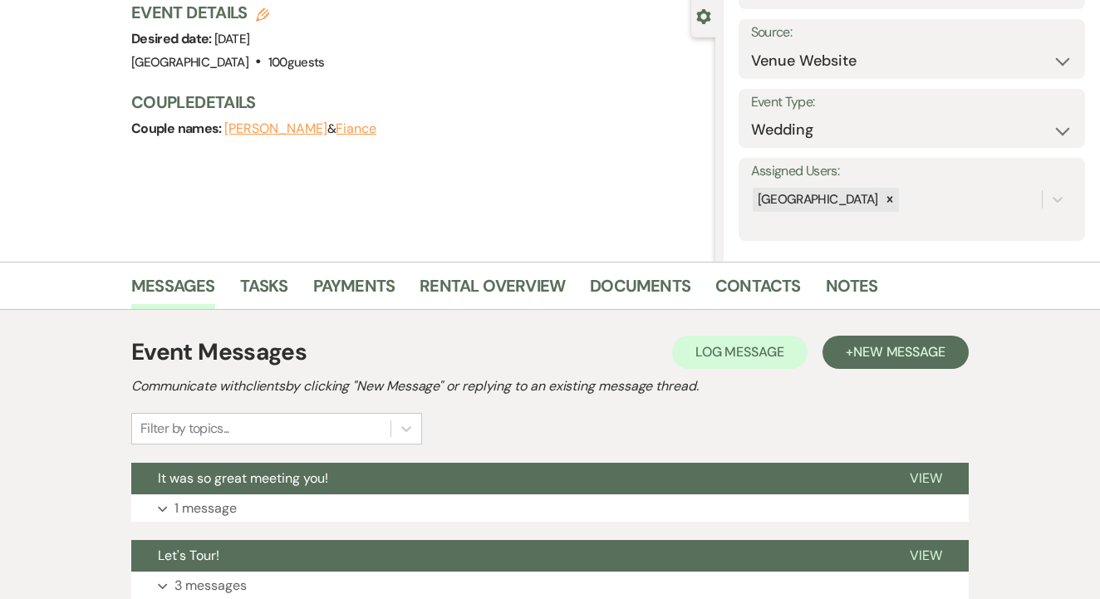
scroll to position [298, 0]
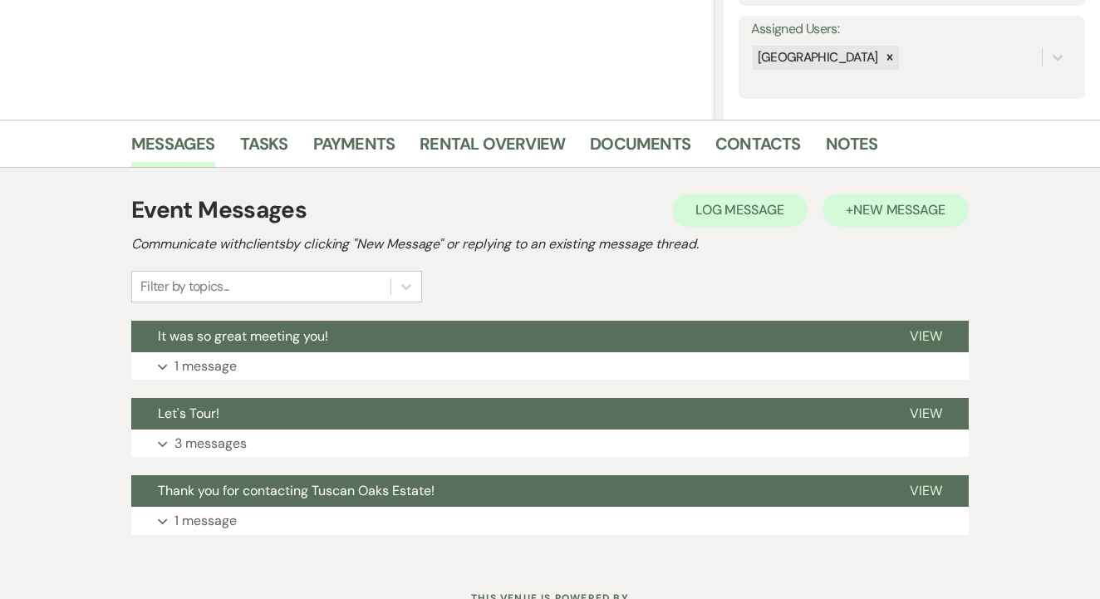
click at [922, 226] on button "+ New Message" at bounding box center [896, 210] width 146 height 33
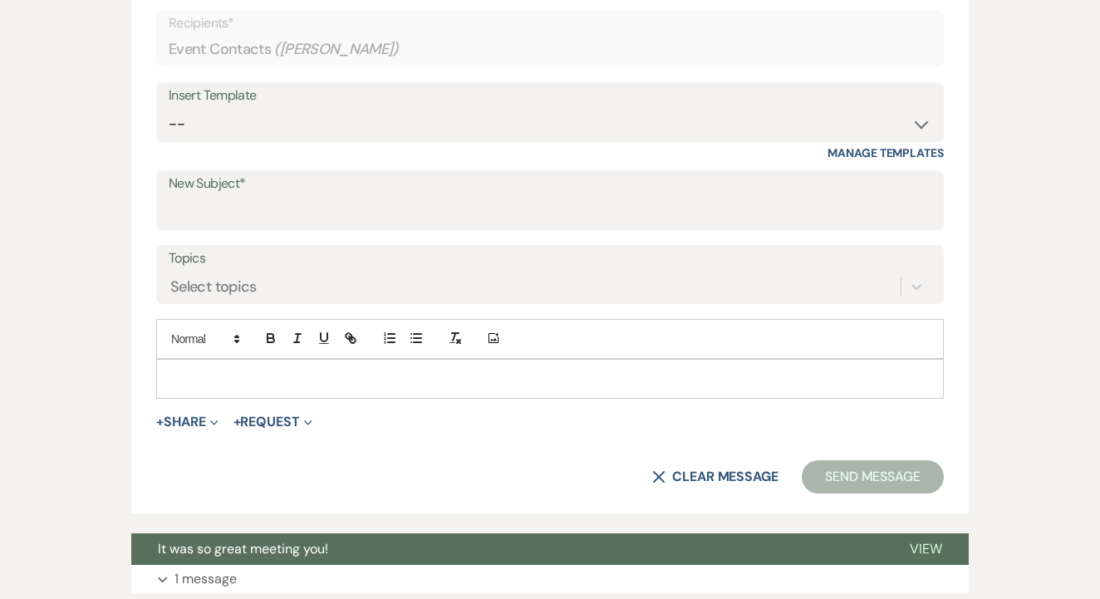
scroll to position [711, 0]
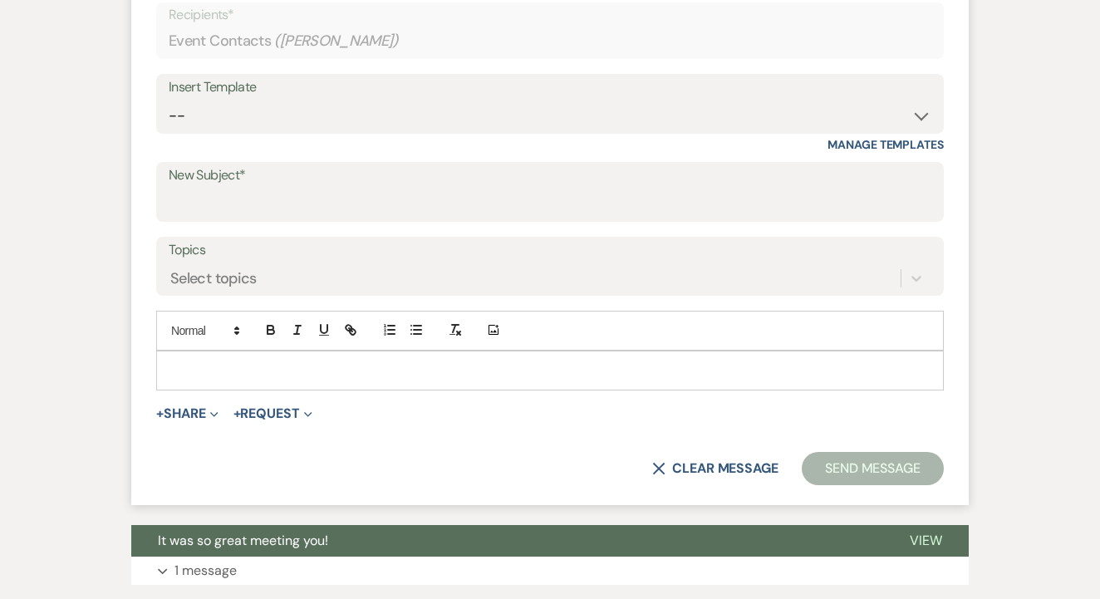
click at [434, 96] on div "Insert Template" at bounding box center [550, 88] width 763 height 24
click at [436, 106] on select "-- Lead: Automated Intro Email (Wedding) Lead: 1st Follow Up Email Images Lead:…" at bounding box center [550, 116] width 763 height 32
select select "1209"
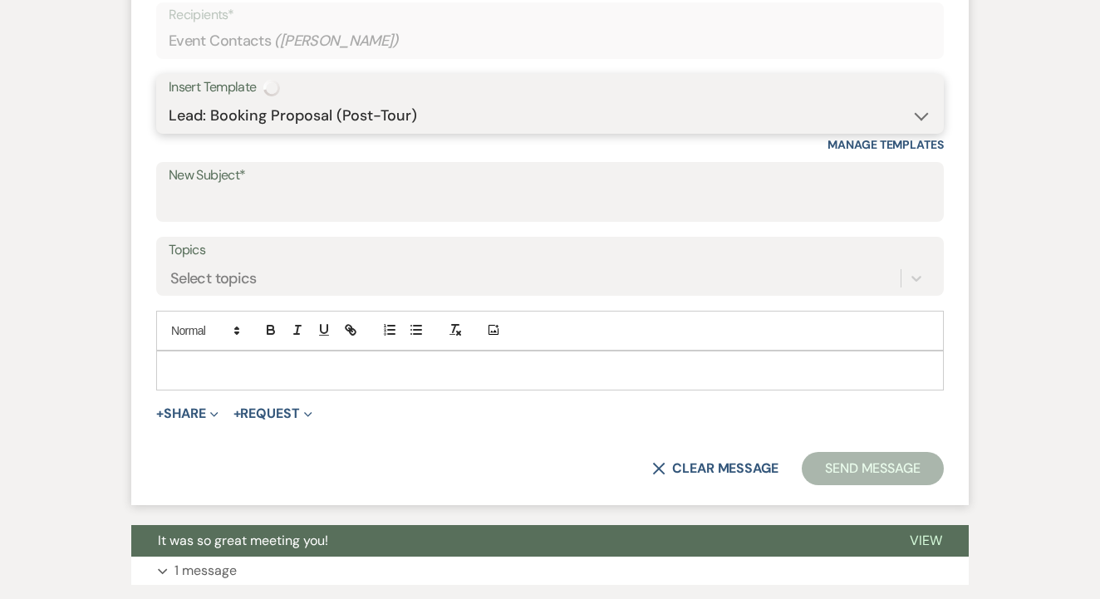
type input "Booking your event!"
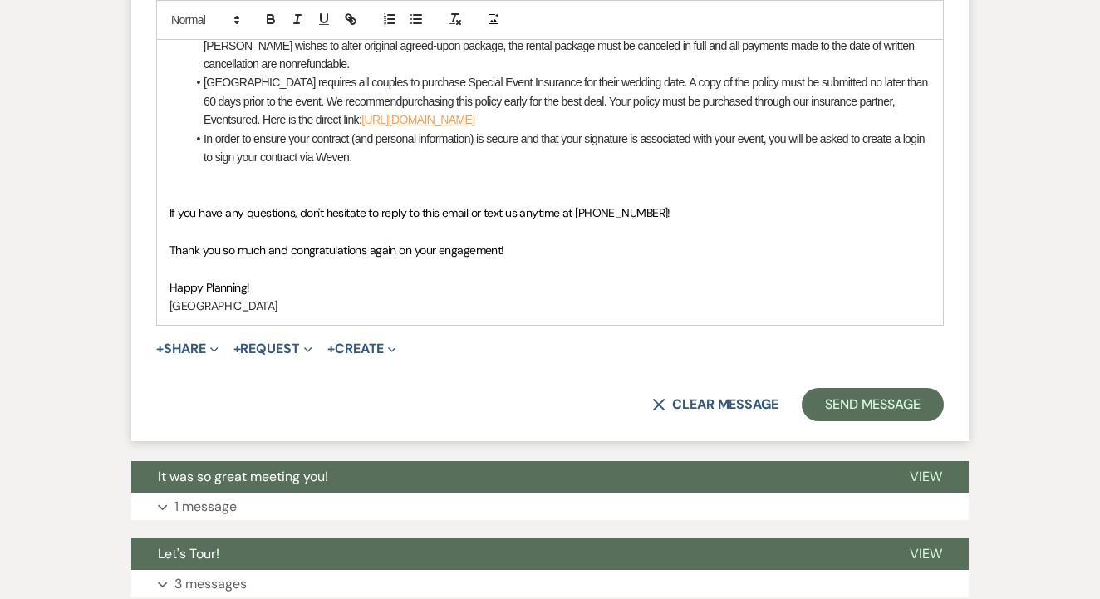
scroll to position [1261, 0]
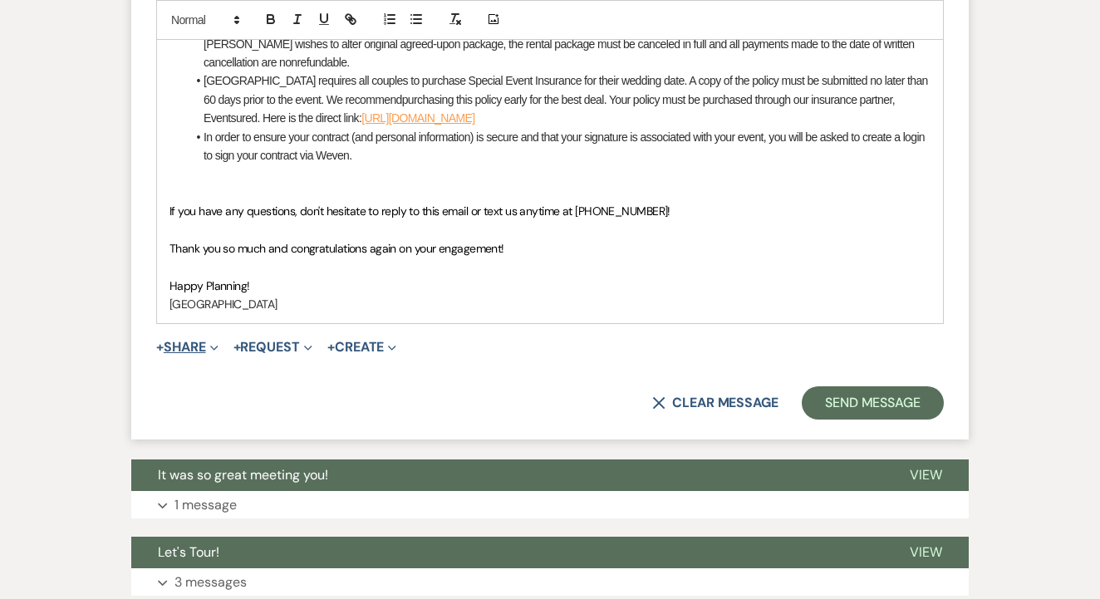
click at [178, 341] on button "+ Share Expand" at bounding box center [187, 347] width 62 height 13
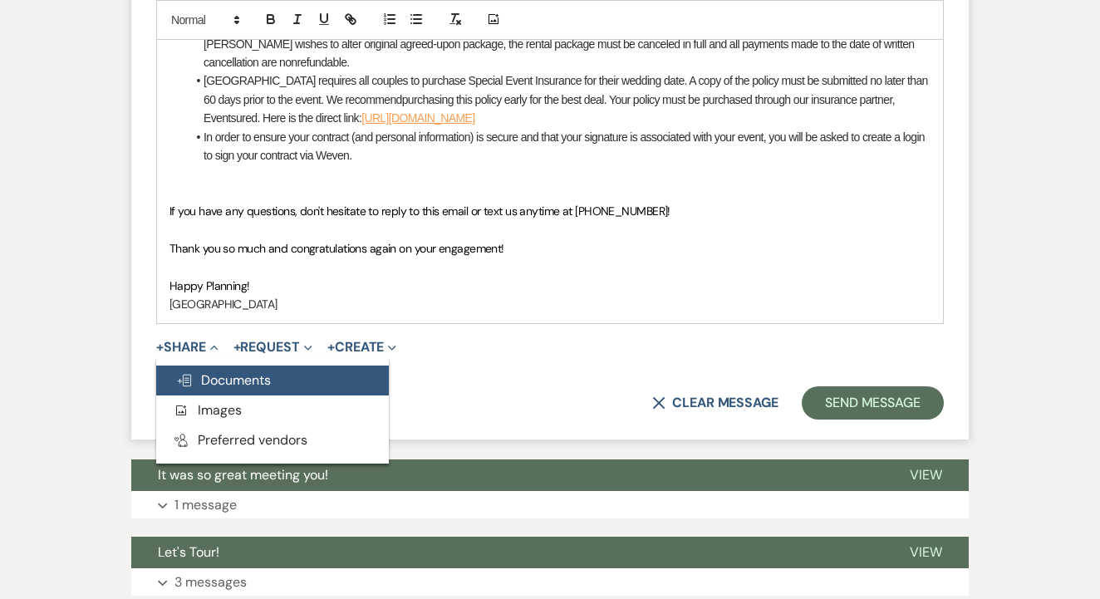
click at [201, 372] on span "Doc Upload Documents" at bounding box center [223, 380] width 95 height 17
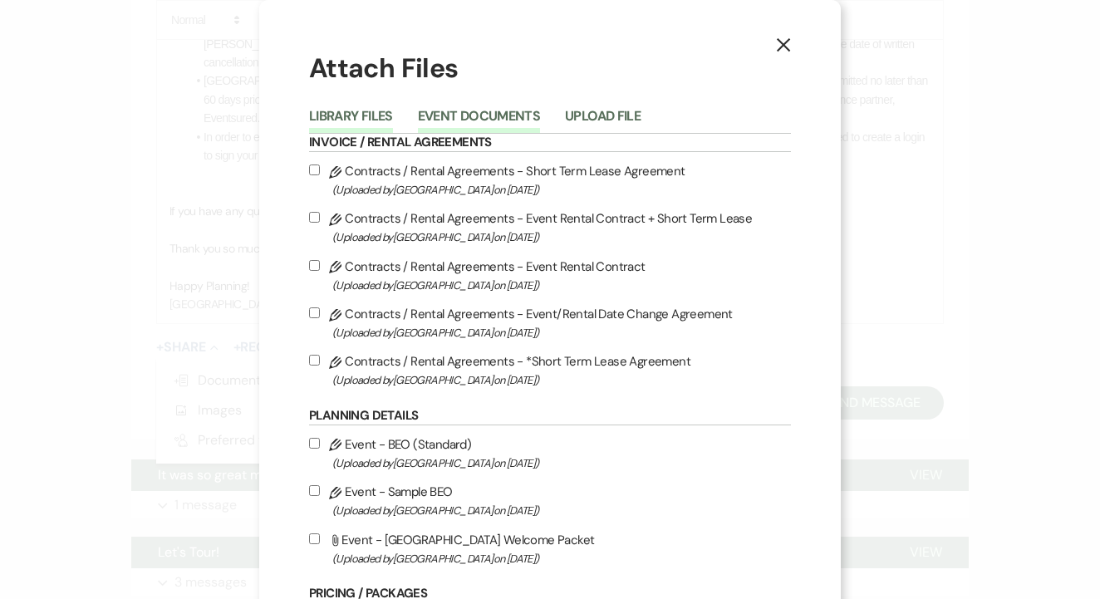
click at [510, 118] on button "Event Documents" at bounding box center [479, 121] width 122 height 23
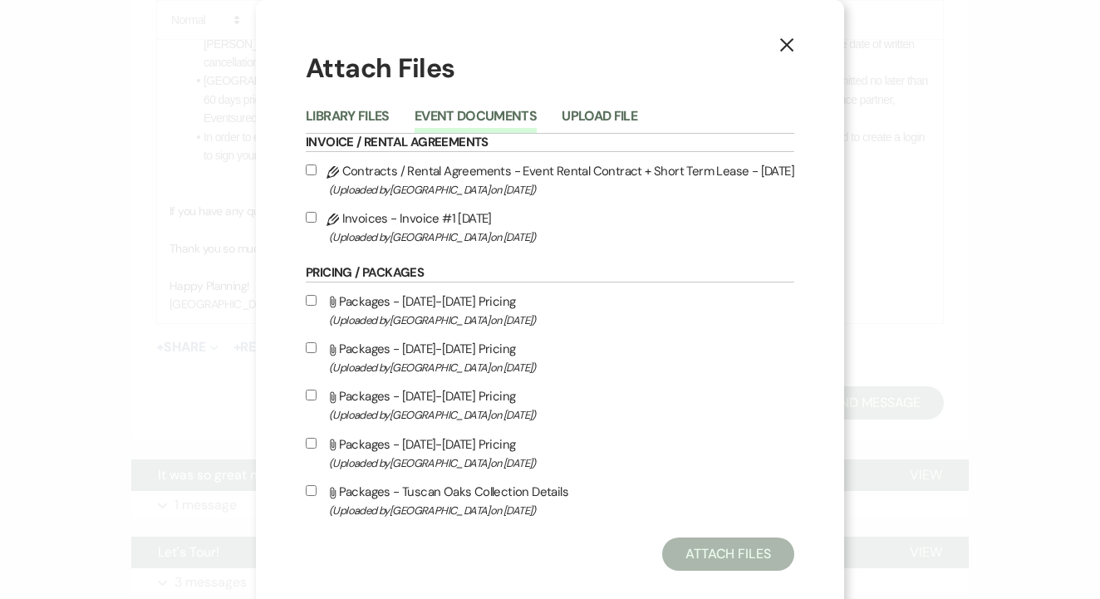
click at [310, 175] on input "Pencil Contracts / Rental Agreements - Event Rental Contract + Short Term Lease…" at bounding box center [311, 170] width 11 height 11
checkbox input "true"
click at [721, 559] on button "Attach Files" at bounding box center [728, 554] width 132 height 33
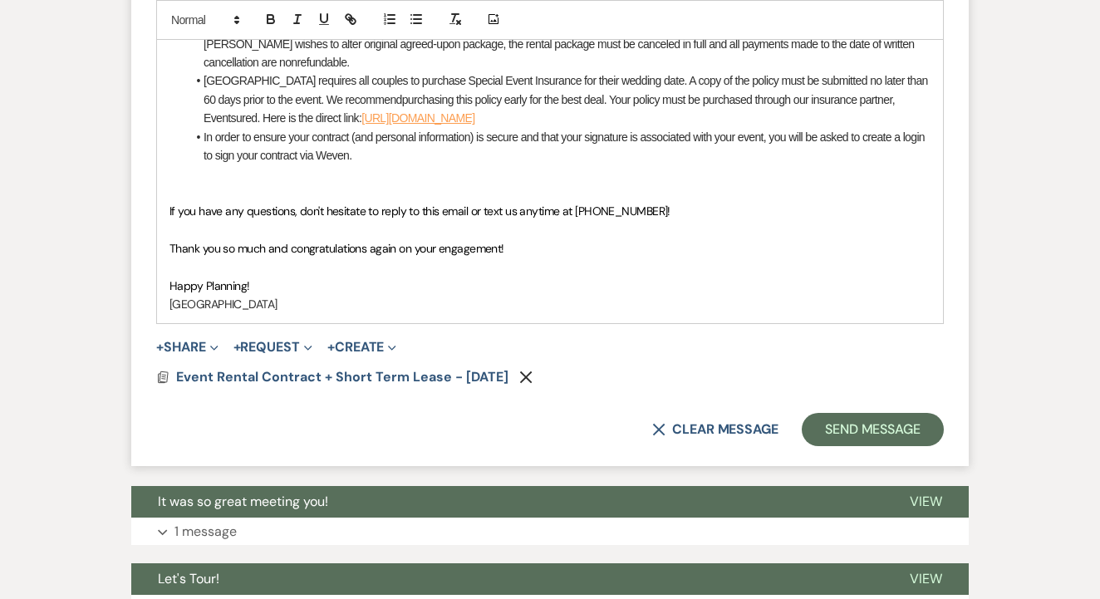
click at [248, 295] on p "[GEOGRAPHIC_DATA]" at bounding box center [550, 304] width 761 height 18
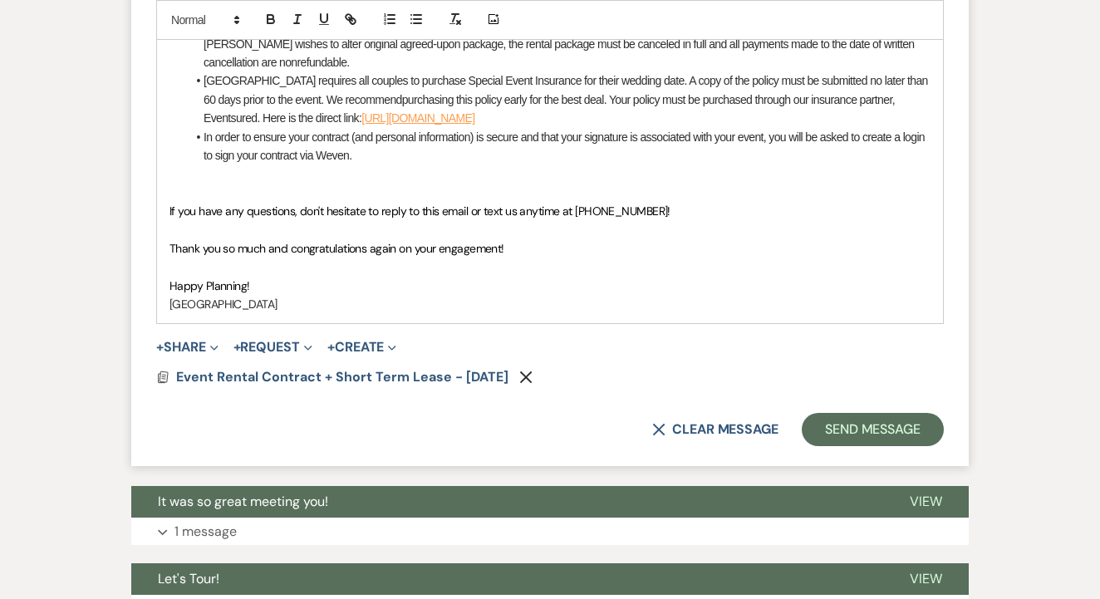
click at [248, 295] on p "[GEOGRAPHIC_DATA]" at bounding box center [550, 304] width 761 height 18
click at [881, 420] on button "Send Message" at bounding box center [873, 429] width 142 height 33
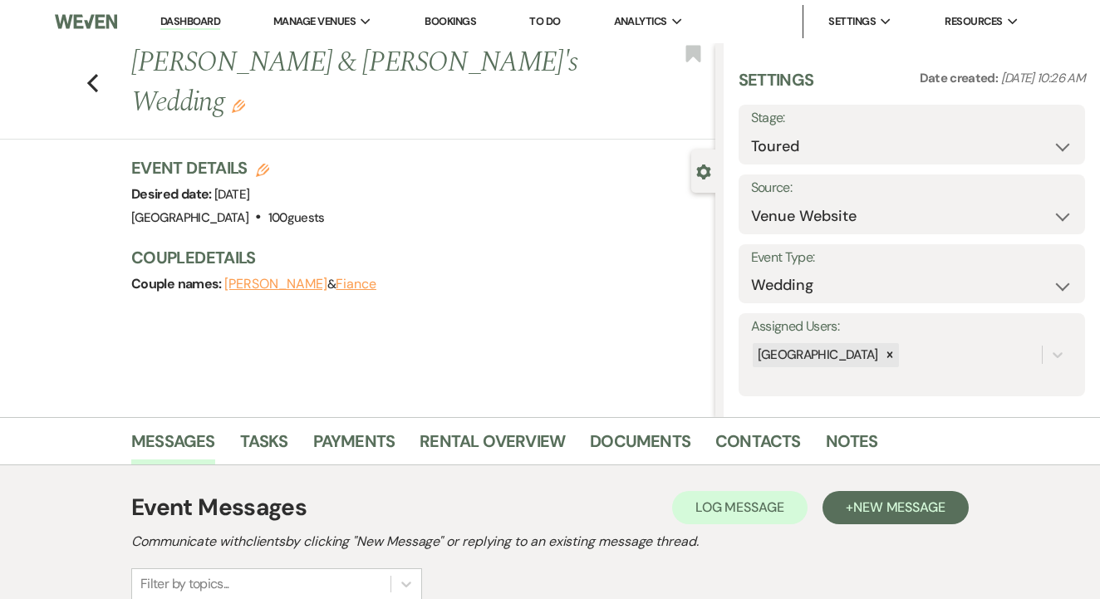
scroll to position [0, 0]
click at [452, 15] on link "Bookings" at bounding box center [451, 21] width 52 height 14
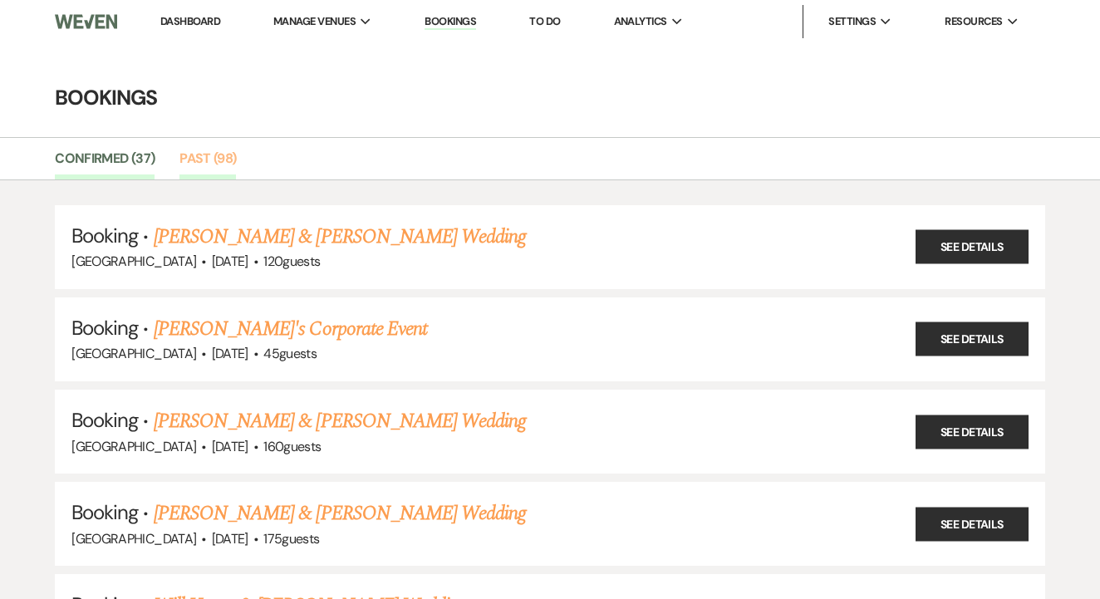
click at [232, 153] on link "Past (98)" at bounding box center [208, 164] width 57 height 32
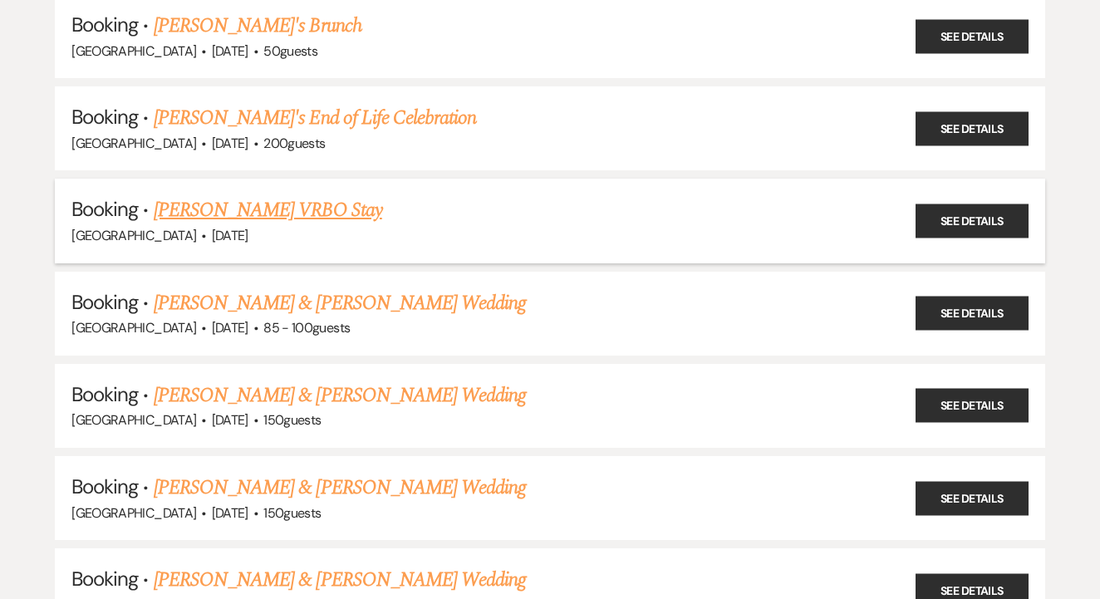
scroll to position [6876, 0]
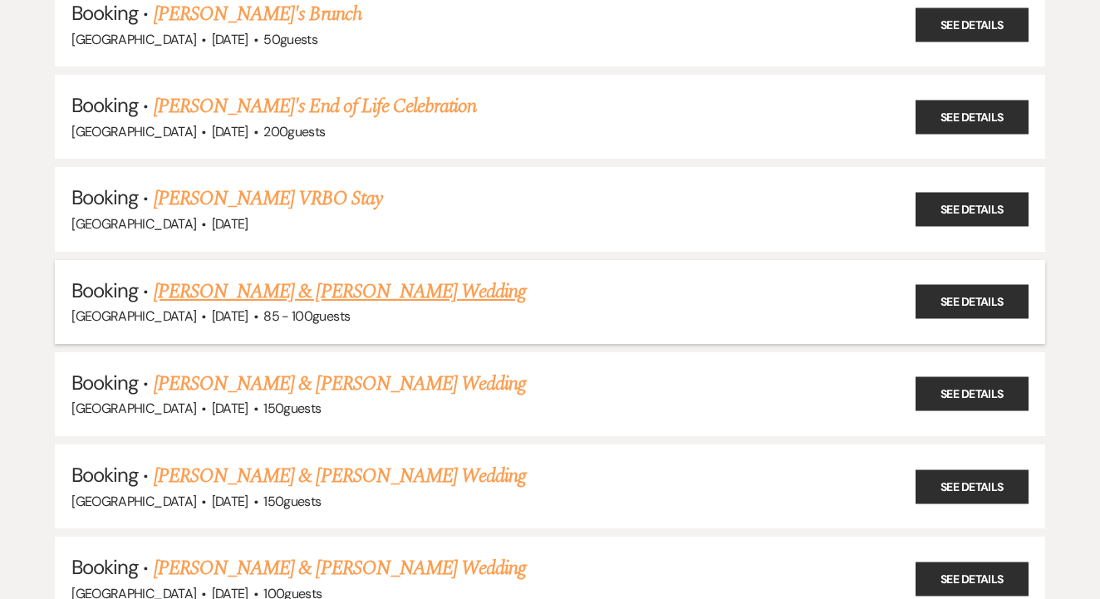
click at [493, 277] on link "[PERSON_NAME] & [PERSON_NAME] Wedding" at bounding box center [340, 292] width 372 height 30
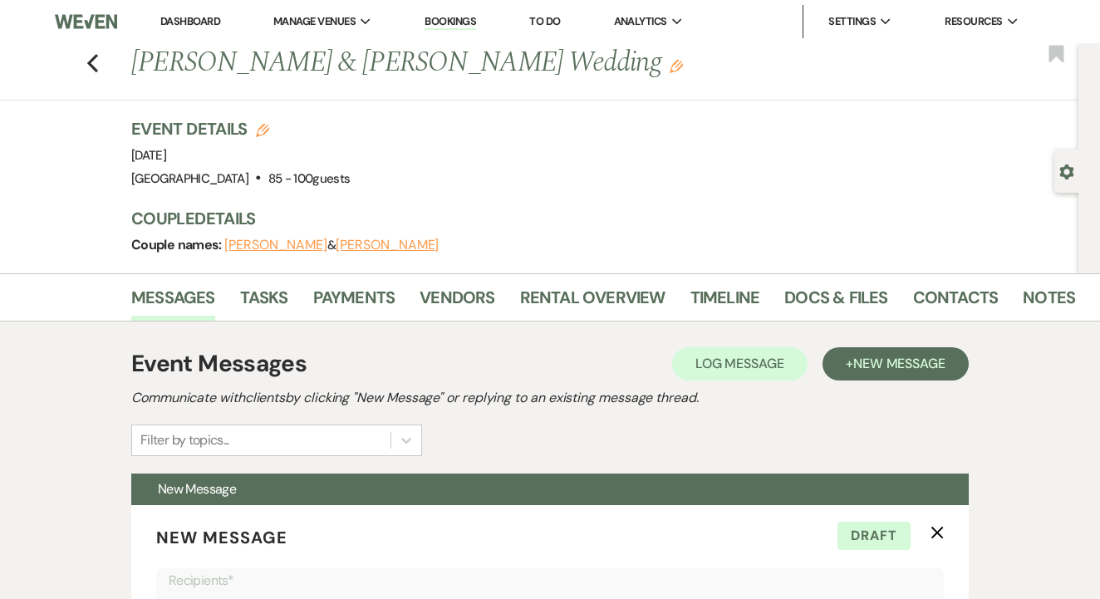
click at [861, 278] on div "Messages Tasks Payments Vendors Rental Overview Timeline Docs & Files Contacts …" at bounding box center [550, 297] width 1100 height 48
click at [855, 290] on link "Docs & Files" at bounding box center [836, 302] width 103 height 37
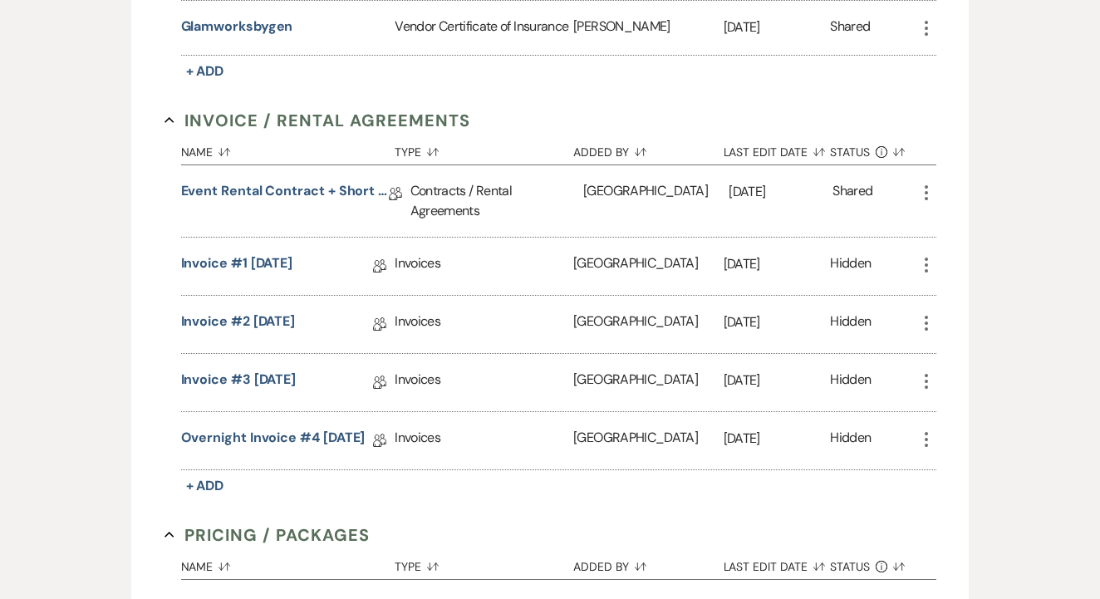
scroll to position [760, 0]
click at [933, 191] on icon "More" at bounding box center [927, 191] width 20 height 20
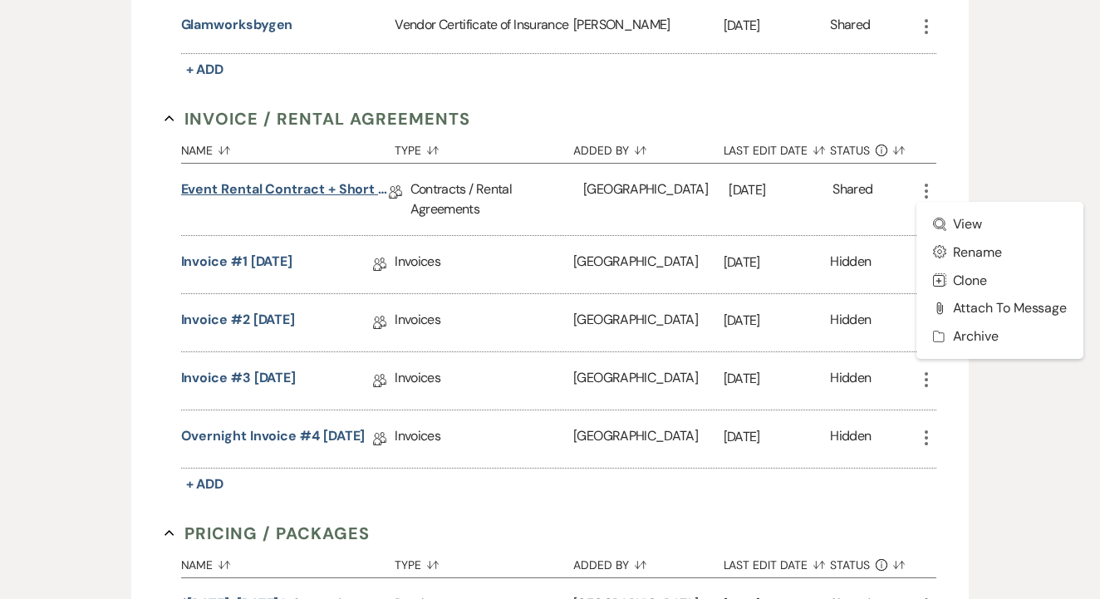
click at [322, 201] on link "Event Rental Contract + Short Term Lease - [DATE]" at bounding box center [285, 193] width 208 height 26
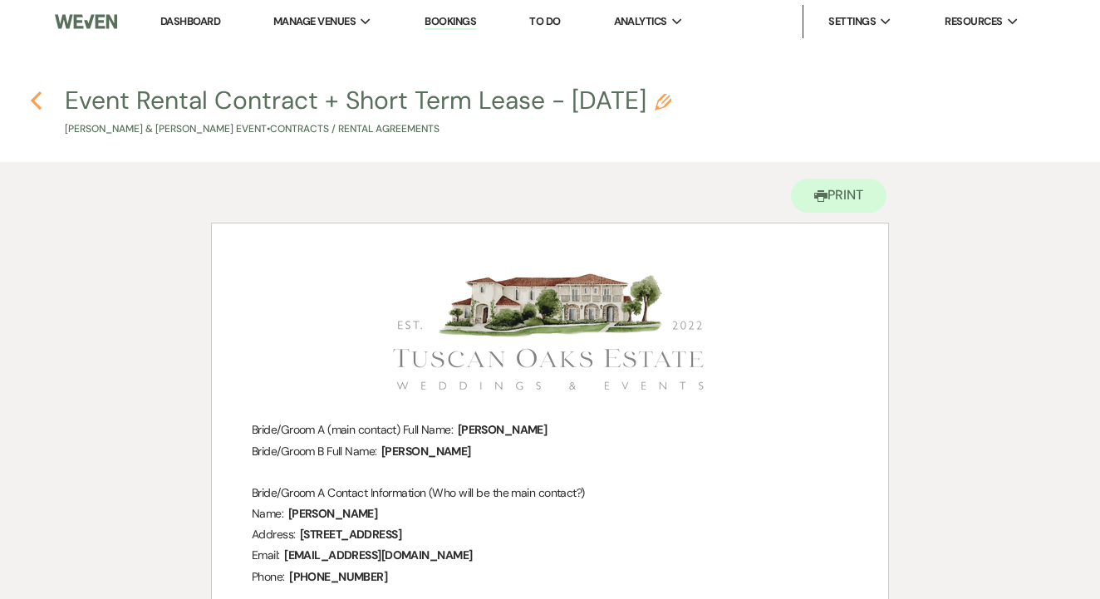
click at [37, 107] on use "button" at bounding box center [36, 100] width 11 height 18
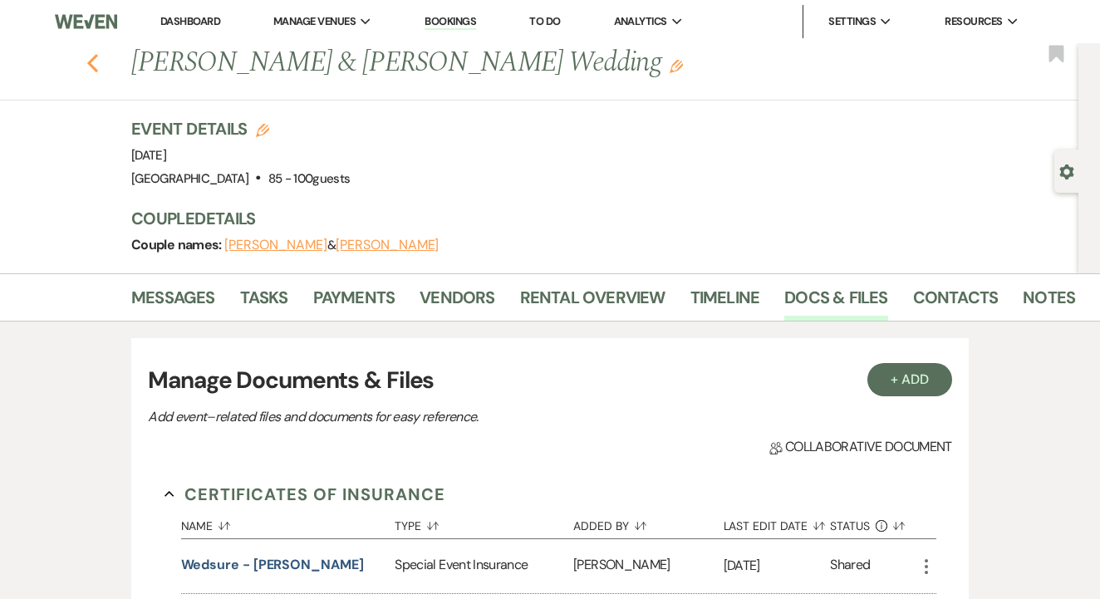
click at [95, 57] on use "button" at bounding box center [92, 63] width 11 height 18
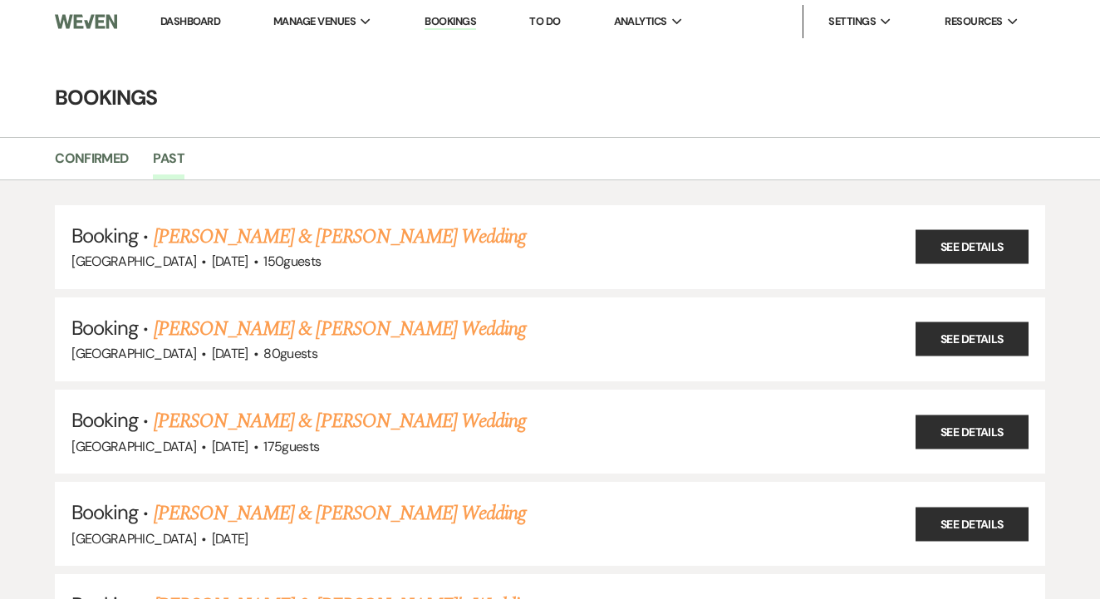
scroll to position [6876, 0]
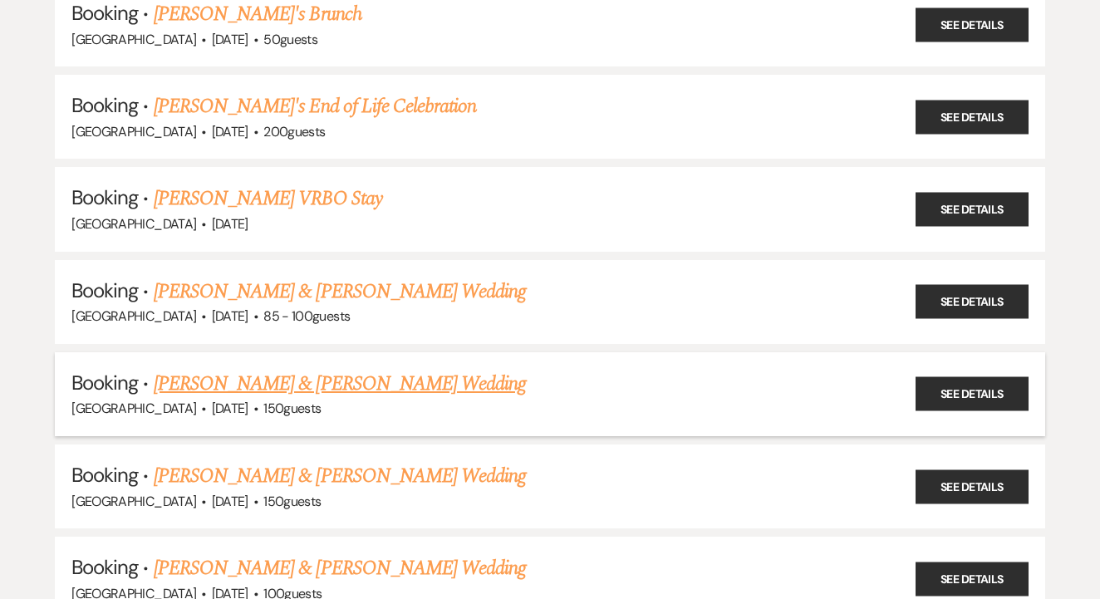
click at [410, 369] on link "[PERSON_NAME] & [PERSON_NAME] Wedding" at bounding box center [340, 384] width 372 height 30
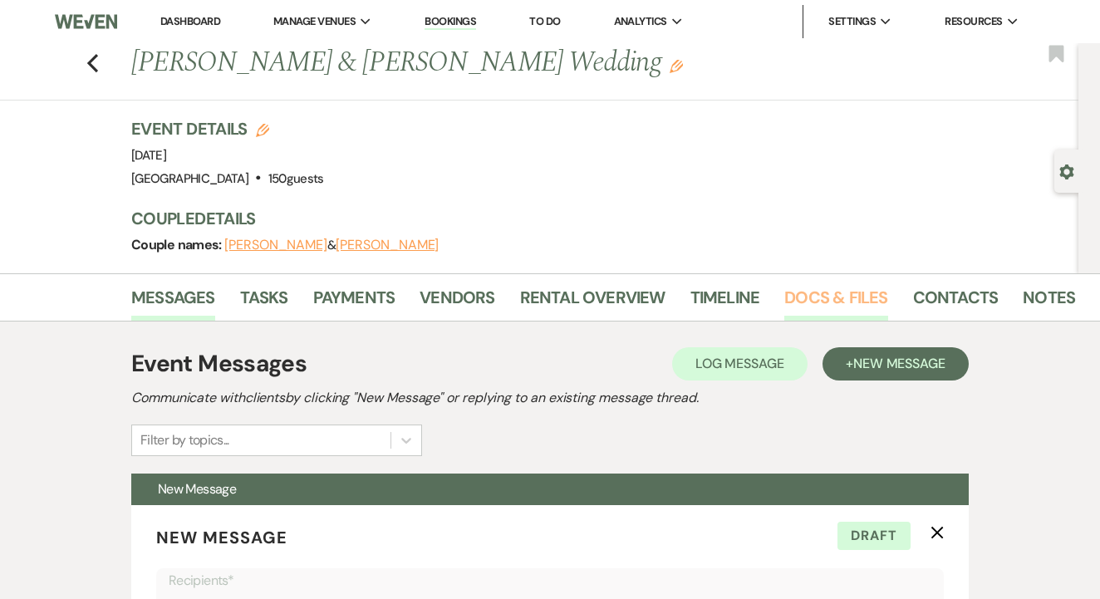
click at [817, 292] on link "Docs & Files" at bounding box center [836, 302] width 103 height 37
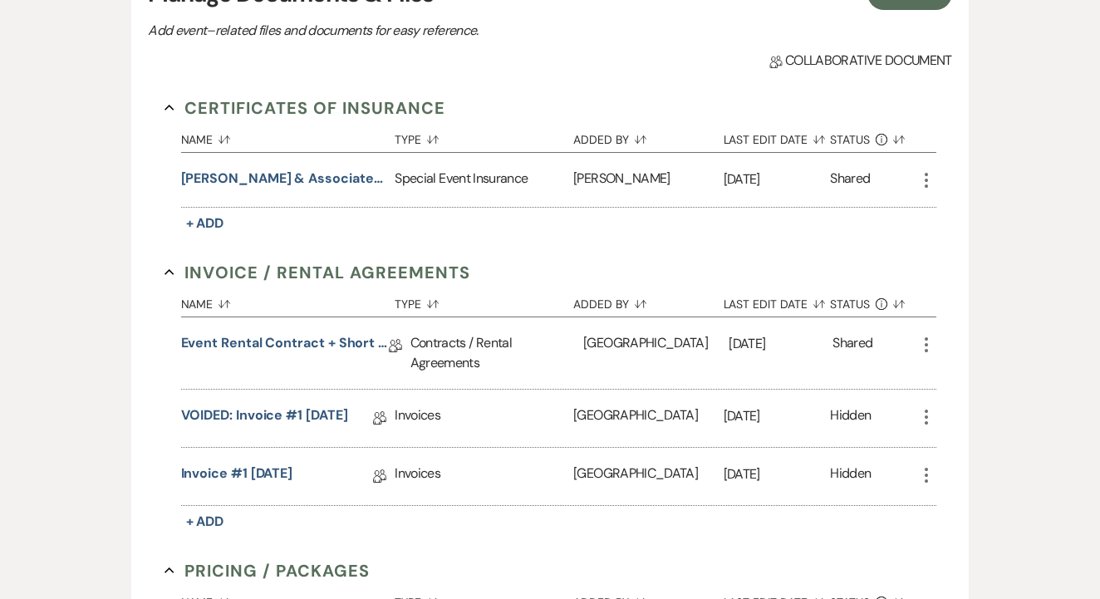
scroll to position [389, 0]
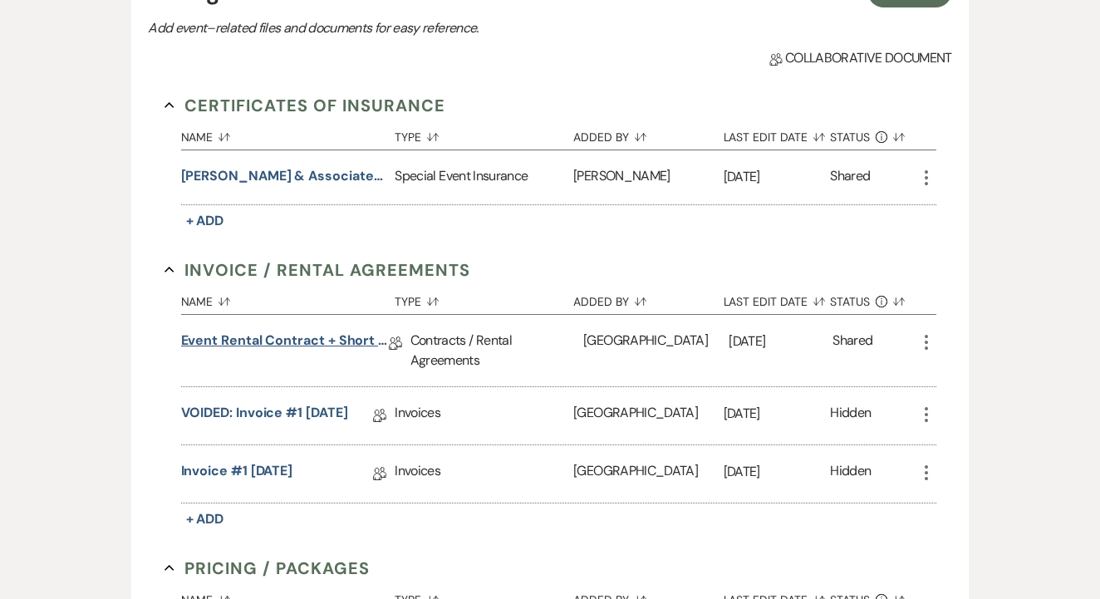
click at [322, 339] on link "Event Rental Contract + Short Term Lease" at bounding box center [285, 344] width 208 height 26
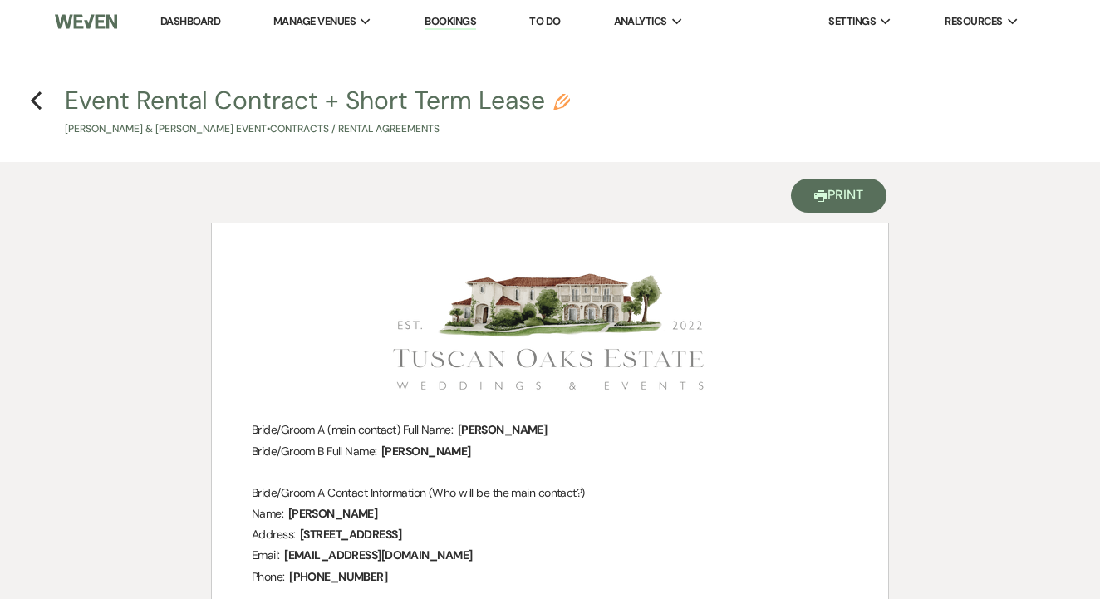
click at [837, 194] on button "Printer Print" at bounding box center [839, 196] width 96 height 34
click at [42, 108] on use "button" at bounding box center [36, 100] width 11 height 18
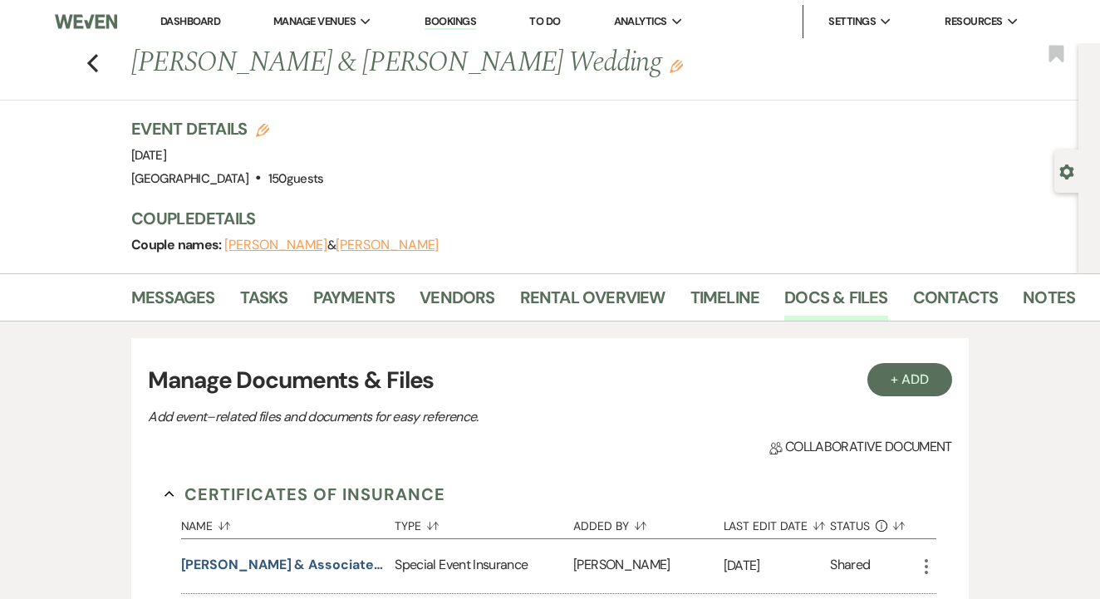
click at [94, 73] on div "Previous [PERSON_NAME] & [PERSON_NAME] Wedding Edit Bookmark" at bounding box center [535, 71] width 1087 height 57
click at [93, 66] on use "button" at bounding box center [92, 63] width 11 height 18
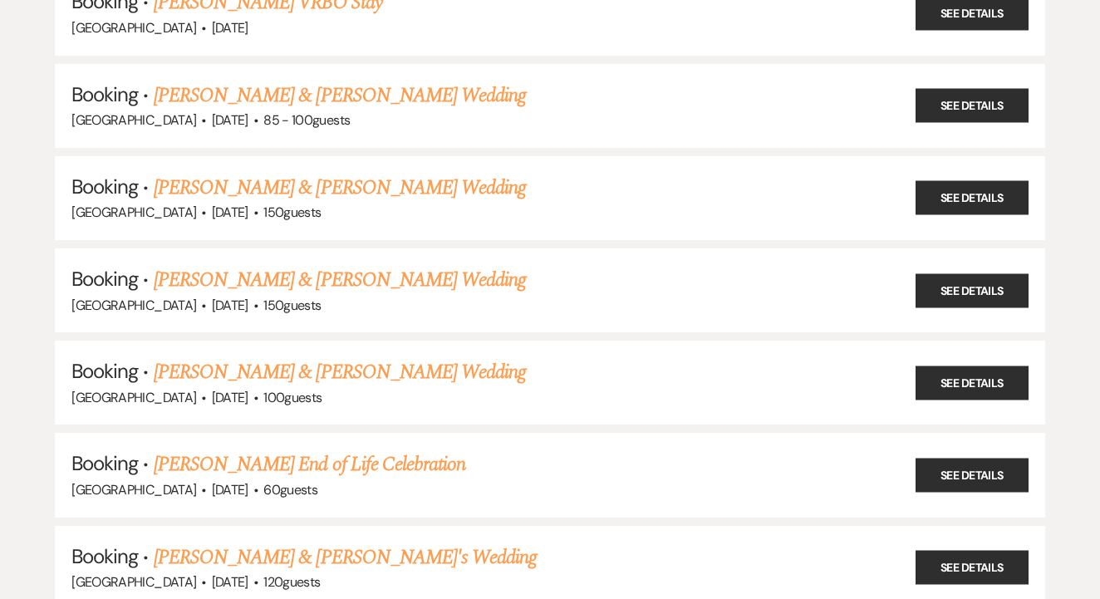
scroll to position [7089, 0]
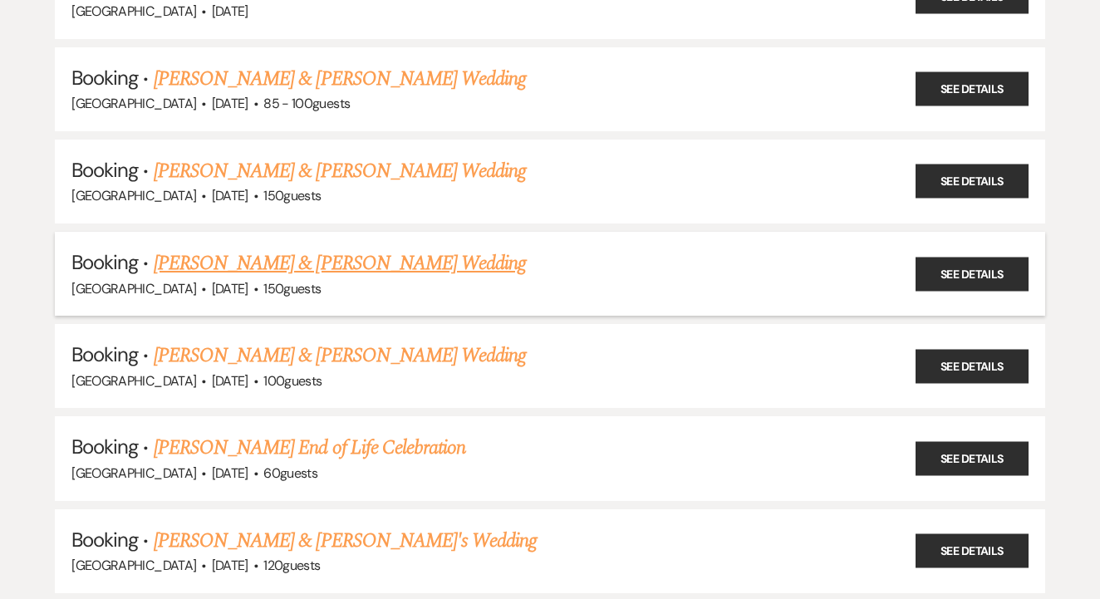
click at [389, 249] on link "[PERSON_NAME] & [PERSON_NAME] Wedding" at bounding box center [340, 264] width 372 height 30
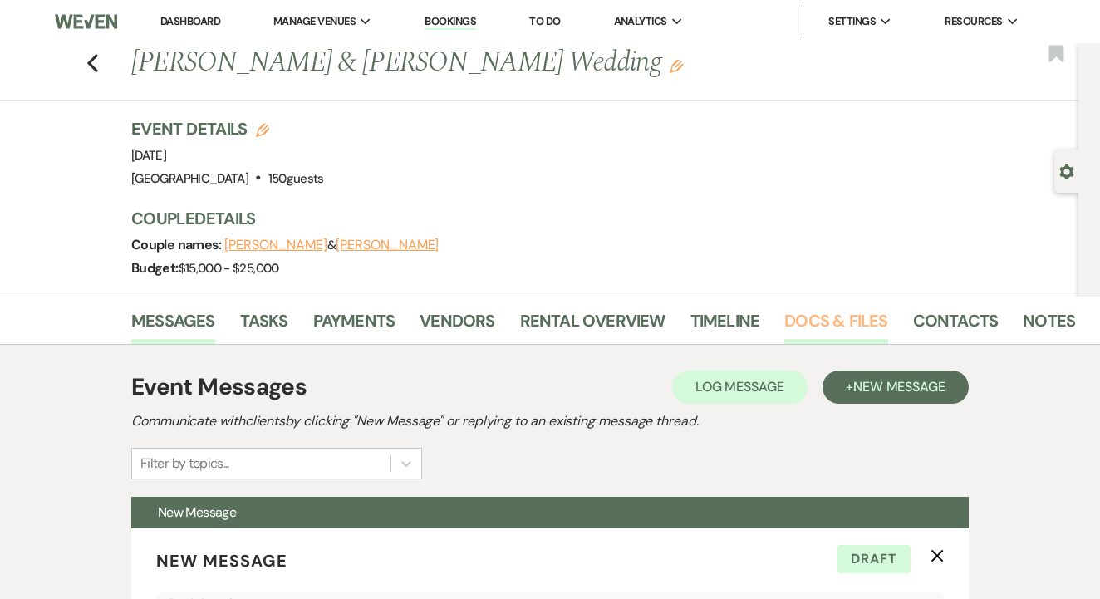
click at [868, 322] on link "Docs & Files" at bounding box center [836, 326] width 103 height 37
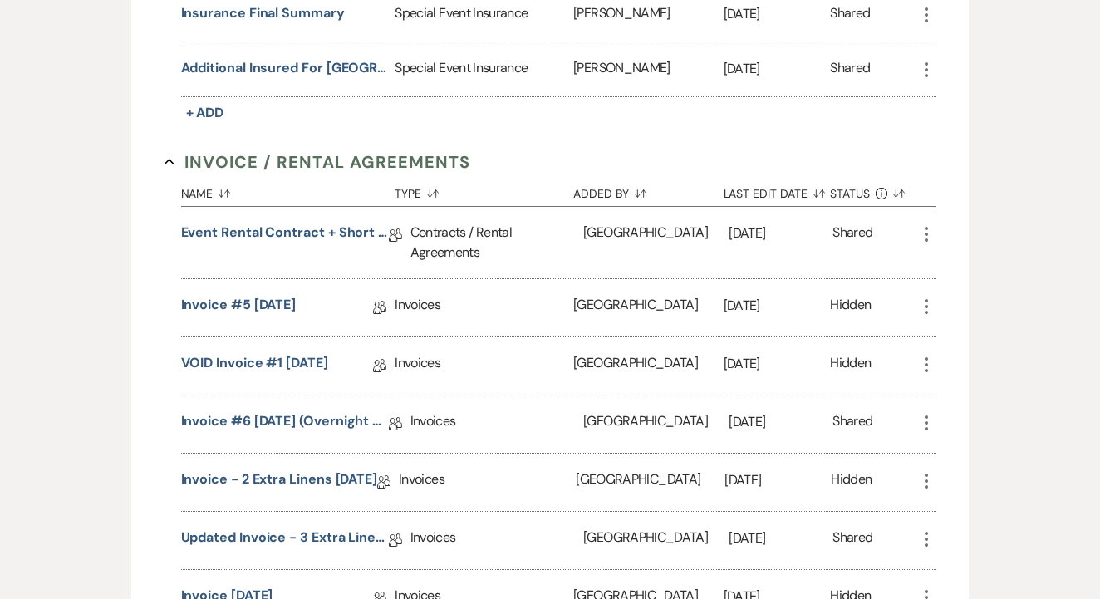
scroll to position [633, 0]
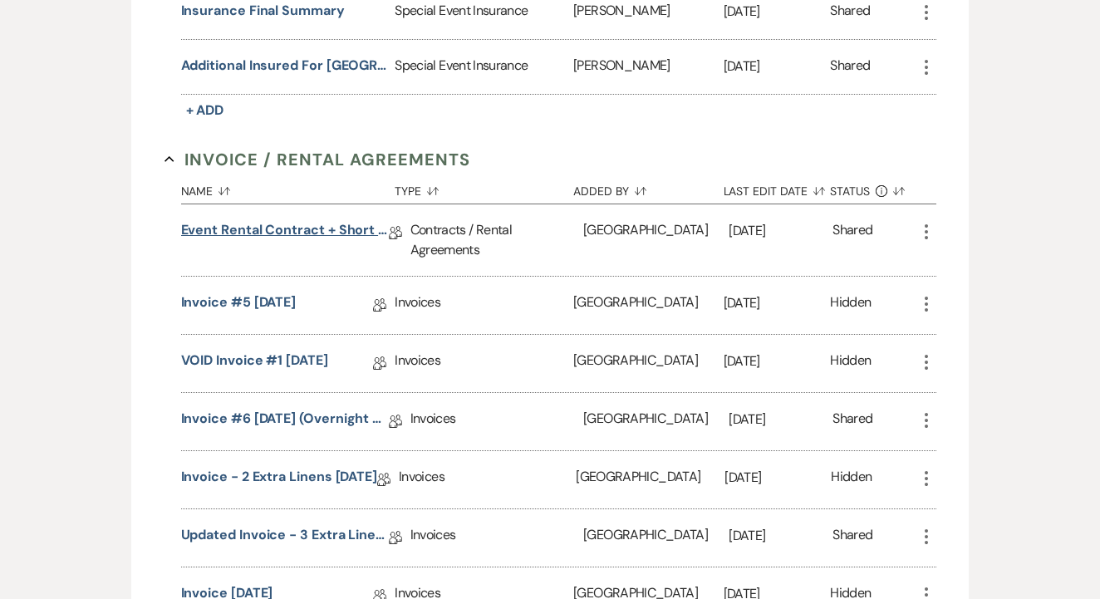
click at [309, 234] on link "Event Rental Contract + Short Term Lease - [DATE]" at bounding box center [285, 233] width 208 height 26
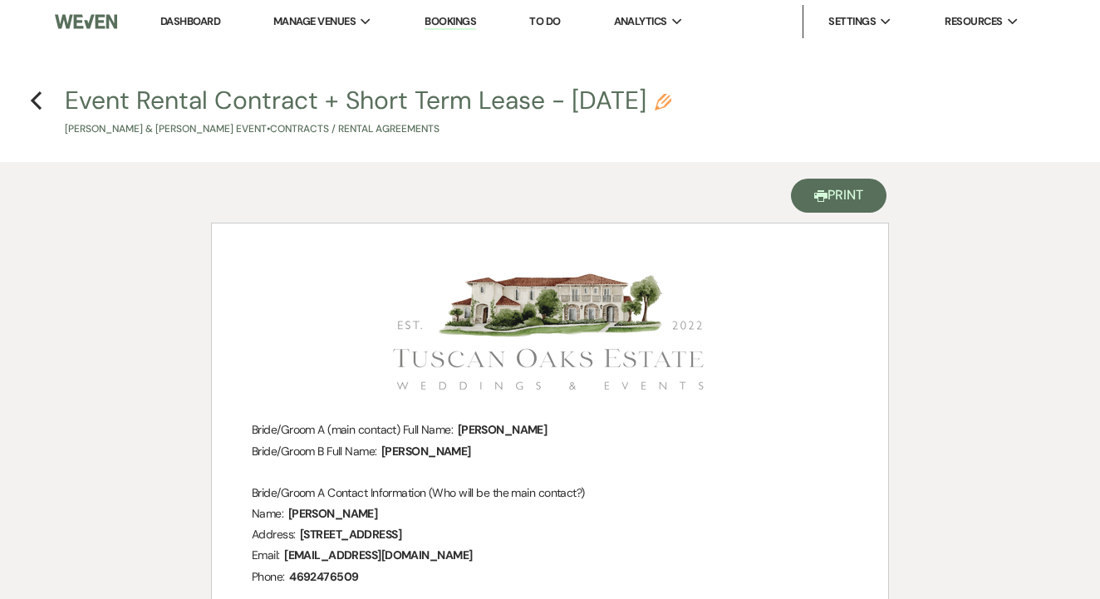
click at [826, 202] on button "Printer Print" at bounding box center [839, 196] width 96 height 34
click at [33, 108] on icon "Previous" at bounding box center [36, 101] width 12 height 20
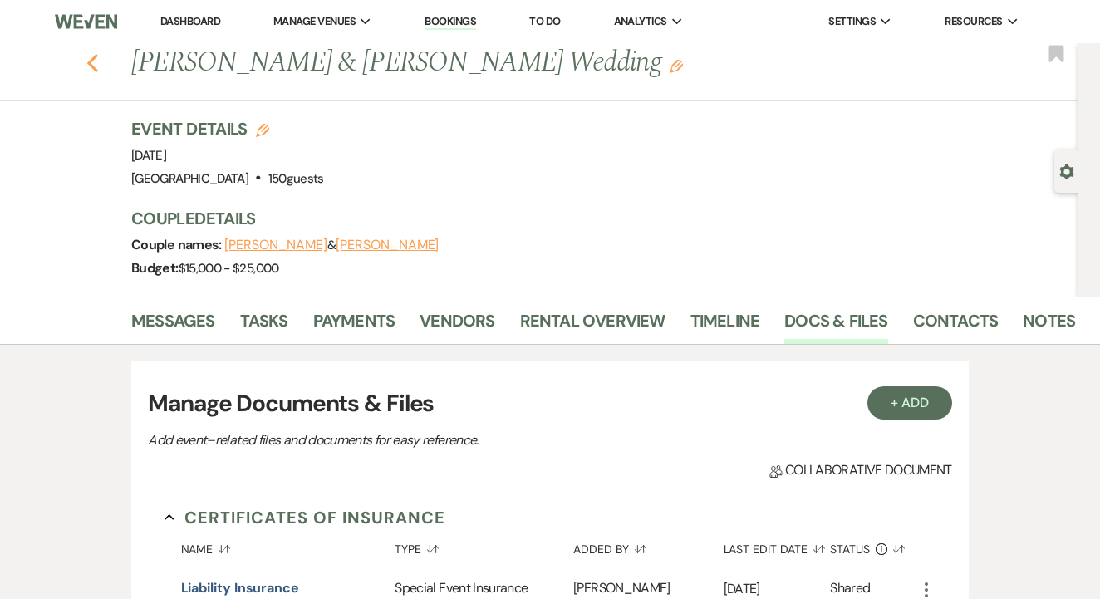
click at [97, 57] on icon "Previous" at bounding box center [92, 63] width 12 height 20
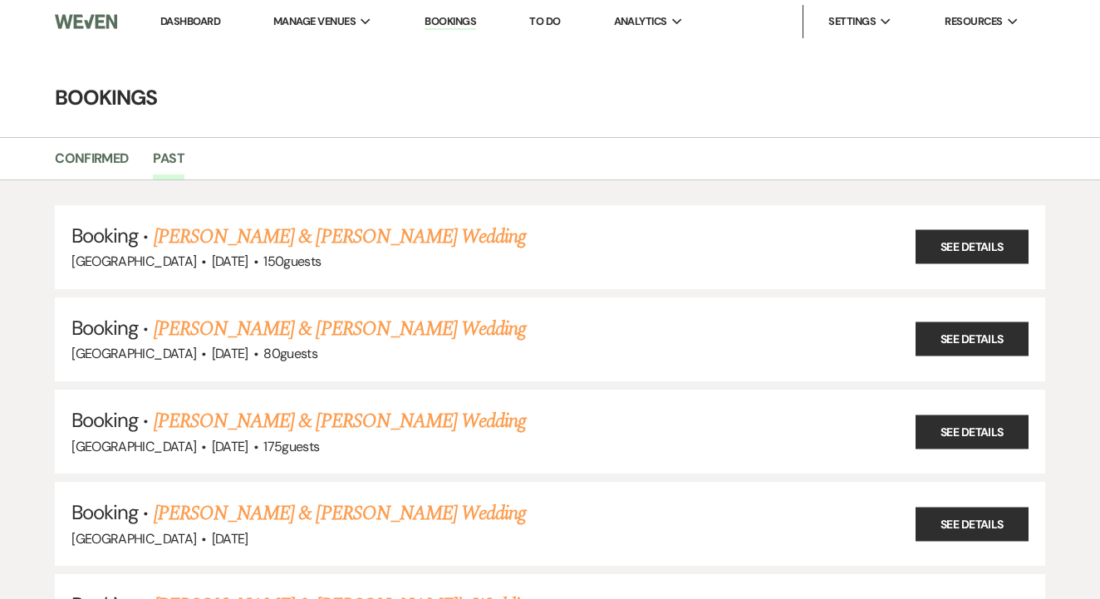
scroll to position [7089, 0]
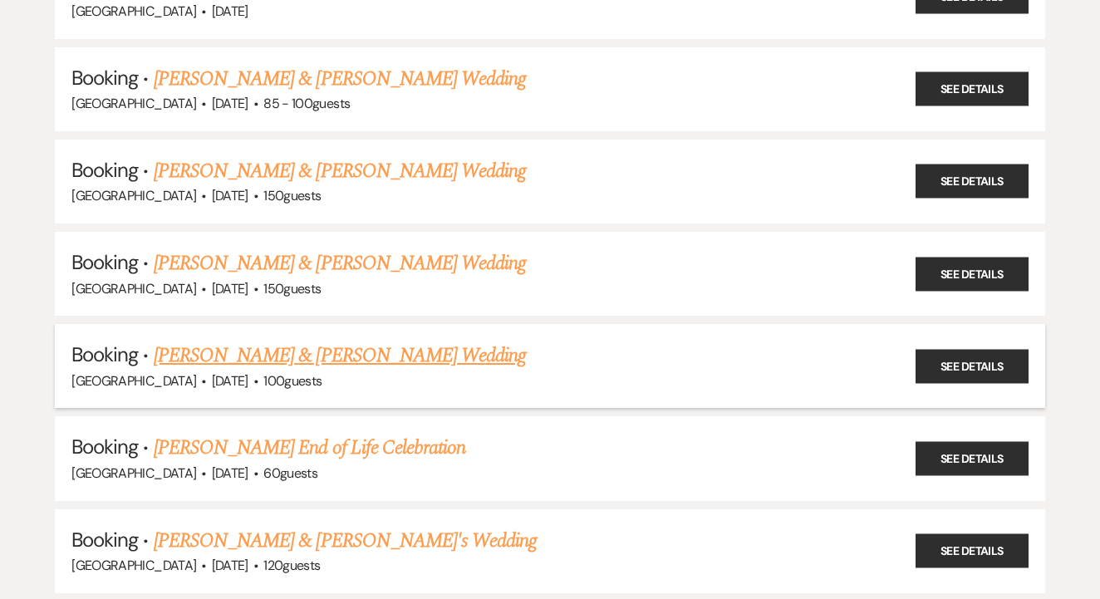
click at [344, 341] on link "[PERSON_NAME] & [PERSON_NAME] Wedding" at bounding box center [340, 356] width 372 height 30
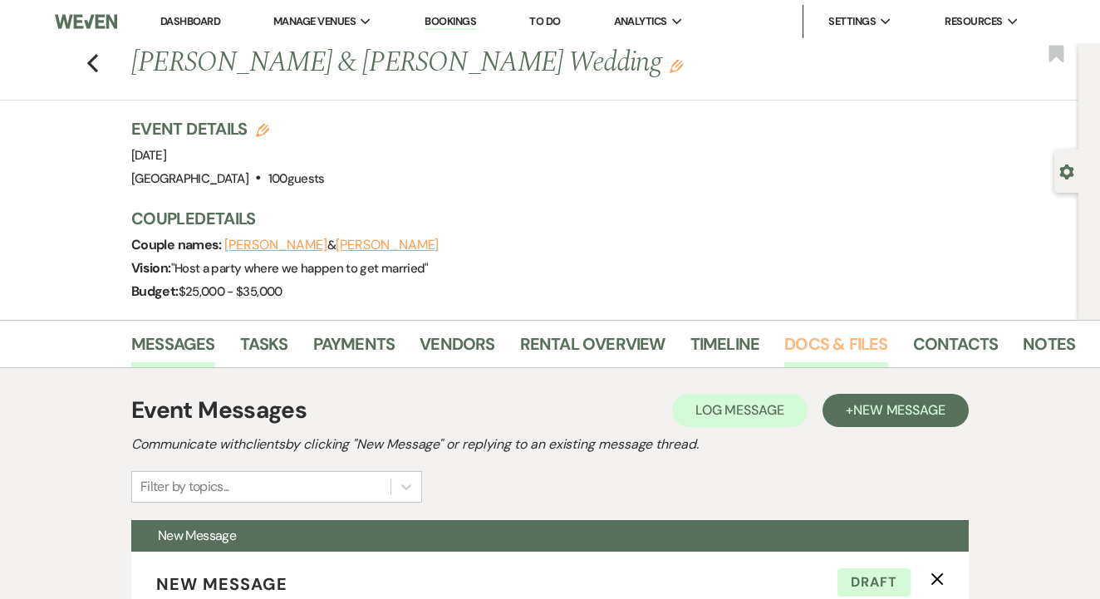
click at [839, 362] on link "Docs & Files" at bounding box center [836, 349] width 103 height 37
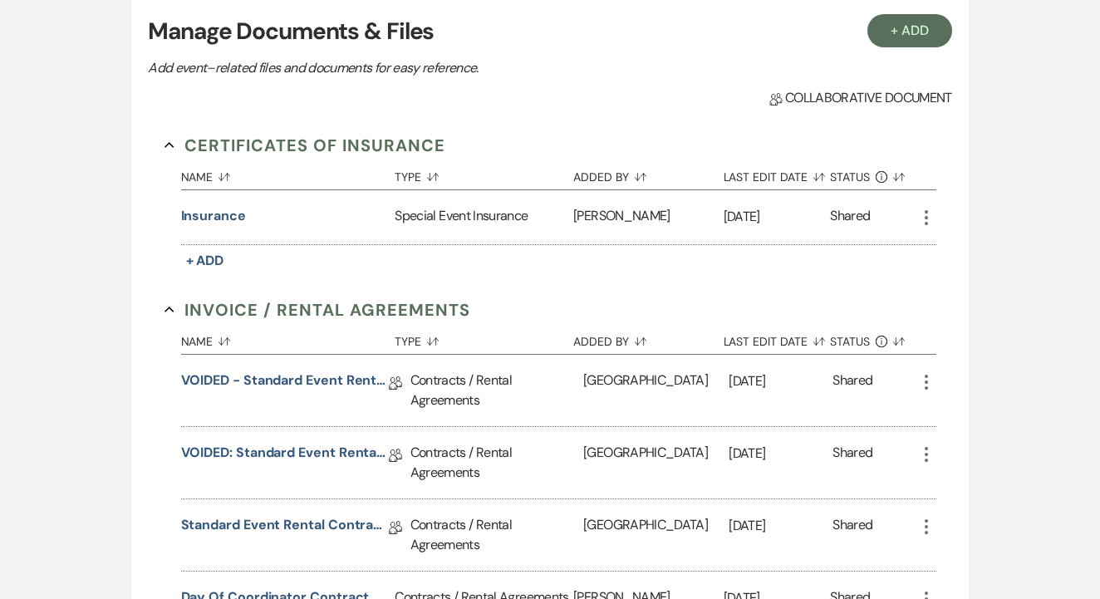
scroll to position [396, 0]
click at [317, 527] on link "Standard Event Rental Contract - [DATE]" at bounding box center [285, 528] width 208 height 26
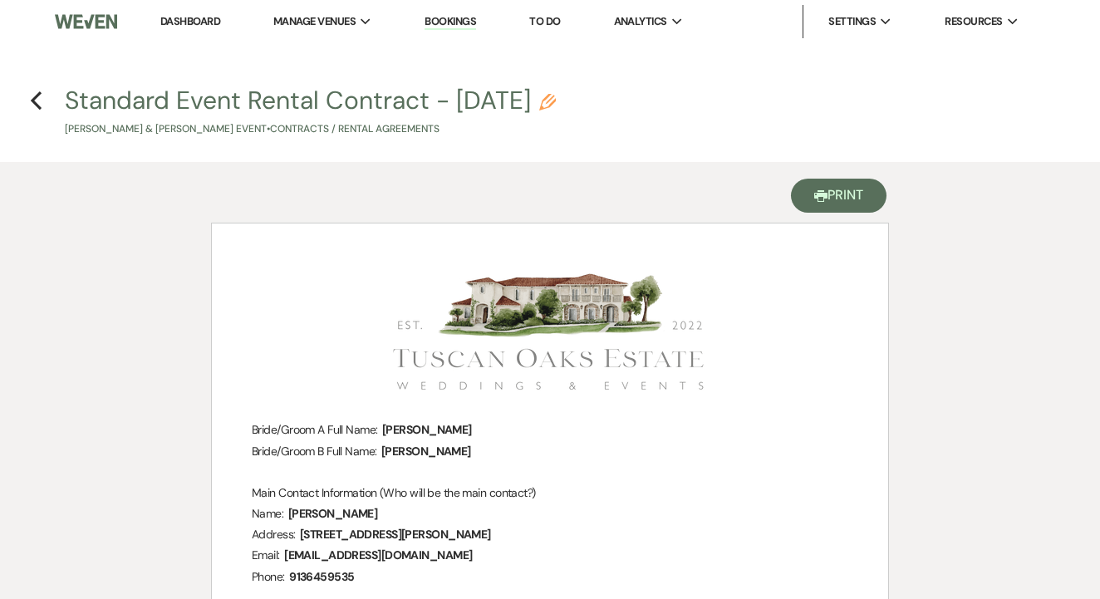
click at [846, 192] on button "Printer Print" at bounding box center [839, 196] width 96 height 34
click at [35, 100] on use "button" at bounding box center [36, 100] width 11 height 18
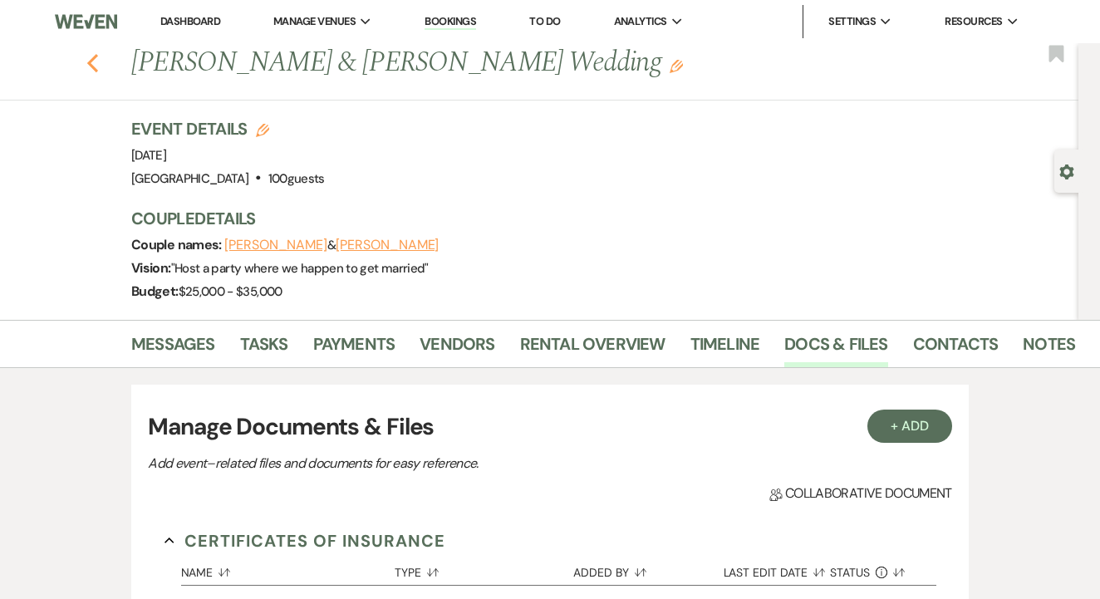
click at [91, 69] on icon "Previous" at bounding box center [92, 63] width 12 height 20
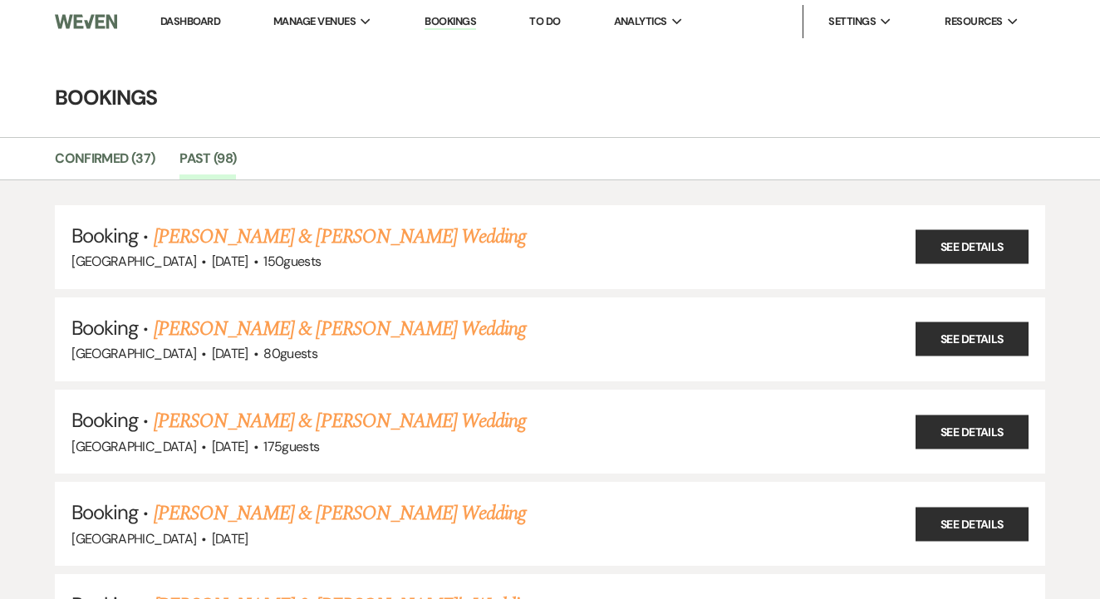
scroll to position [7089, 0]
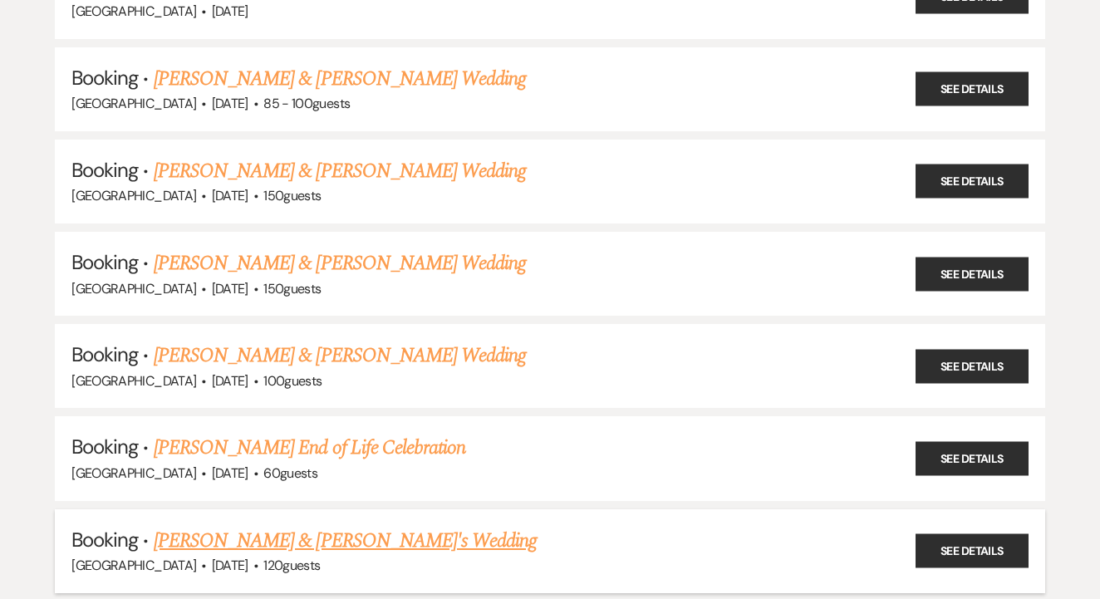
click at [395, 526] on link "[PERSON_NAME] & [PERSON_NAME]'s Wedding" at bounding box center [346, 541] width 384 height 30
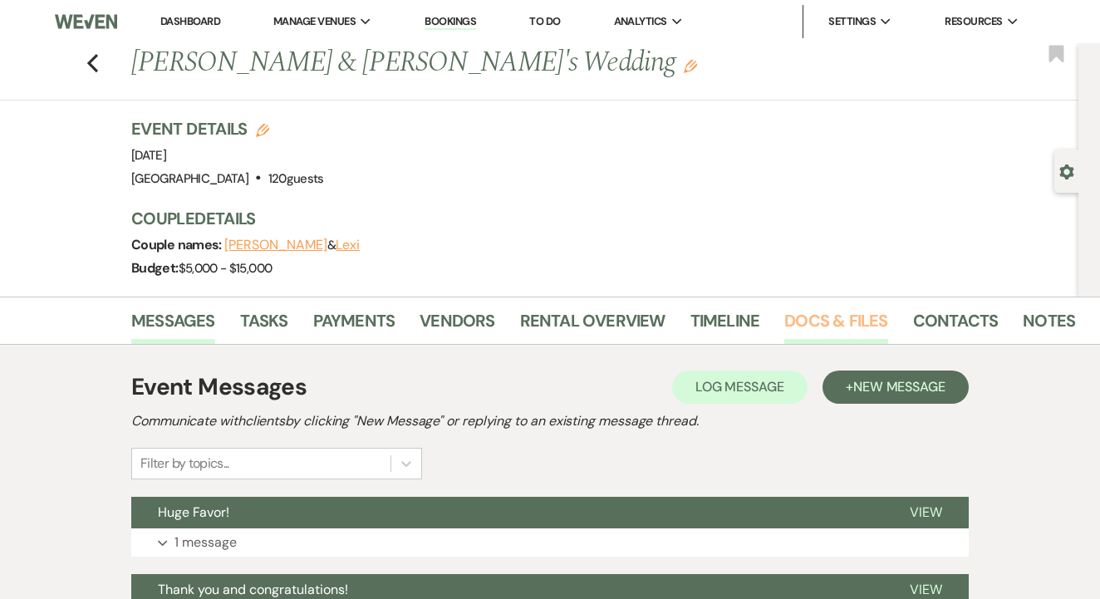
click at [839, 322] on link "Docs & Files" at bounding box center [836, 326] width 103 height 37
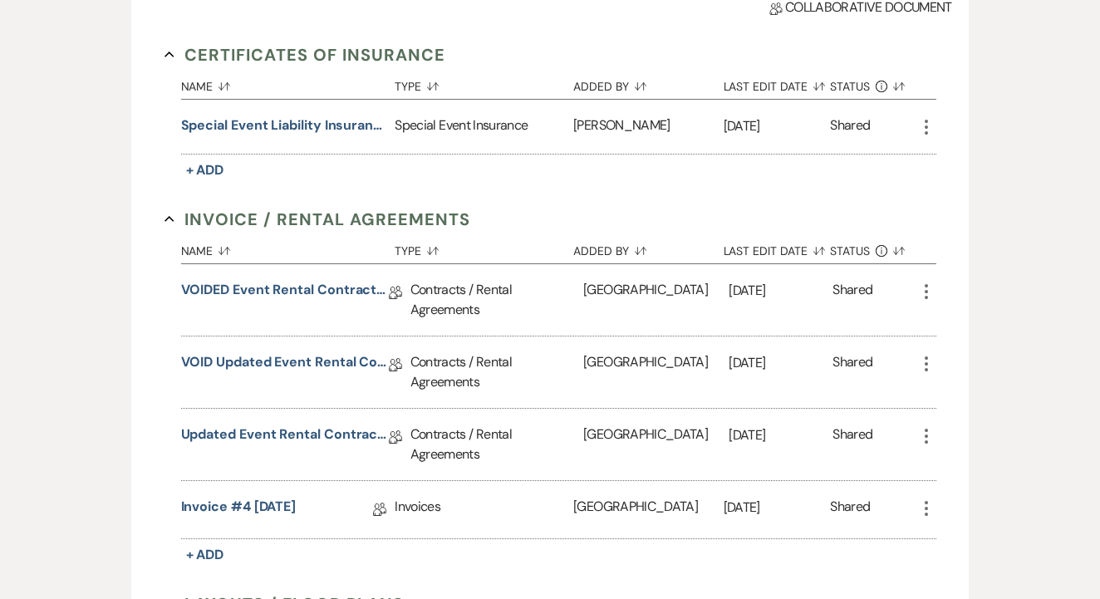
scroll to position [462, 0]
click at [316, 436] on link "Updated Event Rental Contract + Short Term Lease" at bounding box center [285, 439] width 208 height 26
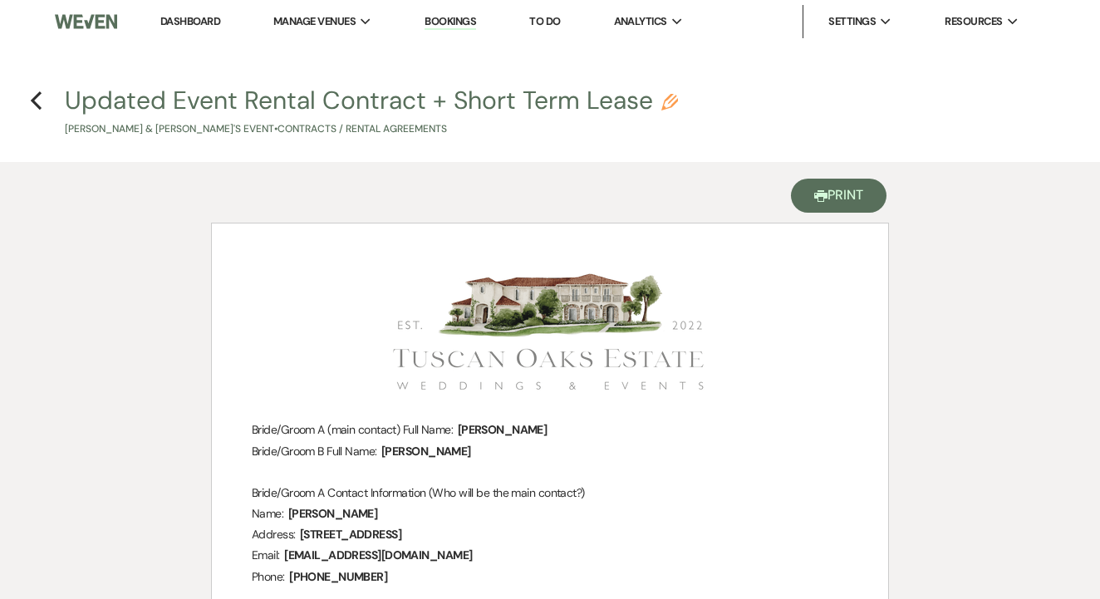
click at [809, 210] on button "Printer Print" at bounding box center [839, 196] width 96 height 34
click at [41, 104] on icon "Previous" at bounding box center [36, 101] width 12 height 20
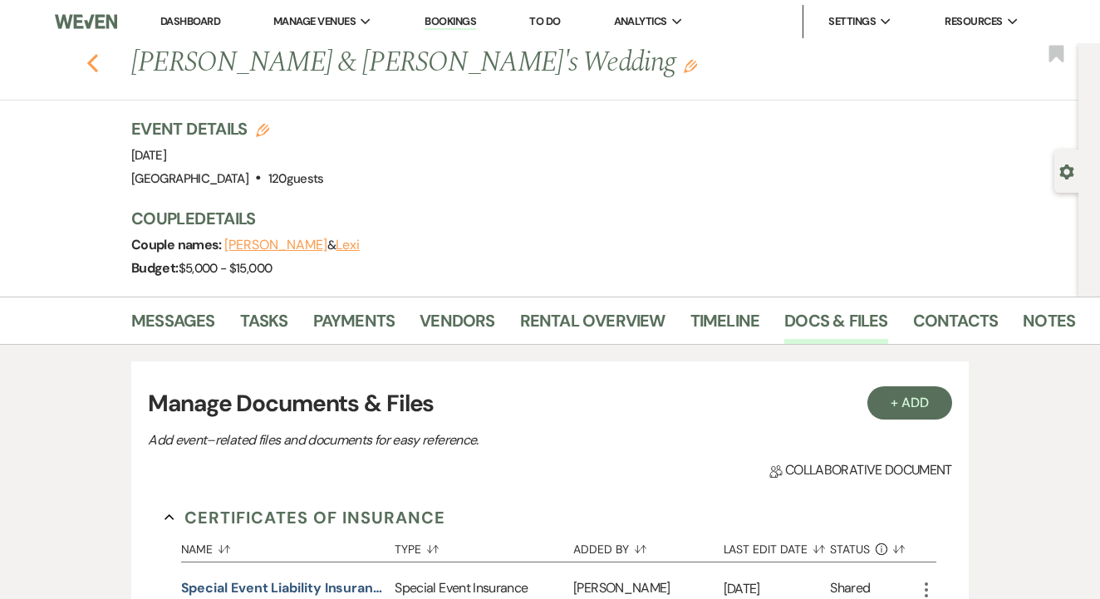
click at [91, 60] on use "button" at bounding box center [92, 63] width 11 height 18
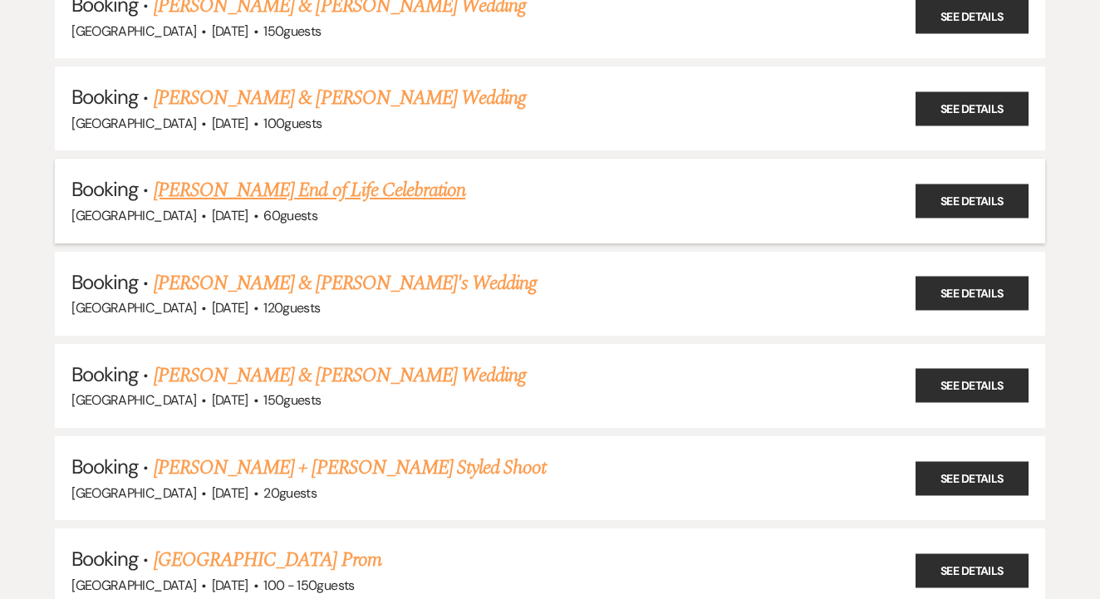
scroll to position [7348, 0]
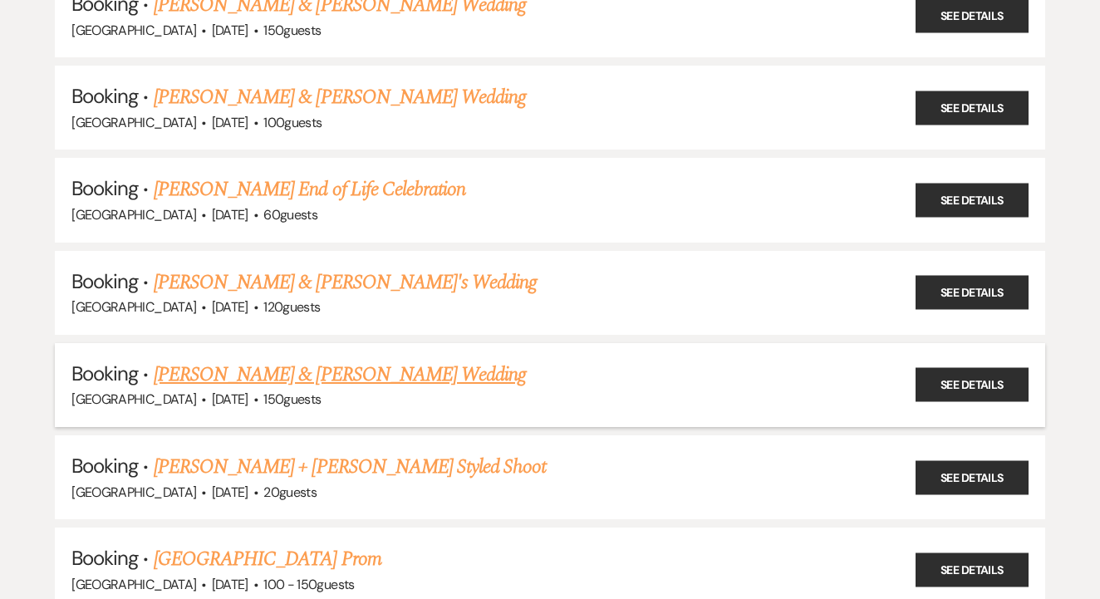
click at [388, 360] on link "[PERSON_NAME] & [PERSON_NAME] Wedding" at bounding box center [340, 375] width 372 height 30
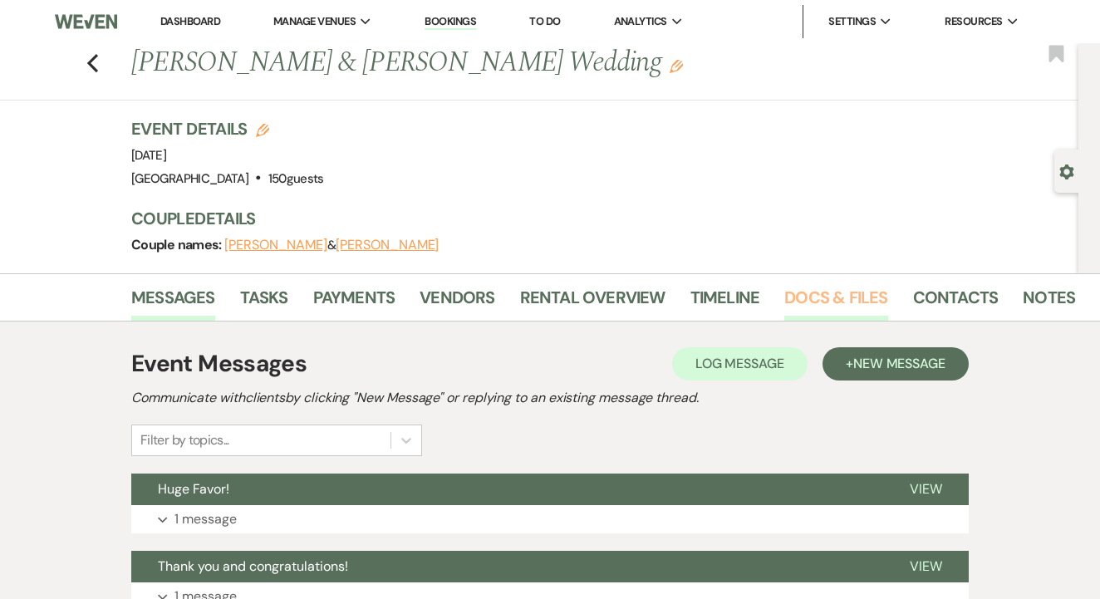
click at [876, 307] on link "Docs & Files" at bounding box center [836, 302] width 103 height 37
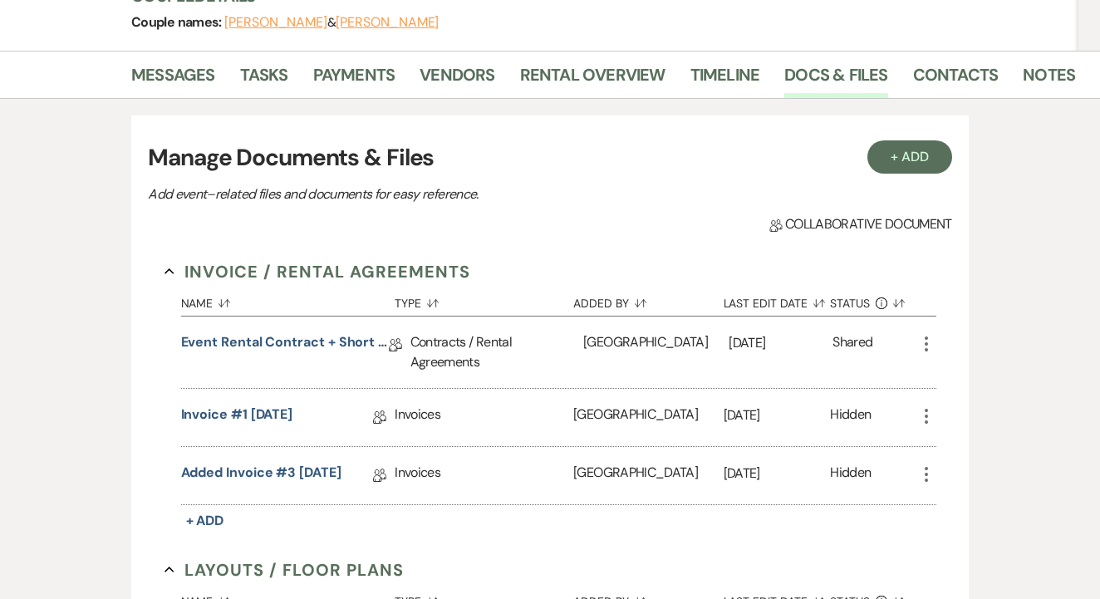
scroll to position [224, 0]
click at [332, 342] on link "Event Rental Contract + Short Term Lease - [DATE]" at bounding box center [285, 345] width 208 height 26
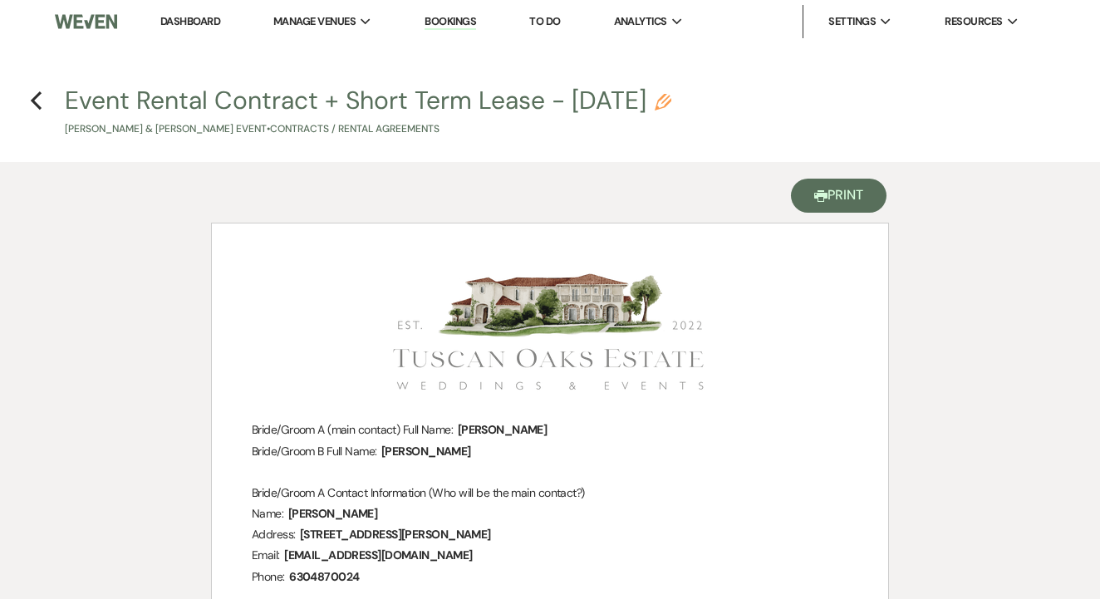
click at [857, 204] on button "Printer Print" at bounding box center [839, 196] width 96 height 34
click at [31, 96] on icon "Previous" at bounding box center [36, 101] width 12 height 20
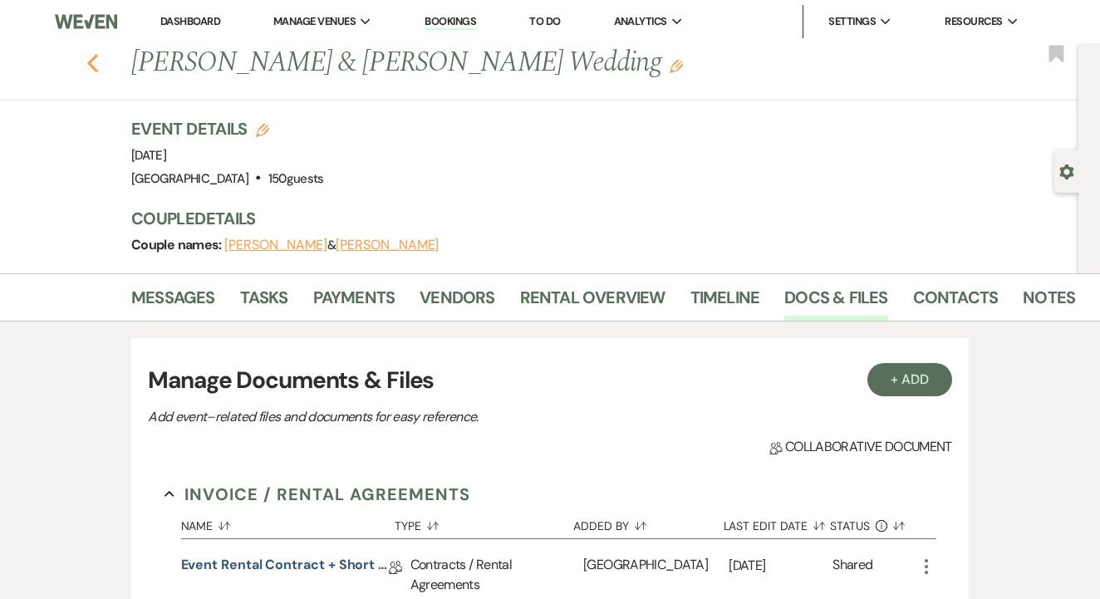
click at [88, 66] on icon "Previous" at bounding box center [92, 63] width 12 height 20
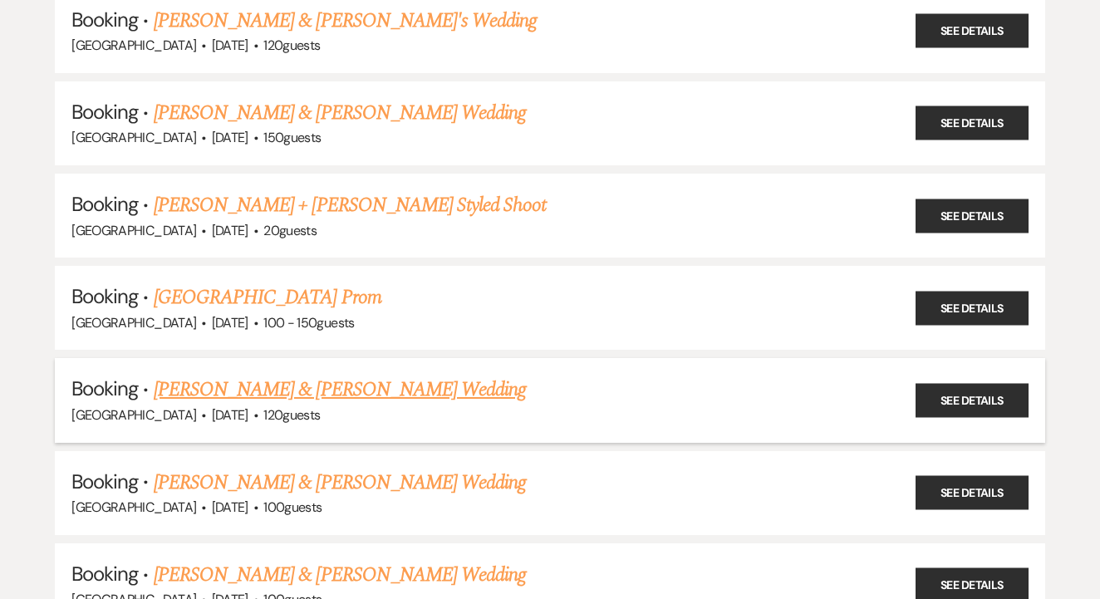
scroll to position [7616, 0]
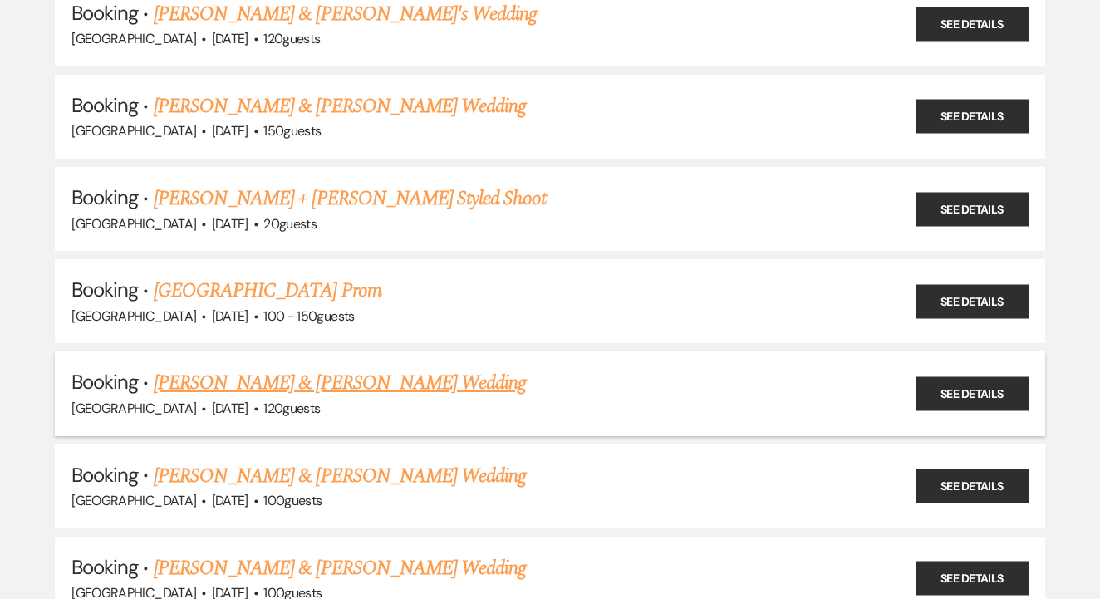
click at [388, 368] on link "[PERSON_NAME] & [PERSON_NAME] Wedding" at bounding box center [340, 383] width 372 height 30
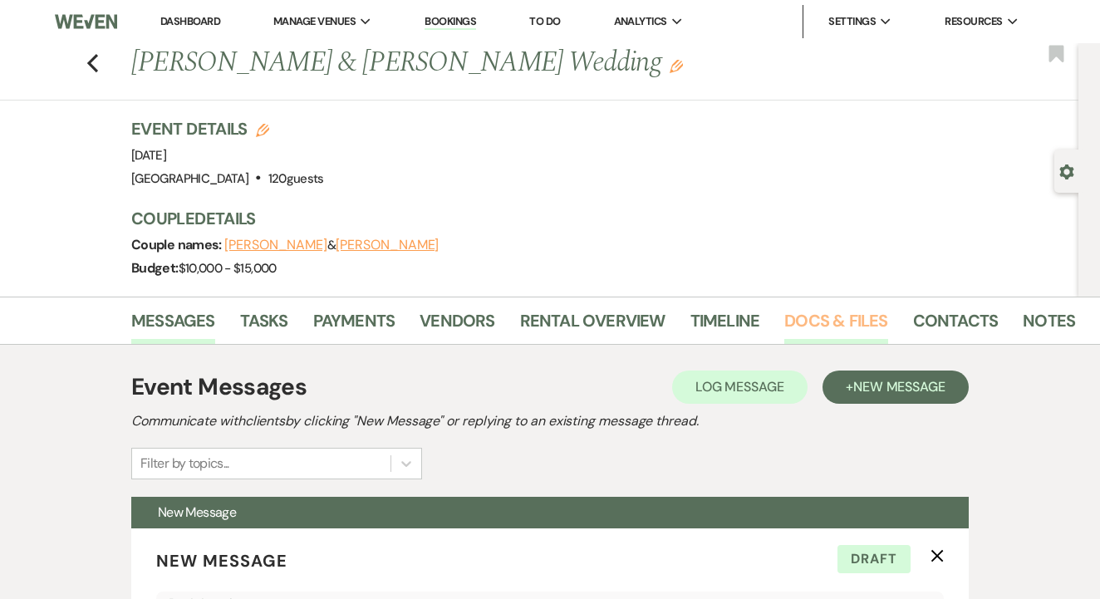
click at [801, 323] on link "Docs & Files" at bounding box center [836, 326] width 103 height 37
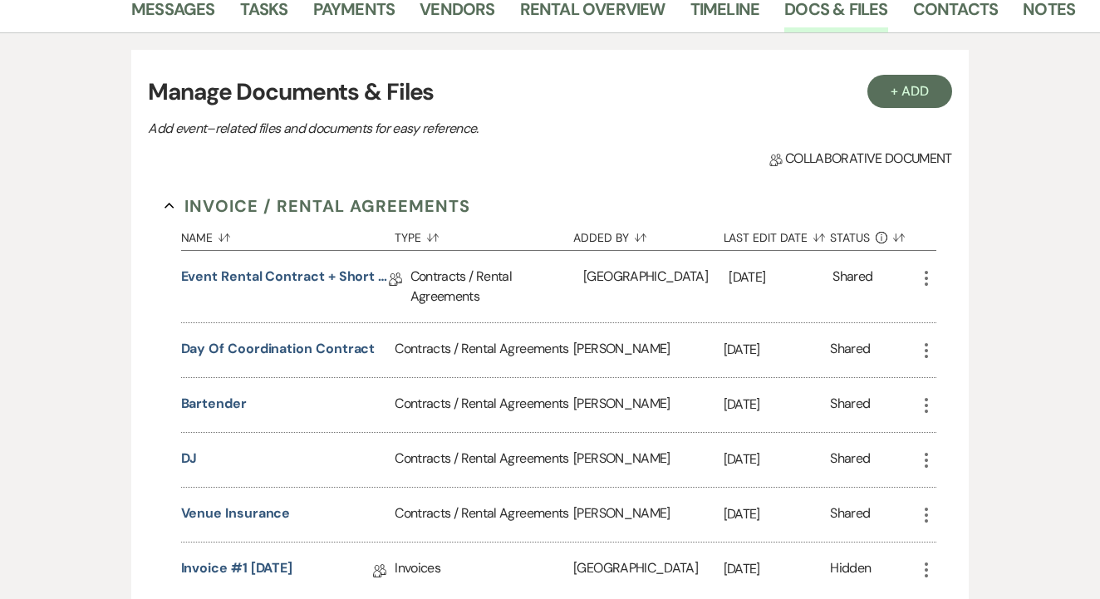
scroll to position [311, 0]
click at [293, 277] on link "Event Rental Contract + Short Term Lease - [DATE]" at bounding box center [285, 281] width 208 height 26
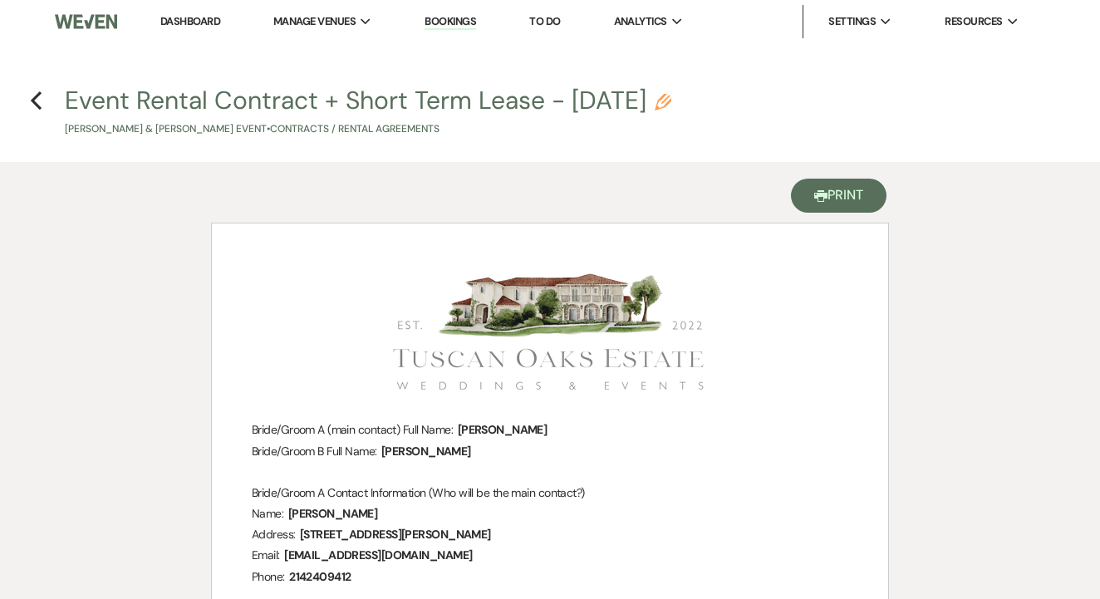
click at [815, 180] on button "Printer Print" at bounding box center [839, 196] width 96 height 34
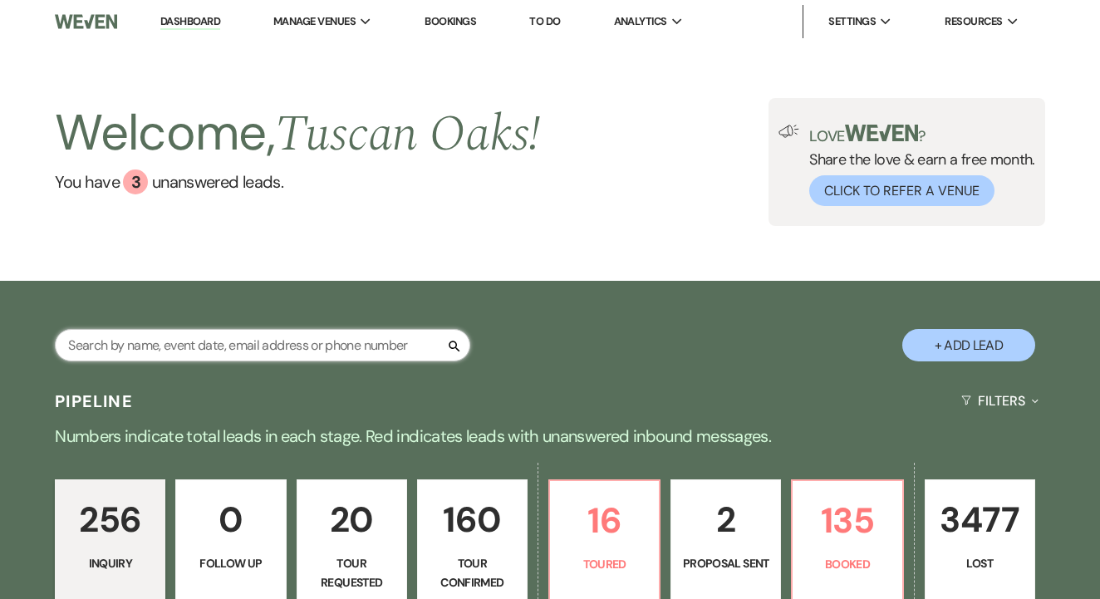
click at [308, 335] on input "text" at bounding box center [263, 345] width 416 height 32
type input "[PERSON_NAME]"
select select "5"
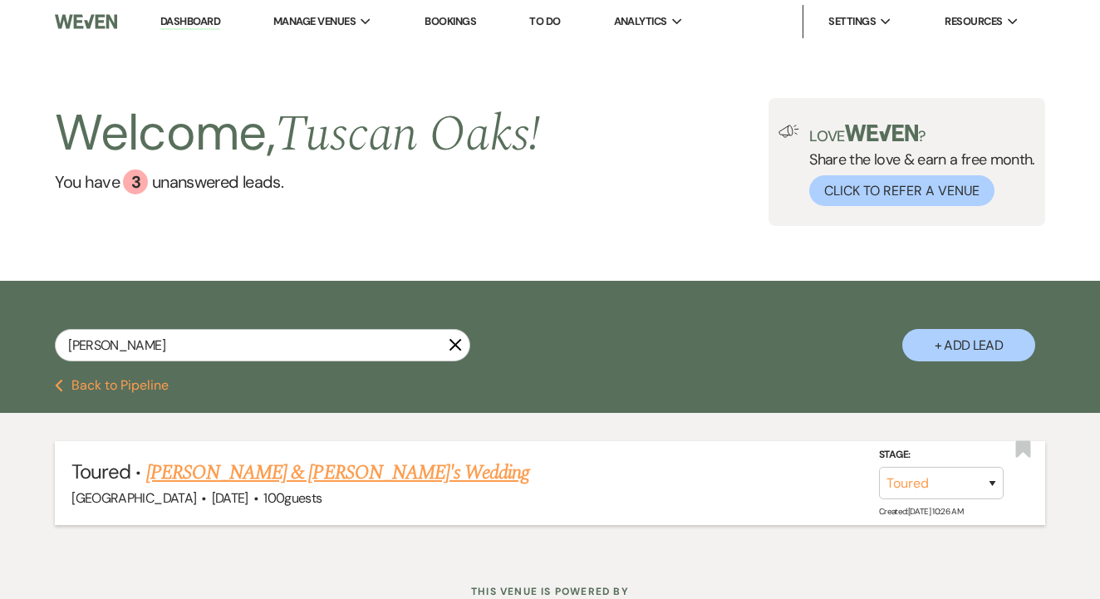
click at [318, 465] on link "[PERSON_NAME] & [PERSON_NAME]'s Wedding" at bounding box center [338, 473] width 384 height 30
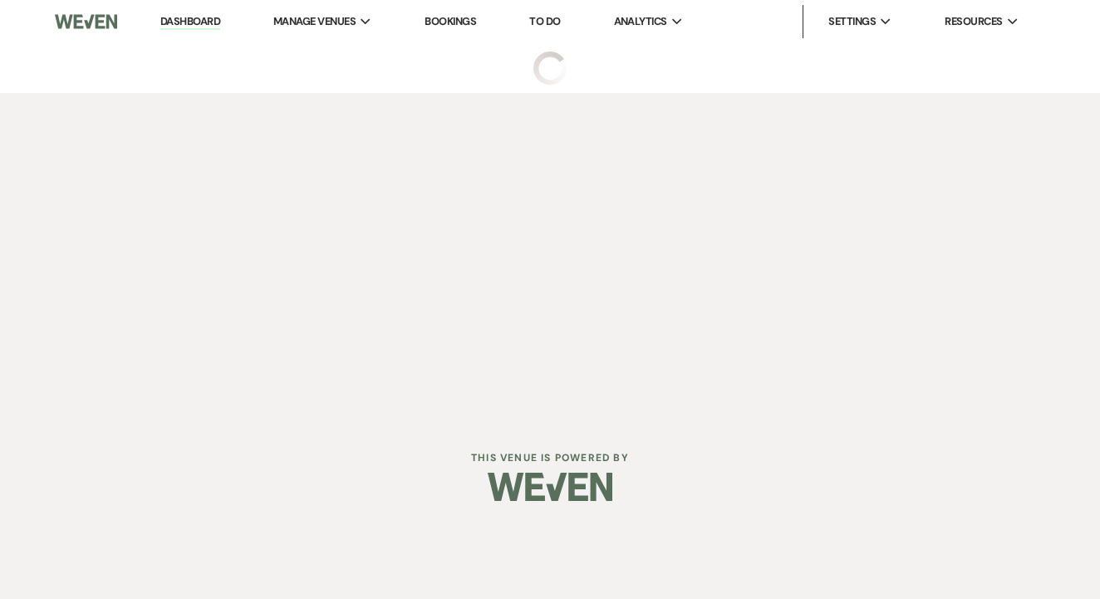
select select "5"
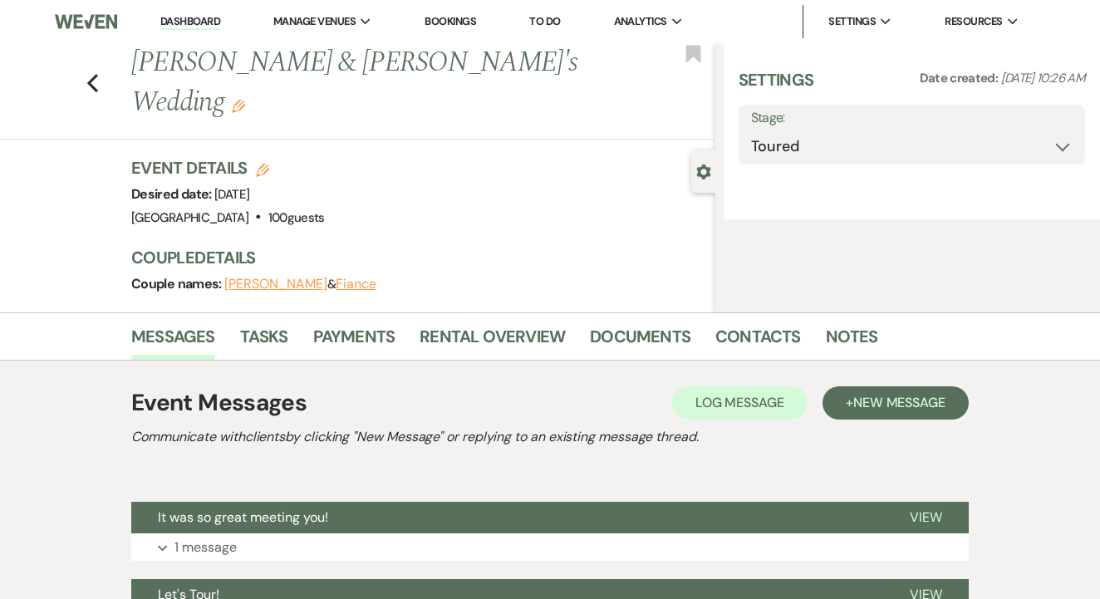
select select "5"
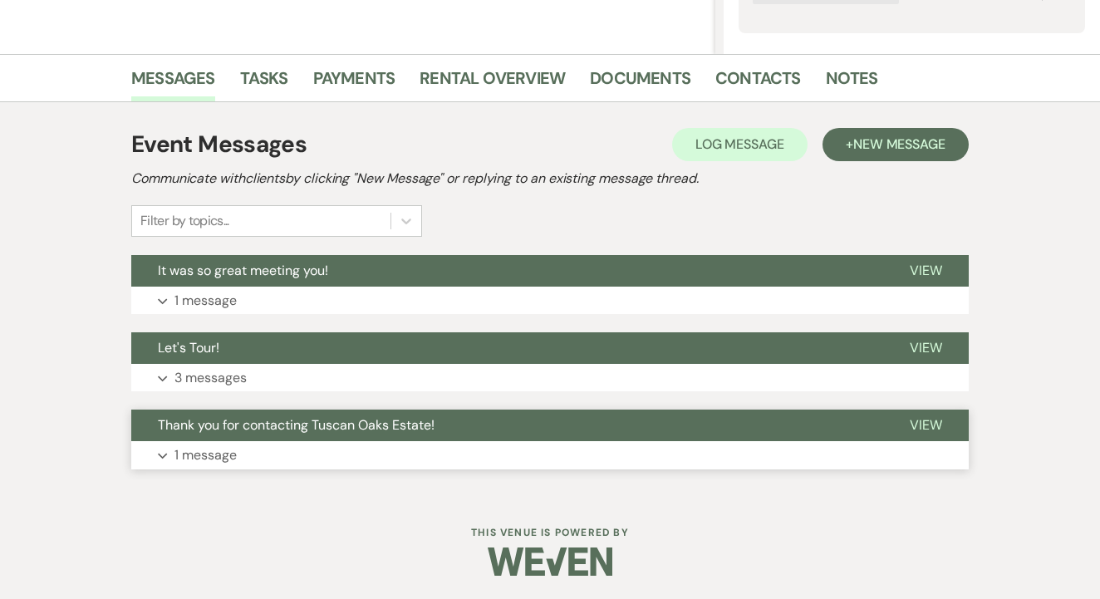
click at [345, 423] on span "Thank you for contacting Tuscan Oaks Estate!" at bounding box center [296, 424] width 277 height 17
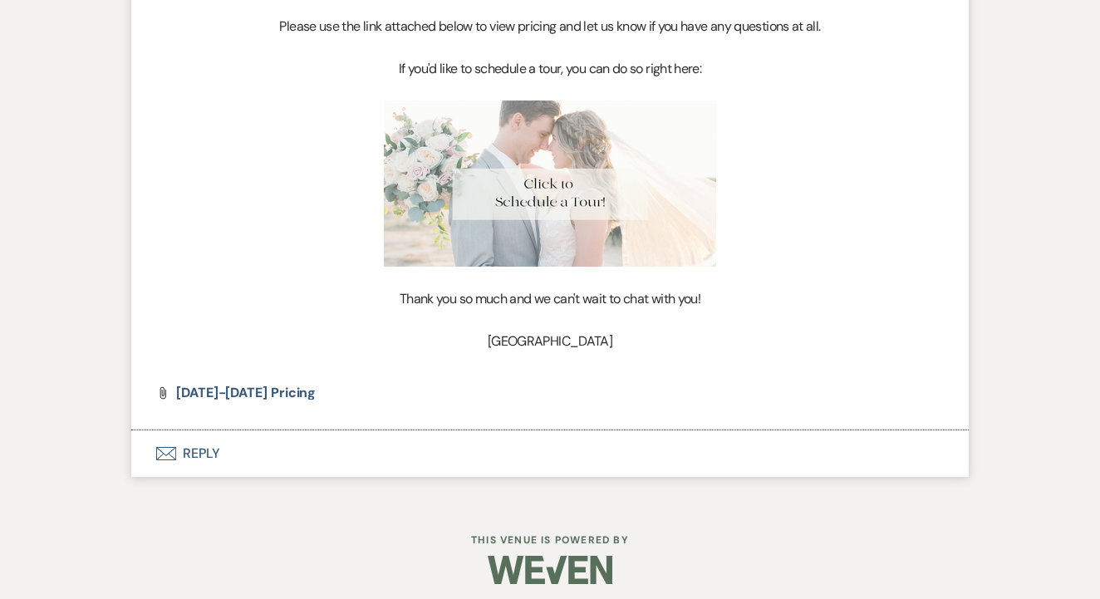
scroll to position [1038, 0]
click at [270, 390] on span "[DATE]-[DATE] Pricing" at bounding box center [246, 394] width 140 height 17
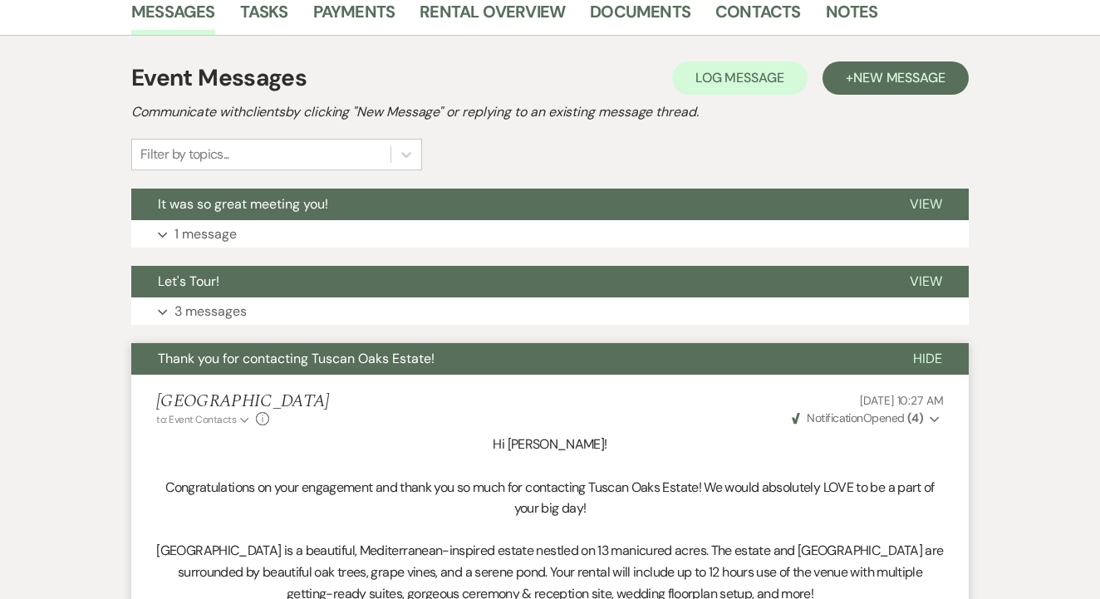
scroll to position [376, 1]
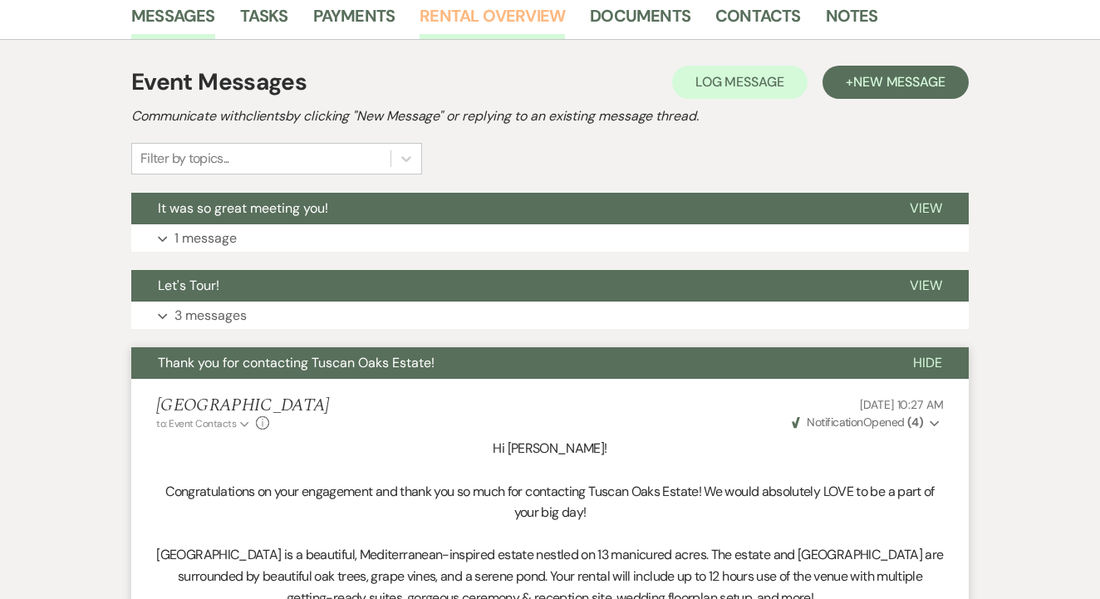
click at [531, 33] on link "Rental Overview" at bounding box center [492, 20] width 145 height 37
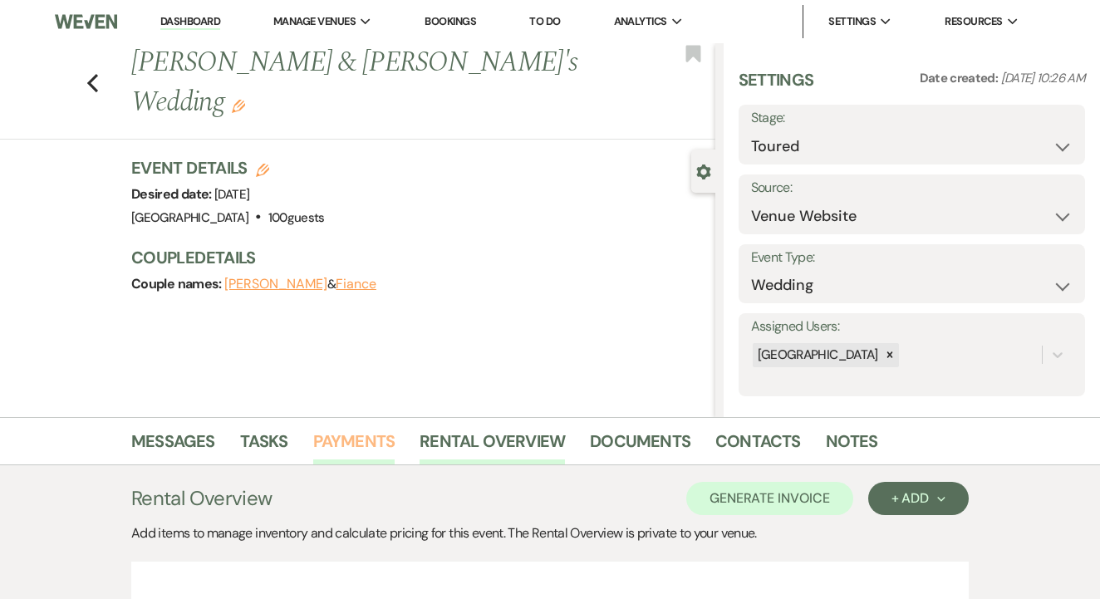
click at [358, 448] on link "Payments" at bounding box center [354, 446] width 82 height 37
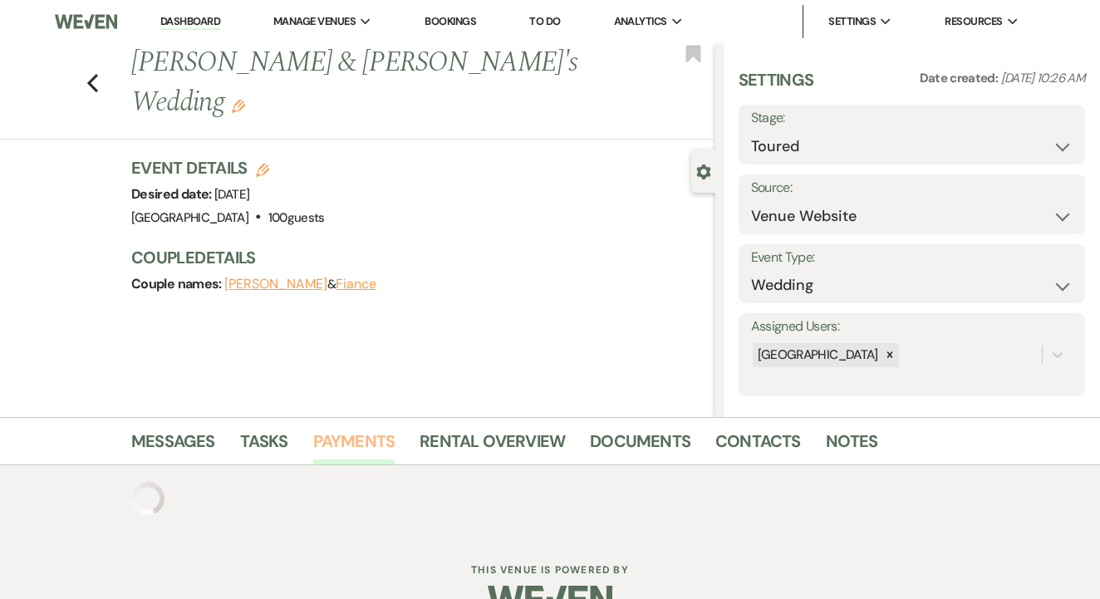
click at [358, 448] on link "Payments" at bounding box center [354, 446] width 82 height 37
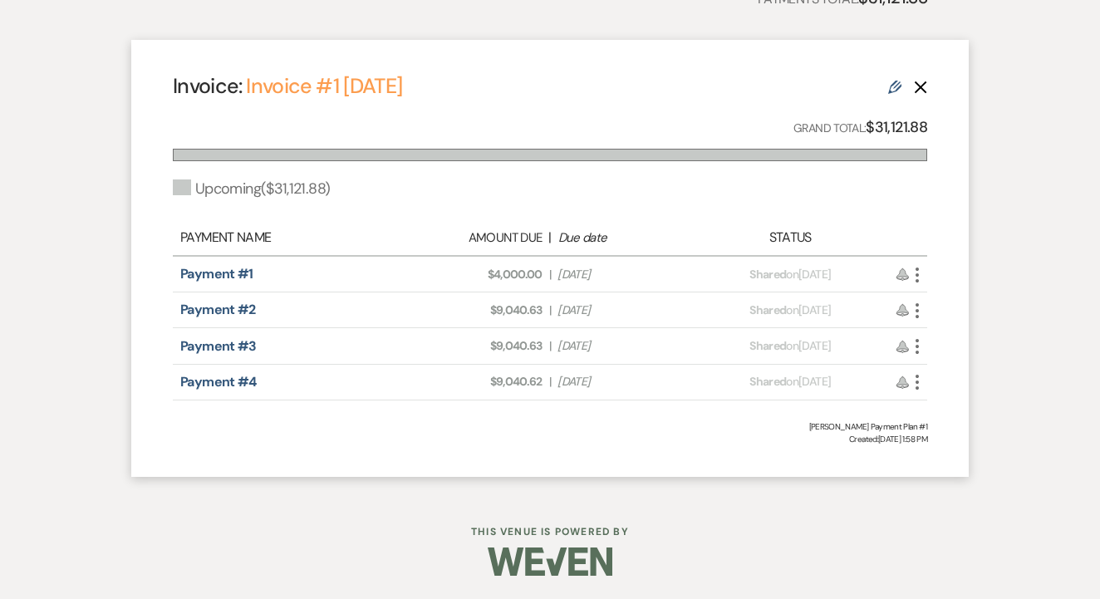
scroll to position [588, 0]
